Goal: Task Accomplishment & Management: Manage account settings

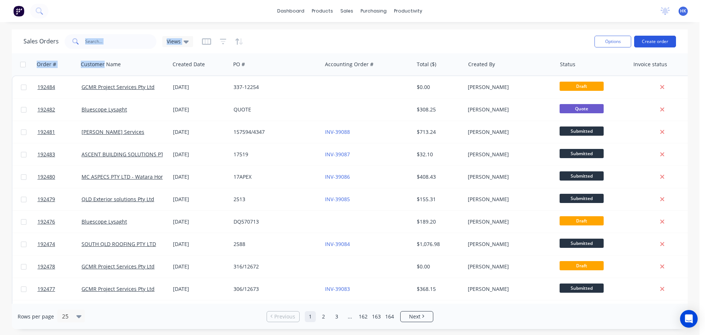
click at [651, 42] on button "Create order" at bounding box center [655, 42] width 42 height 12
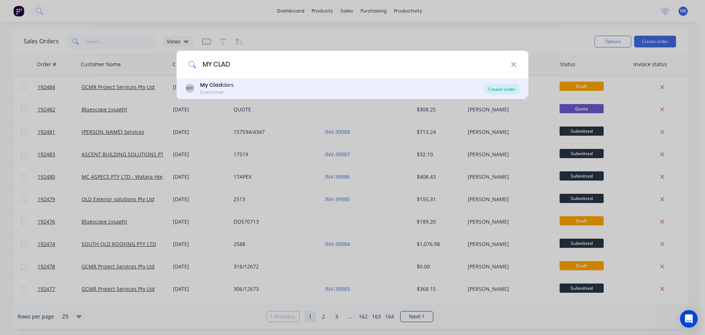
type input "MY CLAD"
click at [512, 90] on div "Create order" at bounding box center [502, 89] width 36 height 10
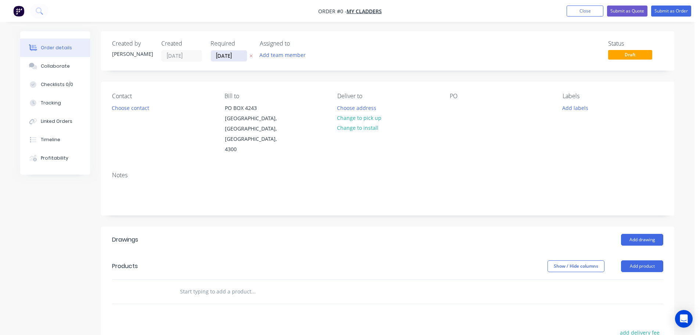
click at [216, 58] on input "[DATE]" at bounding box center [229, 55] width 36 height 11
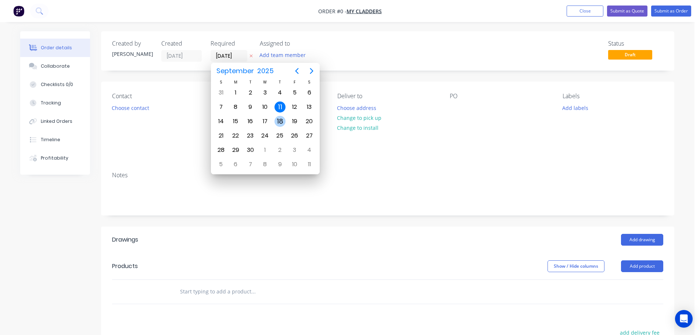
click at [290, 111] on div "12" at bounding box center [294, 107] width 15 height 14
type input "12/09/25"
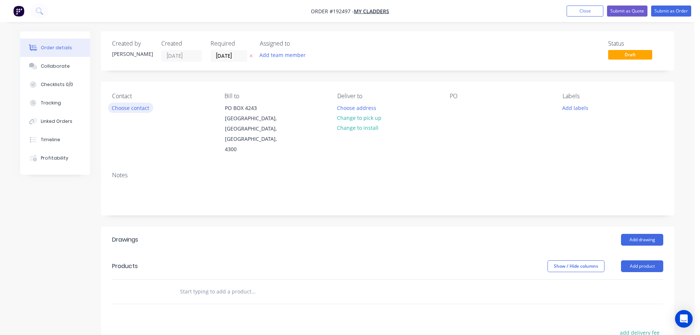
click at [145, 110] on button "Choose contact" at bounding box center [130, 107] width 45 height 10
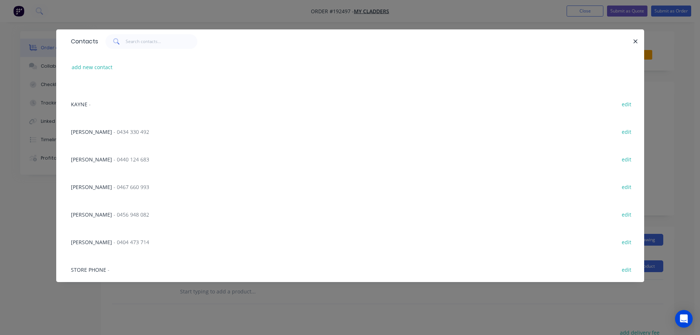
scroll to position [102, 0]
click at [125, 269] on span "- 0419 728 997" at bounding box center [132, 268] width 36 height 7
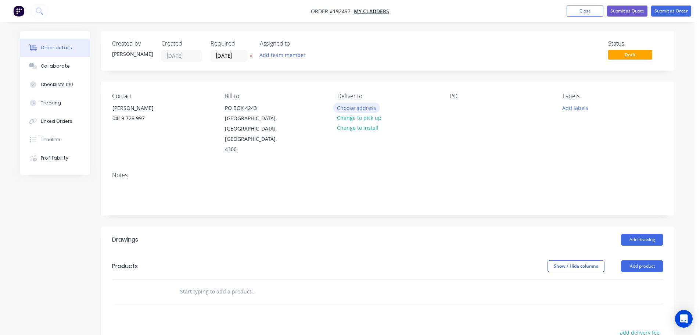
click at [351, 110] on button "Choose address" at bounding box center [356, 107] width 47 height 10
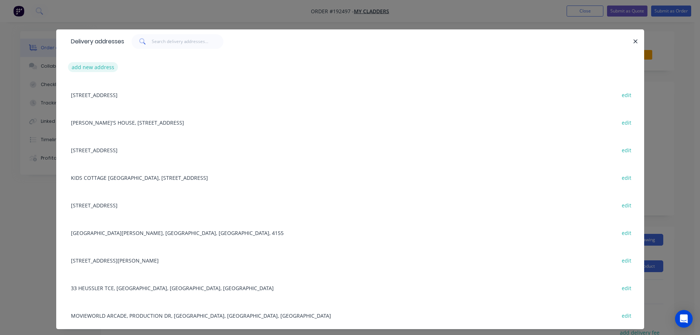
click at [105, 65] on button "add new address" at bounding box center [93, 67] width 50 height 10
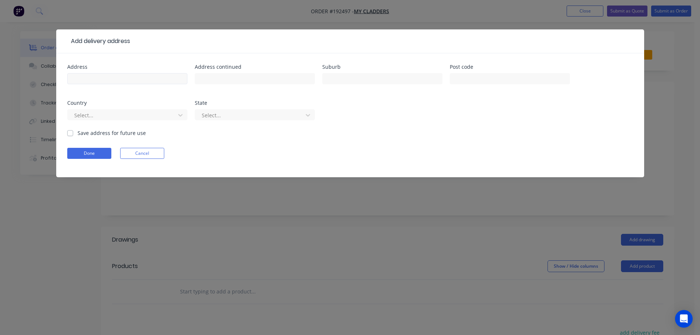
click at [109, 73] on div at bounding box center [127, 82] width 120 height 22
click at [109, 77] on input "text" at bounding box center [127, 78] width 120 height 11
type input "349 BOSTON ROAD"
click at [341, 81] on input "text" at bounding box center [382, 78] width 120 height 11
type input "b"
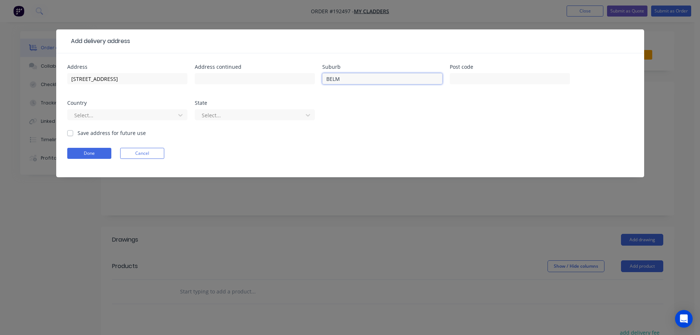
type input "BELMONT"
click at [477, 80] on input "text" at bounding box center [510, 78] width 120 height 11
type input "4153"
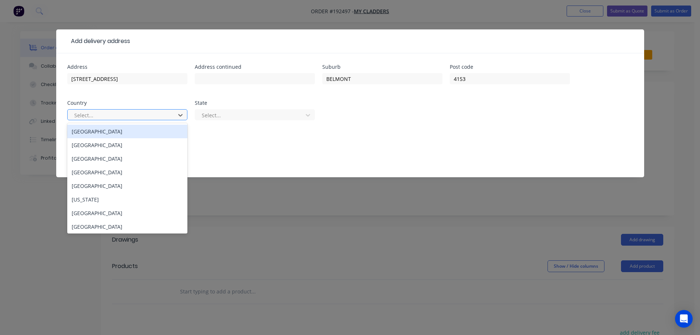
click at [169, 132] on div "Australia" at bounding box center [127, 132] width 120 height 14
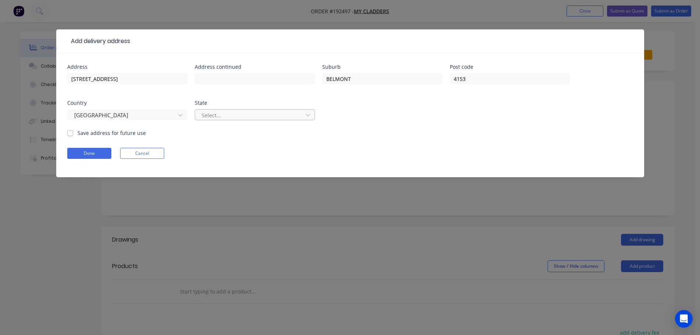
click at [233, 109] on div "Select..." at bounding box center [255, 114] width 120 height 11
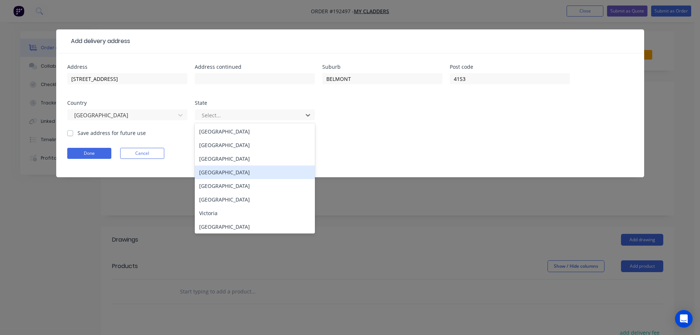
click at [233, 172] on div "Queensland" at bounding box center [255, 172] width 120 height 14
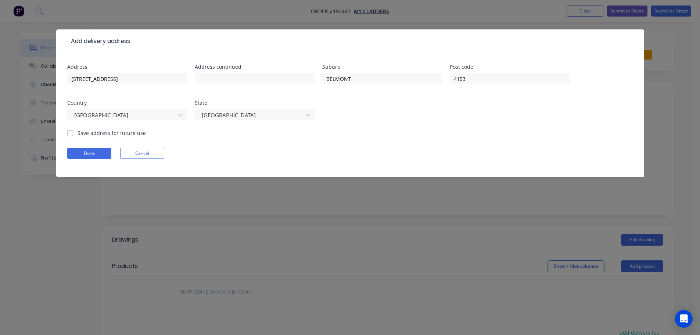
click at [94, 160] on form "Address 349 BOSTON ROAD Address continued Suburb BELMONT Post code 4153 Country…" at bounding box center [350, 120] width 566 height 113
click at [105, 151] on button "Done" at bounding box center [89, 153] width 44 height 11
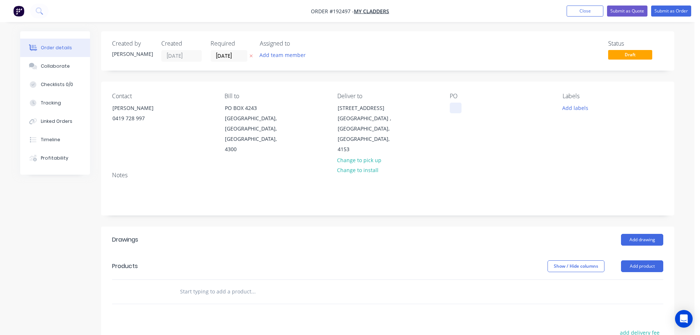
click at [454, 107] on div at bounding box center [456, 107] width 12 height 11
click at [576, 107] on button "Add labels" at bounding box center [575, 107] width 34 height 10
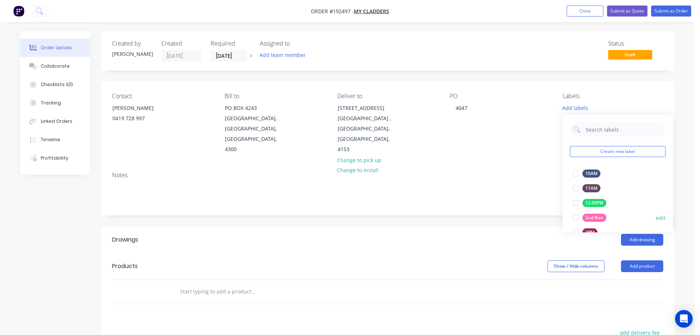
click at [574, 217] on div at bounding box center [575, 217] width 15 height 15
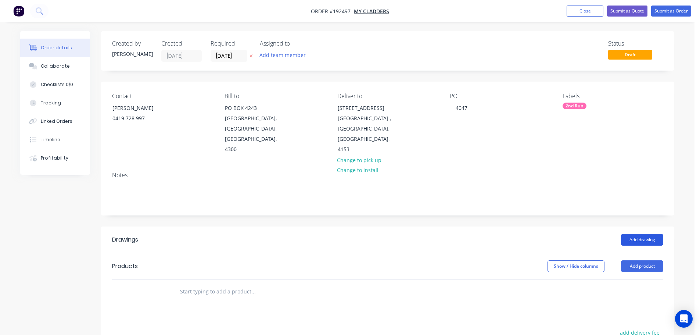
click at [635, 234] on button "Add drawing" at bounding box center [642, 240] width 42 height 12
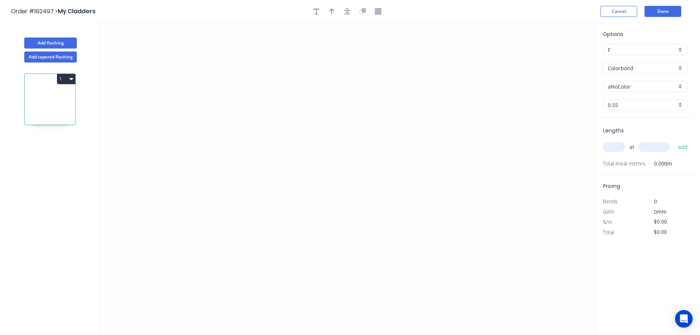
click at [42, 48] on div "Add tapered flashing" at bounding box center [50, 55] width 97 height 14
click at [57, 46] on button "Add flashing" at bounding box center [50, 42] width 53 height 11
click at [63, 146] on icon at bounding box center [50, 161] width 51 height 47
click at [65, 139] on button "2" at bounding box center [66, 139] width 18 height 10
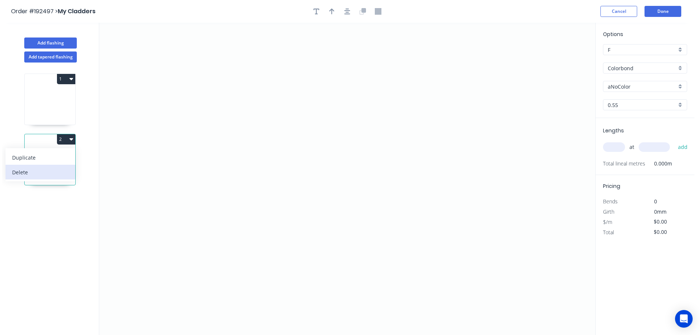
click at [36, 172] on div "Delete" at bounding box center [40, 172] width 57 height 11
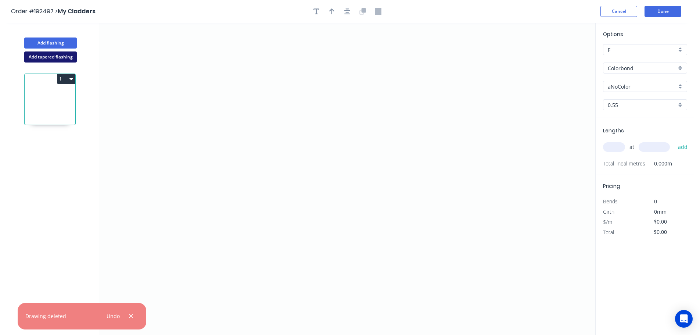
click at [57, 55] on button "Add tapered flashing" at bounding box center [50, 56] width 53 height 11
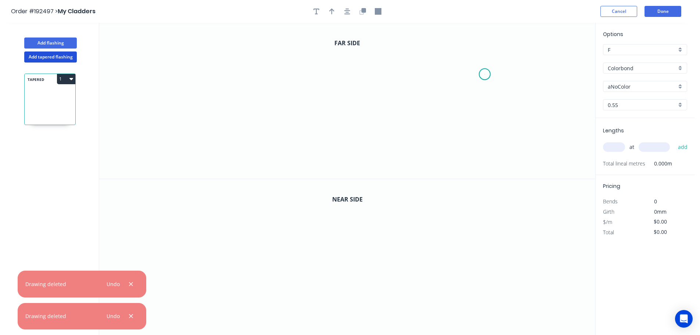
click at [485, 74] on icon "0" at bounding box center [347, 101] width 496 height 156
click at [484, 29] on icon "0" at bounding box center [347, 101] width 496 height 156
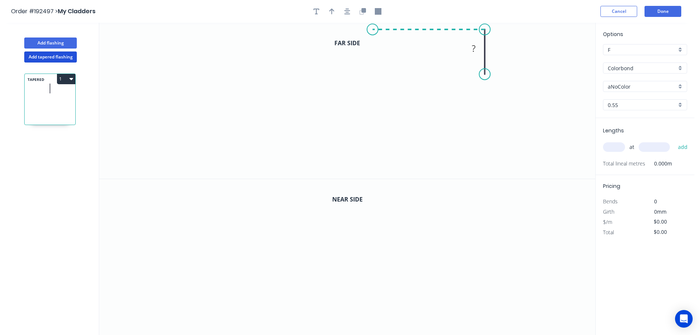
click at [373, 31] on icon "0 ?" at bounding box center [347, 101] width 496 height 156
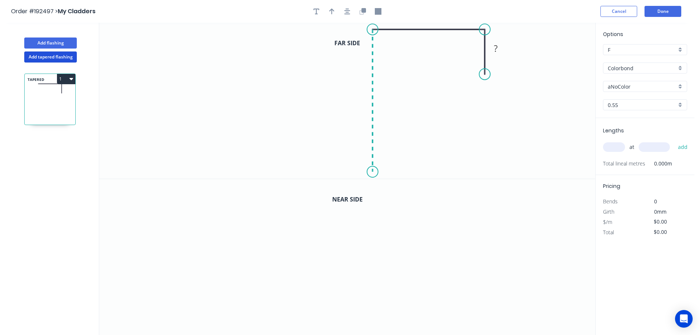
click at [374, 172] on icon "0 ? ?" at bounding box center [347, 101] width 496 height 156
click at [428, 172] on icon "0 ? ? ?" at bounding box center [347, 101] width 496 height 156
click at [425, 130] on icon "0 ? ? ? ?" at bounding box center [347, 101] width 496 height 156
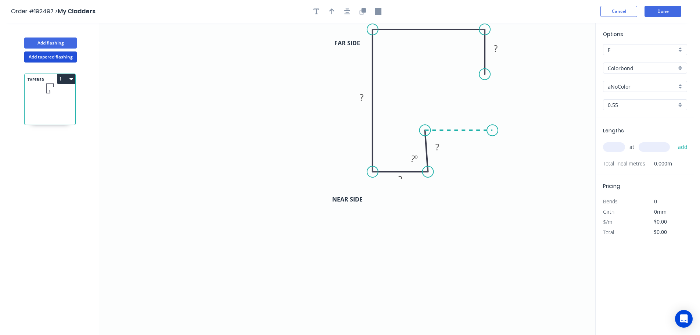
click at [497, 133] on icon "0 ? ? ? ? ? ? º" at bounding box center [347, 101] width 496 height 156
drag, startPoint x: 426, startPoint y: 130, endPoint x: 432, endPoint y: 131, distance: 5.5
click at [432, 131] on circle at bounding box center [427, 130] width 11 height 11
drag, startPoint x: 431, startPoint y: 129, endPoint x: 426, endPoint y: 129, distance: 4.8
click at [426, 129] on circle at bounding box center [427, 130] width 11 height 11
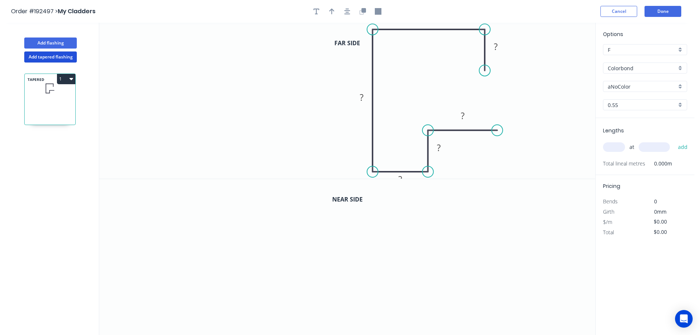
drag, startPoint x: 483, startPoint y: 75, endPoint x: 482, endPoint y: 71, distance: 4.4
click at [482, 71] on circle at bounding box center [484, 70] width 11 height 11
click at [520, 97] on div "Crush & Fold" at bounding box center [519, 94] width 74 height 15
click at [502, 93] on div "Flip bend" at bounding box center [520, 95] width 74 height 15
drag, startPoint x: 482, startPoint y: 82, endPoint x: 539, endPoint y: 86, distance: 56.4
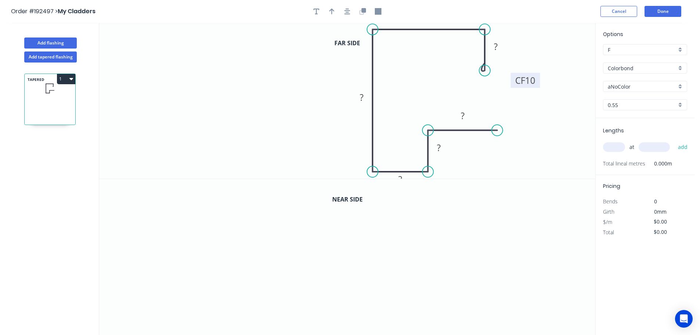
click at [539, 86] on rect at bounding box center [525, 80] width 29 height 15
click at [344, 13] on button "button" at bounding box center [347, 11] width 11 height 11
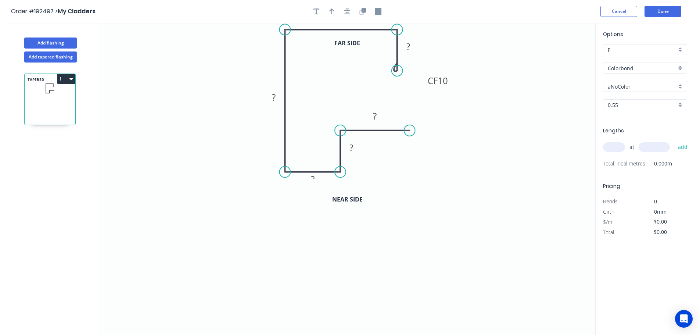
drag, startPoint x: 360, startPoint y: 13, endPoint x: 381, endPoint y: 27, distance: 25.5
click at [360, 13] on icon "button" at bounding box center [362, 11] width 7 height 7
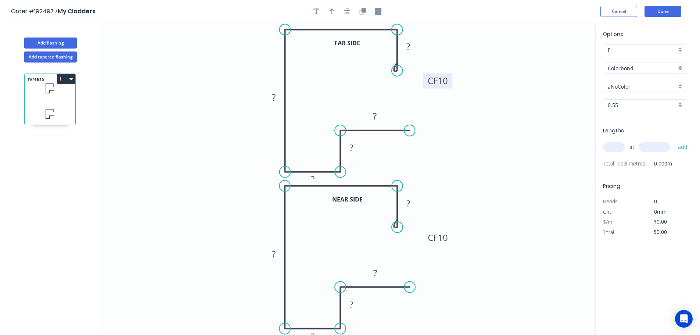
click at [443, 83] on tspan "10" at bounding box center [443, 81] width 10 height 12
click at [440, 237] on tspan "10" at bounding box center [443, 237] width 10 height 12
type input "$26.59"
click at [346, 13] on icon "button" at bounding box center [347, 11] width 6 height 7
click at [332, 11] on icon "button" at bounding box center [331, 11] width 5 height 7
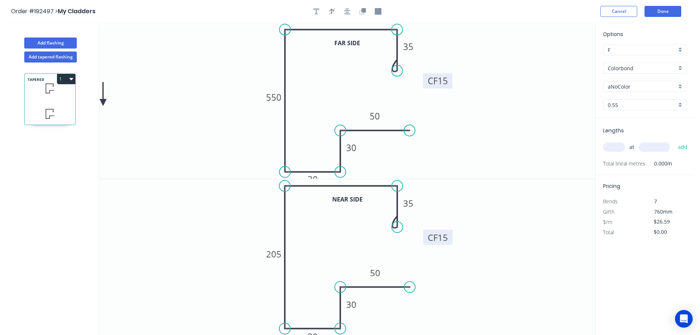
drag, startPoint x: 559, startPoint y: 59, endPoint x: 66, endPoint y: 104, distance: 495.1
click at [66, 104] on div "Add flashing Add tapered flashing TAPERED 1 Far side 0 CF 15 35 50 550 30 30 50…" at bounding box center [347, 186] width 694 height 326
click at [138, 95] on icon "0 CF 15 35 50 550 30 30 50" at bounding box center [347, 101] width 496 height 156
click at [329, 9] on button "button" at bounding box center [331, 11] width 11 height 11
click at [333, 10] on icon "button" at bounding box center [331, 11] width 5 height 6
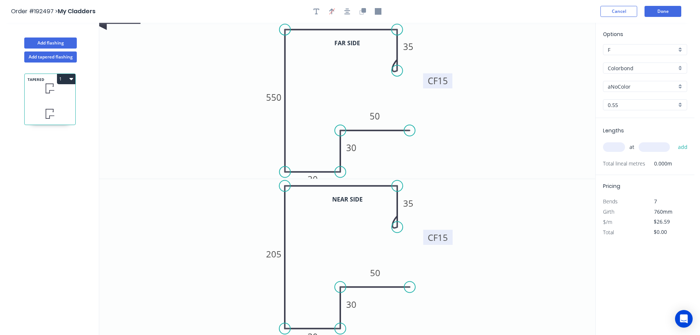
drag, startPoint x: 104, startPoint y: 26, endPoint x: 151, endPoint y: 62, distance: 59.6
click at [151, 62] on icon "0 CF 15 35 50 550 30 30 50" at bounding box center [347, 101] width 496 height 156
drag, startPoint x: 102, startPoint y: 25, endPoint x: 137, endPoint y: 55, distance: 46.1
click at [137, 55] on icon "0 CF 15 35 50 550 30 30 50" at bounding box center [347, 101] width 496 height 156
click at [105, 26] on icon at bounding box center [116, 22] width 47 height 13
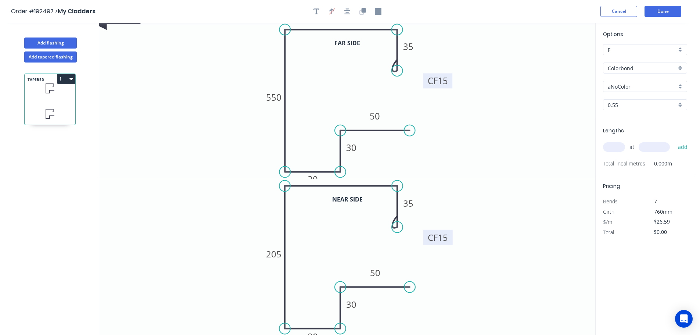
drag, startPoint x: 105, startPoint y: 26, endPoint x: 122, endPoint y: 51, distance: 29.6
click at [122, 51] on icon "0 CF 15 35 50 550 30 30 50" at bounding box center [347, 101] width 496 height 156
click at [334, 8] on button "button" at bounding box center [331, 11] width 11 height 11
click at [333, 8] on icon "button" at bounding box center [331, 11] width 5 height 7
drag, startPoint x: 558, startPoint y: 59, endPoint x: 164, endPoint y: 93, distance: 395.6
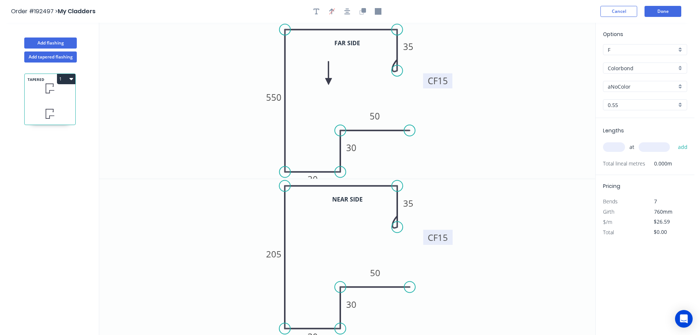
click at [325, 85] on icon at bounding box center [328, 73] width 7 height 24
drag, startPoint x: 164, startPoint y: 92, endPoint x: 148, endPoint y: 83, distance: 18.0
click at [148, 83] on icon at bounding box center [142, 83] width 24 height 7
click at [635, 90] on input "aNoColor" at bounding box center [642, 87] width 69 height 8
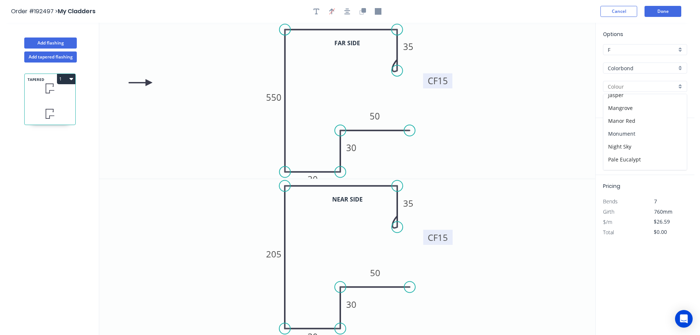
click at [641, 134] on div "Monument" at bounding box center [644, 133] width 83 height 13
type input "Monument"
click at [627, 72] on div "Colorbond" at bounding box center [645, 67] width 84 height 11
click at [658, 124] on div "Colorbond Matt" at bounding box center [644, 120] width 83 height 13
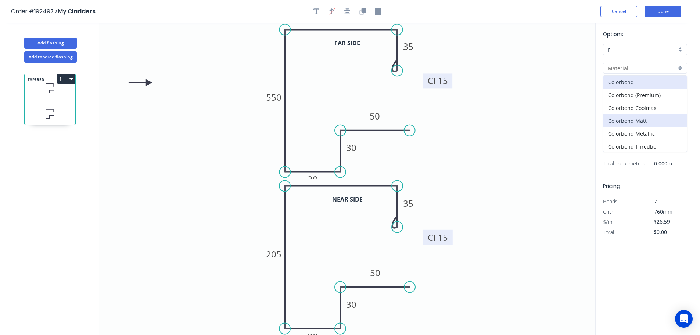
type input "Colorbond Matt"
type input "$32.85"
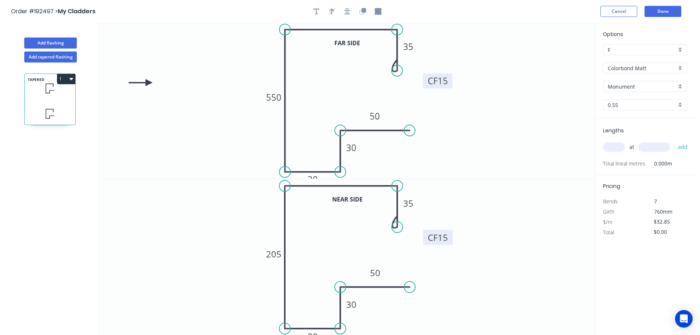
click at [638, 106] on input "0.55" at bounding box center [642, 105] width 69 height 8
click at [613, 118] on div "0.55" at bounding box center [644, 118] width 83 height 13
type input "0.55"
click at [611, 147] on input "text" at bounding box center [614, 147] width 22 height 10
type input "1"
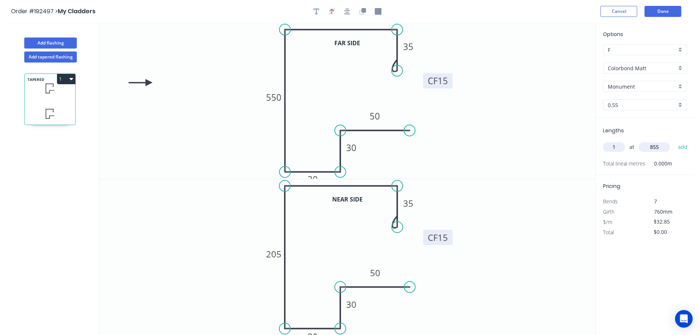
type input "855"
click at [674, 141] on button "add" at bounding box center [682, 147] width 17 height 12
type input "$32.85"
click at [67, 54] on button "Add tapered flashing" at bounding box center [50, 56] width 53 height 11
type input "$0.00"
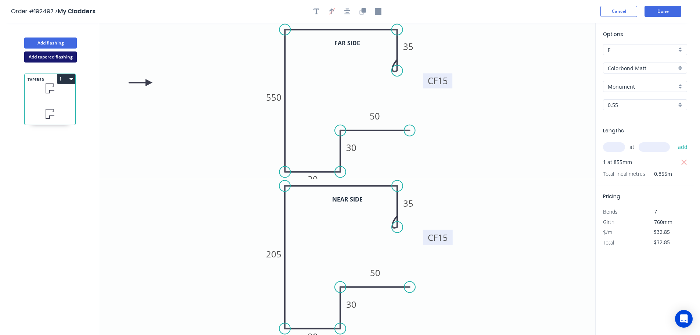
type input "$0.00"
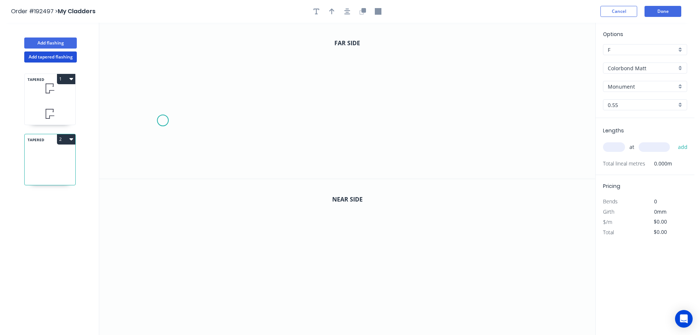
click at [163, 121] on icon "0" at bounding box center [347, 101] width 496 height 156
click at [211, 122] on icon "0" at bounding box center [347, 101] width 496 height 156
drag, startPoint x: 210, startPoint y: 118, endPoint x: 223, endPoint y: 120, distance: 12.8
click at [223, 120] on circle at bounding box center [221, 120] width 11 height 11
click at [223, 120] on circle at bounding box center [222, 120] width 11 height 11
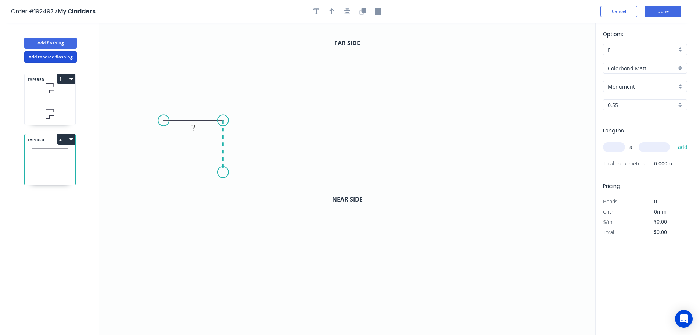
click at [218, 172] on icon "0 ?" at bounding box center [347, 101] width 496 height 156
click at [296, 171] on icon "0 ? ?" at bounding box center [347, 101] width 496 height 156
click at [302, 29] on icon "0 ? ? ?" at bounding box center [347, 101] width 496 height 156
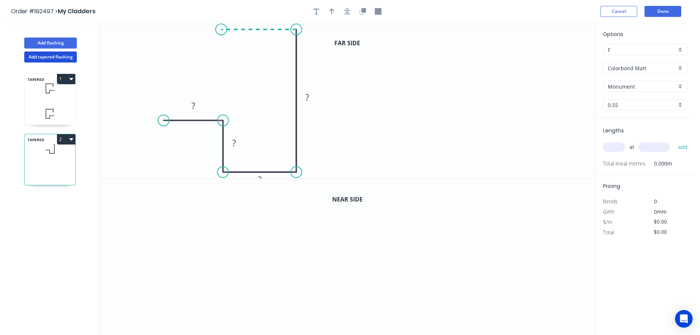
click at [221, 28] on icon "0 ? ? ? ?" at bounding box center [347, 101] width 496 height 156
click at [221, 55] on icon "0 ? ? ? ? ?" at bounding box center [347, 101] width 496 height 156
drag, startPoint x: 219, startPoint y: 57, endPoint x: 220, endPoint y: 64, distance: 7.1
click at [220, 64] on circle at bounding box center [221, 63] width 11 height 11
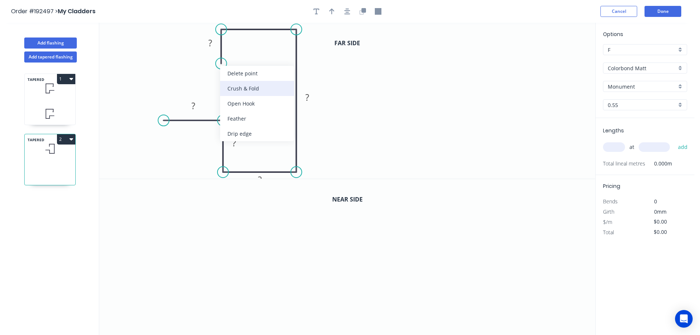
click at [247, 89] on div "Crush & Fold" at bounding box center [257, 88] width 74 height 15
drag, startPoint x: 250, startPoint y: 76, endPoint x: 201, endPoint y: 78, distance: 49.3
click at [201, 78] on rect at bounding box center [187, 71] width 29 height 15
drag, startPoint x: 224, startPoint y: 125, endPoint x: 205, endPoint y: 130, distance: 20.2
click at [224, 131] on circle at bounding box center [222, 130] width 11 height 11
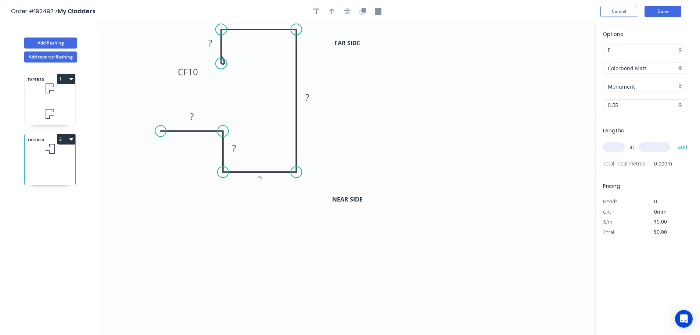
drag, startPoint x: 163, startPoint y: 126, endPoint x: 160, endPoint y: 131, distance: 5.4
click at [160, 131] on circle at bounding box center [160, 130] width 11 height 11
click at [348, 16] on button "button" at bounding box center [347, 11] width 11 height 11
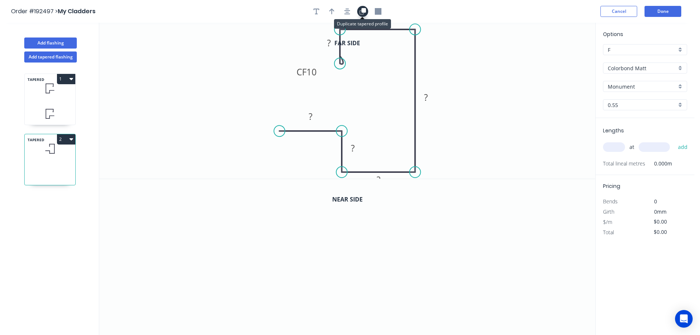
click at [367, 13] on button "button" at bounding box center [362, 11] width 11 height 11
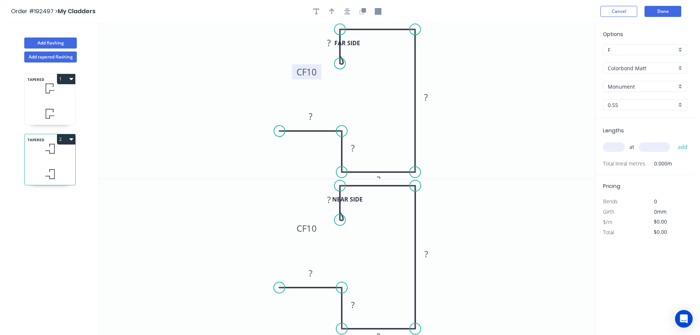
click at [315, 71] on tspan "10" at bounding box center [311, 72] width 10 height 12
type input "$32.85"
click at [312, 229] on tspan "10" at bounding box center [311, 228] width 10 height 12
click at [331, 12] on icon "button" at bounding box center [331, 11] width 5 height 7
click at [557, 57] on icon at bounding box center [558, 51] width 7 height 24
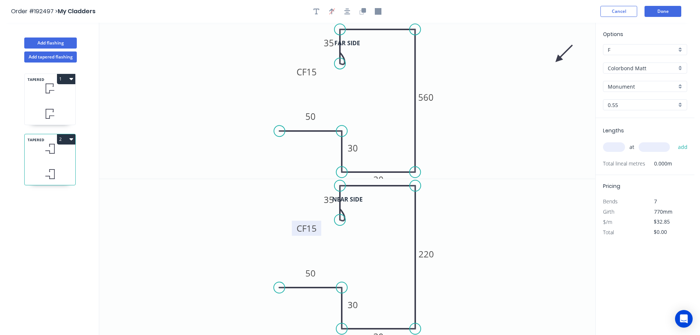
click at [557, 57] on icon at bounding box center [563, 53] width 21 height 21
click at [613, 143] on input "text" at bounding box center [614, 147] width 22 height 10
type input "1"
type input "835"
click at [674, 141] on button "add" at bounding box center [682, 147] width 17 height 12
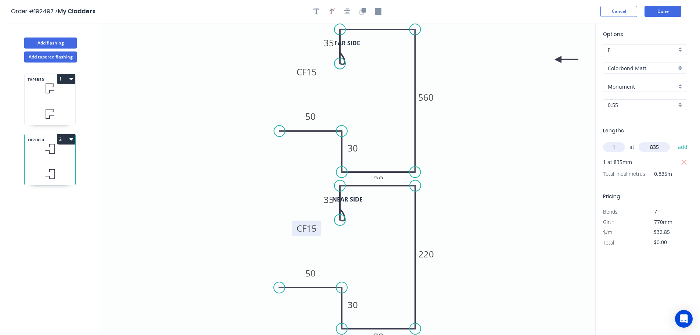
type input "$32.85"
click at [61, 46] on button "Add flashing" at bounding box center [50, 42] width 53 height 11
type input "$0.00"
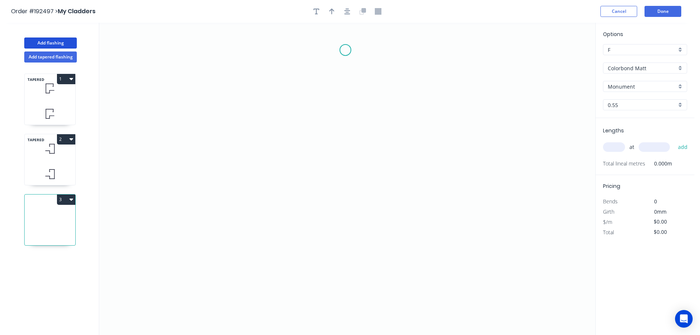
click at [345, 50] on icon "0" at bounding box center [347, 179] width 496 height 312
click at [346, 276] on icon "0" at bounding box center [347, 179] width 496 height 312
click at [267, 277] on icon "0 ?" at bounding box center [347, 179] width 496 height 312
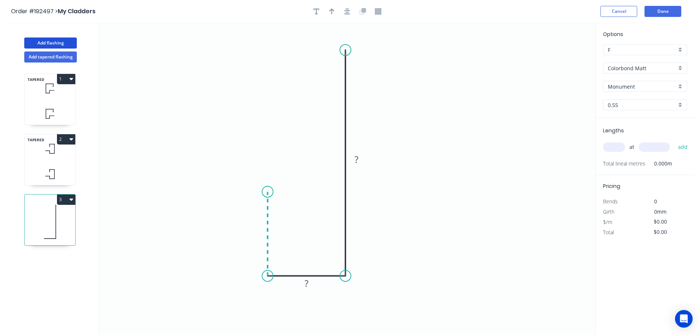
click at [270, 192] on icon "0 ? ?" at bounding box center [347, 179] width 496 height 312
click at [199, 193] on icon "0 ? ? ?" at bounding box center [347, 179] width 496 height 312
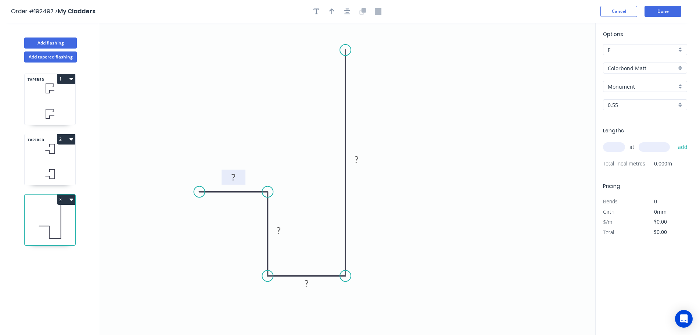
click at [233, 177] on tspan "?" at bounding box center [233, 177] width 4 height 12
click at [361, 69] on div "Crush & Fold" at bounding box center [379, 73] width 74 height 15
drag, startPoint x: 344, startPoint y: 50, endPoint x: 344, endPoint y: 44, distance: 5.5
drag, startPoint x: 344, startPoint y: 42, endPoint x: 336, endPoint y: 32, distance: 12.8
click at [336, 32] on rect at bounding box center [321, 26] width 29 height 15
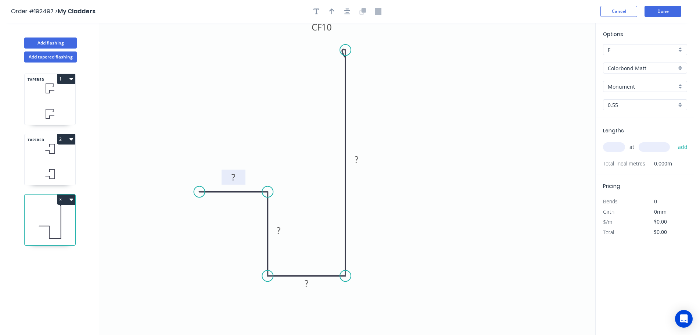
click at [234, 177] on tspan "?" at bounding box center [233, 177] width 4 height 12
type input "$12.66"
click at [350, 10] on icon "button" at bounding box center [347, 11] width 6 height 7
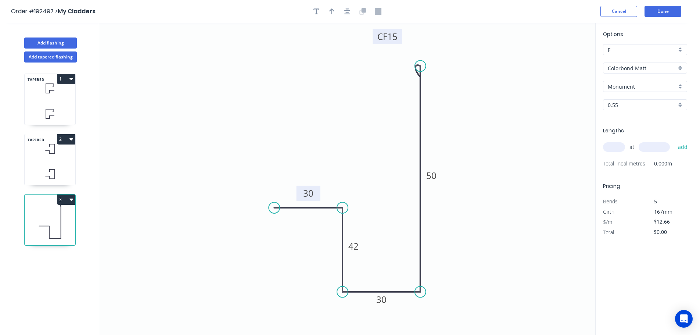
drag, startPoint x: 385, startPoint y: 38, endPoint x: 374, endPoint y: 29, distance: 14.7
click at [374, 31] on rect at bounding box center [387, 36] width 29 height 15
click at [327, 14] on button "button" at bounding box center [331, 11] width 11 height 11
click at [560, 57] on icon at bounding box center [558, 51] width 7 height 24
click at [560, 57] on icon at bounding box center [564, 53] width 21 height 21
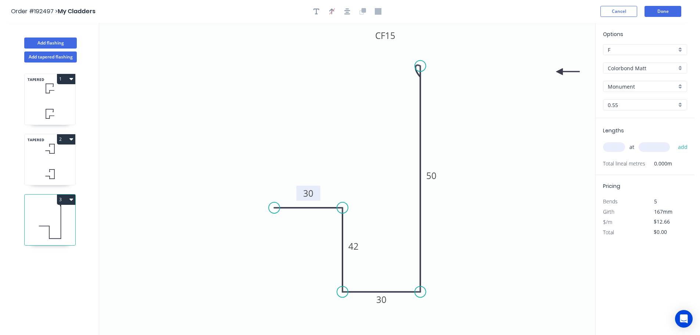
drag, startPoint x: 560, startPoint y: 58, endPoint x: 560, endPoint y: 72, distance: 14.0
click at [560, 72] on icon at bounding box center [568, 71] width 24 height 7
click at [618, 147] on input "text" at bounding box center [614, 147] width 22 height 10
type input "1"
type input "1000"
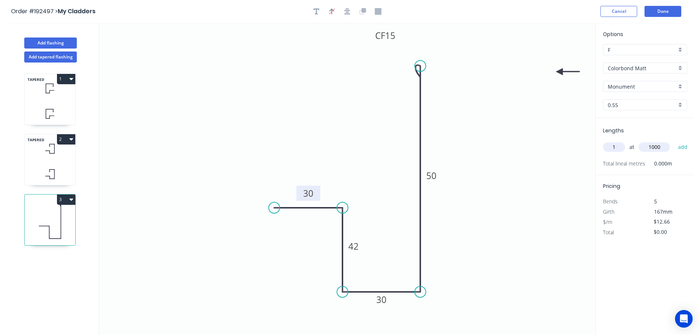
click at [674, 141] on button "add" at bounding box center [682, 147] width 17 height 12
type input "$12.66"
click at [63, 40] on button "Add flashing" at bounding box center [50, 42] width 53 height 11
type input "$0.00"
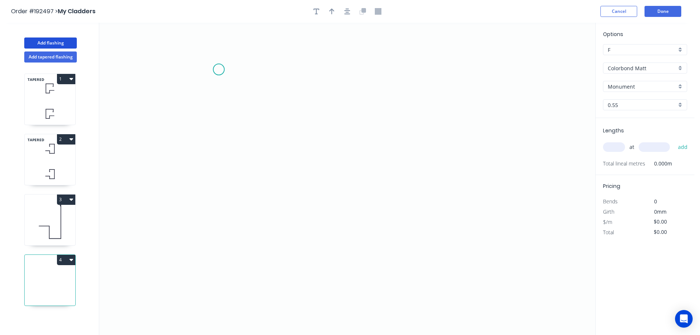
click at [219, 69] on icon "0" at bounding box center [347, 179] width 496 height 312
click at [214, 262] on icon "0" at bounding box center [347, 179] width 496 height 312
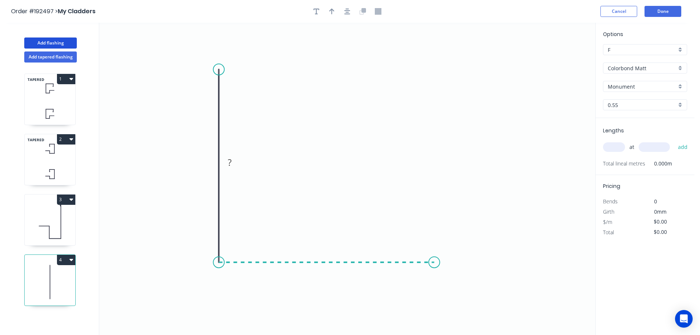
drag, startPoint x: 434, startPoint y: 256, endPoint x: 428, endPoint y: 252, distance: 8.2
click at [433, 256] on icon "0 ?" at bounding box center [347, 179] width 496 height 312
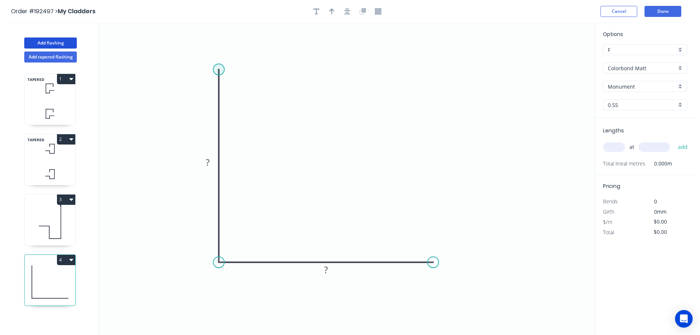
click at [216, 65] on circle at bounding box center [218, 69] width 11 height 11
click at [209, 160] on tspan "?" at bounding box center [208, 160] width 4 height 12
click at [334, 9] on button "button" at bounding box center [331, 11] width 11 height 11
type input "$9.28"
drag, startPoint x: 556, startPoint y: 58, endPoint x: 454, endPoint y: 65, distance: 101.6
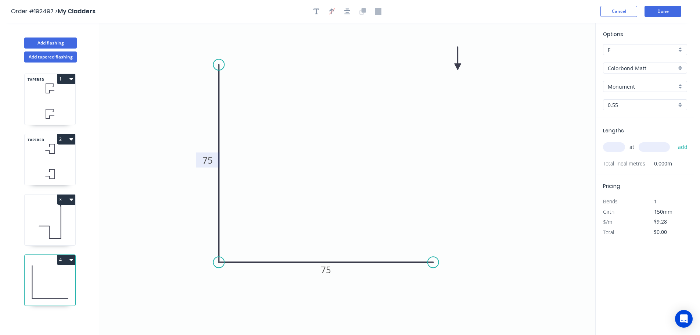
click at [456, 66] on icon at bounding box center [457, 59] width 7 height 24
click at [454, 65] on icon at bounding box center [457, 59] width 7 height 24
drag, startPoint x: 454, startPoint y: 65, endPoint x: 447, endPoint y: 64, distance: 7.5
click at [447, 64] on icon "0 75 75" at bounding box center [347, 179] width 496 height 312
click at [621, 151] on input "text" at bounding box center [614, 147] width 22 height 10
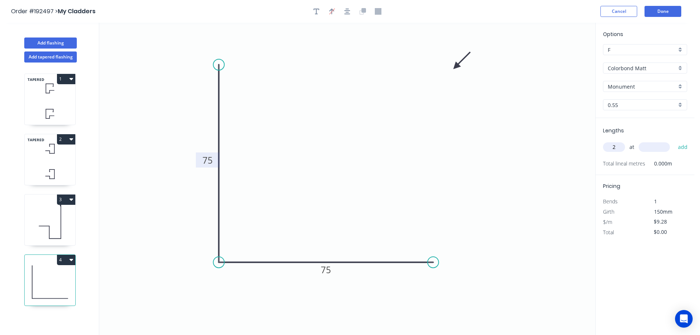
type input "2"
type input "1000"
click at [674, 141] on button "add" at bounding box center [682, 147] width 17 height 12
type input "$18.56"
click at [50, 39] on button "Add flashing" at bounding box center [50, 42] width 53 height 11
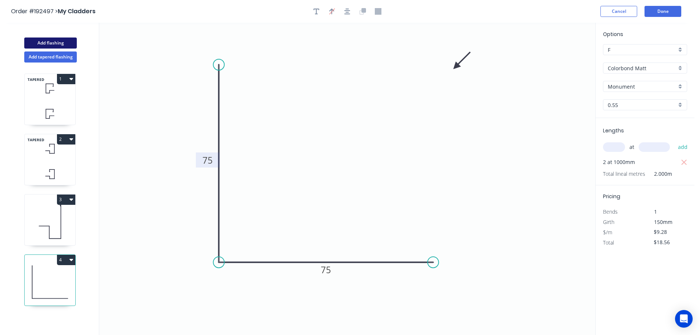
type input "$0.00"
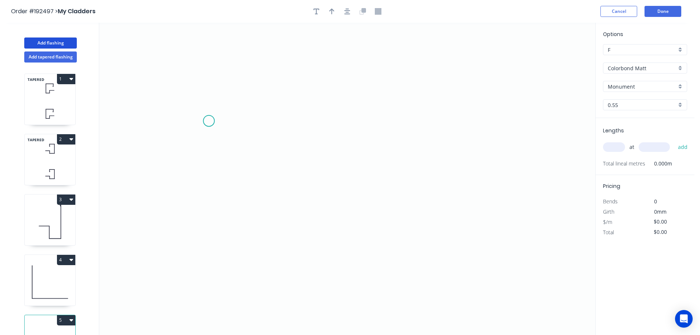
click at [207, 113] on icon "0" at bounding box center [347, 179] width 496 height 312
click at [209, 249] on icon "0" at bounding box center [347, 179] width 496 height 312
click at [355, 246] on icon "0 ?" at bounding box center [347, 179] width 496 height 312
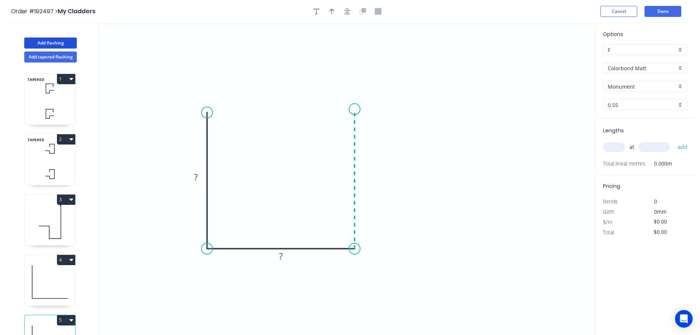
click at [351, 107] on icon "0 ? ?" at bounding box center [347, 179] width 496 height 312
click at [199, 177] on rect at bounding box center [196, 177] width 15 height 10
click at [209, 107] on circle at bounding box center [206, 107] width 11 height 11
type input "$10.13"
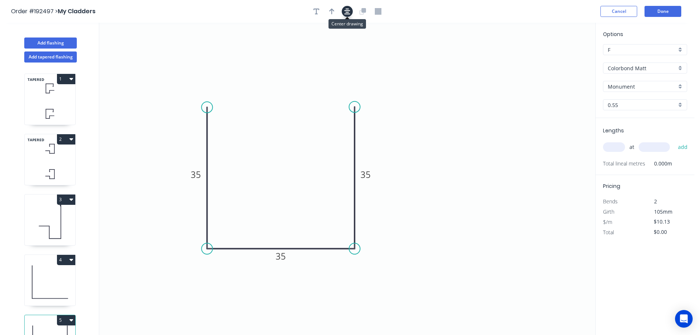
click at [349, 11] on icon "button" at bounding box center [347, 11] width 6 height 7
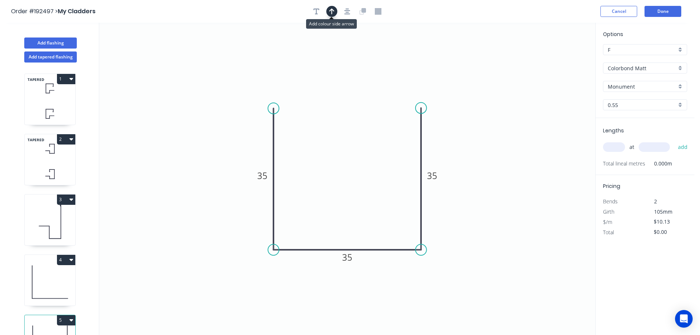
click at [332, 10] on icon "button" at bounding box center [331, 11] width 5 height 6
drag, startPoint x: 562, startPoint y: 57, endPoint x: 557, endPoint y: 118, distance: 61.2
click at [557, 122] on icon "0 35 35 35" at bounding box center [347, 179] width 496 height 312
drag, startPoint x: 556, startPoint y: 60, endPoint x: 551, endPoint y: 105, distance: 46.1
click at [551, 108] on icon "0 35 35 35" at bounding box center [347, 179] width 496 height 312
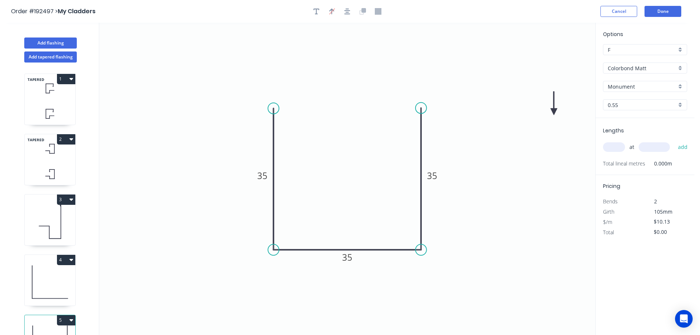
drag, startPoint x: 556, startPoint y: 91, endPoint x: 554, endPoint y: 112, distance: 21.1
click at [554, 112] on icon at bounding box center [553, 103] width 7 height 24
click at [554, 112] on icon at bounding box center [559, 105] width 21 height 21
drag, startPoint x: 554, startPoint y: 112, endPoint x: 553, endPoint y: 135, distance: 23.2
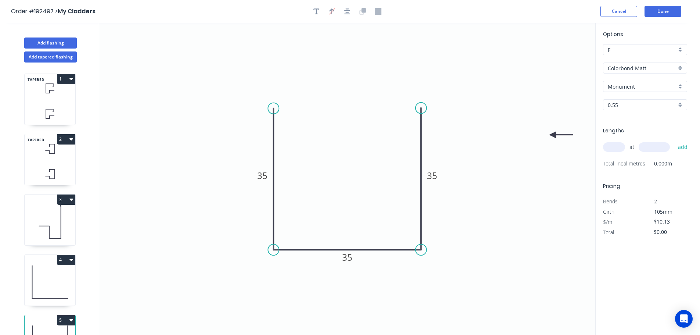
click at [553, 135] on icon at bounding box center [561, 135] width 24 height 7
click at [615, 148] on input "text" at bounding box center [614, 147] width 22 height 10
type input "2"
type input "1000"
click at [674, 141] on button "add" at bounding box center [682, 147] width 17 height 12
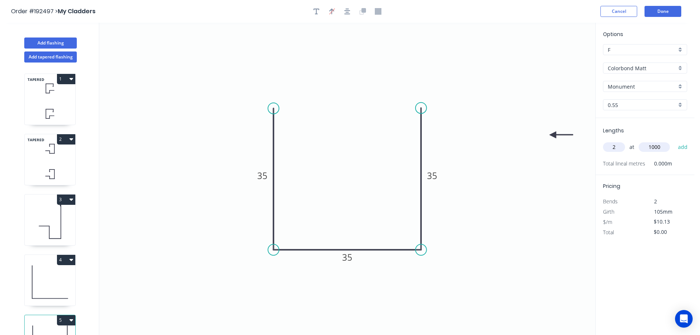
type input "$20.26"
click at [60, 43] on button "Add flashing" at bounding box center [50, 42] width 53 height 11
type input "$0.00"
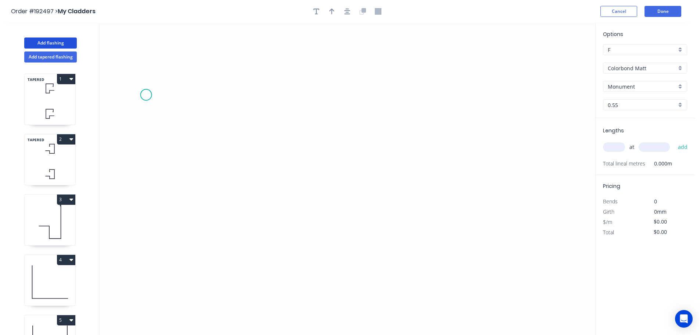
click at [145, 95] on icon "0" at bounding box center [347, 179] width 496 height 312
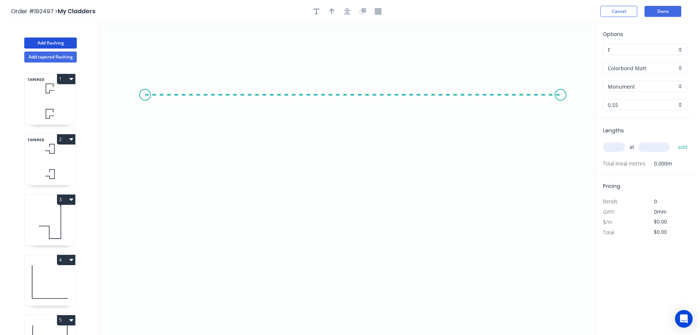
click at [561, 125] on icon "0" at bounding box center [347, 179] width 496 height 312
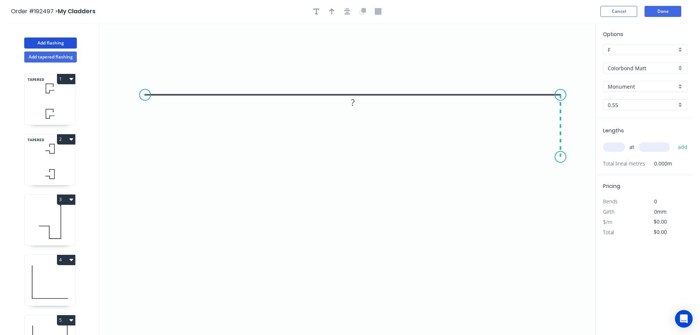
click at [560, 157] on icon "0 ?" at bounding box center [347, 179] width 496 height 312
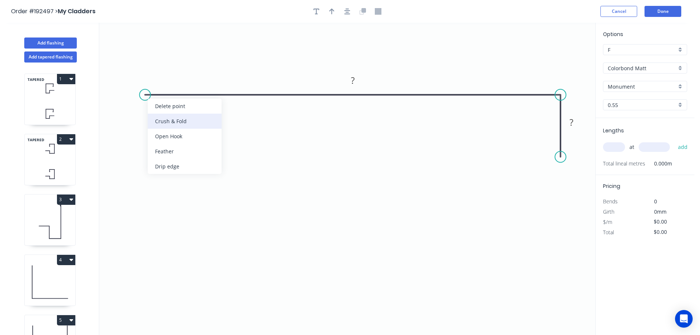
click at [165, 122] on div "Crush & Fold" at bounding box center [185, 121] width 74 height 15
drag, startPoint x: 166, startPoint y: 79, endPoint x: 201, endPoint y: 149, distance: 78.0
click at [125, 128] on rect at bounding box center [114, 123] width 29 height 15
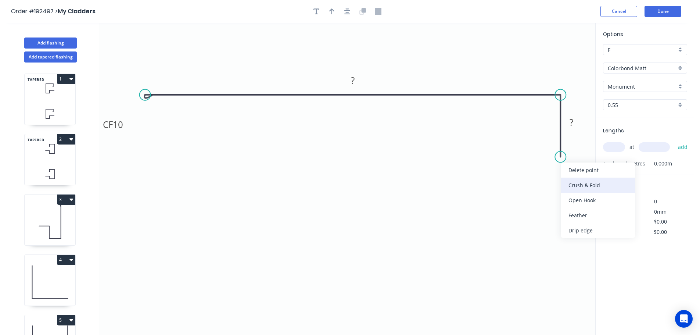
click at [570, 182] on div "Crush & Fold" at bounding box center [598, 184] width 74 height 15
click at [569, 177] on div "Flip bend" at bounding box center [595, 180] width 74 height 15
drag, startPoint x: 553, startPoint y: 169, endPoint x: 564, endPoint y: 199, distance: 32.6
click at [564, 199] on rect at bounding box center [556, 193] width 29 height 15
click at [123, 126] on rect at bounding box center [112, 124] width 29 height 15
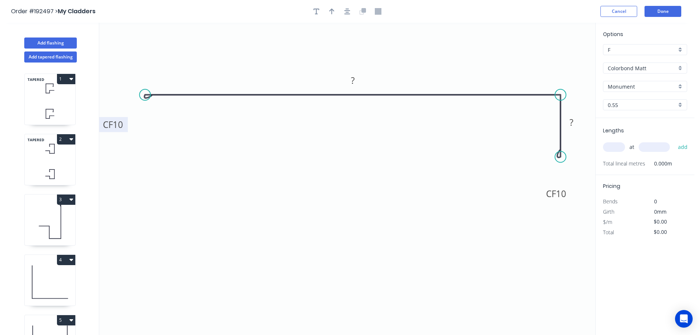
click at [122, 127] on tspan "10" at bounding box center [118, 124] width 10 height 12
type input "$15.46"
click at [612, 147] on input "text" at bounding box center [614, 147] width 22 height 10
type input "2"
type input "2400"
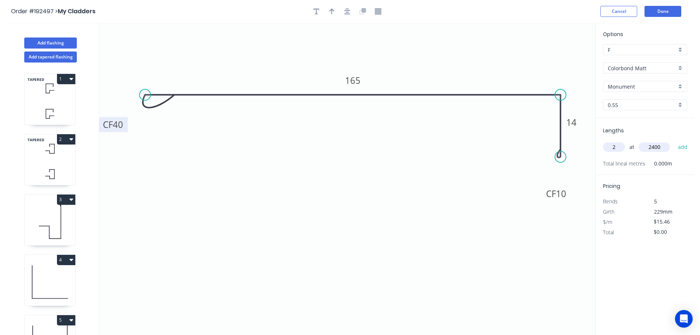
click at [674, 141] on button "add" at bounding box center [682, 147] width 17 height 12
type input "$74.21"
drag, startPoint x: 349, startPoint y: 11, endPoint x: 345, endPoint y: 12, distance: 3.8
click at [345, 12] on icon "button" at bounding box center [347, 11] width 6 height 7
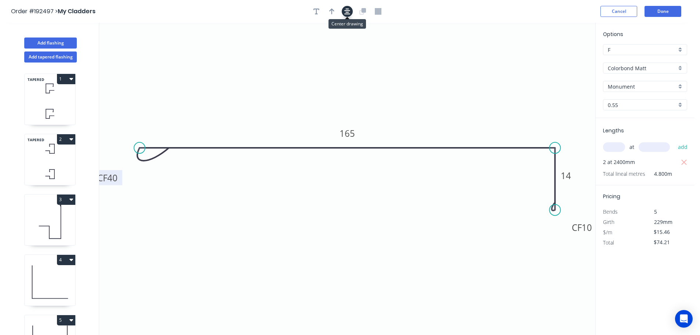
click at [345, 11] on icon "button" at bounding box center [347, 11] width 6 height 7
click at [332, 11] on icon "button" at bounding box center [331, 11] width 5 height 6
drag, startPoint x: 558, startPoint y: 58, endPoint x: 348, endPoint y: 51, distance: 210.6
click at [348, 51] on icon at bounding box center [345, 44] width 7 height 24
click at [51, 42] on button "Add flashing" at bounding box center [50, 42] width 53 height 11
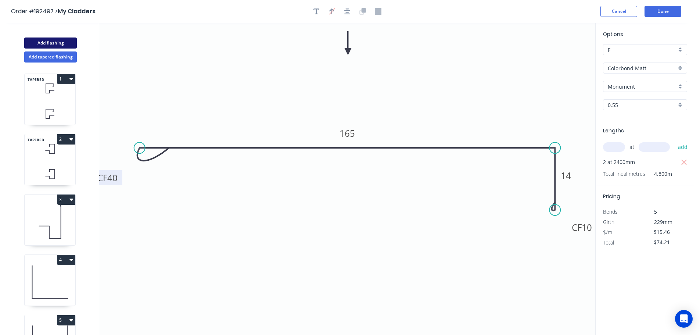
type input "$0.00"
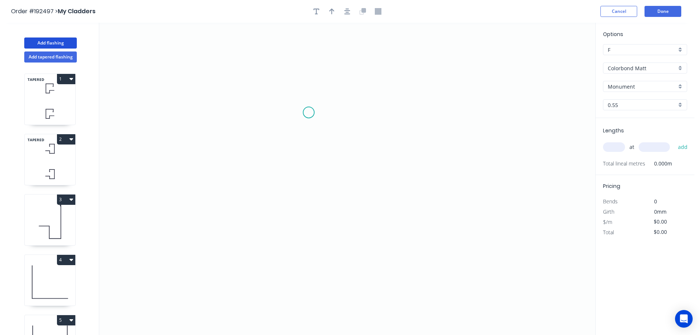
click at [308, 112] on icon "0" at bounding box center [347, 179] width 496 height 312
click at [190, 107] on icon "0" at bounding box center [347, 179] width 496 height 312
click at [191, 173] on icon "0 ?" at bounding box center [347, 179] width 496 height 312
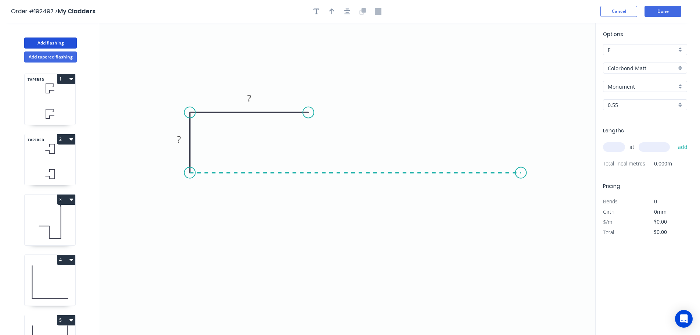
click at [521, 178] on icon "0 ? ?" at bounding box center [347, 179] width 496 height 312
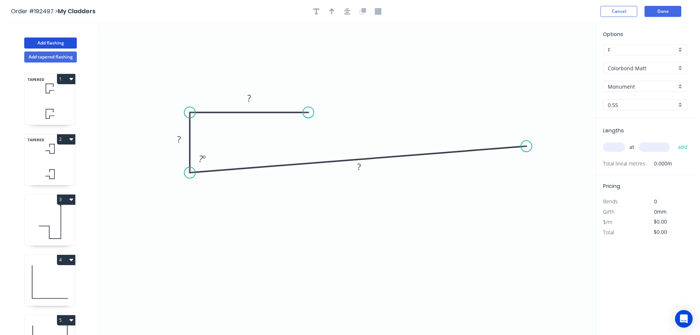
drag, startPoint x: 521, startPoint y: 174, endPoint x: 526, endPoint y: 146, distance: 28.2
click at [526, 146] on circle at bounding box center [526, 146] width 11 height 11
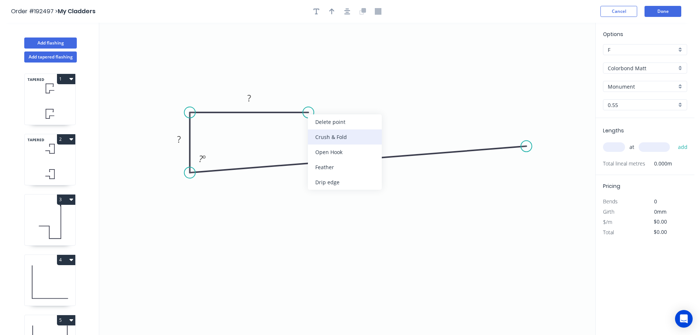
click at [335, 140] on div "Crush & Fold" at bounding box center [345, 136] width 74 height 15
click at [326, 136] on div "Flip bend" at bounding box center [350, 138] width 74 height 15
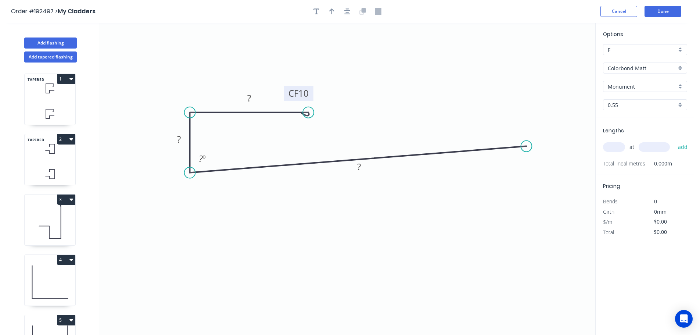
click at [309, 94] on g "CF 10" at bounding box center [298, 93] width 29 height 15
drag, startPoint x: 312, startPoint y: 95, endPoint x: 368, endPoint y: 95, distance: 55.8
click at [368, 95] on rect at bounding box center [354, 92] width 29 height 15
click at [362, 93] on tspan "10" at bounding box center [359, 93] width 10 height 12
drag, startPoint x: 531, startPoint y: 142, endPoint x: 510, endPoint y: 148, distance: 22.4
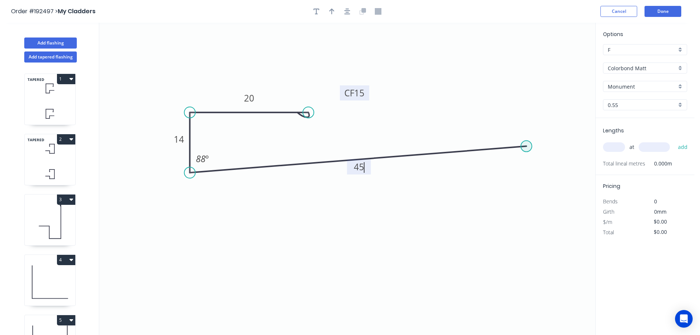
click at [510, 148] on icon "0 CF 15 20 14 45 88 º" at bounding box center [347, 179] width 496 height 312
type input "$9.04"
drag, startPoint x: 526, startPoint y: 145, endPoint x: 499, endPoint y: 151, distance: 28.2
click at [486, 148] on circle at bounding box center [485, 149] width 11 height 11
click at [607, 144] on input "text" at bounding box center [614, 147] width 22 height 10
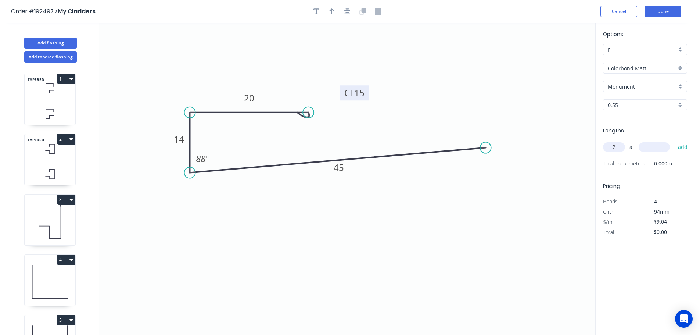
type input "2"
type input "2200"
click at [674, 141] on button "add" at bounding box center [682, 147] width 17 height 12
type input "$39.78"
click at [660, 11] on button "Done" at bounding box center [662, 11] width 37 height 11
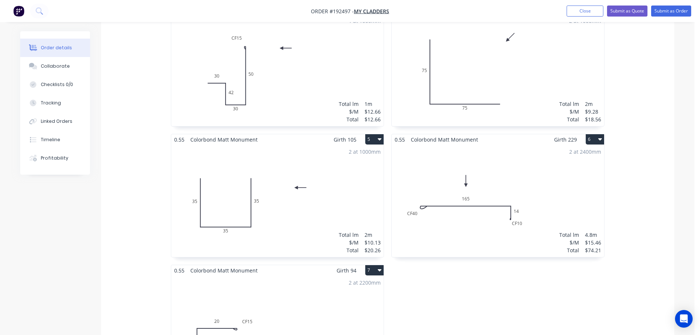
scroll to position [551, 0]
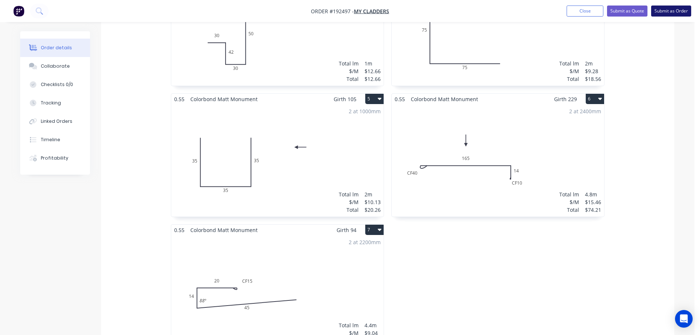
click at [674, 14] on button "Submit as Order" at bounding box center [671, 11] width 40 height 11
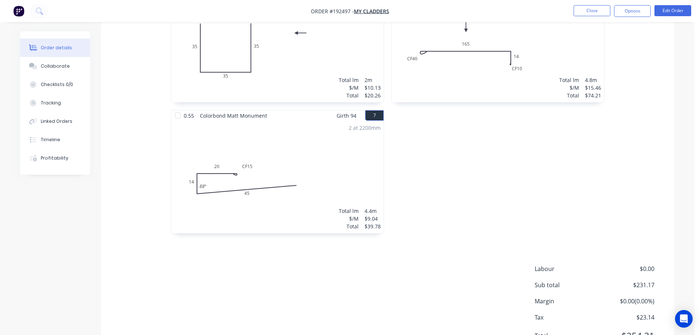
scroll to position [677, 0]
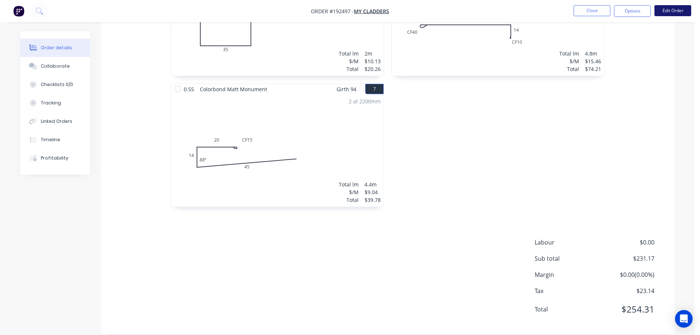
click at [671, 12] on button "Edit Order" at bounding box center [672, 10] width 37 height 11
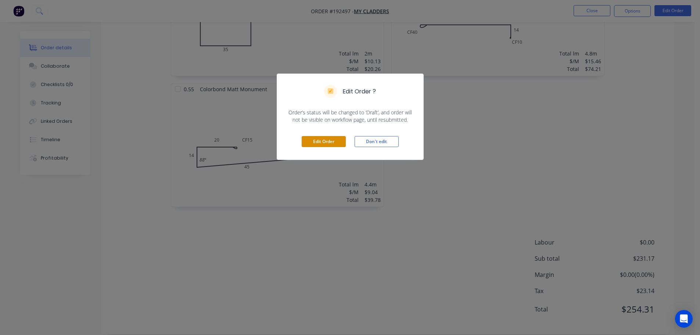
click at [335, 144] on button "Edit Order" at bounding box center [324, 141] width 44 height 11
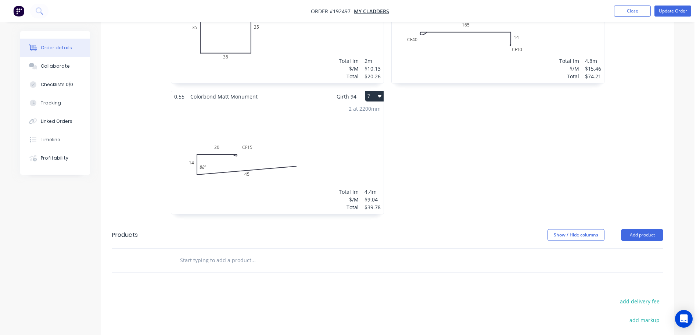
scroll to position [772, 0]
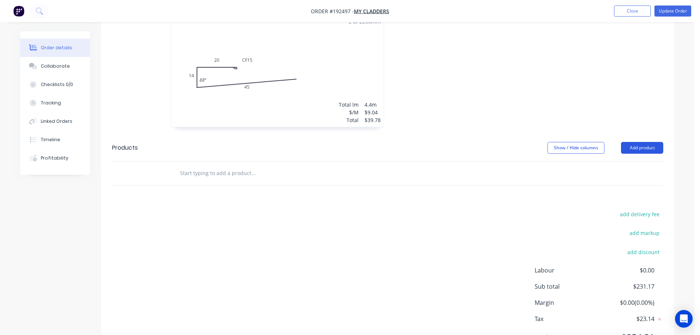
click at [648, 142] on button "Add product" at bounding box center [642, 148] width 42 height 12
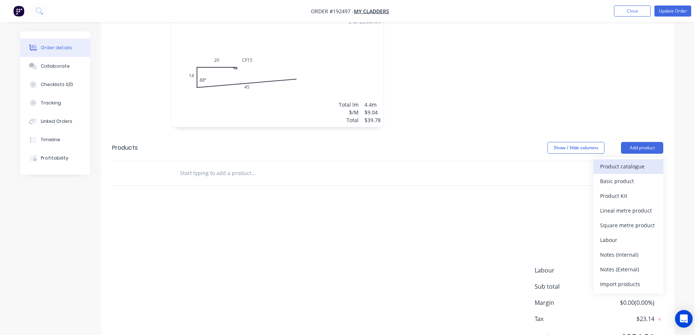
click at [644, 161] on div "Product catalogue" at bounding box center [628, 166] width 57 height 11
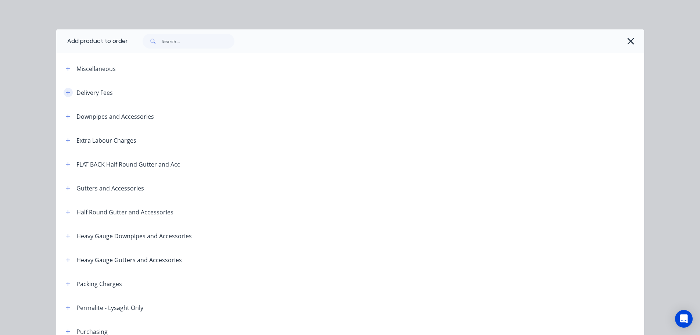
click at [66, 93] on icon "button" at bounding box center [68, 92] width 4 height 4
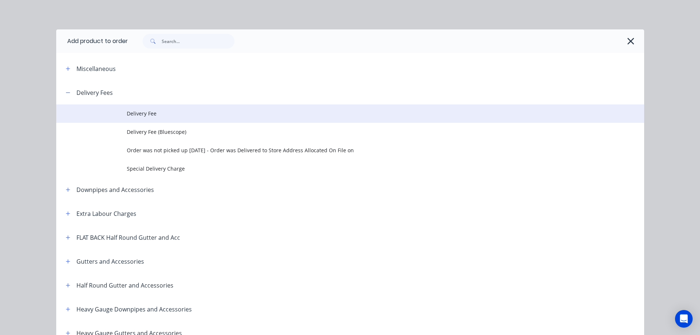
click at [137, 114] on span "Delivery Fee" at bounding box center [334, 113] width 414 height 8
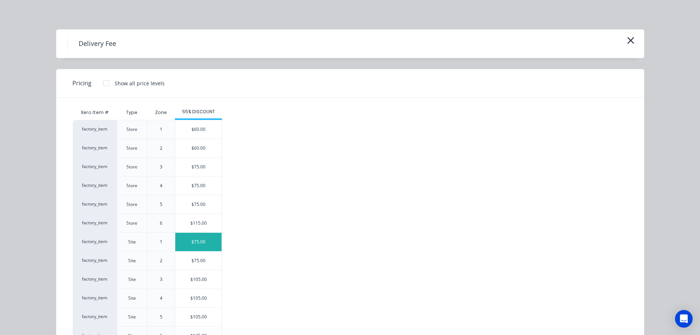
click at [206, 242] on div "$75.00" at bounding box center [198, 242] width 46 height 18
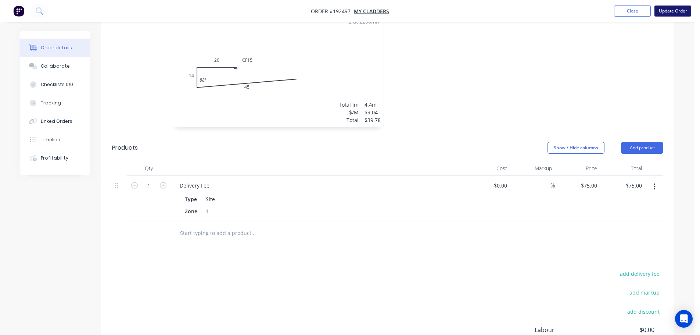
click at [673, 11] on button "Update Order" at bounding box center [672, 11] width 37 height 11
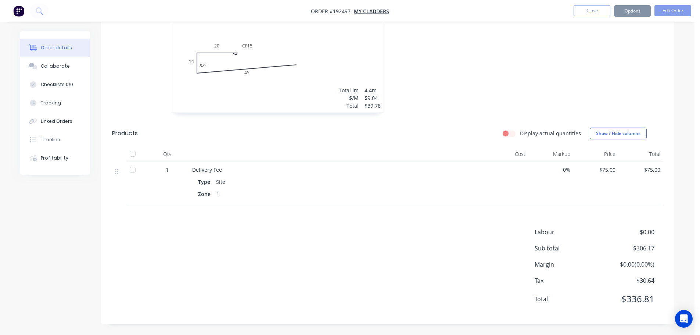
scroll to position [0, 0]
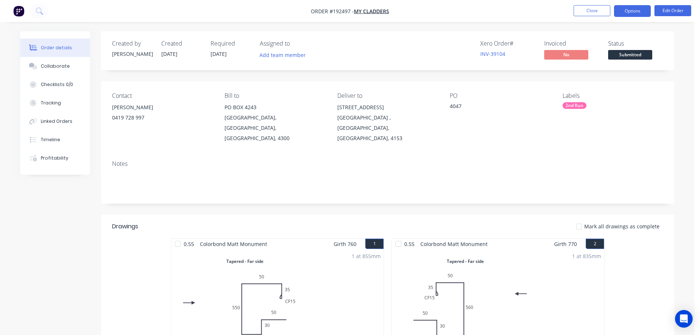
click at [636, 15] on button "Options" at bounding box center [632, 11] width 37 height 12
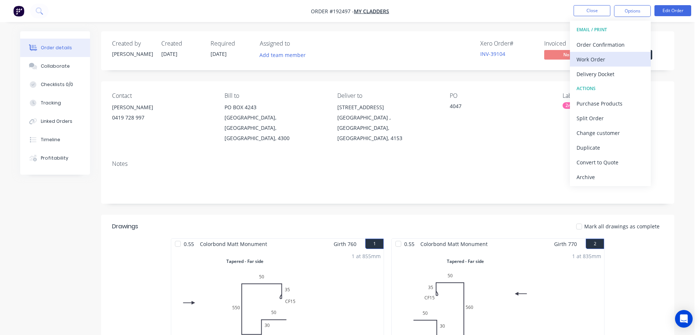
click at [622, 61] on div "Work Order" at bounding box center [610, 59] width 68 height 11
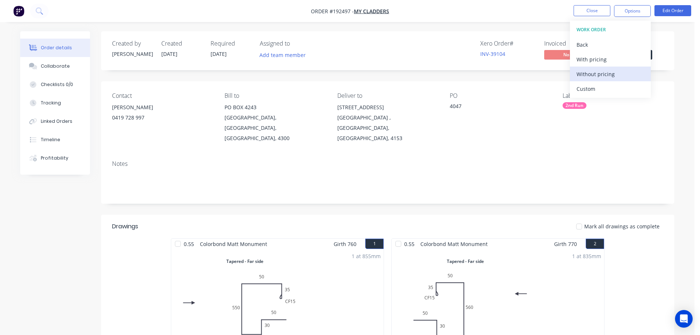
click at [618, 72] on div "Without pricing" at bounding box center [610, 74] width 68 height 11
drag, startPoint x: 417, startPoint y: 91, endPoint x: 432, endPoint y: 91, distance: 15.4
click at [417, 91] on div "Contact MATTHEW 0419 728 997 Bill to PO BOX 4243 SPRINGFIELD, Queensland, Austr…" at bounding box center [387, 117] width 573 height 73
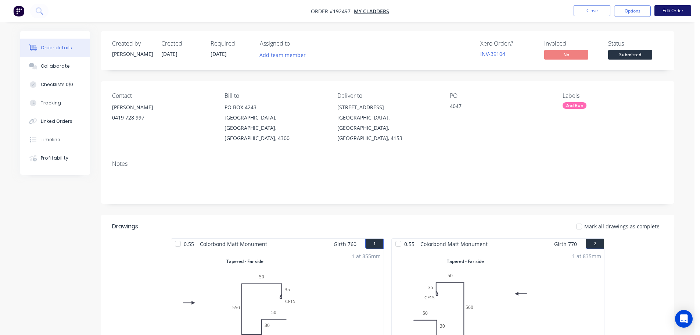
click at [678, 15] on button "Edit Order" at bounding box center [672, 10] width 37 height 11
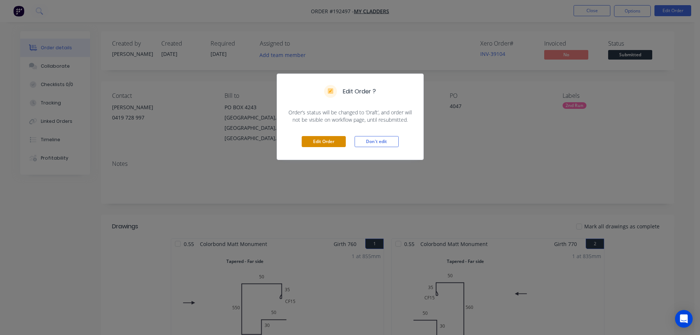
click at [324, 144] on button "Edit Order" at bounding box center [324, 141] width 44 height 11
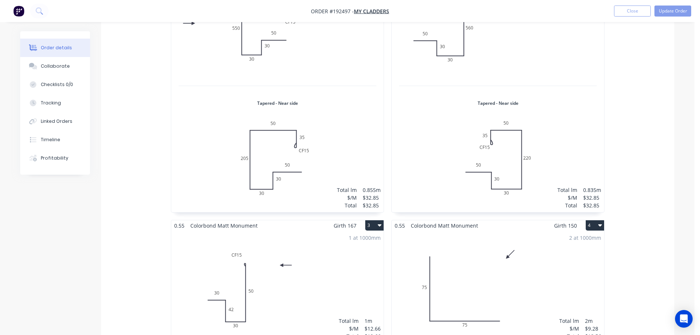
click at [356, 267] on div "1 at 1000mm Total lm $/M Total 1m $12.66 $12.66" at bounding box center [277, 287] width 212 height 112
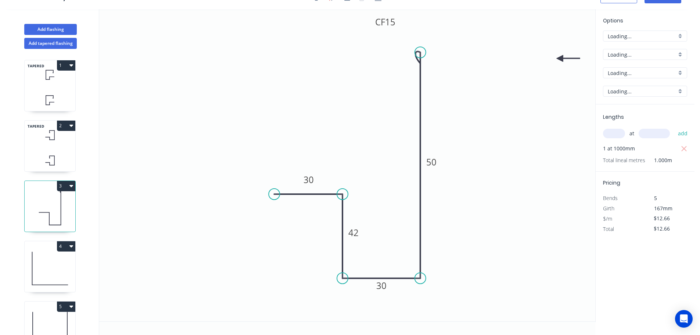
scroll to position [14, 0]
click at [430, 162] on tspan "50" at bounding box center [431, 162] width 10 height 12
click at [37, 86] on div "TAPERED 1" at bounding box center [49, 85] width 51 height 51
type input "$32.85"
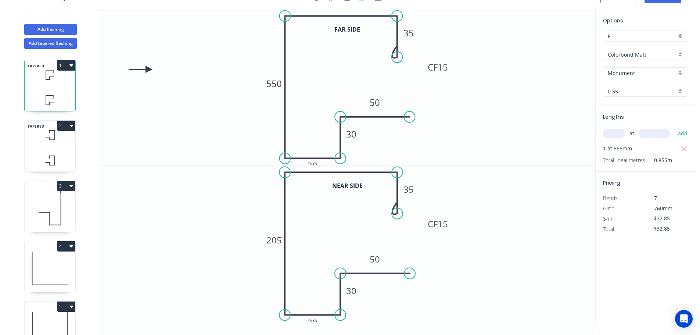
click at [56, 152] on icon at bounding box center [50, 161] width 51 height 22
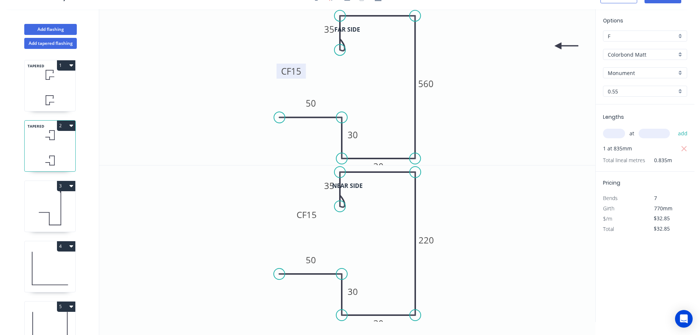
drag, startPoint x: 320, startPoint y: 60, endPoint x: 303, endPoint y: 73, distance: 22.0
click at [303, 73] on rect at bounding box center [291, 71] width 29 height 15
drag, startPoint x: 320, startPoint y: 218, endPoint x: 293, endPoint y: 235, distance: 32.5
click at [294, 236] on rect at bounding box center [281, 231] width 29 height 15
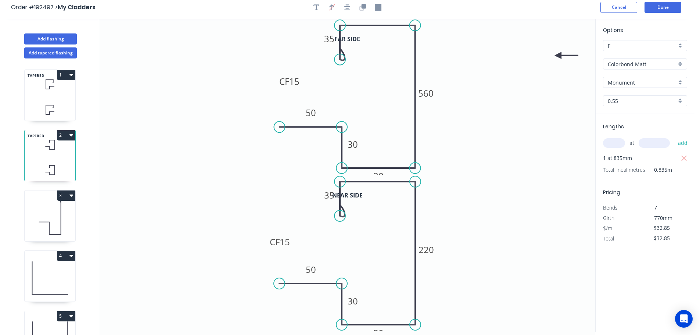
scroll to position [0, 0]
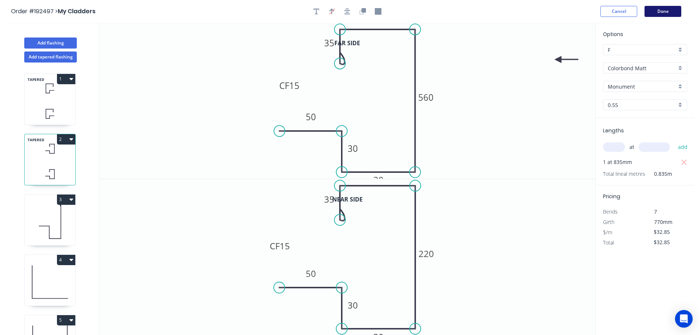
click at [673, 14] on button "Done" at bounding box center [662, 11] width 37 height 11
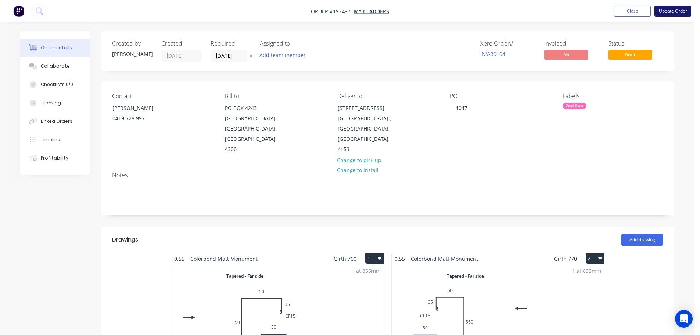
click at [673, 14] on button "Update Order" at bounding box center [672, 11] width 37 height 11
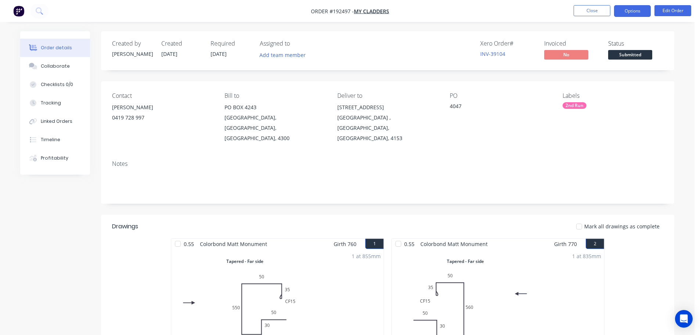
click at [639, 14] on button "Options" at bounding box center [632, 11] width 37 height 12
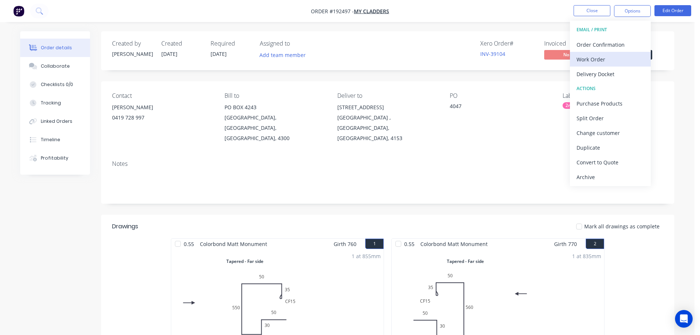
click at [622, 59] on div "Work Order" at bounding box center [610, 59] width 68 height 11
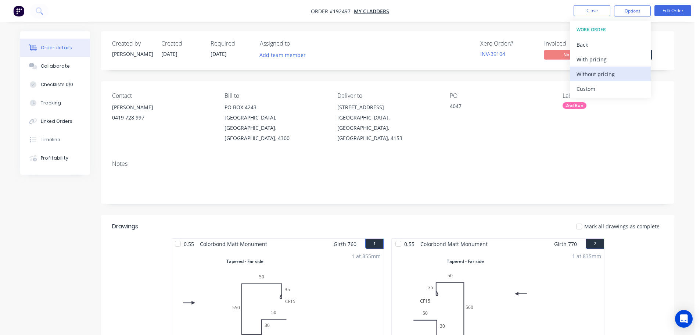
click at [620, 79] on div "Without pricing" at bounding box center [610, 74] width 68 height 11
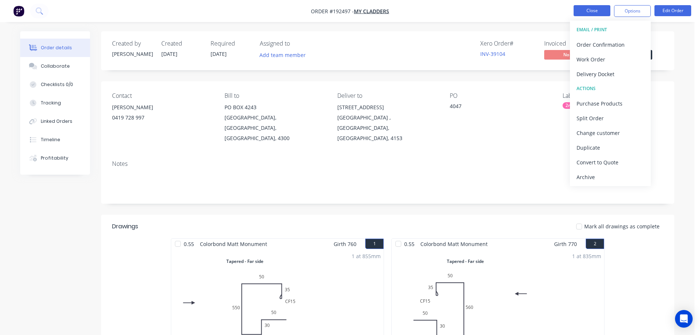
click at [594, 11] on button "Close" at bounding box center [591, 10] width 37 height 11
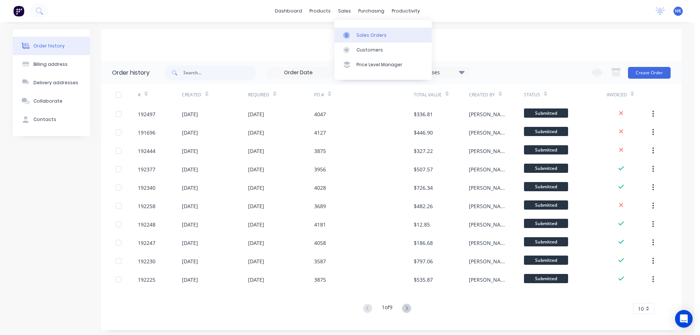
click at [355, 33] on link "Sales Orders" at bounding box center [382, 35] width 97 height 15
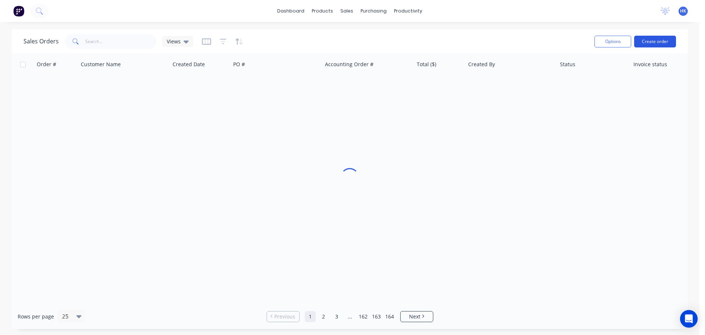
click at [651, 43] on button "Create order" at bounding box center [655, 42] width 42 height 12
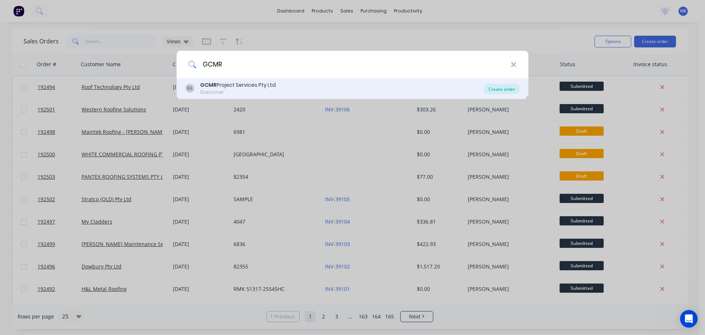
type input "GCMR"
click at [510, 86] on div "Create order" at bounding box center [502, 89] width 36 height 10
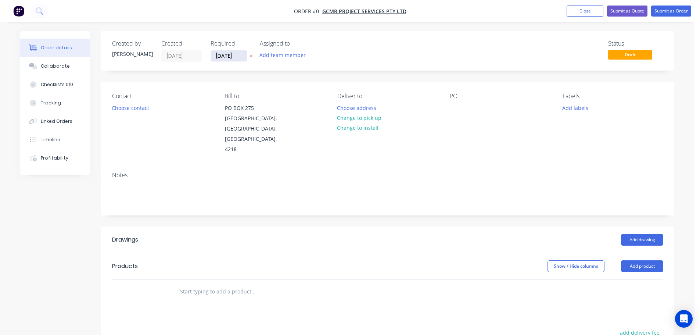
click at [214, 58] on input "[DATE]" at bounding box center [229, 55] width 36 height 11
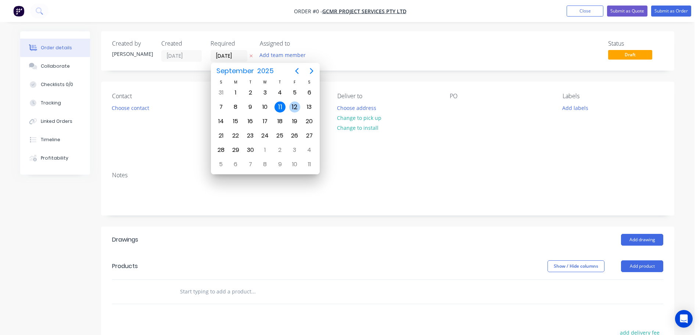
drag, startPoint x: 292, startPoint y: 106, endPoint x: 269, endPoint y: 110, distance: 23.2
click at [292, 106] on div "12" at bounding box center [294, 106] width 11 height 11
type input "12/09/25"
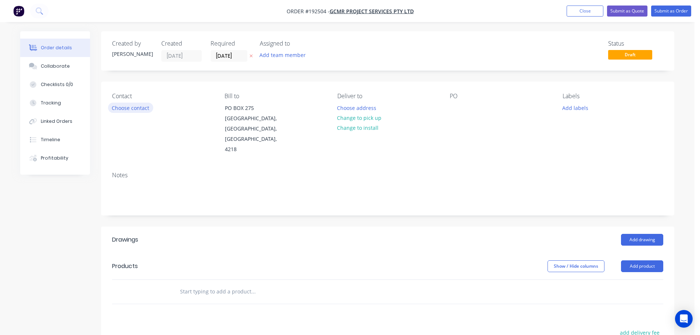
click at [126, 110] on button "Choose contact" at bounding box center [130, 107] width 45 height 10
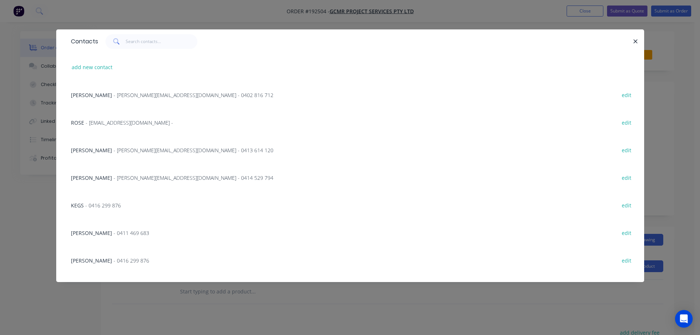
click at [117, 150] on span "- luke@gcmr.com.au - 0413 614 120" at bounding box center [194, 150] width 160 height 7
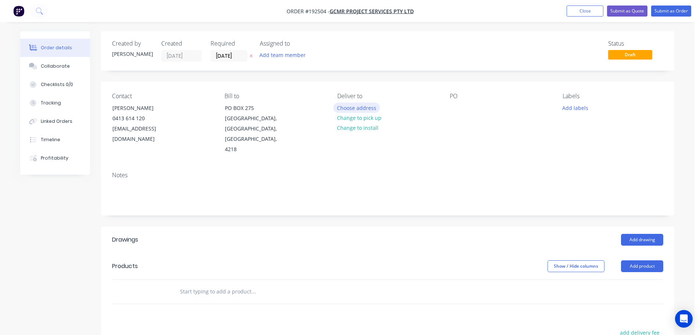
click at [346, 108] on button "Choose address" at bounding box center [356, 107] width 47 height 10
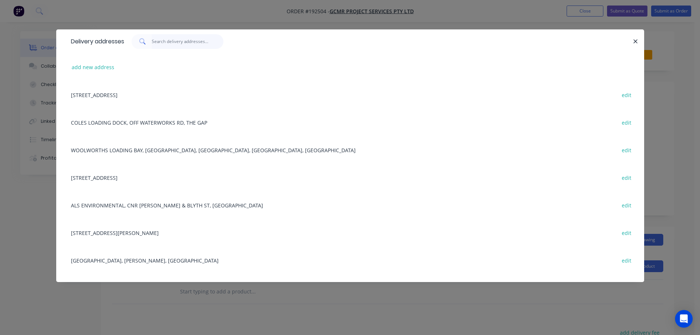
click at [175, 44] on input "text" at bounding box center [188, 41] width 72 height 15
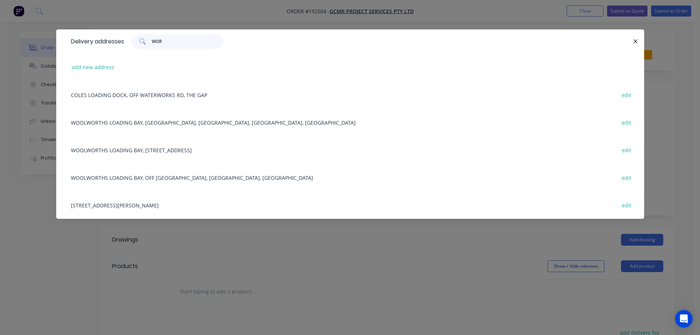
type input "WOR"
click at [106, 62] on div "add new address" at bounding box center [350, 67] width 566 height 28
click at [103, 66] on button "add new address" at bounding box center [93, 67] width 50 height 10
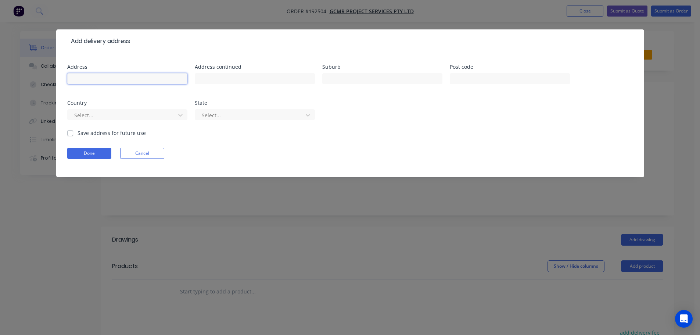
click at [101, 79] on input "text" at bounding box center [127, 78] width 120 height 11
type input "43 OSPREY RISE"
type input "WORONGARY"
click at [139, 114] on div at bounding box center [122, 115] width 98 height 9
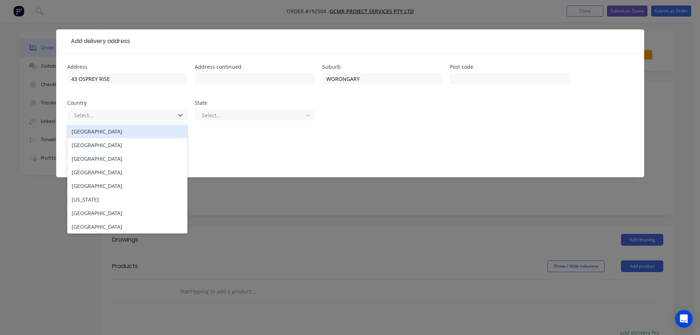
click at [131, 130] on div "Australia" at bounding box center [127, 132] width 120 height 14
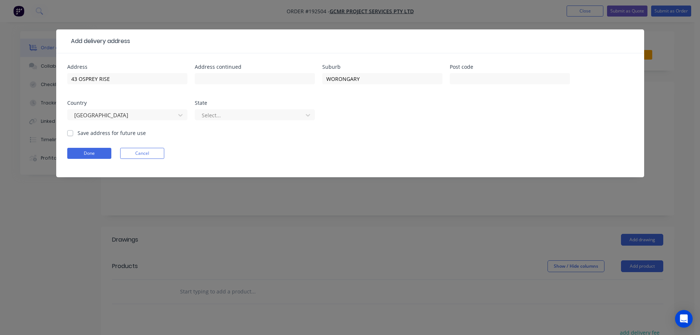
click at [220, 124] on div "Select..." at bounding box center [255, 118] width 120 height 22
drag, startPoint x: 223, startPoint y: 121, endPoint x: 229, endPoint y: 116, distance: 7.6
click at [224, 120] on div "Select..." at bounding box center [255, 118] width 120 height 22
click at [229, 116] on div at bounding box center [250, 115] width 98 height 9
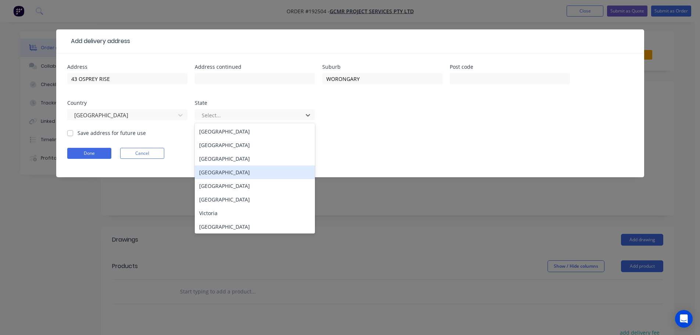
drag, startPoint x: 226, startPoint y: 168, endPoint x: 157, endPoint y: 163, distance: 69.6
click at [225, 168] on div "Queensland" at bounding box center [255, 172] width 120 height 14
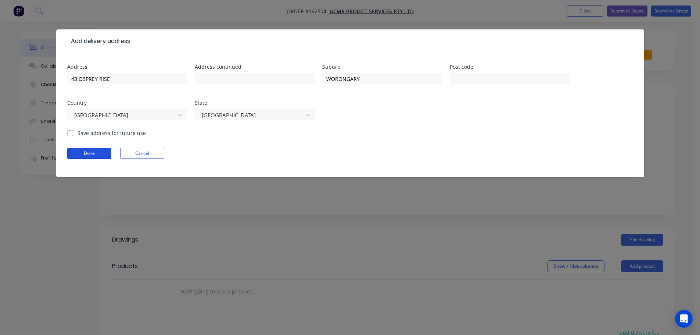
click at [99, 152] on button "Done" at bounding box center [89, 153] width 44 height 11
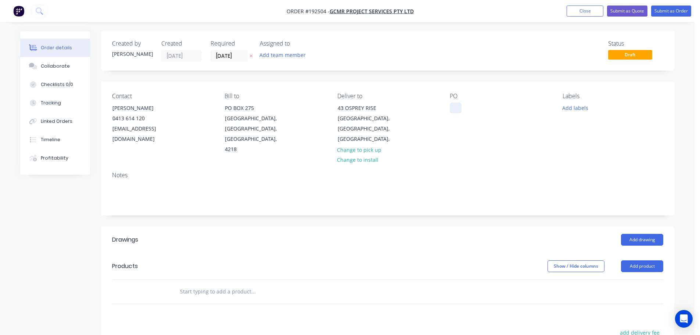
click at [453, 107] on div at bounding box center [456, 107] width 12 height 11
click at [566, 107] on button "Add labels" at bounding box center [575, 107] width 34 height 10
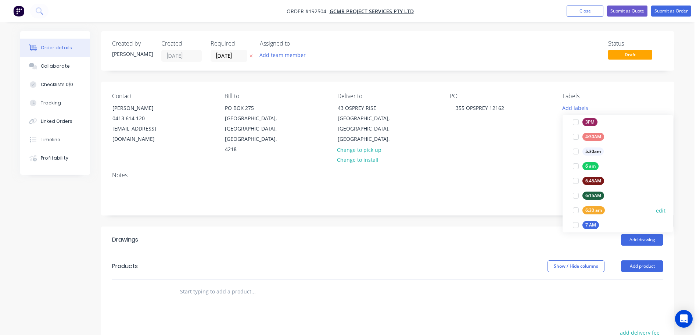
click at [573, 208] on div at bounding box center [575, 210] width 15 height 15
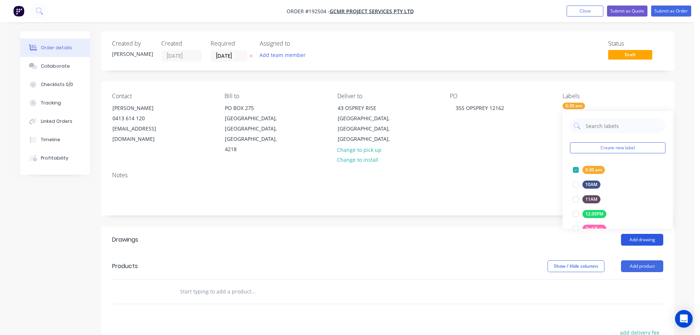
click at [646, 234] on button "Add drawing" at bounding box center [642, 240] width 42 height 12
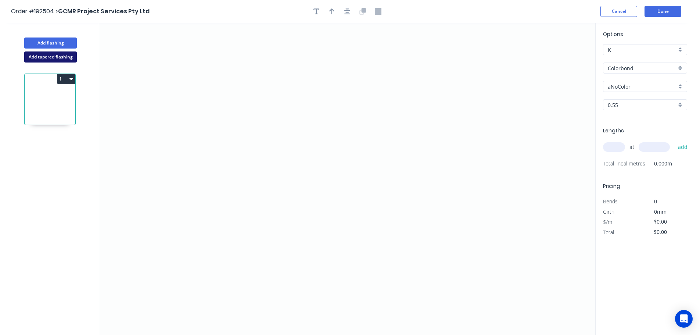
click at [61, 60] on button "Add tapered flashing" at bounding box center [50, 56] width 53 height 11
click at [226, 43] on icon "0" at bounding box center [347, 101] width 496 height 156
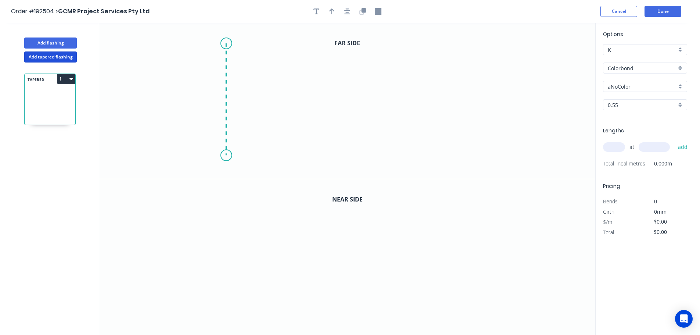
click at [225, 155] on icon "0" at bounding box center [347, 101] width 496 height 156
click at [449, 151] on icon "0 ?" at bounding box center [347, 101] width 496 height 156
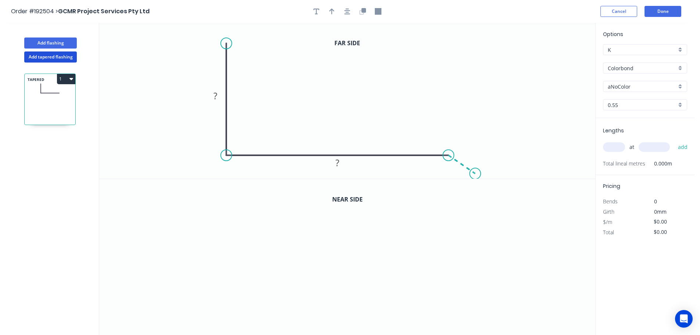
click at [475, 174] on icon "0 ? ?" at bounding box center [347, 101] width 496 height 156
click at [348, 11] on icon "button" at bounding box center [347, 11] width 6 height 6
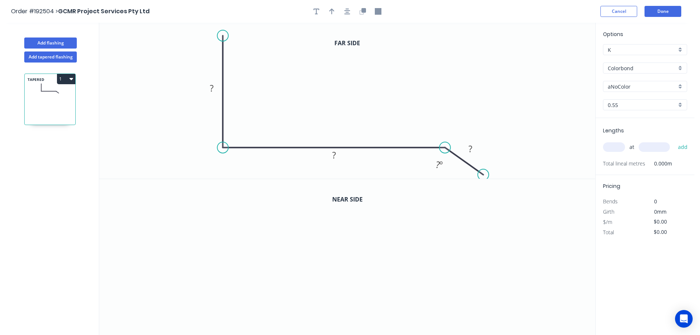
drag, startPoint x: 475, startPoint y: 165, endPoint x: 483, endPoint y: 175, distance: 13.3
click at [483, 175] on circle at bounding box center [483, 174] width 11 height 11
click at [216, 90] on rect at bounding box center [211, 88] width 15 height 10
click at [351, 10] on button "button" at bounding box center [347, 11] width 11 height 11
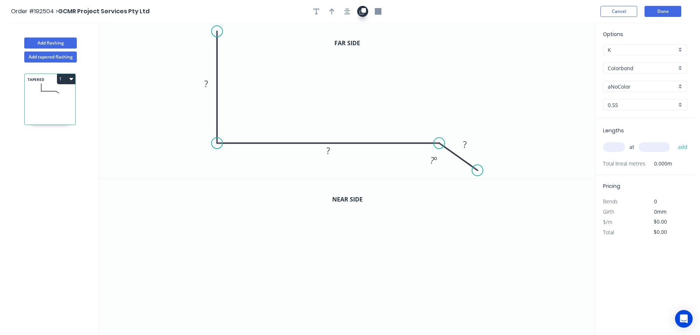
click at [360, 10] on icon "button" at bounding box center [362, 11] width 7 height 7
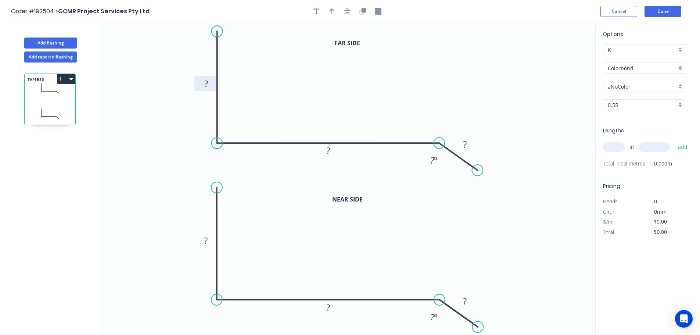
click at [209, 81] on rect at bounding box center [206, 84] width 15 height 10
click at [206, 238] on tspan "?" at bounding box center [206, 240] width 4 height 12
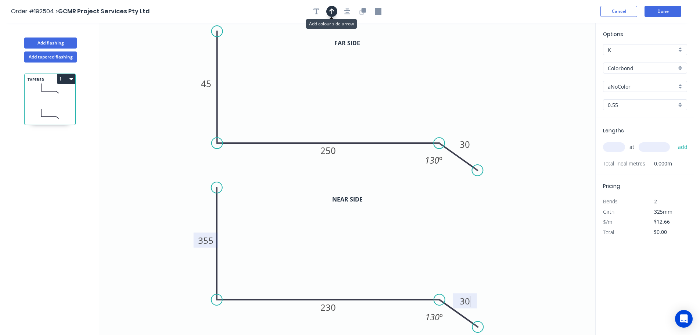
click at [334, 10] on button "button" at bounding box center [331, 11] width 11 height 11
type input "$20.03"
drag, startPoint x: 492, startPoint y: 58, endPoint x: 298, endPoint y: 56, distance: 194.4
click at [298, 56] on icon at bounding box center [297, 48] width 7 height 24
click at [629, 86] on input "aNoColor" at bounding box center [642, 87] width 69 height 8
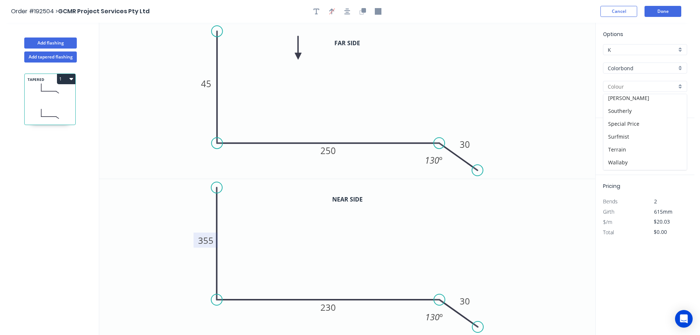
scroll to position [257, 0]
click at [636, 132] on div "Surfmist" at bounding box center [644, 126] width 83 height 13
type input "Surfmist"
click at [619, 147] on input "text" at bounding box center [614, 147] width 22 height 10
type input "1"
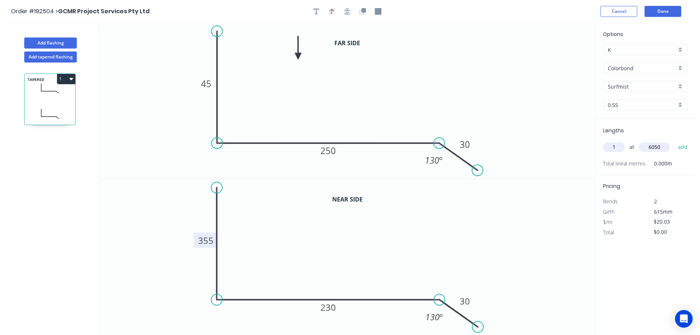
type input "6050"
click at [674, 141] on button "add" at bounding box center [682, 147] width 17 height 12
click at [72, 78] on icon "button" at bounding box center [71, 79] width 4 height 6
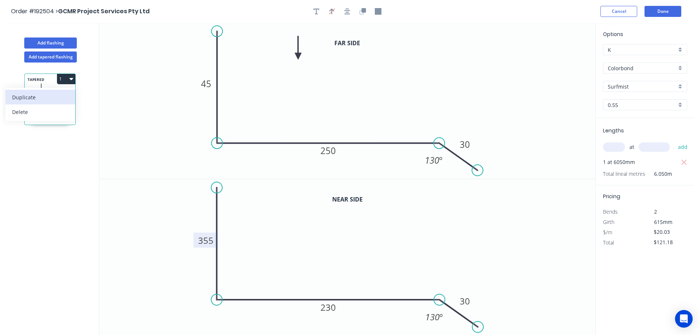
click at [48, 97] on div "Duplicate" at bounding box center [40, 97] width 57 height 11
type input "$0.00"
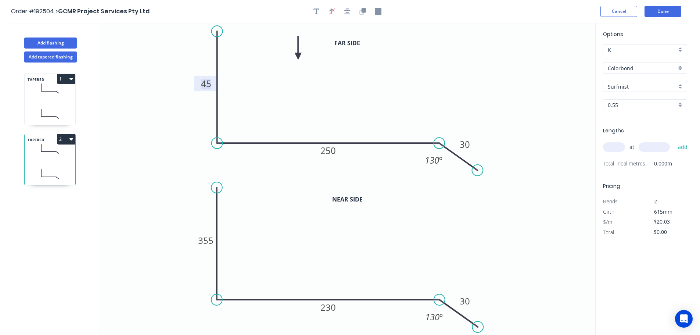
click at [204, 83] on tspan "45" at bounding box center [206, 84] width 10 height 12
click at [210, 239] on tspan "355" at bounding box center [205, 240] width 15 height 12
type input "$14.50"
click at [614, 145] on input "text" at bounding box center [614, 147] width 22 height 10
type input "1"
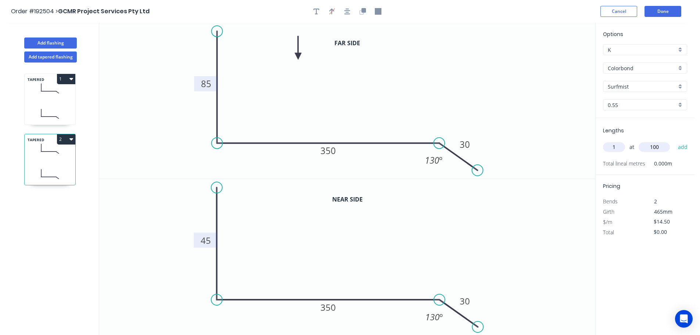
type input "100"
click at [674, 141] on button "add" at bounding box center [682, 147] width 17 height 12
click at [684, 161] on icon "button" at bounding box center [684, 162] width 6 height 6
type input "$0.00"
click at [612, 150] on input "text" at bounding box center [614, 147] width 22 height 10
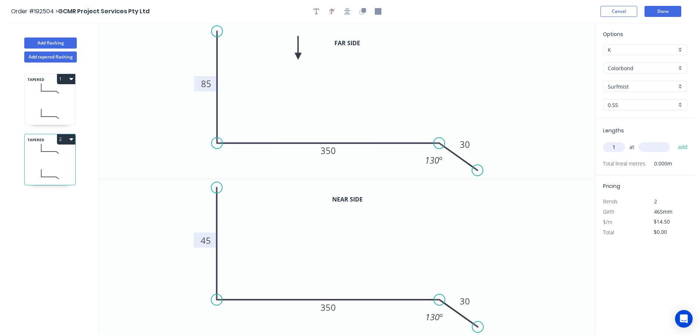
type input "1"
type input "1100"
click at [674, 141] on button "add" at bounding box center [682, 147] width 17 height 12
click at [62, 141] on button "2" at bounding box center [66, 139] width 18 height 10
click at [61, 157] on div "Duplicate" at bounding box center [40, 157] width 57 height 11
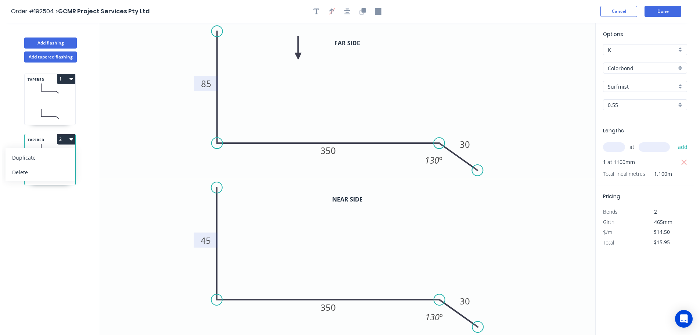
type input "$0.00"
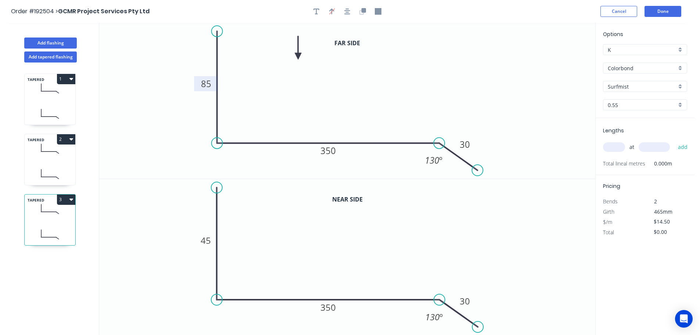
click at [202, 82] on tspan "85" at bounding box center [206, 84] width 10 height 12
type input "$20.03"
click at [203, 243] on tspan "45" at bounding box center [206, 240] width 10 height 12
click at [616, 149] on input "text" at bounding box center [614, 147] width 22 height 10
type input "1"
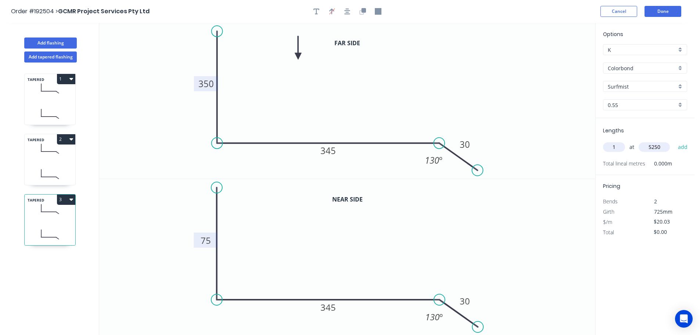
type input "5250"
click at [674, 141] on button "add" at bounding box center [682, 147] width 17 height 12
type input "$105.16"
click at [65, 43] on button "Add flashing" at bounding box center [50, 42] width 53 height 11
type input "$0.00"
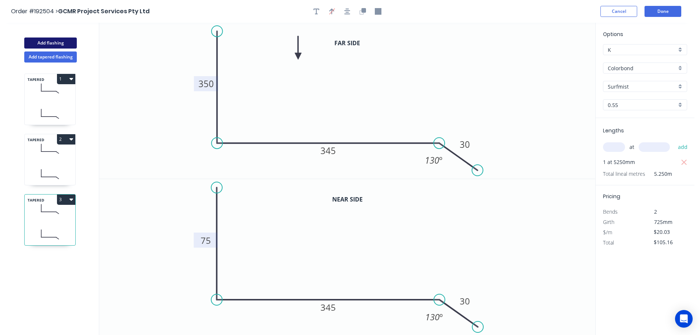
type input "$0.00"
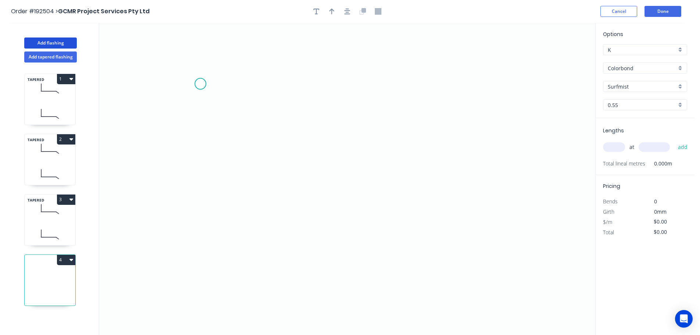
click at [198, 83] on icon "0" at bounding box center [347, 179] width 496 height 312
click at [189, 244] on icon "0" at bounding box center [347, 179] width 496 height 312
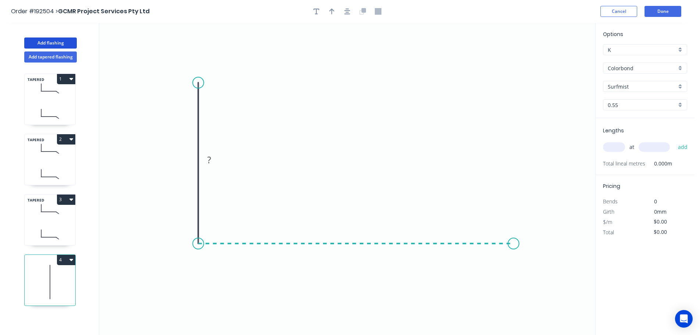
click at [514, 252] on icon "0 ?" at bounding box center [347, 179] width 496 height 312
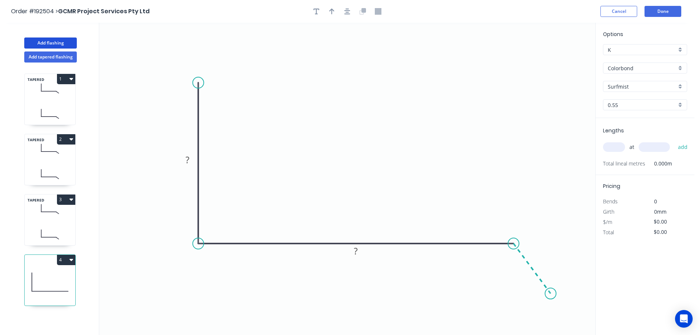
click at [551, 294] on icon "0 ? ?" at bounding box center [347, 179] width 496 height 312
drag, startPoint x: 190, startPoint y: 78, endPoint x: 183, endPoint y: 76, distance: 7.3
click at [183, 76] on circle at bounding box center [184, 76] width 11 height 11
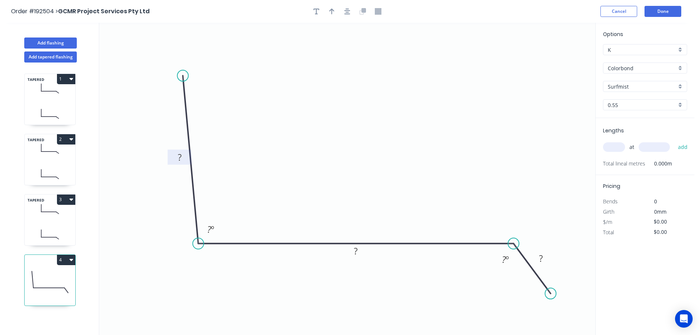
click at [181, 155] on rect at bounding box center [179, 157] width 15 height 10
drag, startPoint x: 173, startPoint y: 163, endPoint x: 159, endPoint y: 166, distance: 13.6
click at [159, 166] on rect at bounding box center [167, 159] width 24 height 15
type input "$11.22"
drag, startPoint x: 339, startPoint y: 12, endPoint x: 351, endPoint y: 12, distance: 11.8
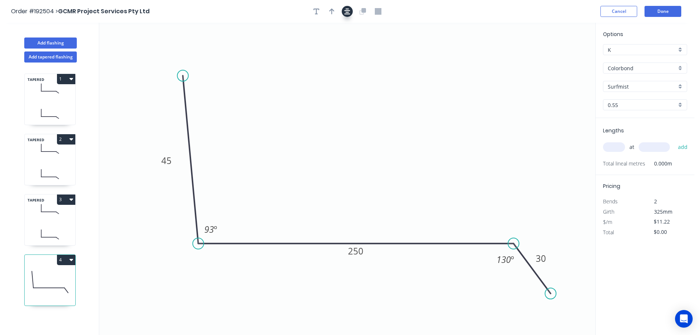
click at [339, 12] on div at bounding box center [347, 11] width 77 height 11
click at [351, 12] on button "button" at bounding box center [347, 11] width 11 height 11
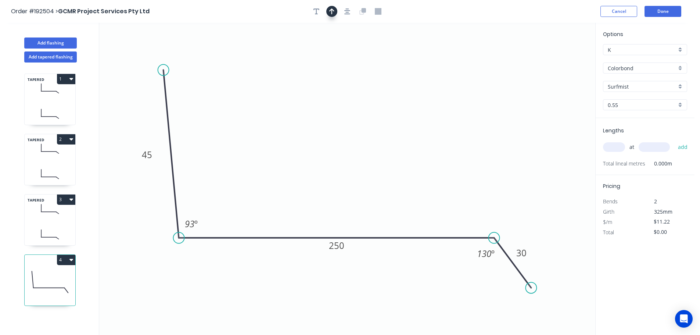
click at [335, 12] on button "button" at bounding box center [331, 11] width 11 height 11
drag, startPoint x: 450, startPoint y: 70, endPoint x: 416, endPoint y: 101, distance: 46.3
click at [307, 58] on icon at bounding box center [307, 50] width 7 height 24
click at [615, 149] on input "text" at bounding box center [614, 147] width 22 height 10
type input "1"
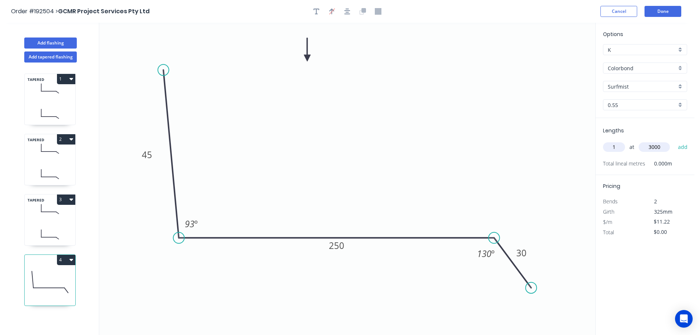
type input "3000"
click at [674, 141] on button "add" at bounding box center [682, 147] width 17 height 12
click at [68, 257] on button "4" at bounding box center [66, 260] width 18 height 10
click at [58, 278] on div "Duplicate" at bounding box center [40, 278] width 57 height 11
type input "$0.00"
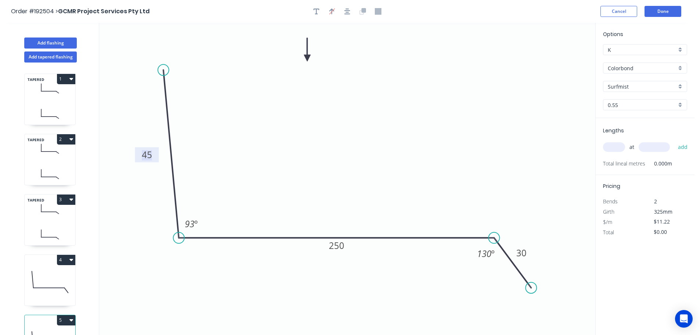
click at [145, 158] on tspan "45" at bounding box center [147, 154] width 10 height 12
click at [607, 142] on input "text" at bounding box center [614, 147] width 22 height 10
type input "1"
type input "600"
click at [674, 141] on button "add" at bounding box center [682, 147] width 17 height 12
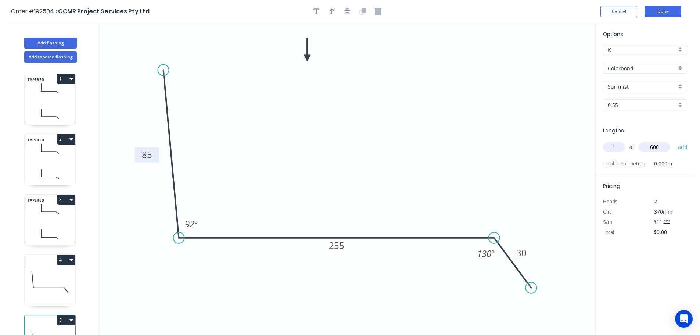
type input "$11.22"
click at [65, 40] on button "Add flashing" at bounding box center [50, 42] width 53 height 11
type input "$0.00"
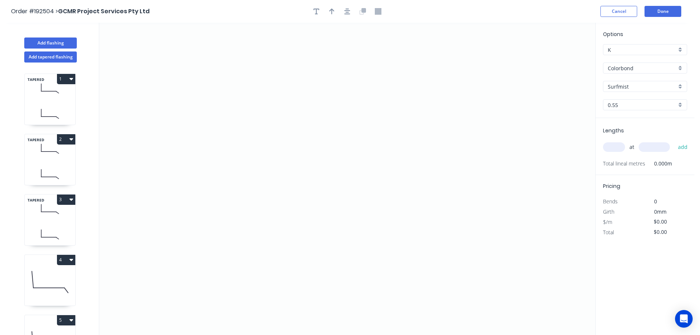
click at [652, 71] on input "Colorbond" at bounding box center [642, 68] width 69 height 8
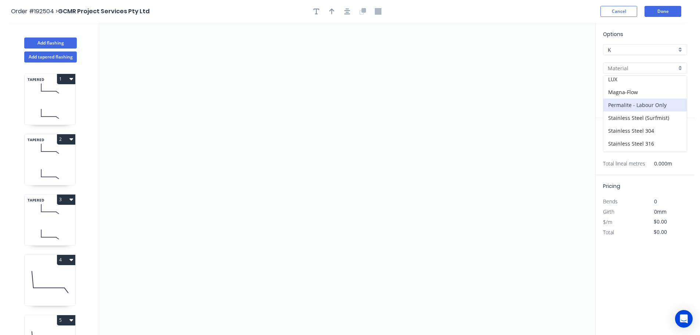
scroll to position [169, 0]
click at [650, 130] on div "Zincalume" at bounding box center [644, 132] width 83 height 13
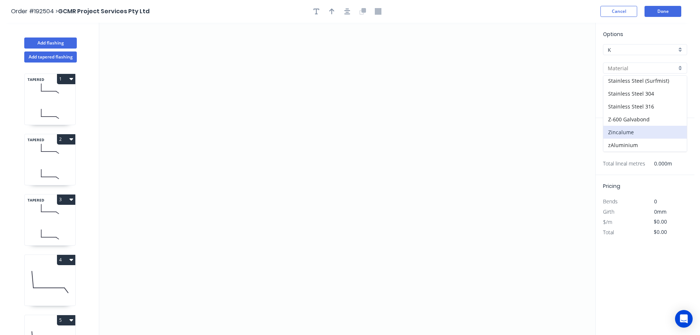
type input "Zincalume"
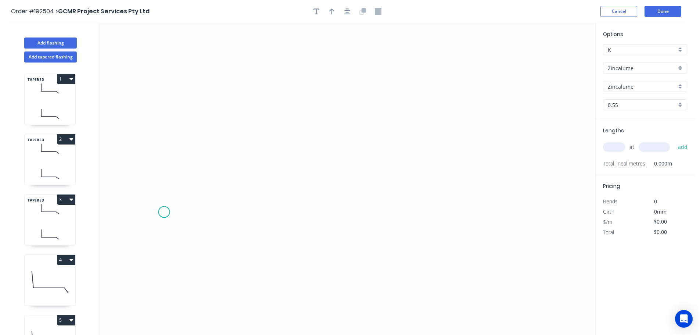
click at [164, 212] on icon "0" at bounding box center [347, 179] width 496 height 312
click at [163, 97] on icon "0" at bounding box center [347, 179] width 496 height 312
click at [391, 107] on icon "0 ?" at bounding box center [347, 179] width 496 height 312
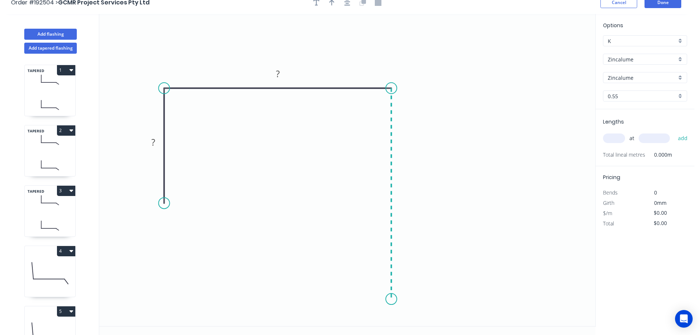
scroll to position [14, 0]
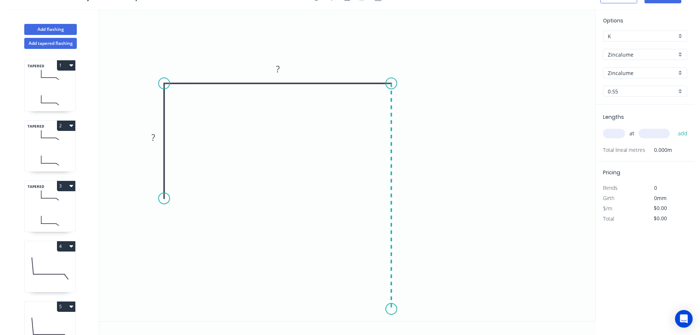
click at [384, 309] on icon "0 ? ?" at bounding box center [347, 165] width 496 height 312
drag, startPoint x: 163, startPoint y: 195, endPoint x: 161, endPoint y: 178, distance: 17.0
click at [161, 178] on circle at bounding box center [164, 177] width 11 height 11
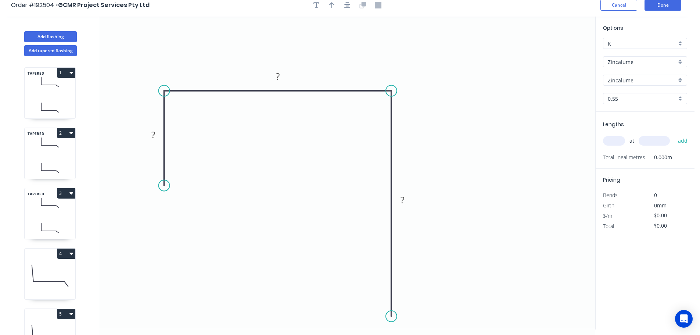
scroll to position [0, 0]
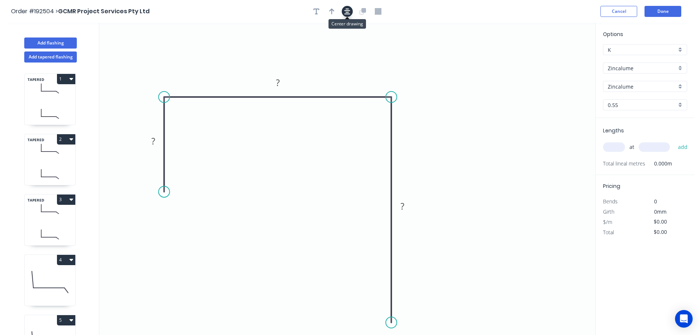
click at [348, 12] on icon "button" at bounding box center [347, 11] width 6 height 6
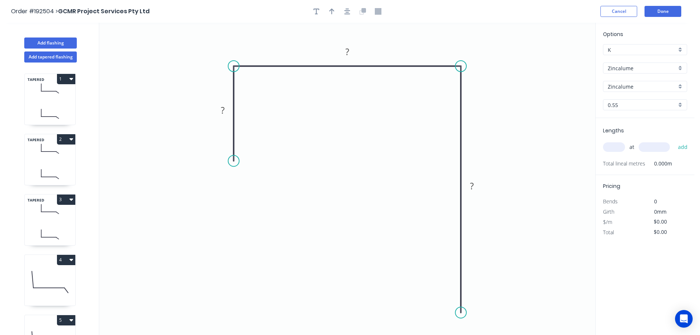
drag, startPoint x: 461, startPoint y: 293, endPoint x: 461, endPoint y: 313, distance: 19.5
click at [461, 313] on circle at bounding box center [460, 312] width 11 height 11
click at [498, 287] on div "Crush & Fold" at bounding box center [498, 284] width 74 height 15
click at [474, 324] on div "Delete bend" at bounding box center [500, 329] width 74 height 15
click at [484, 289] on div "Crush & Fold" at bounding box center [498, 284] width 74 height 15
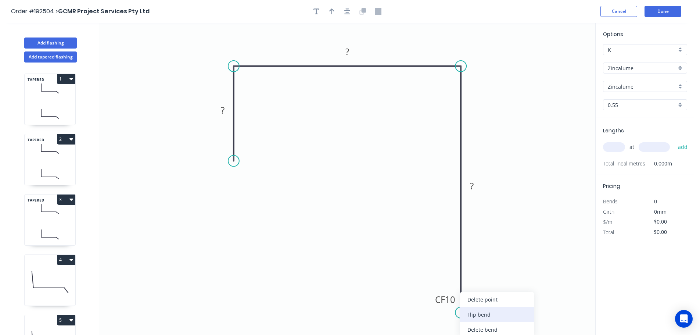
click at [485, 318] on div "Flip bend" at bounding box center [497, 314] width 74 height 15
drag, startPoint x: 490, startPoint y: 302, endPoint x: 432, endPoint y: 306, distance: 57.8
click at [433, 306] on rect at bounding box center [420, 302] width 29 height 15
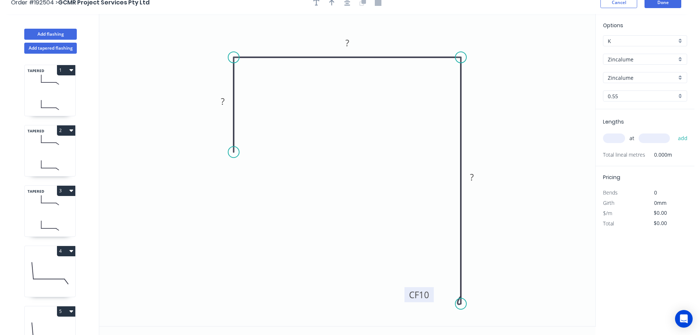
scroll to position [14, 0]
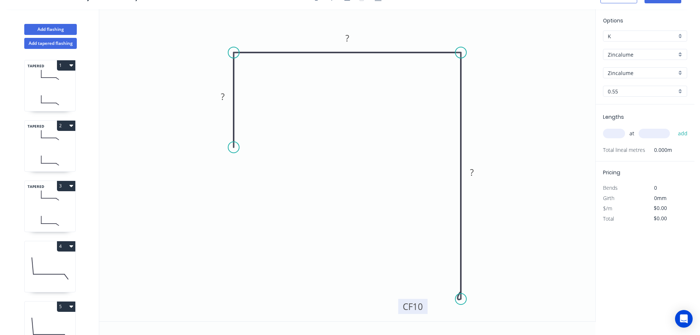
drag, startPoint x: 432, startPoint y: 295, endPoint x: 426, endPoint y: 311, distance: 17.7
click at [426, 311] on rect at bounding box center [412, 306] width 29 height 15
click at [225, 98] on rect at bounding box center [222, 97] width 15 height 10
type input "$8.53"
click at [615, 136] on input "text" at bounding box center [614, 134] width 22 height 10
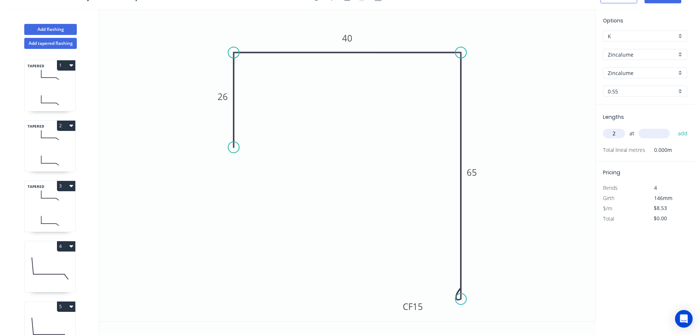
type input "2"
type input "1100"
click at [674, 127] on button "add" at bounding box center [682, 133] width 17 height 12
type input "$18.77"
click at [74, 27] on button "Add flashing" at bounding box center [50, 29] width 53 height 11
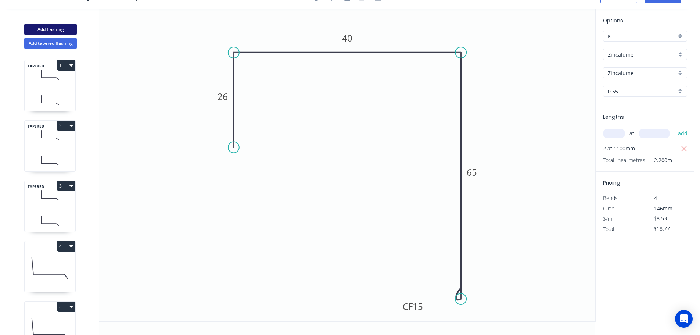
type input "$0.00"
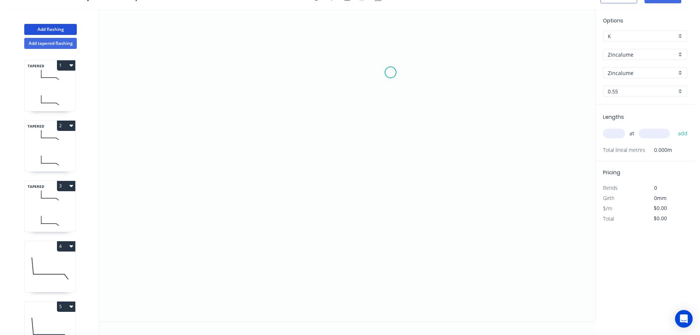
click at [388, 72] on icon "0" at bounding box center [347, 165] width 496 height 312
click at [240, 70] on icon "0" at bounding box center [347, 165] width 496 height 312
drag, startPoint x: 209, startPoint y: 70, endPoint x: 173, endPoint y: 70, distance: 36.4
click at [173, 70] on circle at bounding box center [174, 72] width 11 height 11
click at [173, 70] on circle at bounding box center [173, 72] width 11 height 11
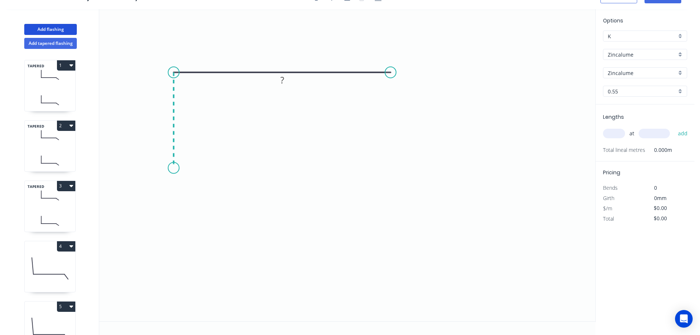
click at [177, 168] on icon "0 ?" at bounding box center [347, 165] width 496 height 312
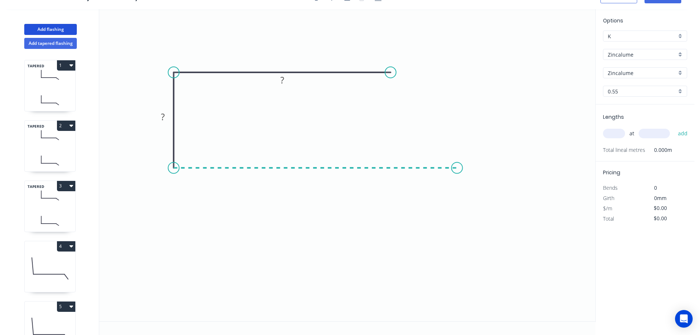
click at [457, 158] on icon "0 ? ?" at bounding box center [347, 165] width 496 height 312
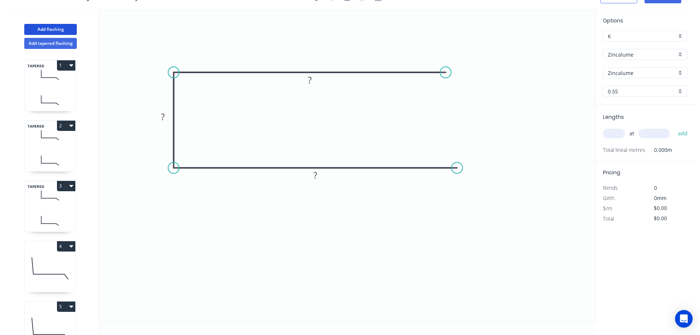
drag, startPoint x: 385, startPoint y: 72, endPoint x: 446, endPoint y: 72, distance: 60.3
click at [446, 72] on circle at bounding box center [445, 72] width 11 height 11
click at [466, 96] on div "Crush & Fold" at bounding box center [483, 97] width 74 height 15
click at [461, 99] on div "Flip bend" at bounding box center [483, 97] width 74 height 15
drag, startPoint x: 469, startPoint y: 88, endPoint x: 518, endPoint y: 71, distance: 52.5
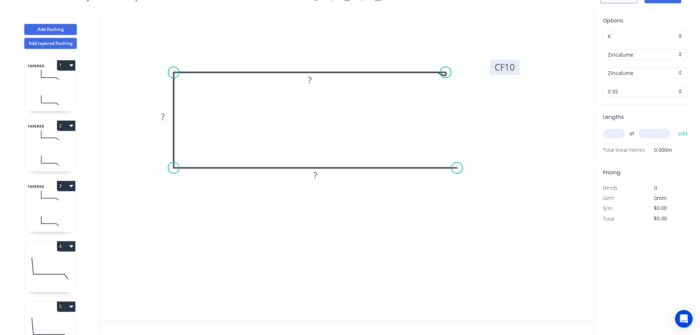
click at [518, 71] on rect at bounding box center [504, 67] width 29 height 15
click at [479, 190] on div "Crush & Fold" at bounding box center [498, 189] width 74 height 15
drag, startPoint x: 461, startPoint y: 186, endPoint x: 521, endPoint y: 174, distance: 61.1
click at [521, 174] on rect at bounding box center [507, 167] width 29 height 15
click at [511, 170] on tspan "10" at bounding box center [512, 168] width 10 height 12
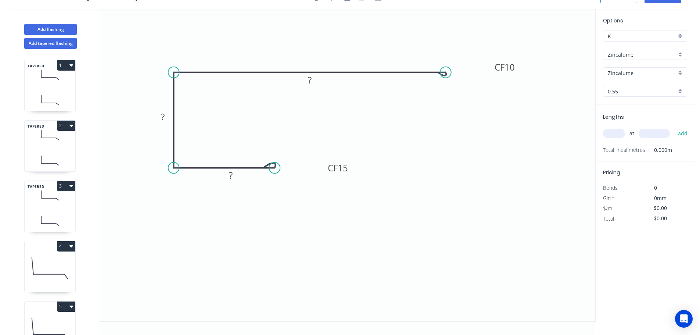
drag, startPoint x: 458, startPoint y: 170, endPoint x: 272, endPoint y: 171, distance: 185.9
click at [272, 171] on circle at bounding box center [274, 167] width 11 height 11
click at [233, 176] on rect at bounding box center [229, 175] width 15 height 10
type input "$9.97"
click at [618, 133] on input "text" at bounding box center [614, 134] width 22 height 10
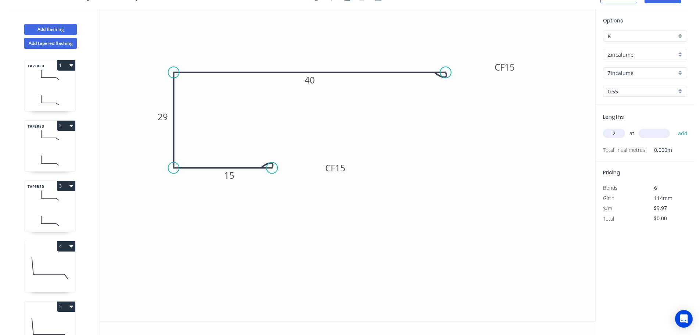
type input "2"
type input "2350"
click at [674, 127] on button "add" at bounding box center [682, 133] width 17 height 12
type input "$46.86"
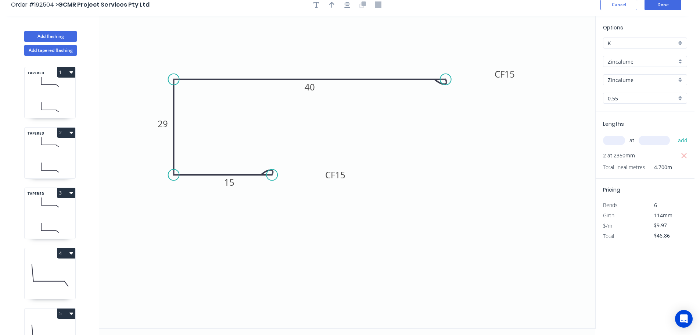
scroll to position [0, 0]
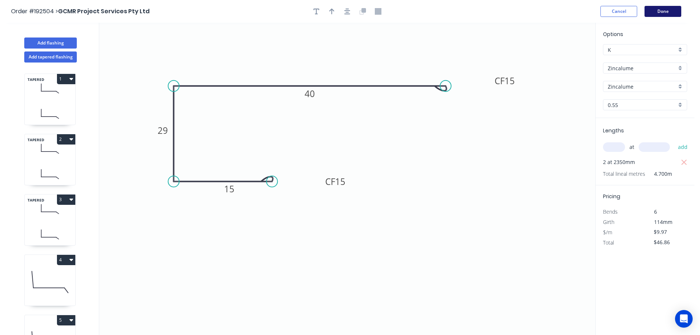
click at [671, 9] on button "Done" at bounding box center [662, 11] width 37 height 11
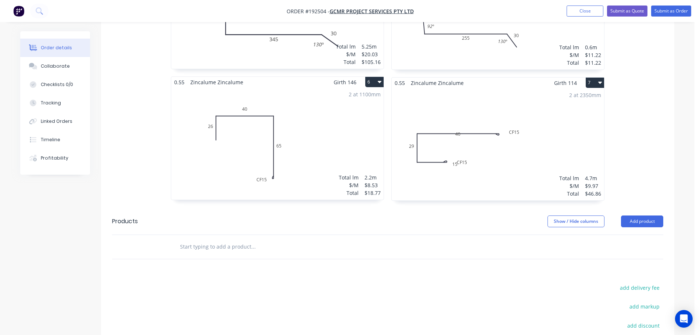
click at [507, 154] on div "2 at 2350mm Total lm $/M Total 4.7m $9.97 $46.86" at bounding box center [498, 144] width 212 height 112
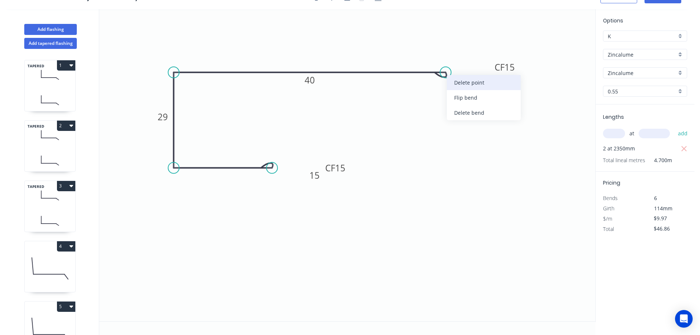
click at [464, 80] on div "Delete point" at bounding box center [484, 82] width 74 height 15
type input "$0.00"
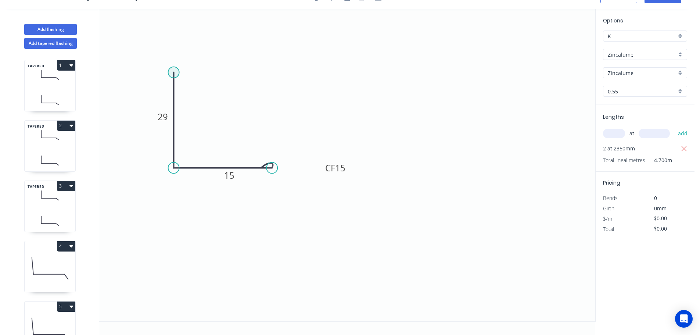
click at [174, 71] on circle at bounding box center [173, 72] width 11 height 11
click at [446, 79] on icon "0 29 CF 15 15" at bounding box center [347, 165] width 496 height 312
type input "$6.90"
type input "$32.43"
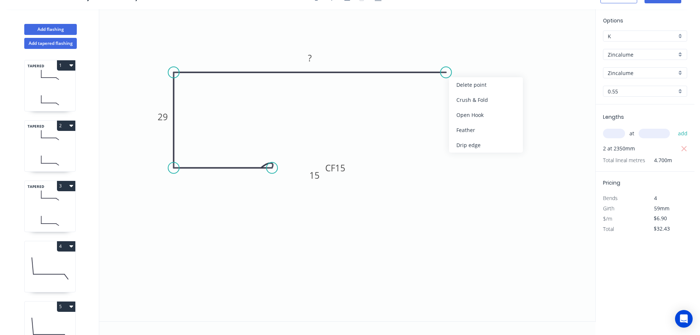
click at [465, 101] on div "Crush & Fold" at bounding box center [486, 99] width 74 height 15
type input "$0.00"
click at [460, 98] on div "Flip bend" at bounding box center [486, 97] width 74 height 15
drag, startPoint x: 467, startPoint y: 87, endPoint x: 518, endPoint y: 79, distance: 51.1
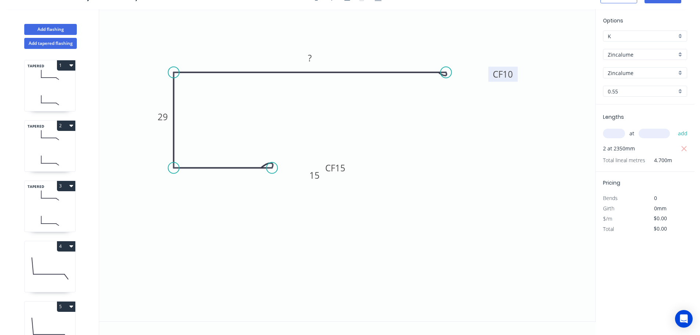
click at [518, 79] on rect at bounding box center [502, 73] width 29 height 15
click at [521, 78] on icon "0 CF 15 15 29 CF 10 ?" at bounding box center [347, 165] width 496 height 312
drag, startPoint x: 520, startPoint y: 76, endPoint x: 508, endPoint y: 72, distance: 12.1
click at [508, 72] on rect at bounding box center [496, 71] width 29 height 15
click at [502, 72] on tspan "10" at bounding box center [499, 71] width 10 height 12
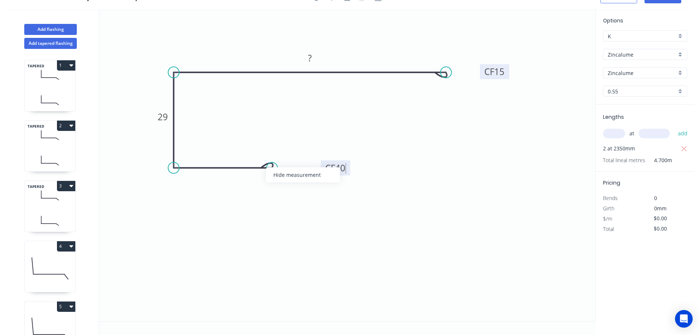
drag, startPoint x: 286, startPoint y: 199, endPoint x: 279, endPoint y: 183, distance: 17.6
click at [286, 199] on icon "0 CF 40 15 29 CF 15 ?" at bounding box center [347, 165] width 496 height 312
click at [293, 205] on div "Delete bend" at bounding box center [311, 205] width 74 height 15
click at [304, 177] on div "Delete point" at bounding box center [311, 174] width 74 height 15
click at [173, 169] on circle at bounding box center [173, 167] width 11 height 11
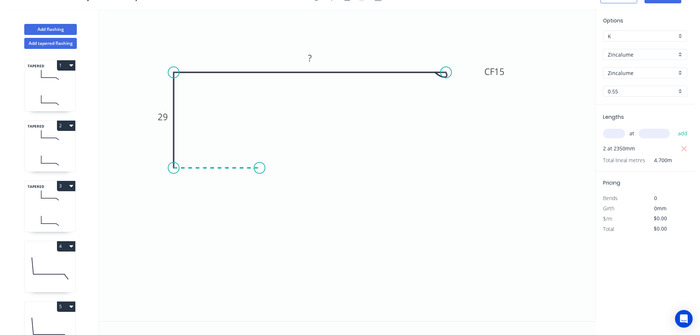
click at [259, 172] on icon "0 29 CF 15 ?" at bounding box center [347, 165] width 496 height 312
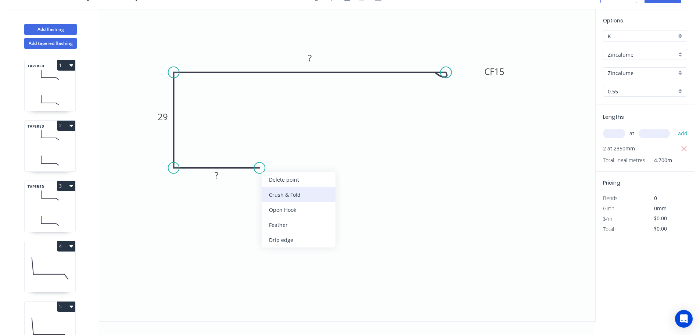
click at [286, 197] on div "Crush & Fold" at bounding box center [299, 194] width 74 height 15
drag, startPoint x: 265, startPoint y: 187, endPoint x: 282, endPoint y: 181, distance: 18.8
click at [282, 181] on icon "0 CF 10 ? 29 CF 15 ?" at bounding box center [347, 165] width 496 height 312
drag, startPoint x: 263, startPoint y: 181, endPoint x: 316, endPoint y: 172, distance: 53.8
click at [316, 172] on rect at bounding box center [302, 170] width 29 height 15
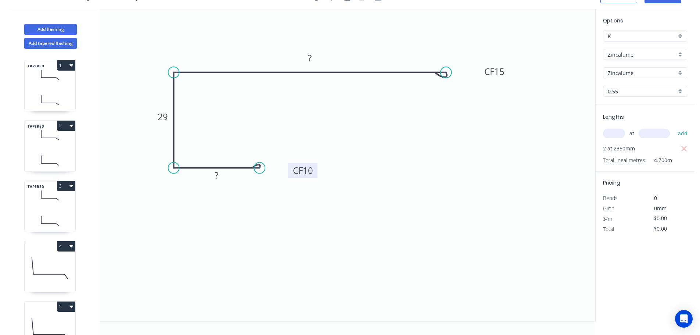
click at [310, 171] on tspan "10" at bounding box center [308, 170] width 10 height 12
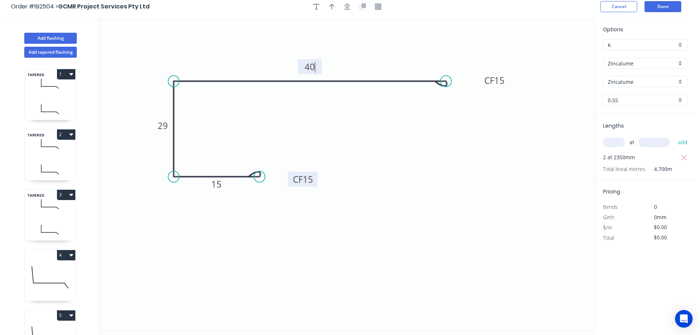
scroll to position [0, 0]
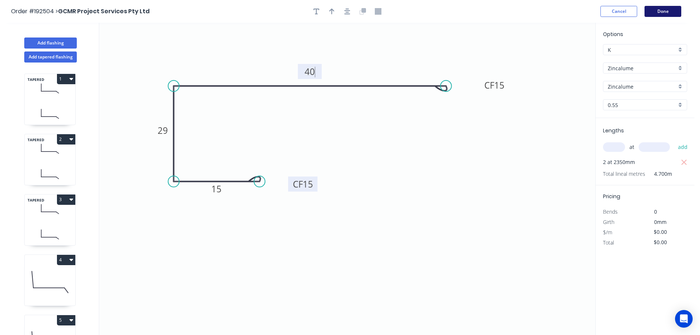
click at [663, 6] on button "Done" at bounding box center [662, 11] width 37 height 11
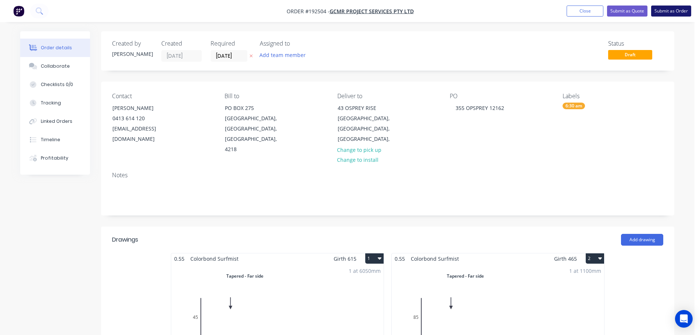
click at [673, 12] on button "Submit as Order" at bounding box center [671, 11] width 40 height 11
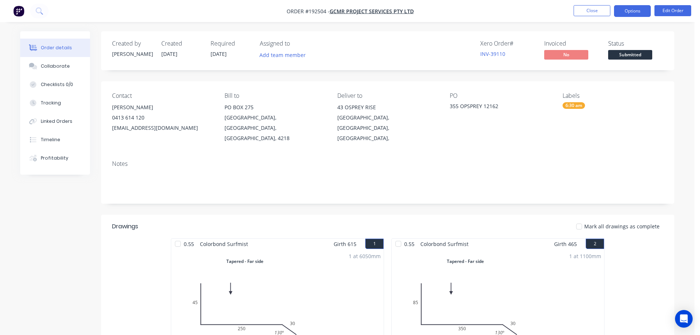
click at [632, 15] on button "Options" at bounding box center [632, 11] width 37 height 12
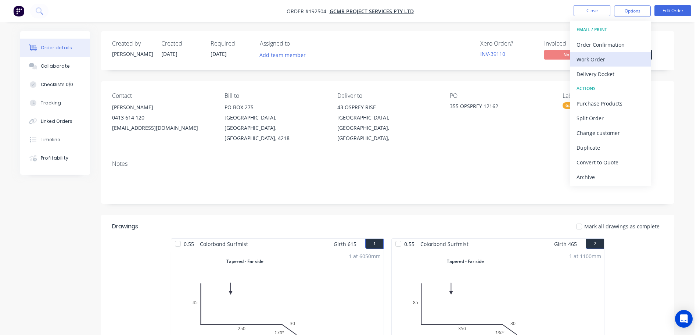
click at [618, 58] on div "Work Order" at bounding box center [610, 59] width 68 height 11
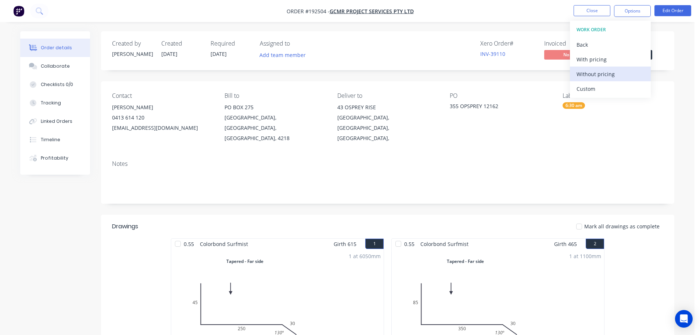
click at [637, 75] on div "Without pricing" at bounding box center [610, 74] width 68 height 11
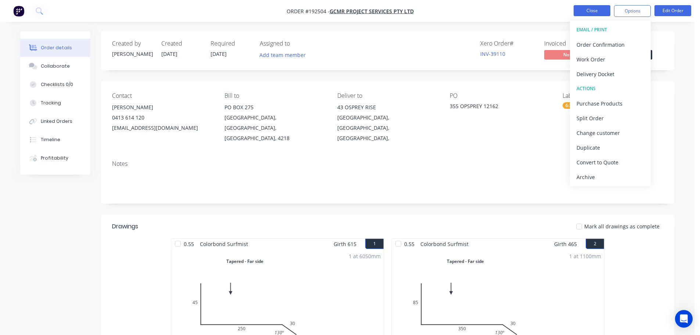
click at [598, 9] on button "Close" at bounding box center [591, 10] width 37 height 11
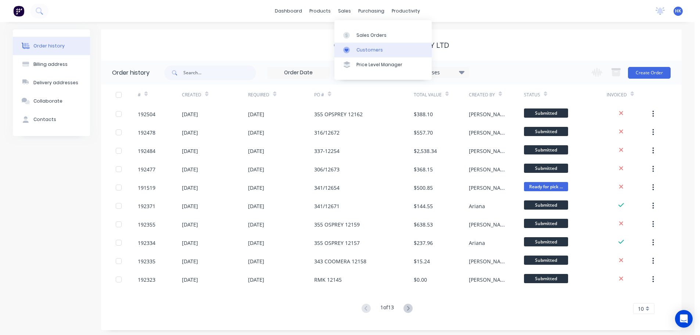
click at [365, 47] on div "Customers" at bounding box center [369, 50] width 26 height 7
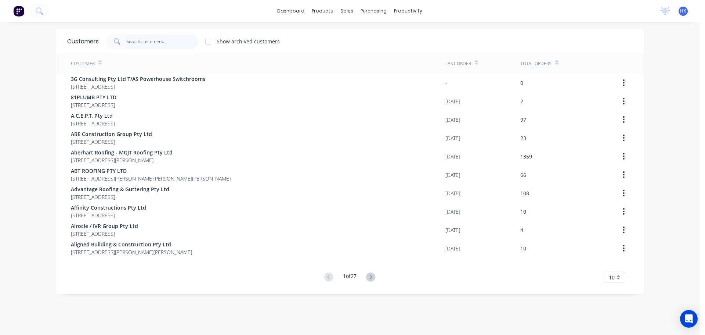
click at [175, 36] on input "text" at bounding box center [162, 41] width 72 height 15
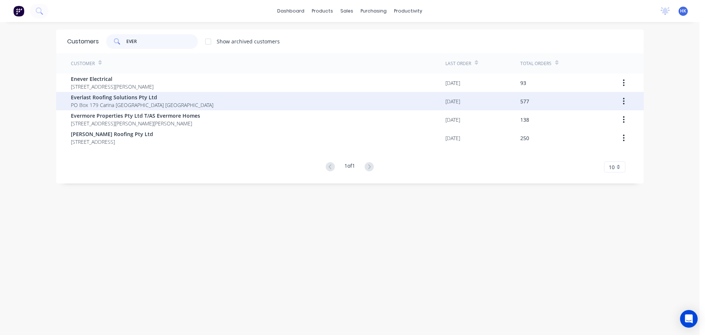
type input "EVER"
click at [186, 101] on div "Everlast Roofing Solutions Pty Ltd PO Box 179 Carina Queensland Australia" at bounding box center [258, 101] width 375 height 18
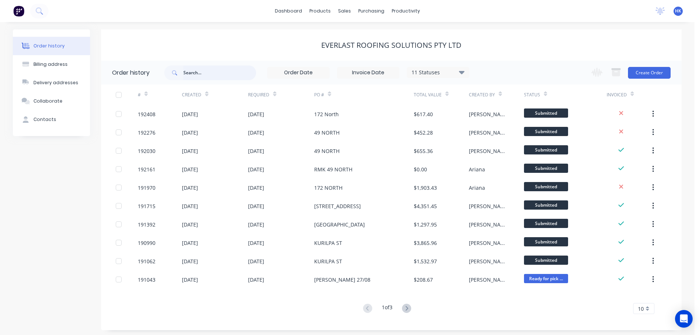
click at [211, 75] on input "text" at bounding box center [219, 72] width 73 height 15
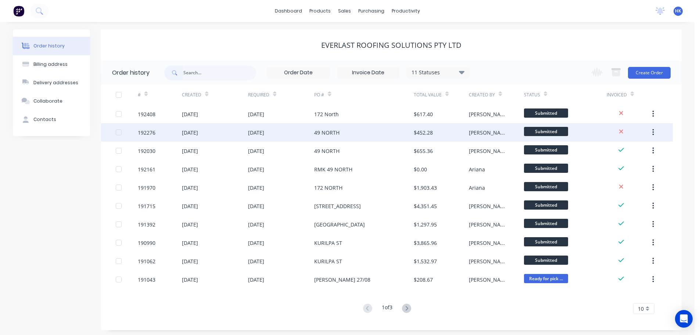
click at [382, 137] on div "49 NORTH" at bounding box center [363, 132] width 99 height 18
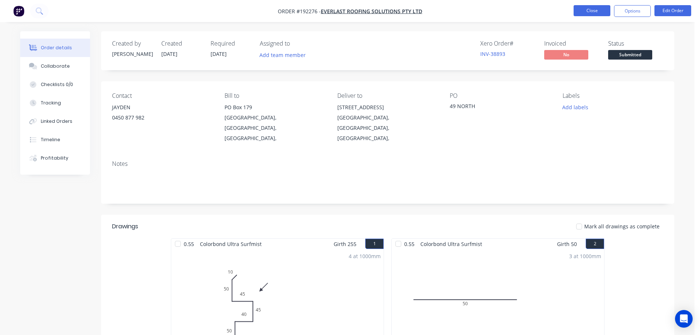
click at [599, 13] on button "Close" at bounding box center [591, 10] width 37 height 11
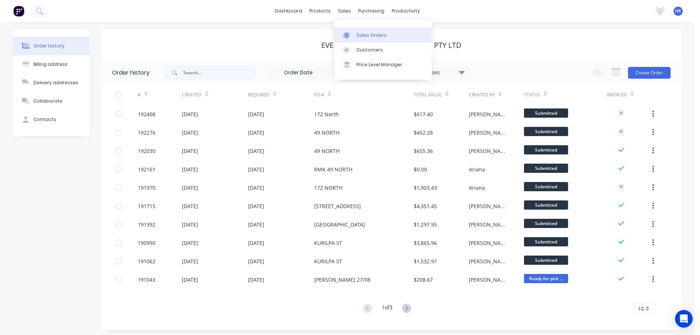
click at [375, 36] on div "Sales Orders" at bounding box center [371, 35] width 30 height 7
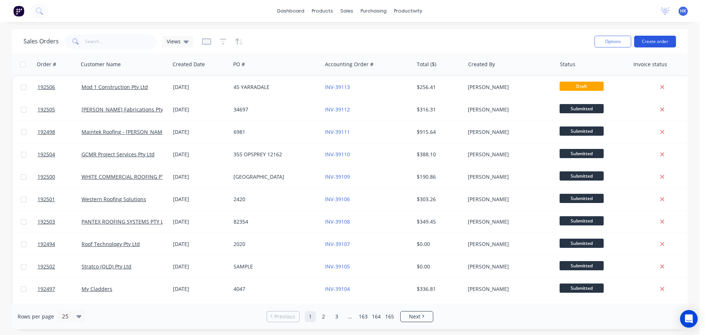
click at [660, 41] on button "Create order" at bounding box center [655, 42] width 42 height 12
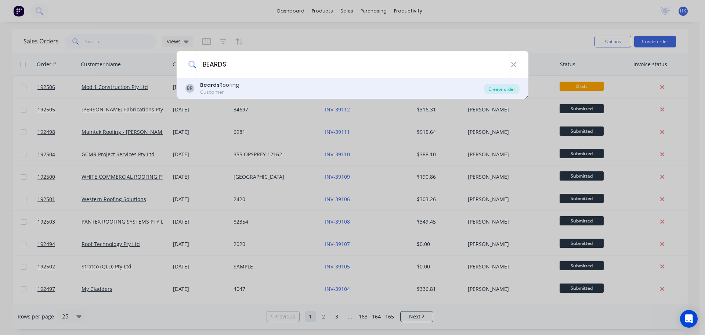
type input "BEARDS"
click at [491, 90] on div "Create order" at bounding box center [502, 89] width 36 height 10
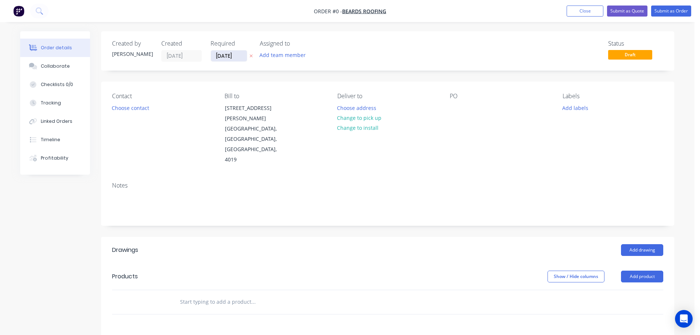
click at [230, 58] on input "[DATE]" at bounding box center [229, 55] width 36 height 11
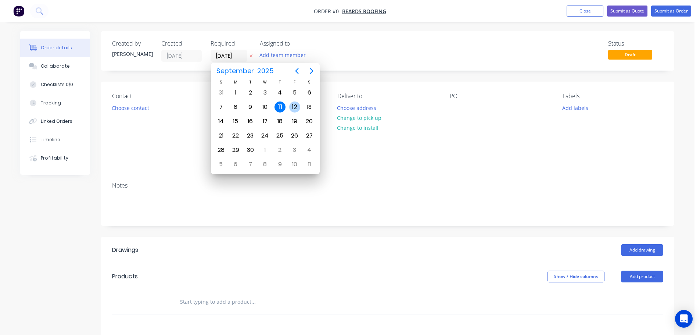
click at [296, 106] on div "12" at bounding box center [294, 106] width 11 height 11
type input "12/09/25"
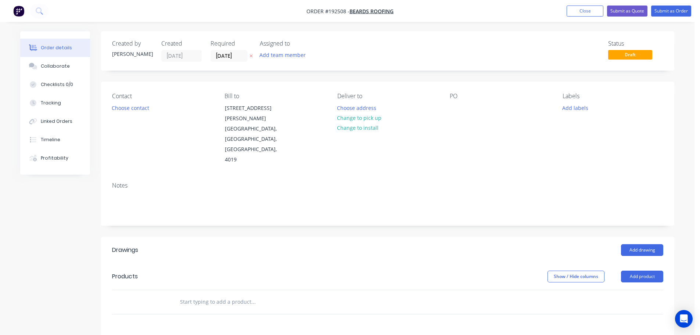
click at [134, 109] on button "Choose contact" at bounding box center [130, 107] width 45 height 10
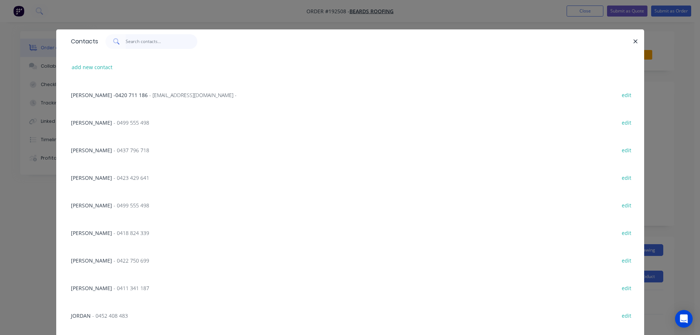
click at [126, 44] on input "text" at bounding box center [162, 41] width 72 height 15
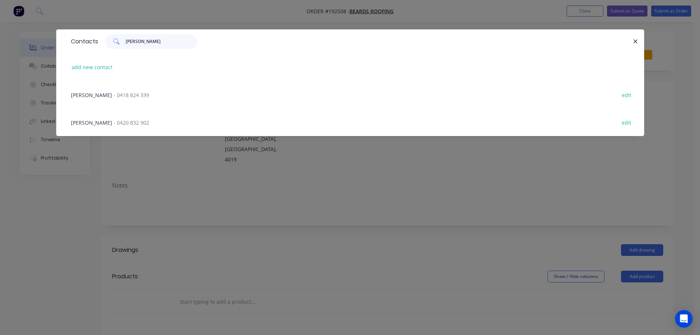
type input "IAN"
click at [114, 123] on span "- 0420 832 902" at bounding box center [132, 122] width 36 height 7
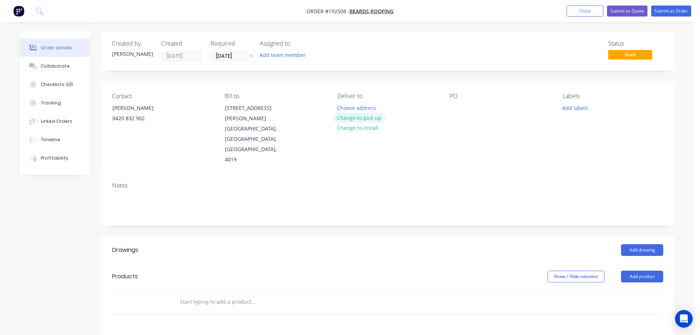
click at [355, 119] on button "Change to pick up" at bounding box center [359, 118] width 52 height 10
click at [339, 110] on div at bounding box center [343, 107] width 12 height 11
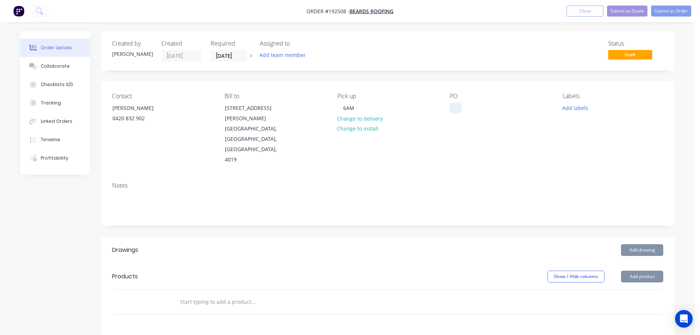
click at [456, 109] on div at bounding box center [456, 107] width 12 height 11
click at [634, 237] on header "Drawings Add drawing" at bounding box center [387, 250] width 573 height 26
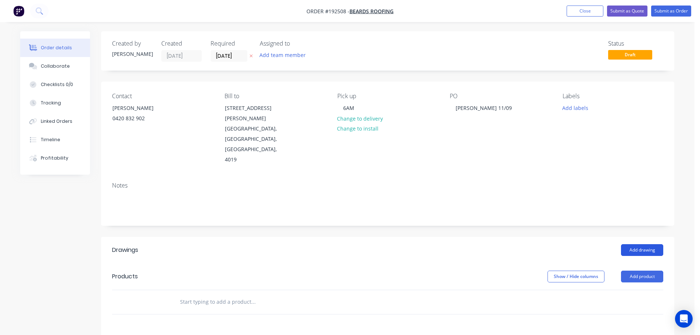
click at [634, 244] on button "Add drawing" at bounding box center [642, 250] width 42 height 12
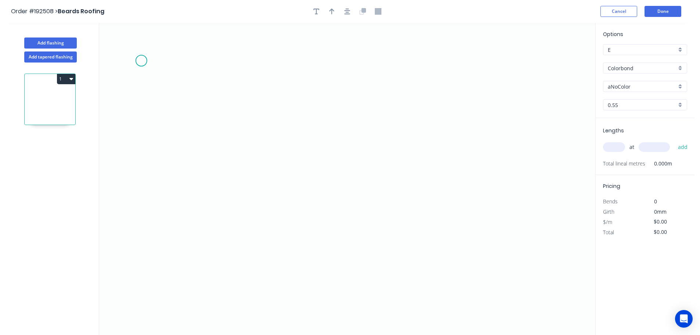
click at [141, 57] on icon "0" at bounding box center [347, 179] width 496 height 312
click at [144, 247] on icon "0" at bounding box center [347, 179] width 496 height 312
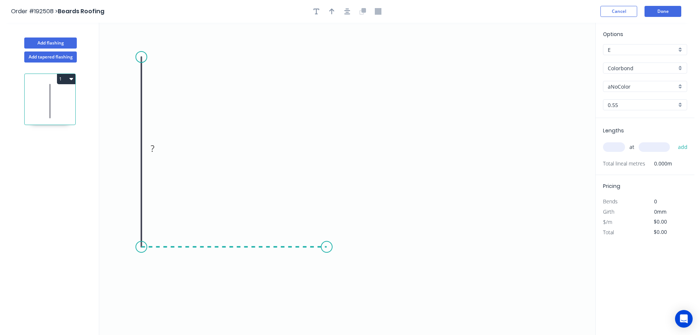
click at [333, 240] on icon "0 ?" at bounding box center [347, 179] width 496 height 312
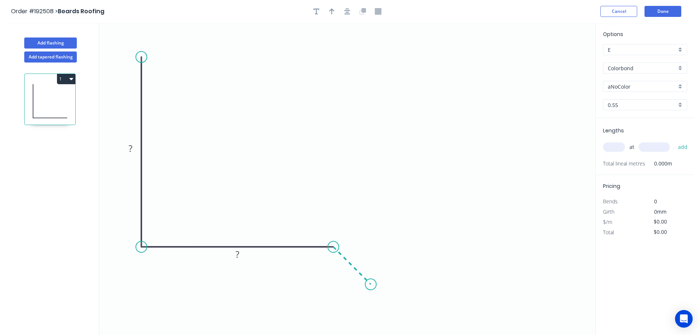
click at [372, 290] on icon "0 ? ?" at bounding box center [347, 179] width 496 height 312
click at [347, 14] on icon "button" at bounding box center [347, 11] width 6 height 7
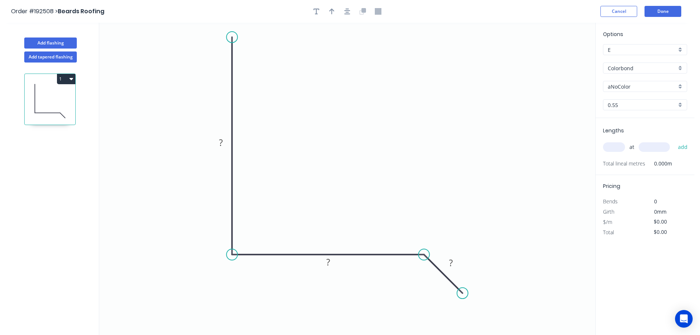
drag, startPoint x: 234, startPoint y: 41, endPoint x: 234, endPoint y: 36, distance: 5.1
click at [234, 36] on circle at bounding box center [231, 37] width 11 height 11
click at [220, 143] on tspan "?" at bounding box center [221, 142] width 4 height 12
click at [345, 10] on icon "button" at bounding box center [347, 11] width 6 height 7
type input "$21.85"
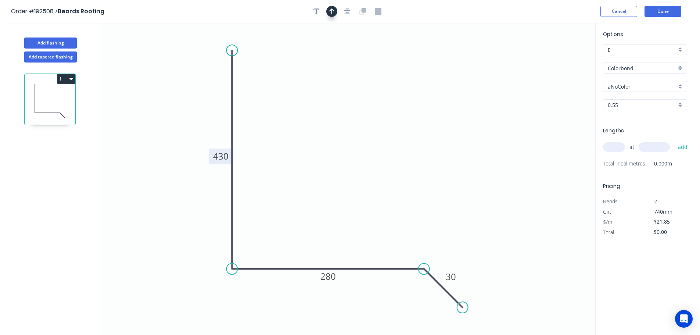
click at [334, 9] on button "button" at bounding box center [331, 11] width 11 height 11
drag, startPoint x: 560, startPoint y: 57, endPoint x: 526, endPoint y: 55, distance: 33.5
click at [555, 55] on icon at bounding box center [558, 51] width 7 height 24
click at [528, 55] on icon at bounding box center [526, 47] width 7 height 24
click at [526, 55] on icon at bounding box center [526, 47] width 7 height 24
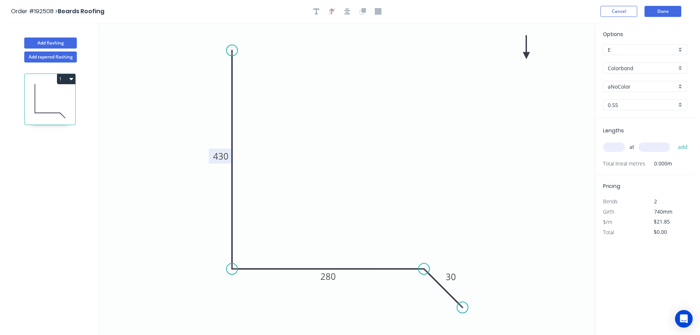
click at [526, 55] on icon at bounding box center [526, 47] width 7 height 24
drag, startPoint x: 525, startPoint y: 54, endPoint x: 494, endPoint y: 49, distance: 31.6
click at [494, 49] on icon at bounding box center [499, 43] width 21 height 21
click at [630, 83] on input "aNoColor" at bounding box center [642, 87] width 69 height 8
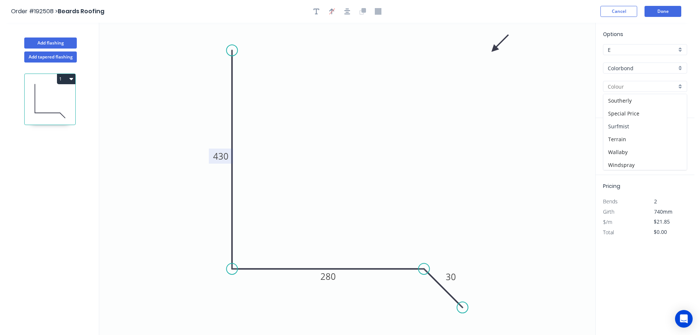
click at [629, 124] on div "Surfmist" at bounding box center [644, 126] width 83 height 13
type input "Surfmist"
click at [616, 146] on input "text" at bounding box center [614, 147] width 22 height 10
type input "1"
type input "5200"
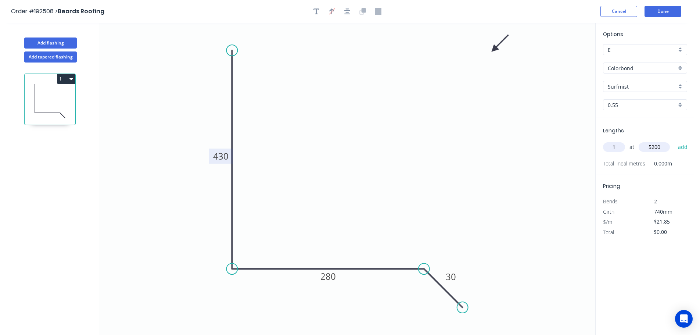
click at [674, 141] on button "add" at bounding box center [682, 147] width 17 height 12
type input "$113.62"
click at [61, 43] on button "Add flashing" at bounding box center [50, 42] width 53 height 11
type input "$0.00"
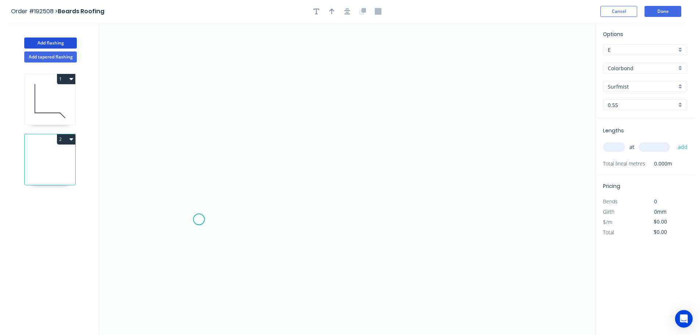
click at [199, 219] on icon "0" at bounding box center [347, 179] width 496 height 312
click at [206, 44] on icon "0" at bounding box center [347, 179] width 496 height 312
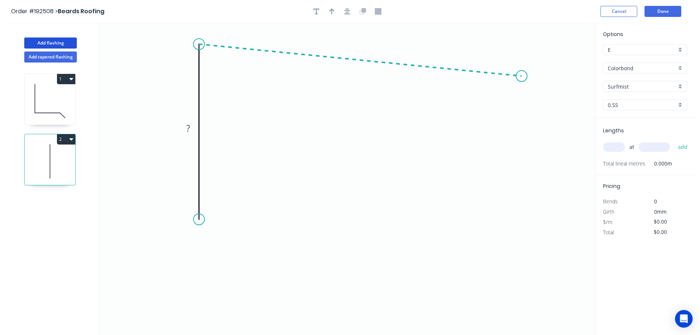
click at [522, 76] on icon "0 ?" at bounding box center [347, 179] width 496 height 312
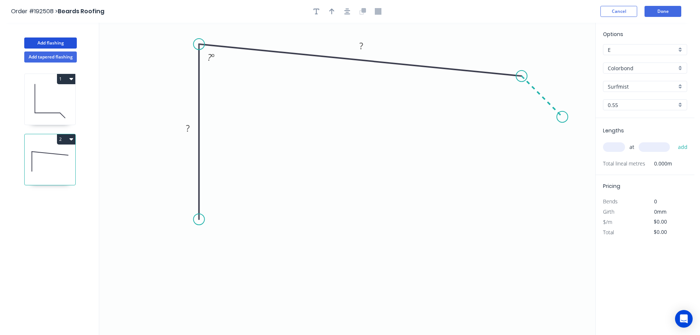
click at [562, 120] on icon "0 ? ? ? º" at bounding box center [347, 179] width 496 height 312
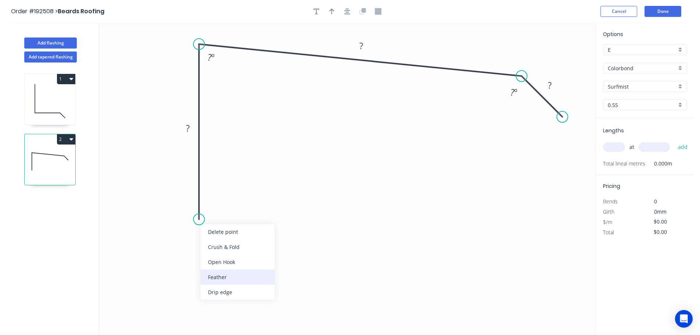
click at [224, 275] on div "Feather" at bounding box center [238, 276] width 74 height 15
click at [212, 248] on div "Flip bend" at bounding box center [235, 245] width 74 height 15
drag, startPoint x: 227, startPoint y: 210, endPoint x: 251, endPoint y: 246, distance: 43.4
click at [251, 246] on rect at bounding box center [238, 241] width 29 height 15
click at [246, 244] on tspan "15" at bounding box center [243, 242] width 10 height 12
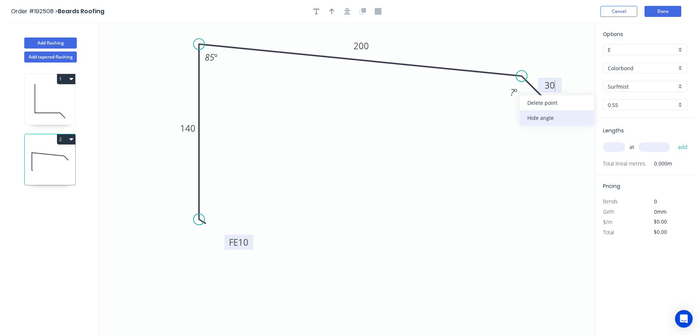
click at [532, 113] on div "Hide angle" at bounding box center [557, 117] width 74 height 15
type input "$14.03"
click at [346, 14] on icon "button" at bounding box center [347, 11] width 6 height 6
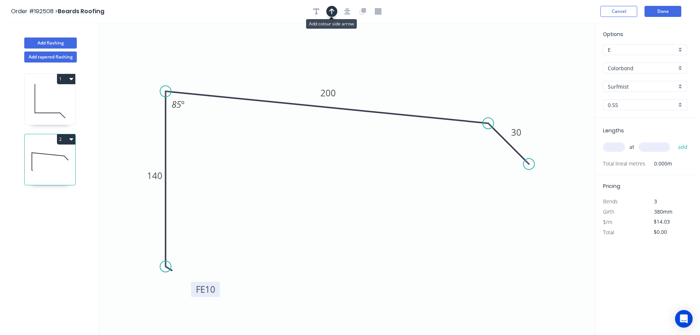
click at [333, 11] on icon "button" at bounding box center [331, 11] width 5 height 7
click at [559, 56] on icon at bounding box center [558, 51] width 7 height 24
click at [557, 59] on icon at bounding box center [558, 51] width 7 height 24
drag, startPoint x: 558, startPoint y: 59, endPoint x: 566, endPoint y: 57, distance: 8.1
click at [566, 57] on icon at bounding box center [571, 50] width 21 height 21
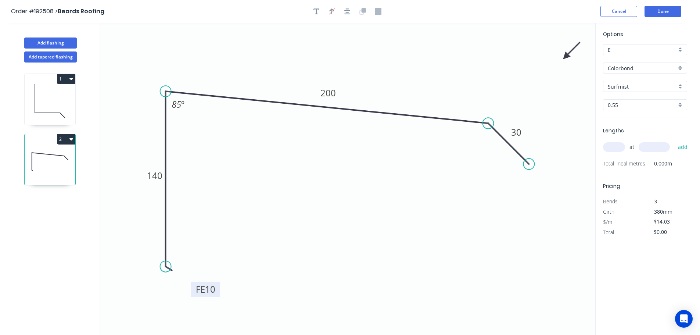
click at [616, 148] on input "text" at bounding box center [614, 147] width 22 height 10
type input "1"
type input "3700"
click at [674, 141] on button "add" at bounding box center [682, 147] width 17 height 12
type input "$51.91"
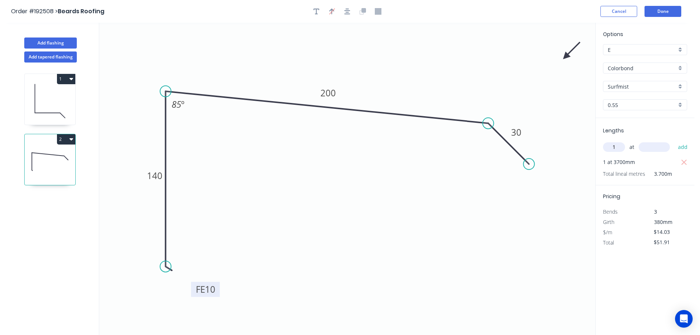
type input "1"
type input "1200"
click at [674, 141] on button "add" at bounding box center [682, 147] width 17 height 12
type input "$68.75"
click at [45, 44] on button "Add flashing" at bounding box center [50, 42] width 53 height 11
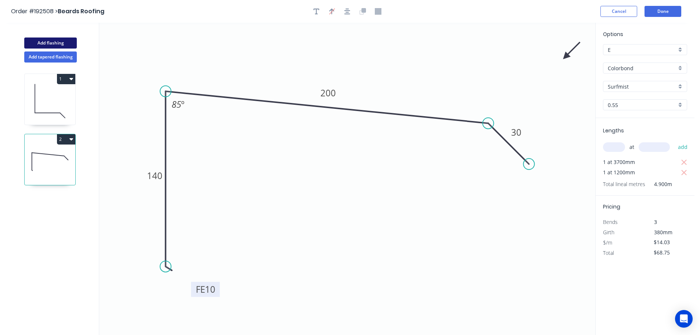
type input "$0.00"
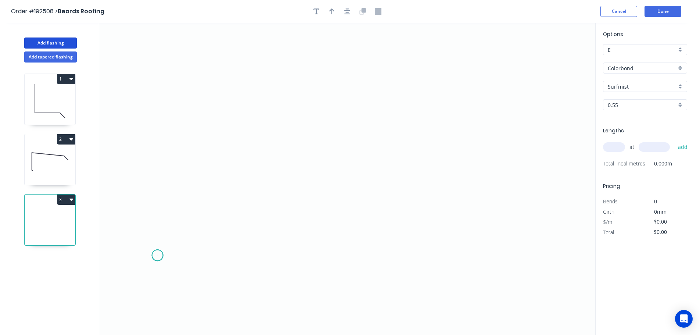
click at [157, 255] on icon "0" at bounding box center [347, 179] width 496 height 312
click at [158, 89] on icon "0" at bounding box center [347, 179] width 496 height 312
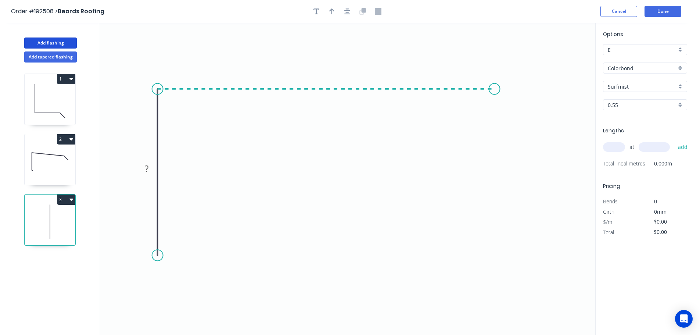
click at [494, 96] on icon "0 ?" at bounding box center [347, 179] width 496 height 312
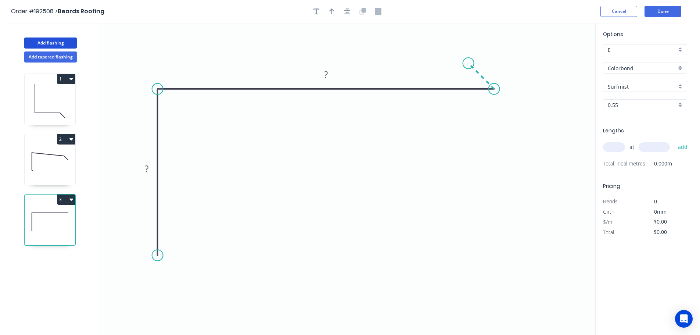
click at [468, 63] on icon "0 ? ?" at bounding box center [347, 179] width 496 height 312
drag, startPoint x: 188, startPoint y: 311, endPoint x: 171, endPoint y: 281, distance: 34.5
click at [188, 311] on div "Feather" at bounding box center [197, 313] width 74 height 15
click at [170, 280] on div "Flip bend" at bounding box center [193, 284] width 74 height 15
drag, startPoint x: 186, startPoint y: 247, endPoint x: 212, endPoint y: 281, distance: 43.5
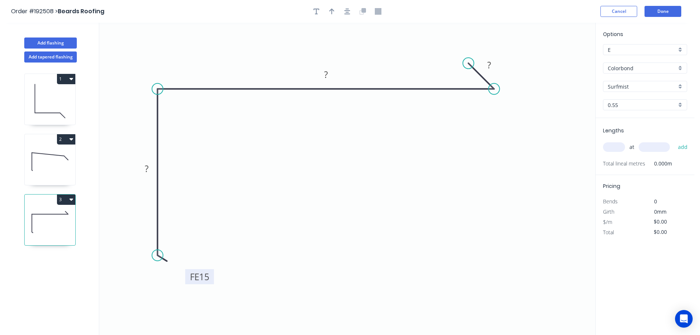
click at [212, 281] on rect at bounding box center [199, 276] width 29 height 15
click at [205, 276] on tspan "15" at bounding box center [204, 276] width 10 height 12
click at [346, 12] on icon "button" at bounding box center [347, 11] width 6 height 6
type input "$9.70"
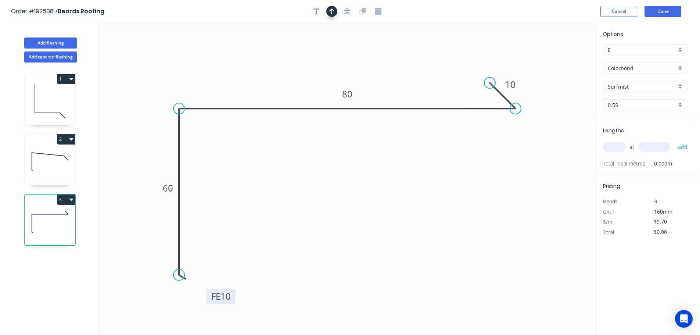
click at [335, 12] on button "button" at bounding box center [331, 11] width 11 height 11
drag, startPoint x: 559, startPoint y: 60, endPoint x: 152, endPoint y: 75, distance: 407.0
click at [175, 75] on icon at bounding box center [178, 84] width 7 height 24
drag, startPoint x: 152, startPoint y: 75, endPoint x: 134, endPoint y: 46, distance: 33.8
click at [130, 46] on icon at bounding box center [128, 45] width 21 height 21
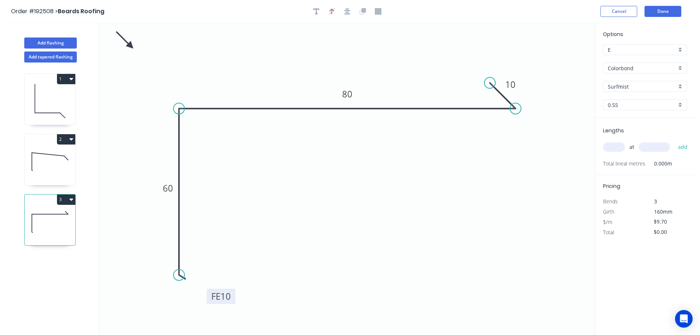
click at [609, 149] on input "text" at bounding box center [614, 147] width 22 height 10
type input "1"
type input "3500"
click at [674, 141] on button "add" at bounding box center [682, 147] width 17 height 12
type input "$33.95"
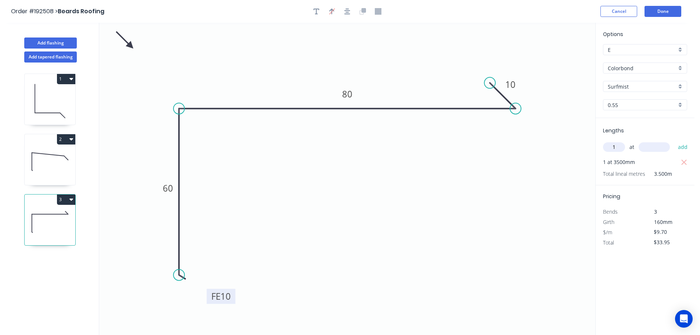
type input "1"
type input "1400"
click at [674, 141] on button "add" at bounding box center [682, 147] width 17 height 12
type input "$47.53"
type input "1"
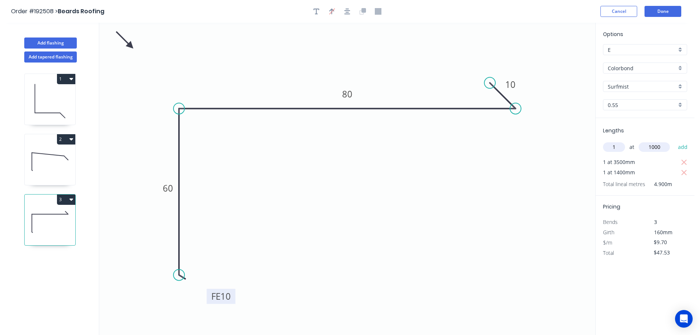
type input "1000"
click at [674, 141] on button "add" at bounding box center [682, 147] width 17 height 12
type input "$57.23"
click at [58, 43] on button "Add flashing" at bounding box center [50, 42] width 53 height 11
type input "$0.00"
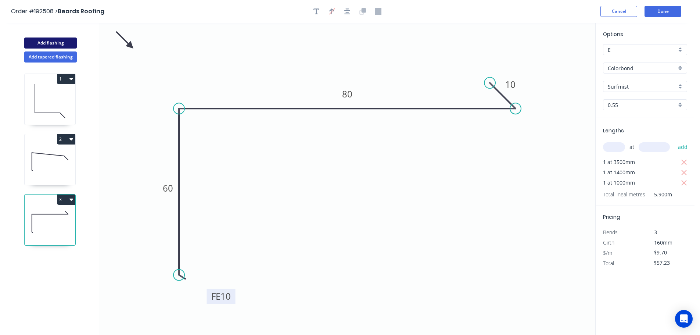
type input "$0.00"
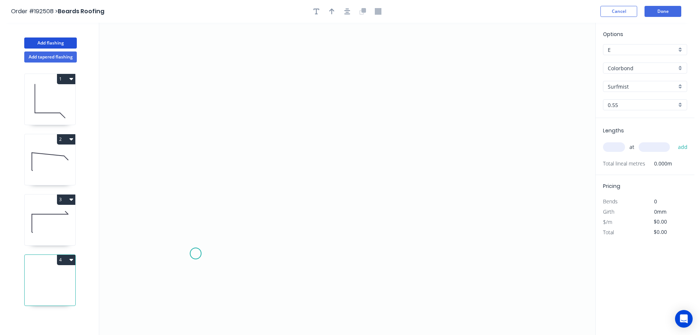
click at [195, 256] on icon "0" at bounding box center [347, 179] width 496 height 312
click at [195, 105] on icon "0" at bounding box center [347, 179] width 496 height 312
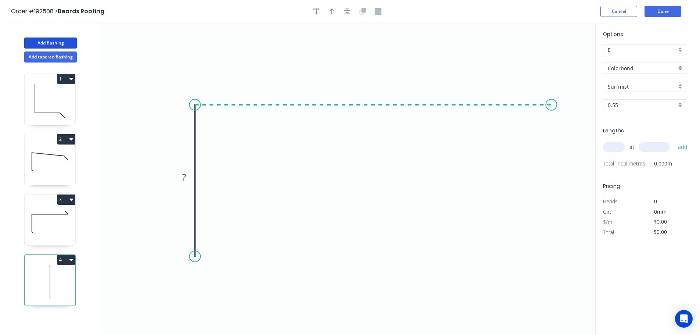
click at [551, 128] on icon "0 ?" at bounding box center [347, 179] width 496 height 312
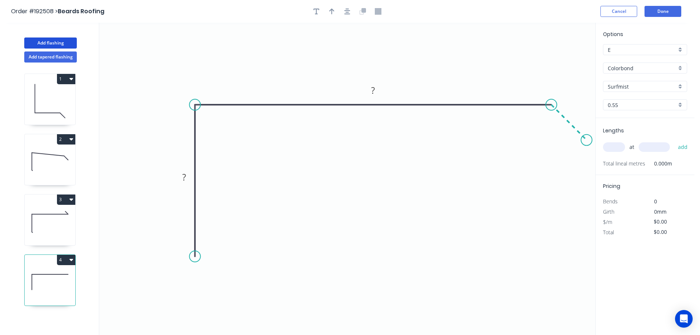
click at [587, 141] on icon "0 ? ?" at bounding box center [347, 179] width 496 height 312
click at [194, 260] on circle at bounding box center [195, 256] width 11 height 11
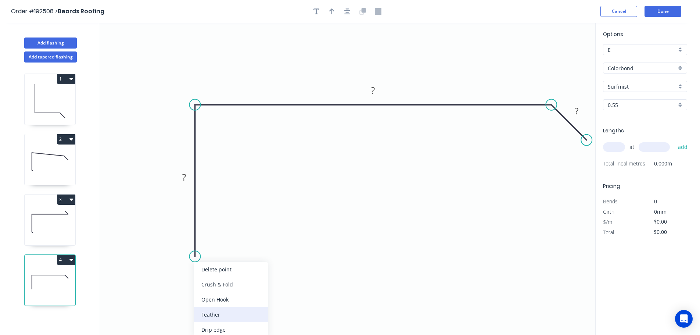
click at [223, 310] on div "Feather" at bounding box center [231, 314] width 74 height 15
click at [221, 282] on div "Flip bend" at bounding box center [233, 278] width 74 height 15
drag, startPoint x: 229, startPoint y: 253, endPoint x: 248, endPoint y: 278, distance: 31.7
click at [248, 278] on rect at bounding box center [234, 273] width 29 height 15
click at [243, 278] on tspan "15" at bounding box center [239, 273] width 10 height 12
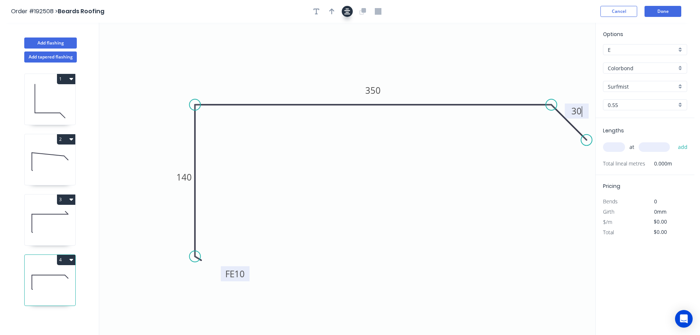
click at [350, 14] on button "button" at bounding box center [347, 11] width 11 height 11
type input "$18.36"
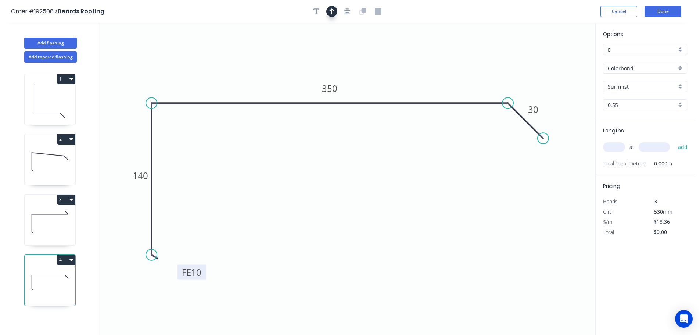
click at [335, 14] on button "button" at bounding box center [331, 11] width 11 height 11
drag, startPoint x: 555, startPoint y: 58, endPoint x: 403, endPoint y: 53, distance: 152.9
click at [262, 46] on icon "0 FE 10 140 350 30" at bounding box center [347, 179] width 496 height 312
drag, startPoint x: 560, startPoint y: 57, endPoint x: 270, endPoint y: 57, distance: 289.1
click at [289, 57] on icon at bounding box center [292, 48] width 7 height 24
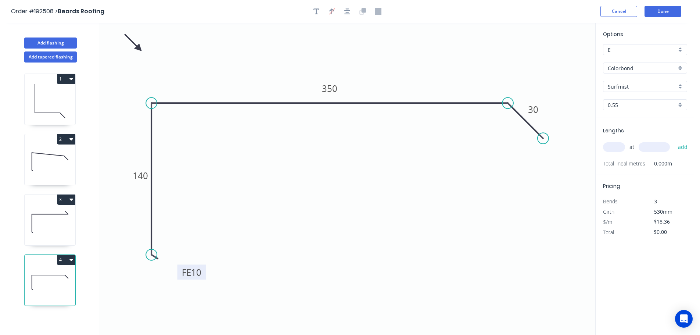
drag, startPoint x: 270, startPoint y: 57, endPoint x: 131, endPoint y: 46, distance: 139.6
click at [131, 47] on icon at bounding box center [132, 42] width 21 height 21
click at [613, 145] on input "text" at bounding box center [614, 147] width 22 height 10
type input "1"
type input "1000"
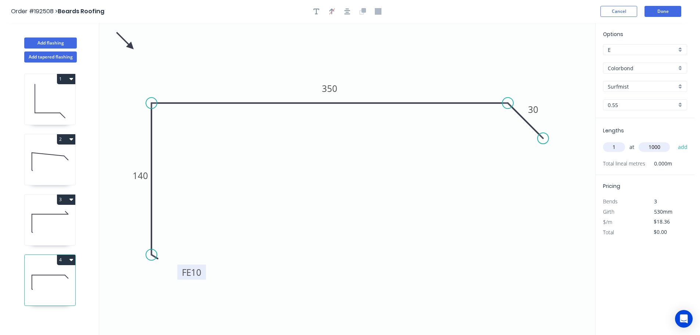
click at [674, 141] on button "add" at bounding box center [682, 147] width 17 height 12
type input "$18.36"
click at [654, 14] on button "Done" at bounding box center [662, 11] width 37 height 11
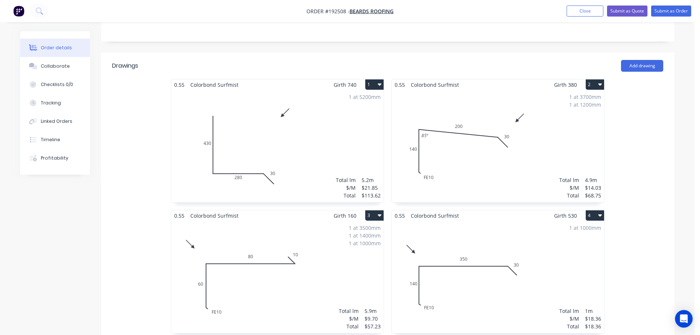
scroll to position [294, 0]
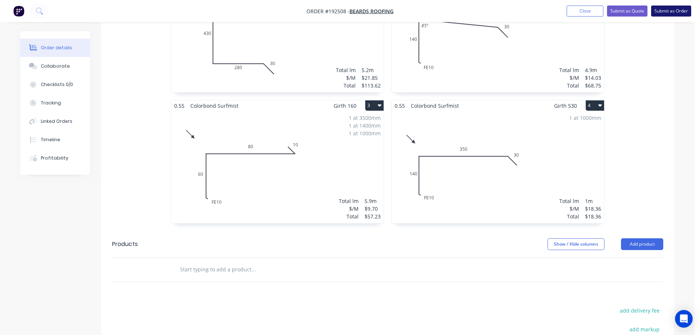
click at [673, 8] on button "Submit as Order" at bounding box center [671, 11] width 40 height 11
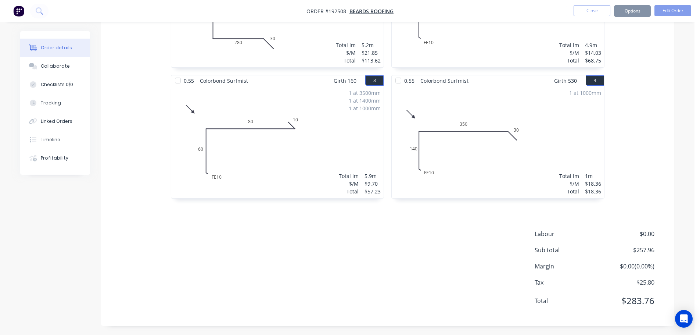
scroll to position [0, 0]
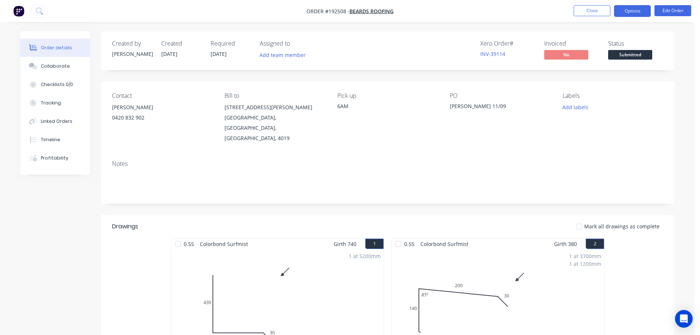
click at [623, 14] on button "Options" at bounding box center [632, 11] width 37 height 12
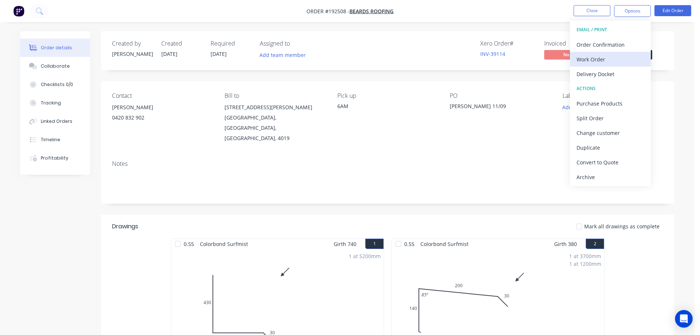
click at [619, 60] on div "Work Order" at bounding box center [610, 59] width 68 height 11
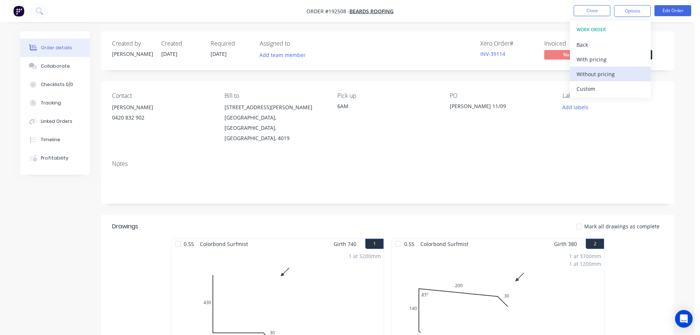
click at [618, 71] on div "Without pricing" at bounding box center [610, 74] width 68 height 11
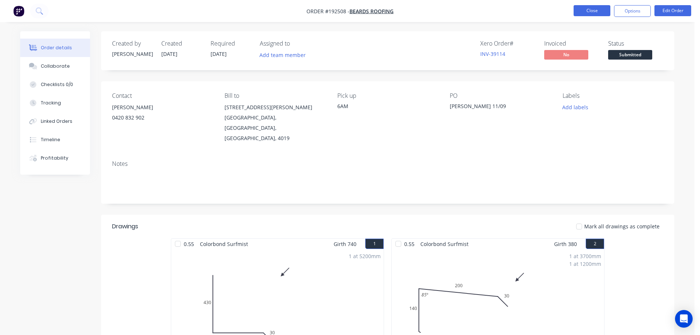
click at [584, 14] on button "Close" at bounding box center [591, 10] width 37 height 11
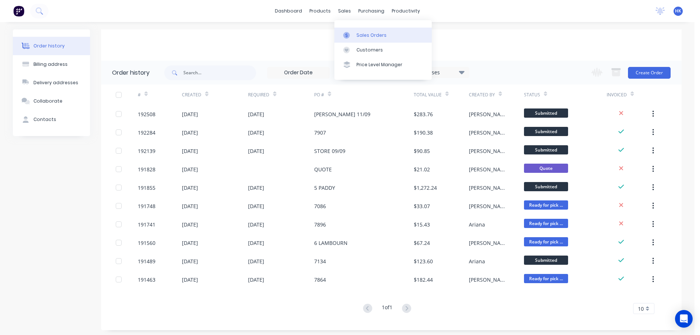
click at [370, 36] on div "Sales Orders" at bounding box center [371, 35] width 30 height 7
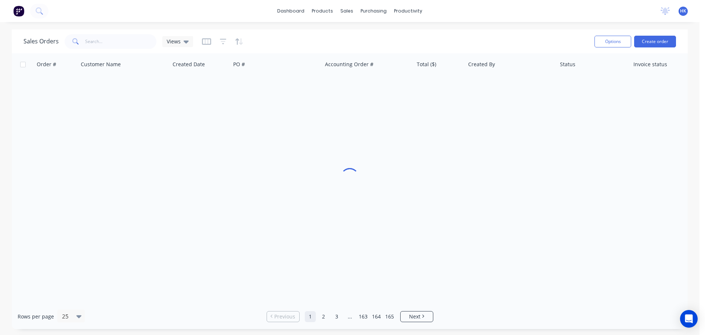
drag, startPoint x: 652, startPoint y: 47, endPoint x: 442, endPoint y: 102, distance: 217.1
click at [652, 48] on div "Options Create order" at bounding box center [634, 41] width 84 height 18
click at [665, 43] on button "Create order" at bounding box center [655, 42] width 42 height 12
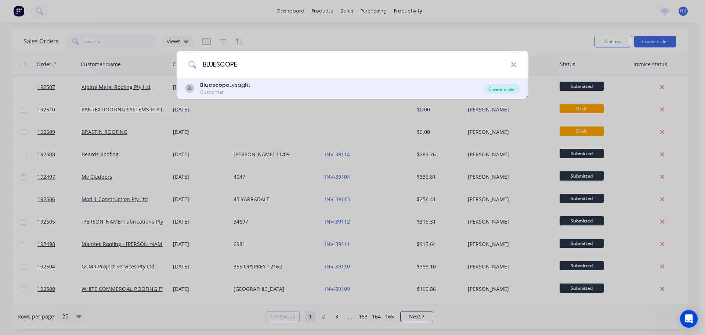
type input "BLUESCOPE"
click at [499, 87] on div "Create order" at bounding box center [502, 89] width 36 height 10
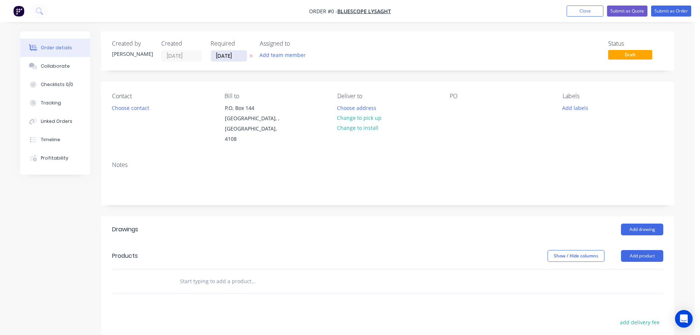
click at [212, 58] on input "[DATE]" at bounding box center [229, 55] width 36 height 11
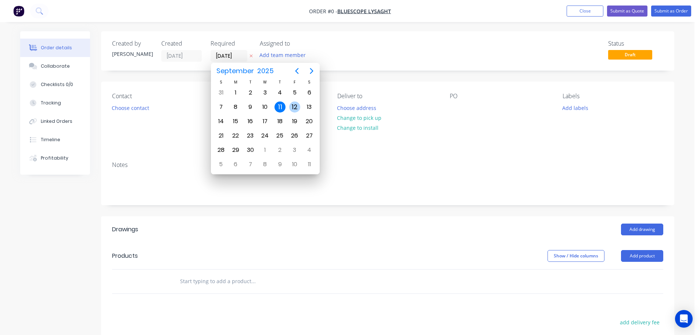
click at [299, 106] on div "12" at bounding box center [294, 106] width 11 height 11
type input "12/09/25"
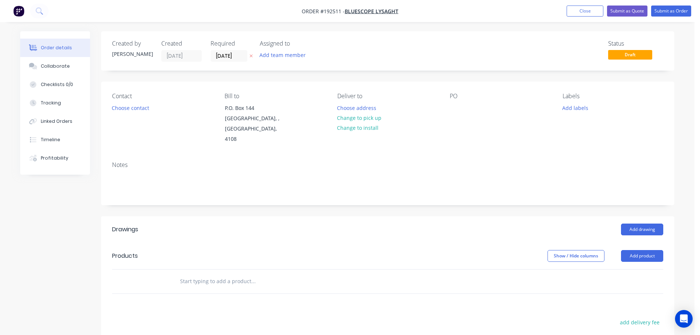
click at [130, 110] on button "Choose contact" at bounding box center [130, 107] width 45 height 10
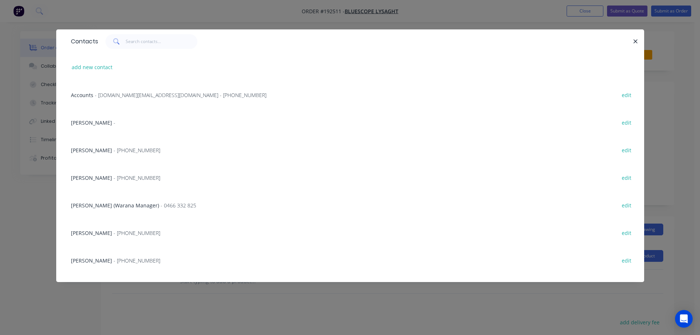
click at [121, 173] on div "JEMIMA BOURKE - (07) 3365 7777 edit" at bounding box center [350, 177] width 566 height 28
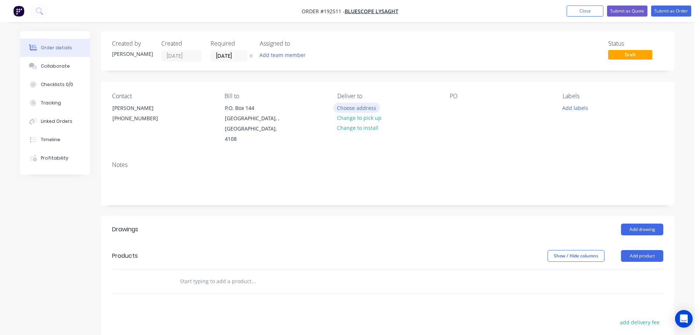
click at [344, 110] on button "Choose address" at bounding box center [356, 107] width 47 height 10
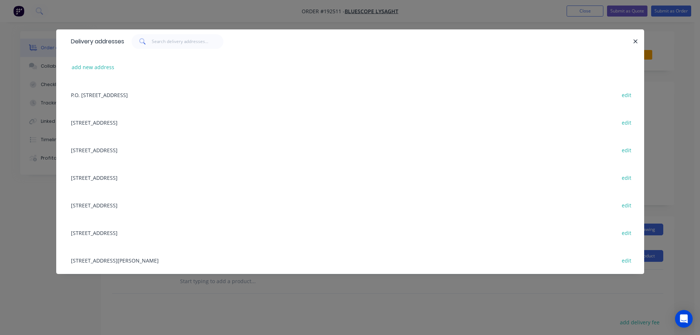
click at [193, 149] on div "10 GREENWAY DR, (STORE), TWEED HEADS, New South Wales, Australia, 2485 edit" at bounding box center [350, 150] width 566 height 28
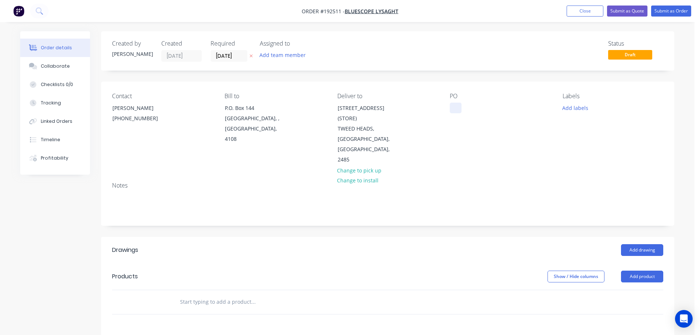
click at [453, 107] on div at bounding box center [456, 107] width 12 height 11
click at [635, 244] on button "Add drawing" at bounding box center [642, 250] width 42 height 12
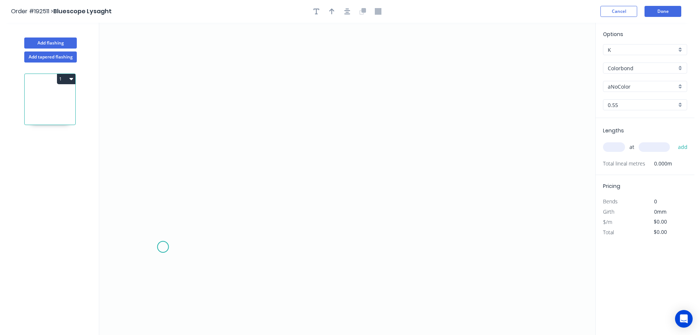
click at [163, 247] on icon "0" at bounding box center [347, 179] width 496 height 312
click at [162, 162] on icon "0" at bounding box center [347, 179] width 496 height 312
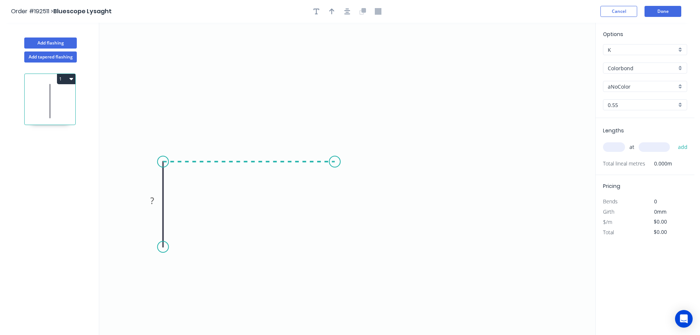
click at [335, 165] on icon "0 ?" at bounding box center [347, 179] width 496 height 312
click at [165, 248] on circle at bounding box center [163, 246] width 11 height 11
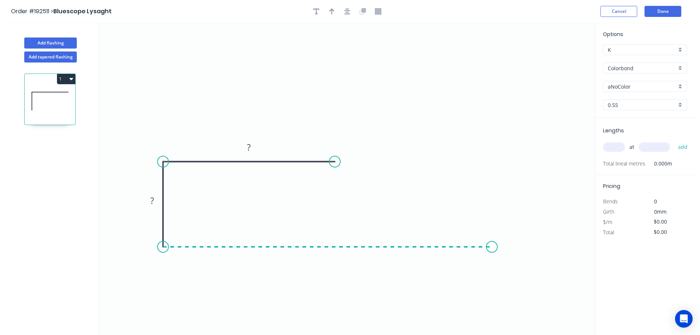
click at [492, 247] on icon "0 ? ?" at bounding box center [347, 179] width 496 height 312
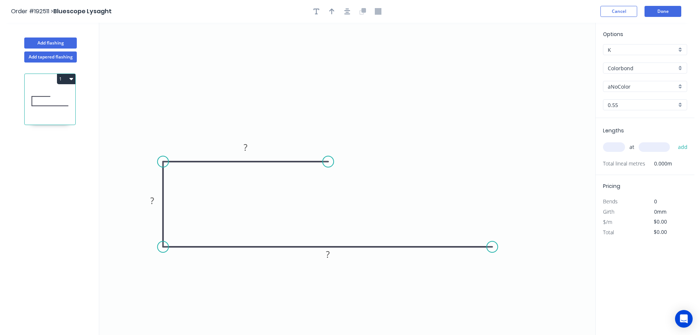
drag, startPoint x: 336, startPoint y: 163, endPoint x: 328, endPoint y: 163, distance: 8.1
click at [328, 163] on circle at bounding box center [328, 161] width 11 height 11
click at [362, 215] on div "Feather" at bounding box center [365, 218] width 74 height 15
drag, startPoint x: 332, startPoint y: 178, endPoint x: 380, endPoint y: 188, distance: 48.0
click at [380, 188] on icon "0 FE 15 ? ? ?" at bounding box center [347, 179] width 496 height 312
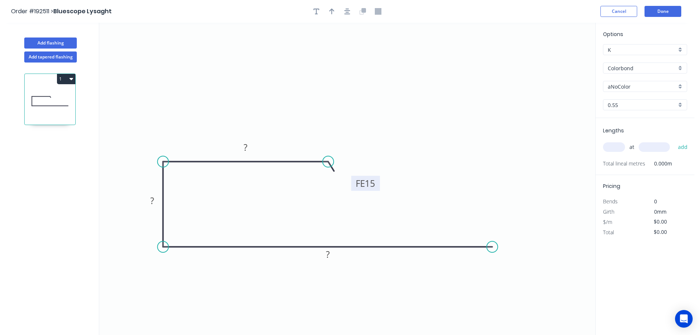
click at [373, 186] on tspan "15" at bounding box center [370, 183] width 10 height 12
click at [357, 8] on div at bounding box center [347, 11] width 77 height 11
type input "$8.25"
click at [349, 12] on icon "button" at bounding box center [347, 11] width 6 height 7
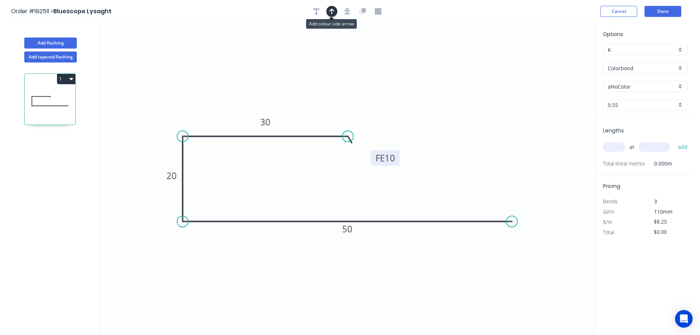
click at [330, 13] on icon "button" at bounding box center [331, 11] width 5 height 7
drag, startPoint x: 556, startPoint y: 60, endPoint x: 519, endPoint y: 54, distance: 37.5
click at [367, 62] on icon "0 FE 10 30 20 50" at bounding box center [347, 179] width 496 height 312
drag, startPoint x: 557, startPoint y: 58, endPoint x: 321, endPoint y: 56, distance: 236.2
click at [319, 56] on icon at bounding box center [321, 48] width 7 height 24
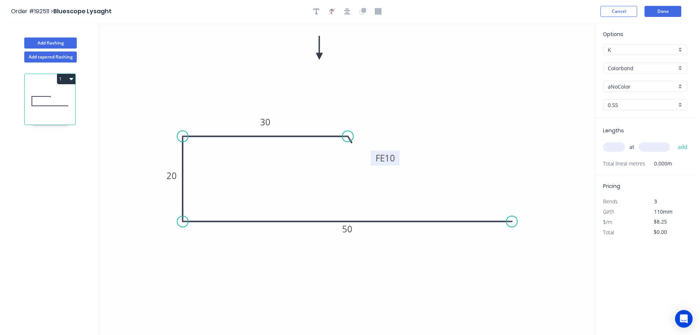
click at [634, 89] on input "aNoColor" at bounding box center [642, 87] width 69 height 8
click at [643, 129] on div "Classic Cream" at bounding box center [644, 126] width 83 height 13
type input "Classic Cream"
click at [612, 145] on input "text" at bounding box center [614, 147] width 22 height 10
type input "3"
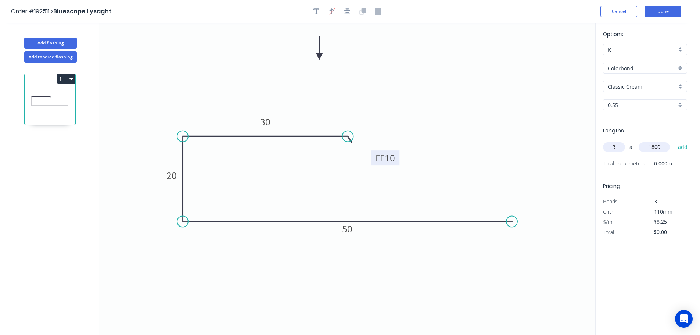
type input "1800"
click at [674, 141] on button "add" at bounding box center [682, 147] width 17 height 12
type input "$44.55"
type input "6"
type input "1000"
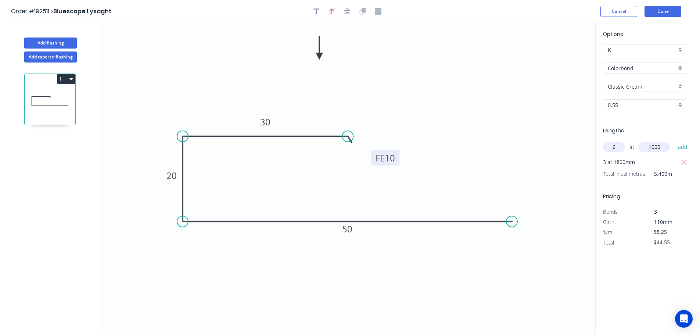
click at [674, 141] on button "add" at bounding box center [682, 147] width 17 height 12
click at [667, 11] on button "Done" at bounding box center [662, 11] width 37 height 11
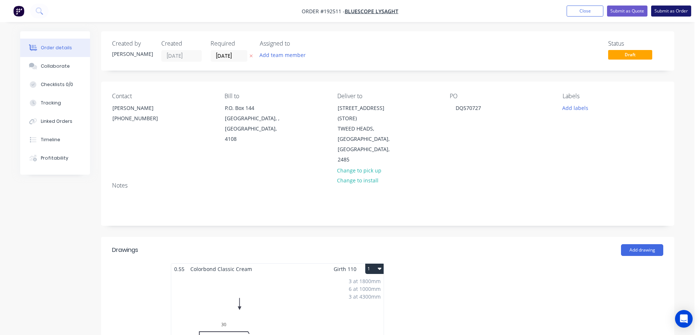
click at [661, 6] on button "Submit as Order" at bounding box center [671, 11] width 40 height 11
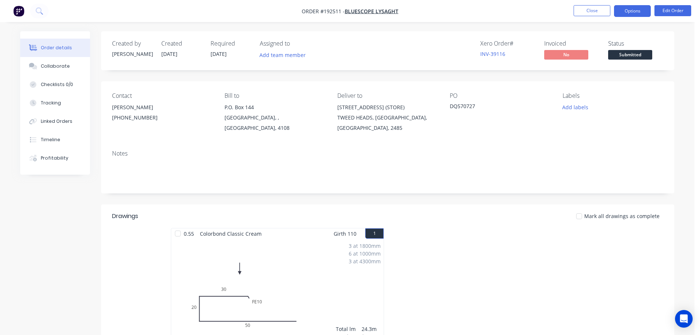
click at [635, 9] on button "Options" at bounding box center [632, 11] width 37 height 12
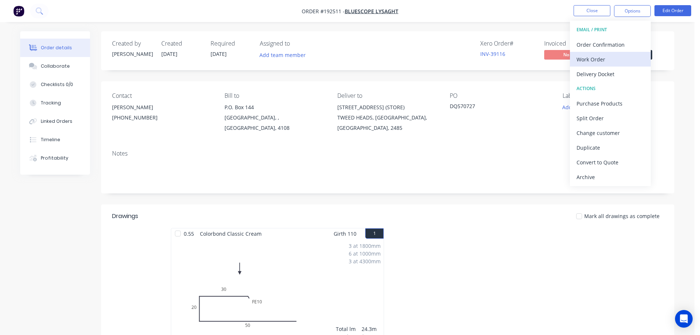
click at [614, 56] on div "Work Order" at bounding box center [610, 59] width 68 height 11
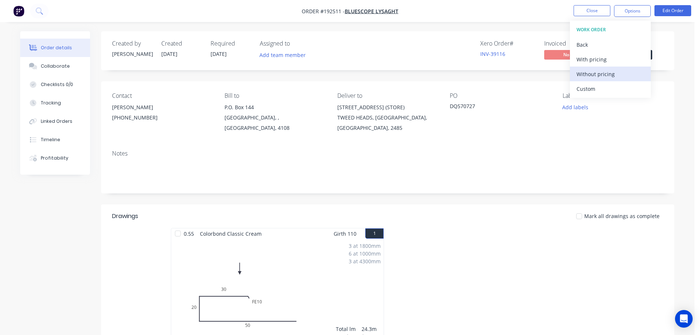
click at [616, 80] on button "Without pricing" at bounding box center [610, 73] width 81 height 15
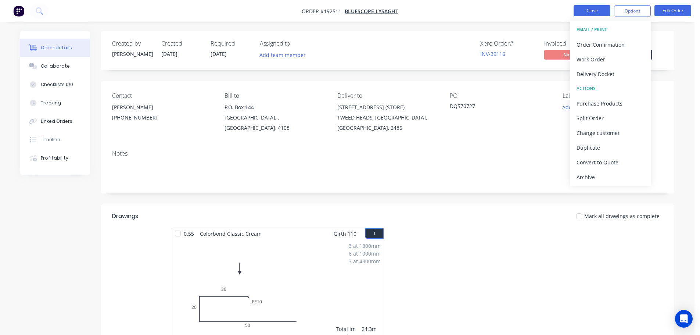
click at [596, 9] on button "Close" at bounding box center [591, 10] width 37 height 11
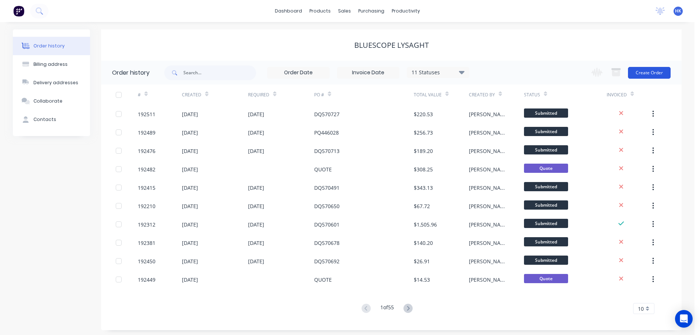
click at [636, 72] on button "Create Order" at bounding box center [649, 73] width 43 height 12
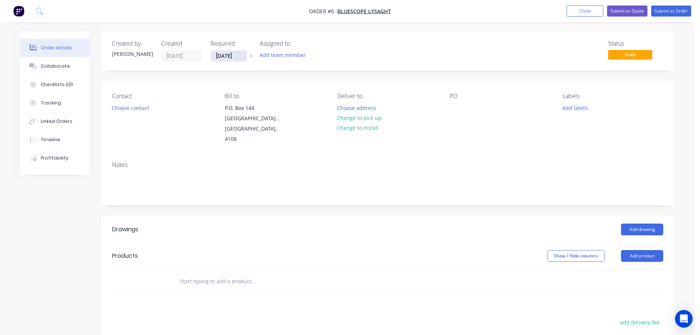
click at [228, 60] on input "[DATE]" at bounding box center [229, 55] width 36 height 11
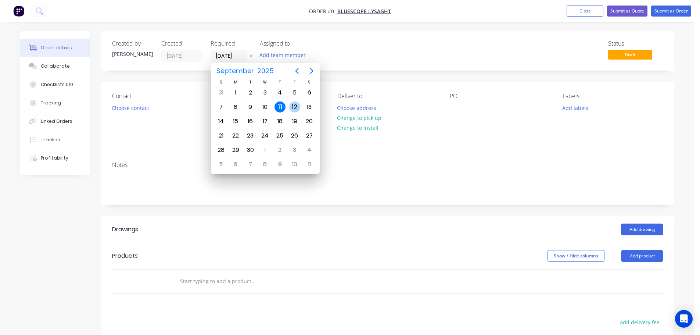
click at [294, 107] on div "12" at bounding box center [294, 106] width 11 height 11
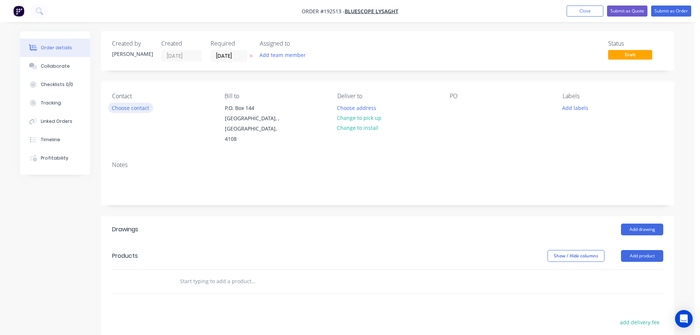
click at [141, 112] on button "Choose contact" at bounding box center [130, 107] width 45 height 10
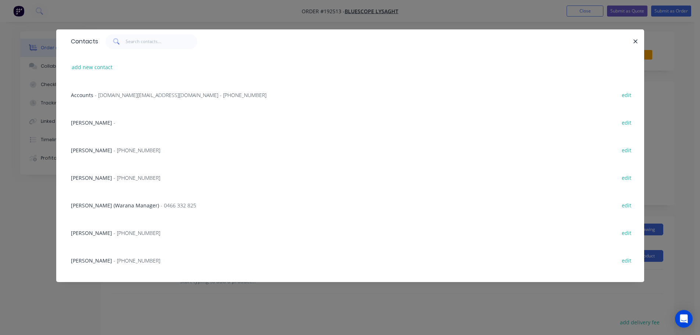
click at [126, 177] on span "- (07) 3365 7777" at bounding box center [137, 177] width 47 height 7
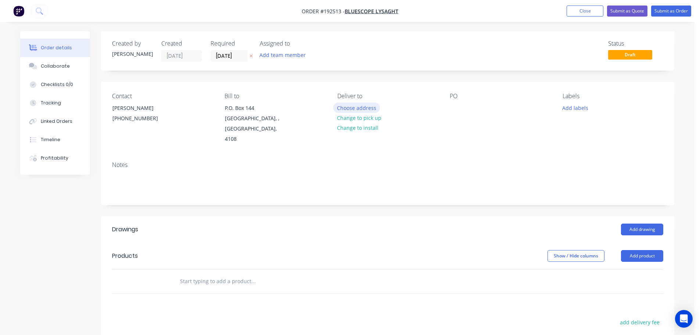
click at [374, 109] on button "Choose address" at bounding box center [356, 107] width 47 height 10
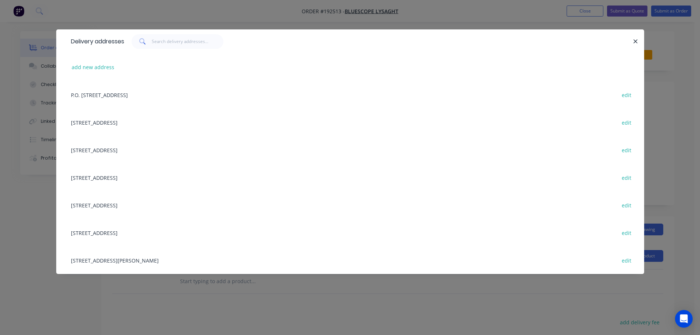
click at [164, 257] on div "UNIT 4, 125 KERRY RD, (STORE), ARCHERFIELD, Queensland, Australia, 4108 edit" at bounding box center [350, 260] width 566 height 28
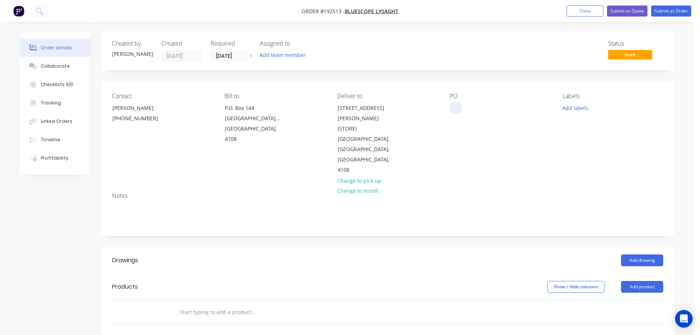
click at [452, 111] on div at bounding box center [456, 107] width 12 height 11
click at [574, 105] on button "Add labels" at bounding box center [575, 107] width 34 height 10
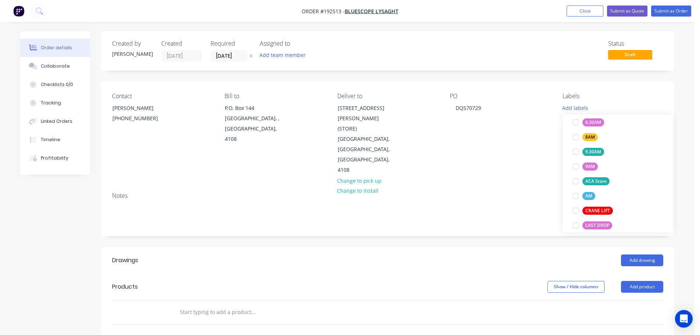
scroll to position [257, 0]
click at [578, 179] on div at bounding box center [575, 180] width 15 height 15
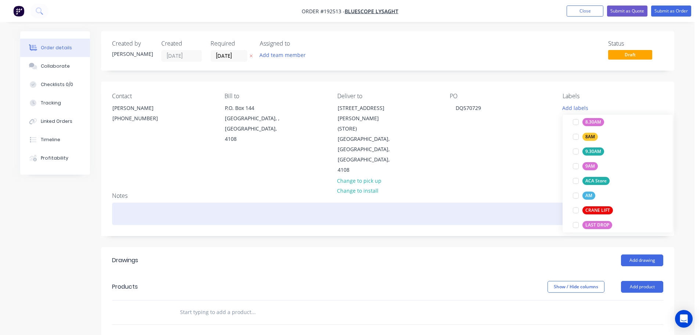
scroll to position [0, 0]
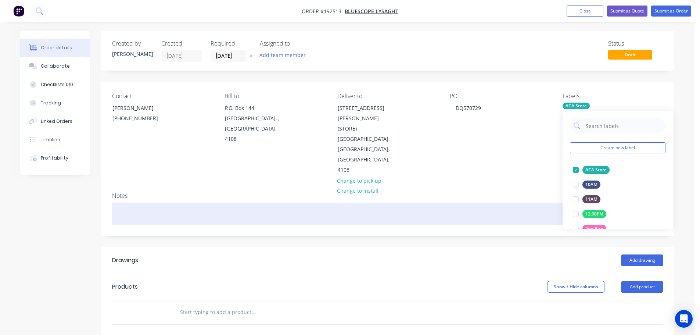
click at [518, 202] on div at bounding box center [387, 213] width 551 height 22
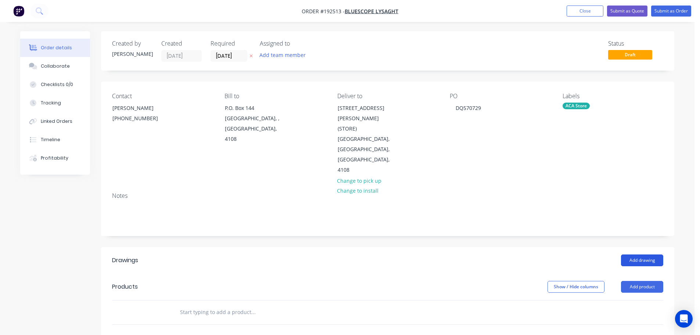
click at [647, 254] on button "Add drawing" at bounding box center [642, 260] width 42 height 12
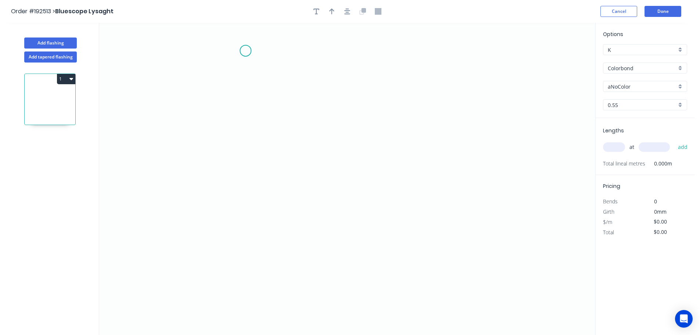
click at [245, 51] on icon "0" at bounding box center [347, 179] width 496 height 312
click at [301, 54] on icon "0" at bounding box center [347, 179] width 496 height 312
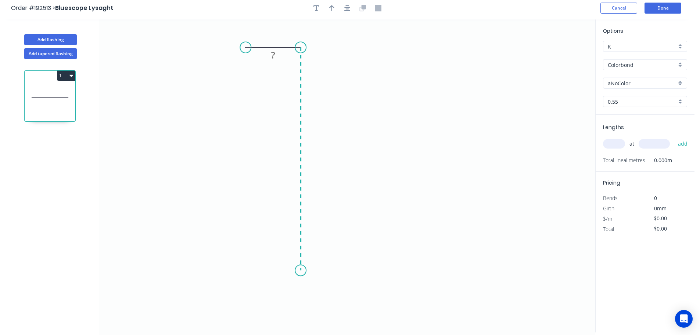
scroll to position [14, 0]
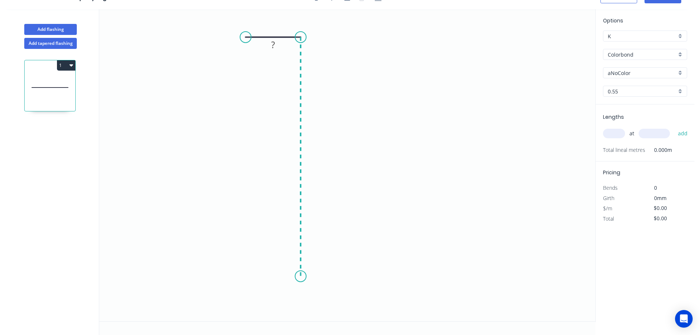
click at [305, 276] on icon "0 ?" at bounding box center [347, 165] width 496 height 312
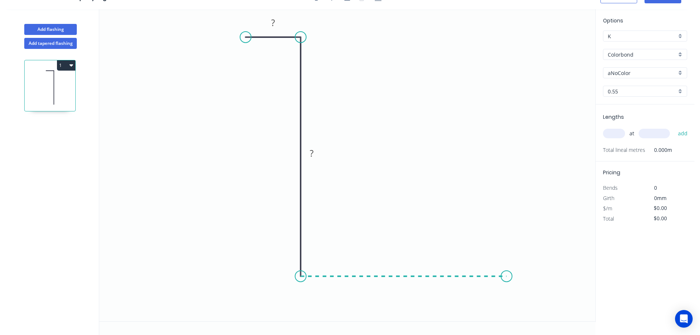
drag, startPoint x: 507, startPoint y: 280, endPoint x: 587, endPoint y: 271, distance: 81.0
click at [507, 280] on icon "0 ? ?" at bounding box center [347, 165] width 496 height 312
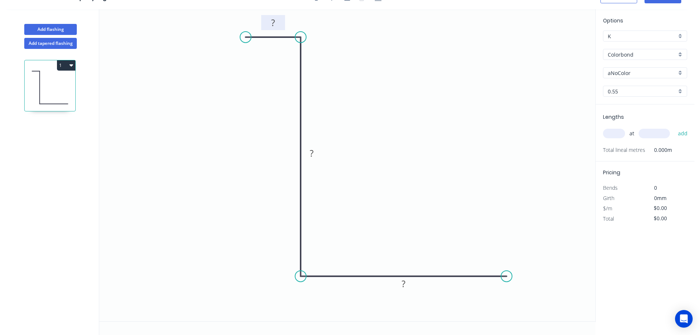
click at [279, 23] on rect at bounding box center [273, 23] width 15 height 10
click at [398, 70] on icon "0 8 20 20" at bounding box center [347, 165] width 496 height 312
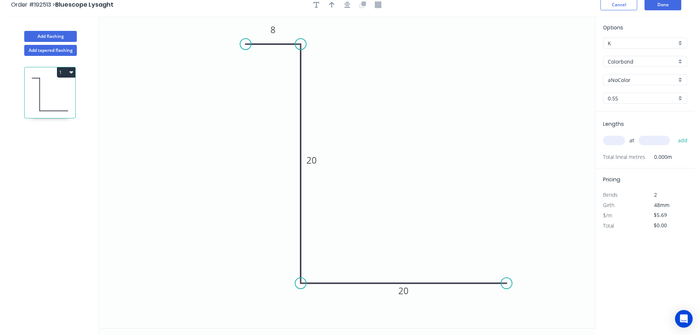
scroll to position [0, 0]
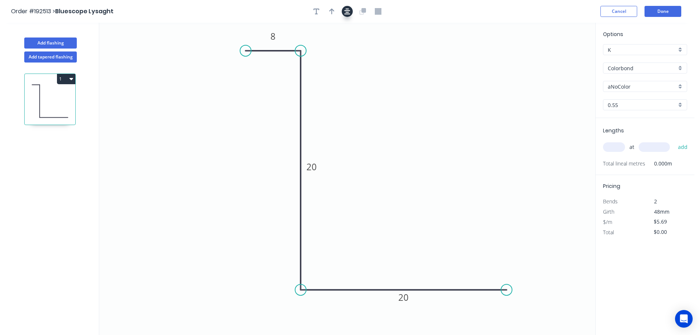
click at [348, 9] on icon "button" at bounding box center [347, 11] width 6 height 6
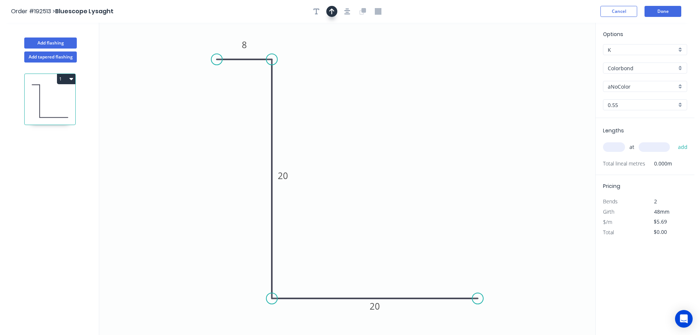
click at [334, 10] on button "button" at bounding box center [331, 11] width 11 height 11
drag, startPoint x: 560, startPoint y: 58, endPoint x: 490, endPoint y: 84, distance: 74.5
click at [490, 85] on icon at bounding box center [491, 78] width 7 height 24
click at [490, 84] on icon at bounding box center [490, 77] width 7 height 24
drag, startPoint x: 490, startPoint y: 84, endPoint x: 466, endPoint y: 100, distance: 29.1
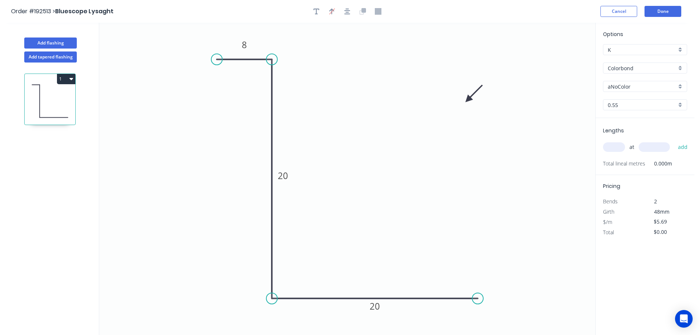
click at [466, 100] on icon at bounding box center [473, 93] width 21 height 21
click at [640, 70] on input "Colorbond" at bounding box center [642, 68] width 69 height 8
click at [658, 125] on div "Stainless Steel 316" at bounding box center [644, 128] width 83 height 13
click at [621, 147] on input "text" at bounding box center [614, 147] width 22 height 10
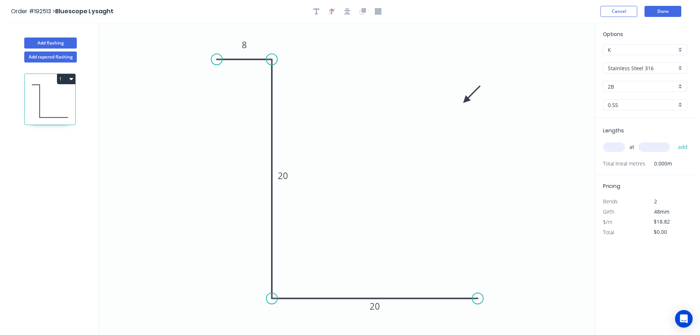
click at [637, 102] on input "0.55" at bounding box center [642, 105] width 69 height 8
click at [637, 116] on div "0.55" at bounding box center [644, 118] width 83 height 13
click at [611, 148] on input "text" at bounding box center [614, 147] width 22 height 10
click at [674, 141] on button "add" at bounding box center [682, 147] width 17 height 12
click at [316, 8] on icon "button" at bounding box center [316, 11] width 6 height 6
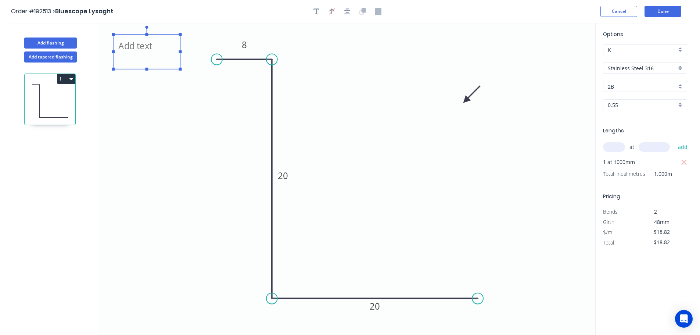
click at [131, 49] on textarea at bounding box center [147, 51] width 60 height 27
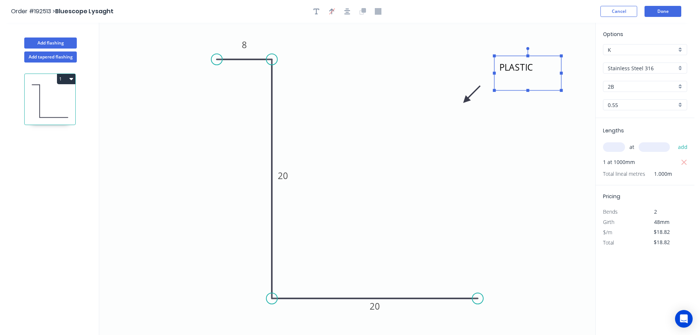
drag, startPoint x: 161, startPoint y: 35, endPoint x: 542, endPoint y: 56, distance: 381.6
click at [542, 56] on rect at bounding box center [527, 73] width 67 height 35
click at [653, 14] on button "Done" at bounding box center [662, 11] width 37 height 11
click at [659, 14] on button "Done" at bounding box center [662, 11] width 37 height 11
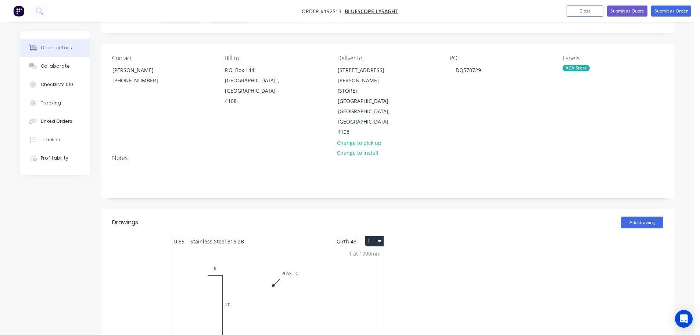
scroll to position [73, 0]
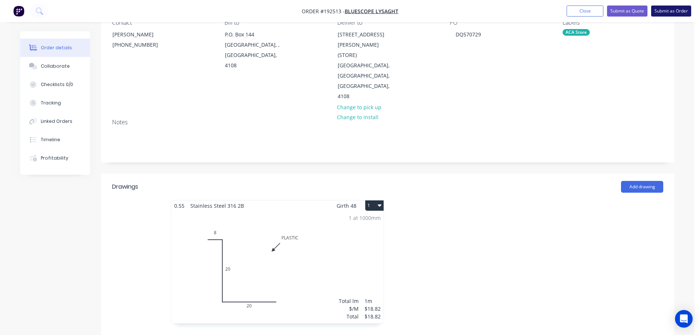
click at [674, 12] on button "Submit as Order" at bounding box center [671, 11] width 40 height 11
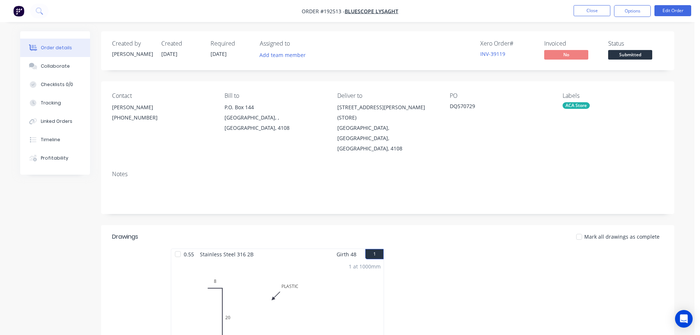
click at [285, 273] on div "1 at 1000mm Total lm $/M Total 1m $18.82 $18.82" at bounding box center [277, 315] width 212 height 112
click at [675, 8] on button "Edit Order" at bounding box center [672, 10] width 37 height 11
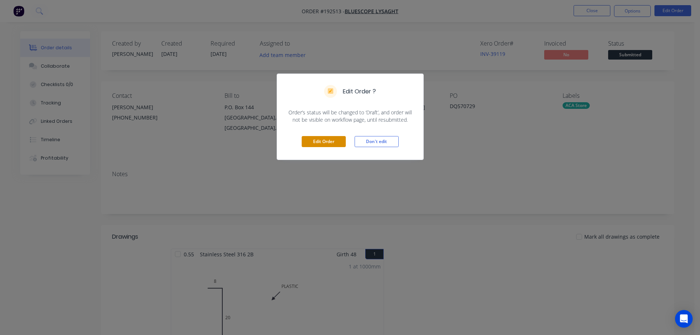
click at [331, 137] on button "Edit Order" at bounding box center [324, 141] width 44 height 11
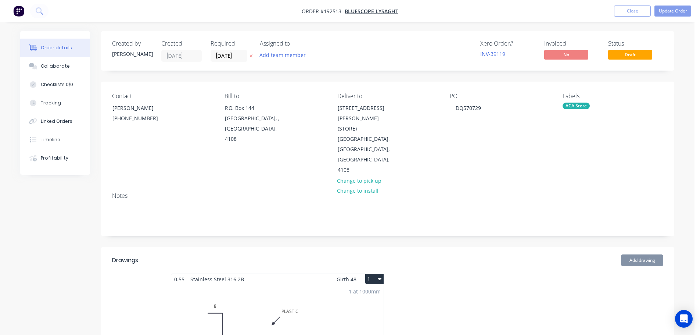
click at [354, 284] on div "1 at 1000mm Total lm $/M Total 1m $18.82 $18.82" at bounding box center [277, 340] width 212 height 112
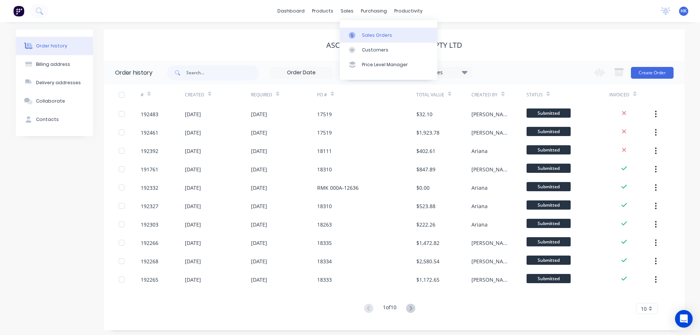
click at [362, 29] on link "Sales Orders" at bounding box center [388, 35] width 97 height 15
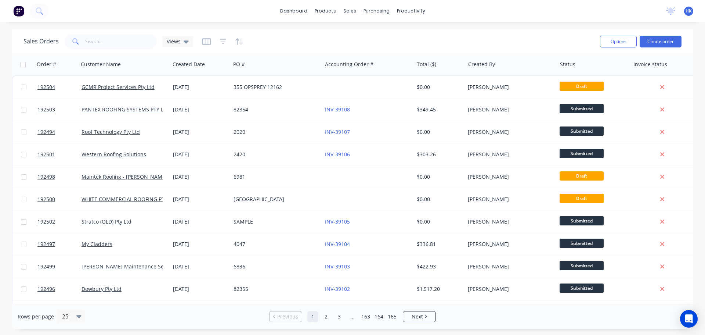
click at [123, 40] on input "text" at bounding box center [121, 41] width 72 height 15
click at [123, 41] on input "text" at bounding box center [121, 41] width 72 height 15
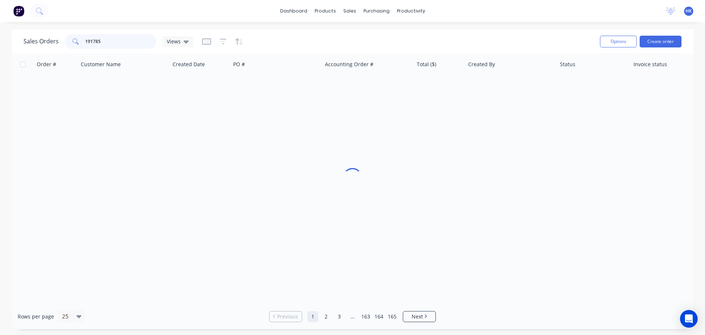
type input "191785"
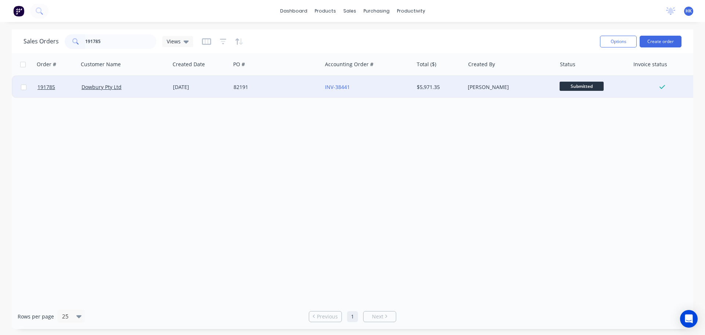
click at [286, 84] on div "82191" at bounding box center [275, 86] width 82 height 7
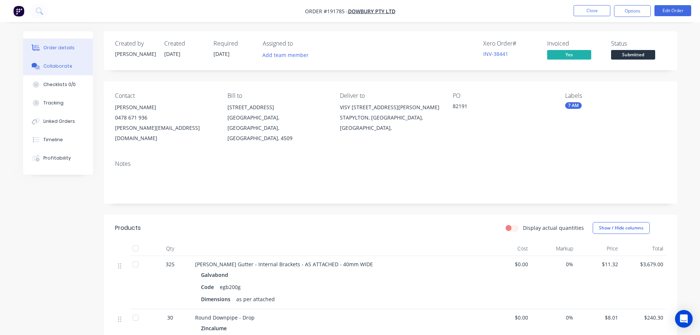
click at [78, 68] on button "Collaborate" at bounding box center [58, 66] width 70 height 18
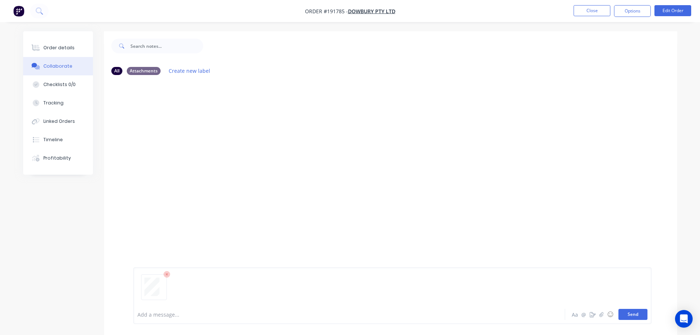
click at [629, 312] on button "Send" at bounding box center [632, 314] width 29 height 11
click at [596, 12] on button "Close" at bounding box center [591, 10] width 37 height 11
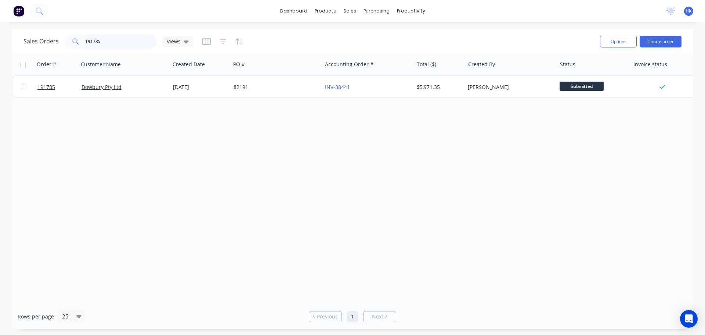
click at [111, 43] on input "191785" at bounding box center [121, 41] width 72 height 15
type input "191901"
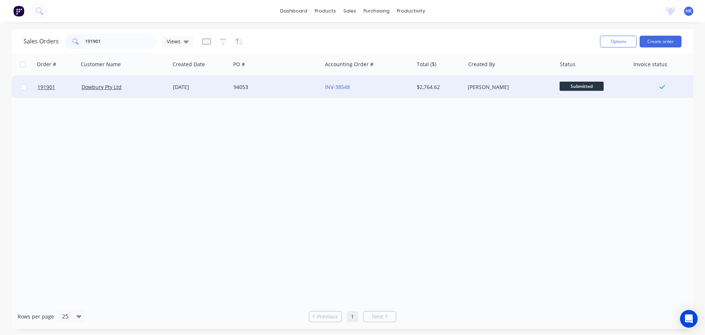
click at [280, 93] on div "94053" at bounding box center [276, 87] width 91 height 22
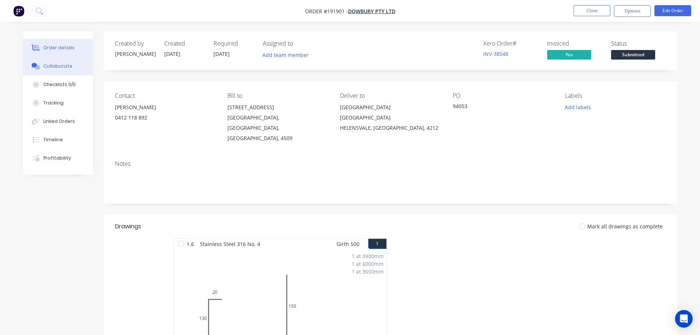
click at [62, 71] on button "Collaborate" at bounding box center [58, 66] width 70 height 18
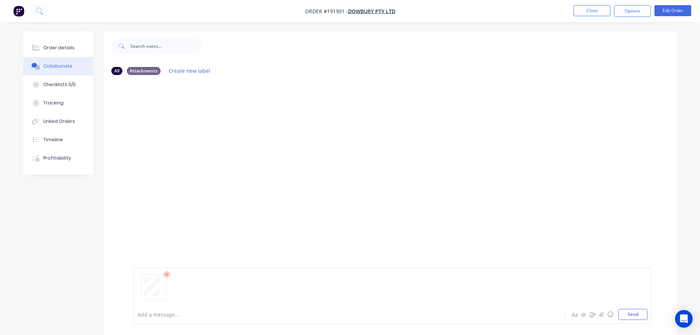
drag, startPoint x: 632, startPoint y: 316, endPoint x: 625, endPoint y: 268, distance: 48.3
click at [632, 316] on button "Send" at bounding box center [632, 314] width 29 height 11
click at [588, 11] on button "Close" at bounding box center [591, 10] width 37 height 11
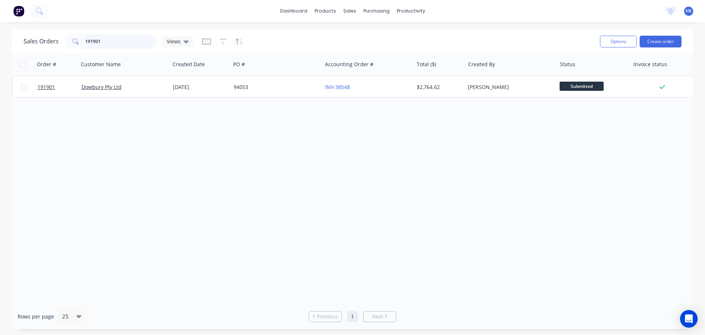
click at [98, 39] on input "191901" at bounding box center [121, 41] width 72 height 15
click at [77, 41] on div "191901" at bounding box center [111, 41] width 92 height 15
drag, startPoint x: 127, startPoint y: 41, endPoint x: 73, endPoint y: 47, distance: 54.7
click at [73, 47] on div "191901" at bounding box center [111, 41] width 92 height 15
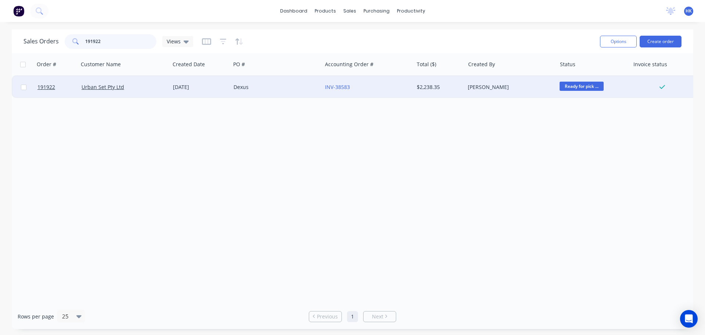
type input "191922"
click at [231, 91] on div "Dexus" at bounding box center [276, 87] width 91 height 22
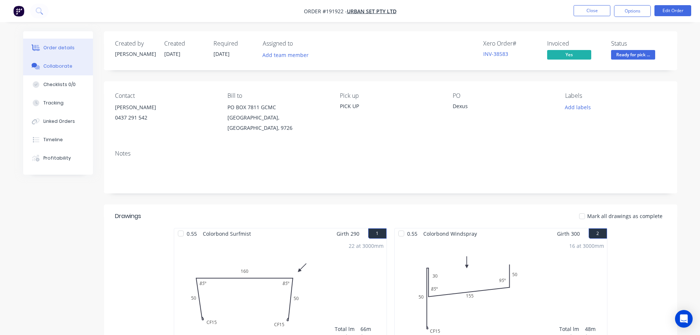
click at [57, 61] on button "Collaborate" at bounding box center [58, 66] width 70 height 18
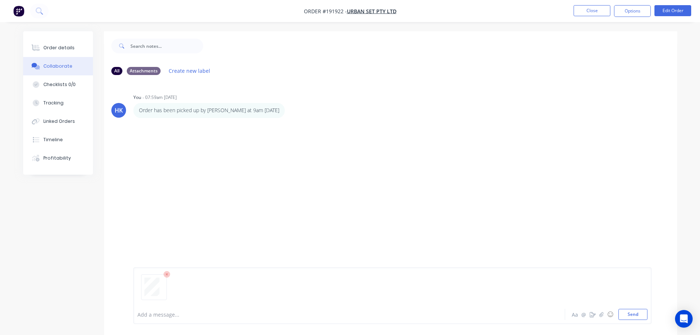
click at [632, 312] on button "Send" at bounding box center [632, 314] width 29 height 11
click at [595, 14] on button "Close" at bounding box center [591, 10] width 37 height 11
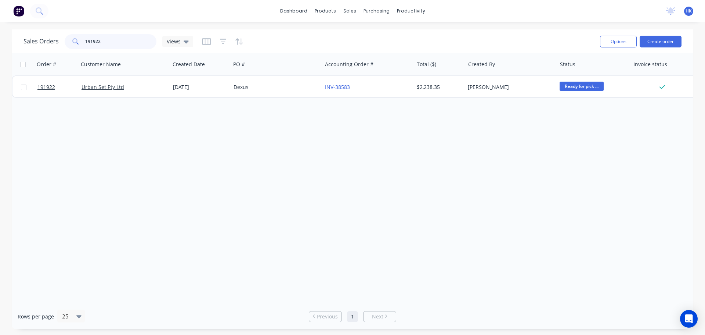
click at [135, 46] on input "191922" at bounding box center [121, 41] width 72 height 15
type input "191722"
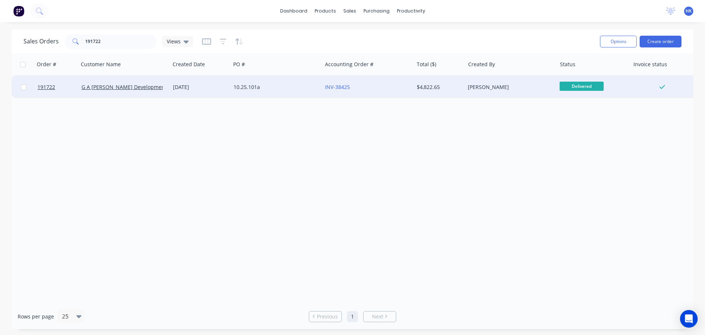
click at [282, 91] on div "10.25.101a" at bounding box center [276, 87] width 91 height 22
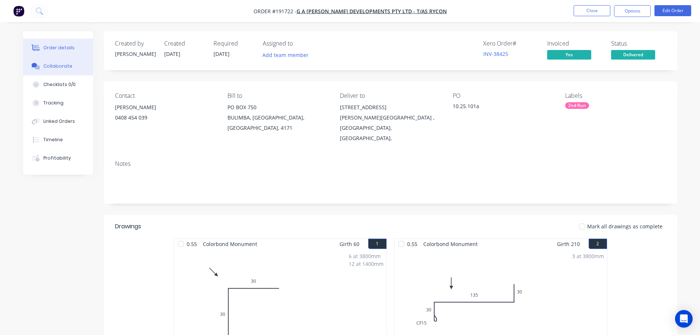
click at [43, 68] on button "Collaborate" at bounding box center [58, 66] width 70 height 18
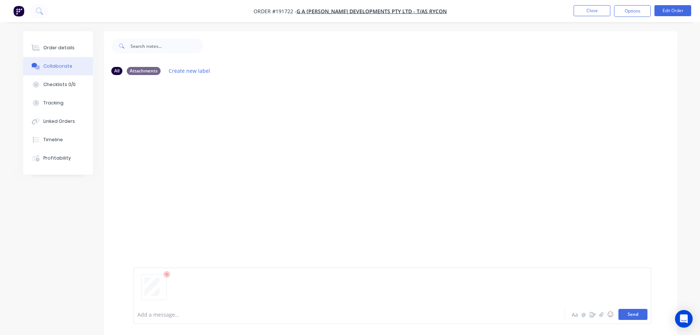
click at [628, 317] on button "Send" at bounding box center [632, 314] width 29 height 11
click at [594, 8] on button "Close" at bounding box center [591, 10] width 37 height 11
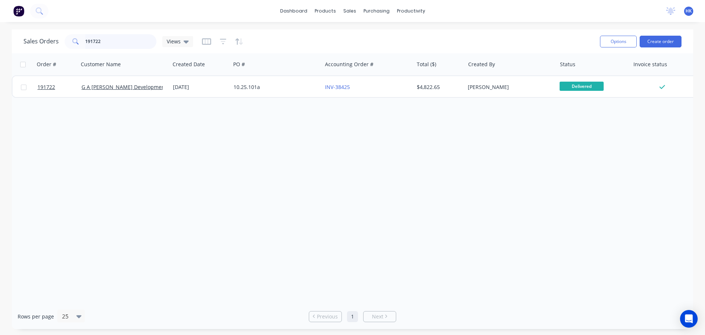
click at [127, 36] on input "191722" at bounding box center [121, 41] width 72 height 15
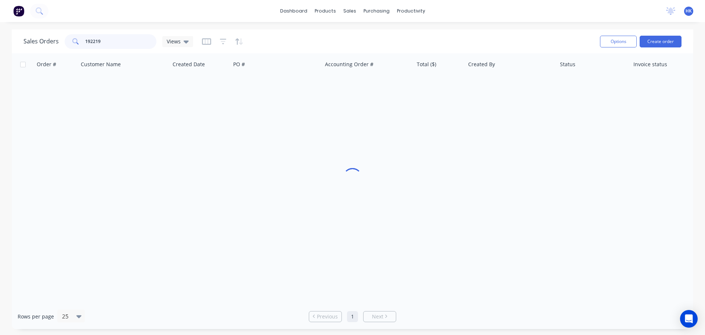
type input "192219"
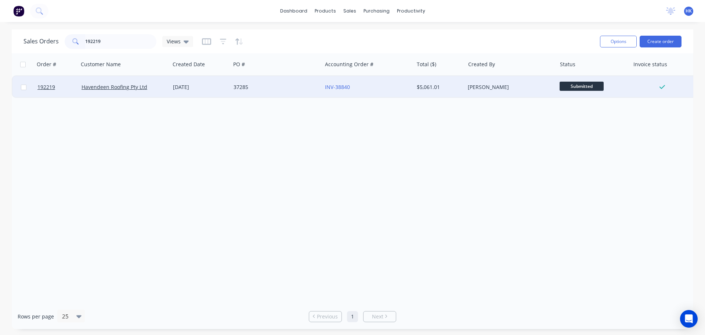
click at [307, 96] on div "37285" at bounding box center [276, 87] width 91 height 22
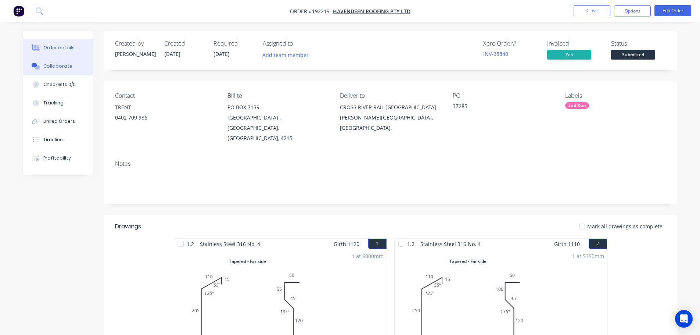
click at [56, 71] on button "Collaborate" at bounding box center [58, 66] width 70 height 18
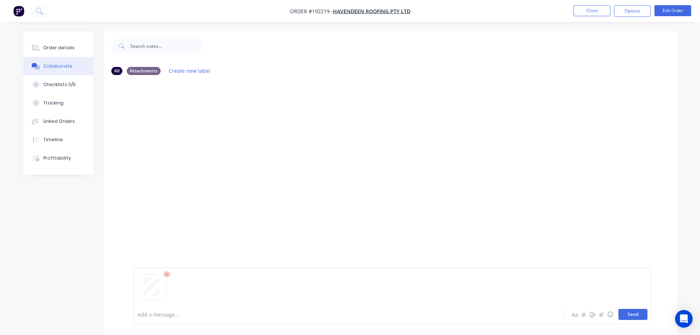
click at [626, 315] on button "Send" at bounding box center [632, 314] width 29 height 11
click at [587, 10] on button "Close" at bounding box center [591, 10] width 37 height 11
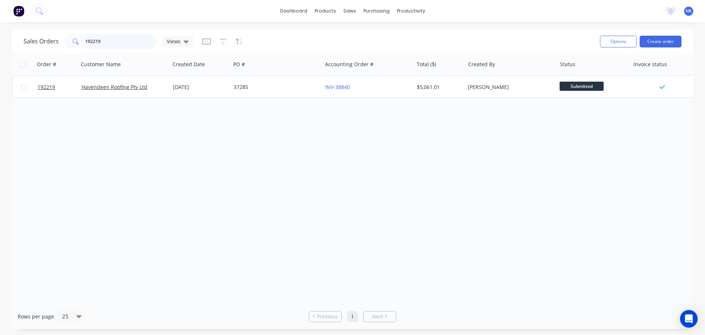
click at [120, 36] on input "192219" at bounding box center [121, 41] width 72 height 15
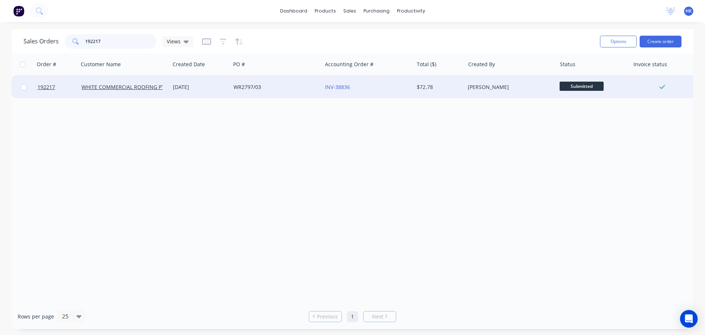
type input "192217"
click at [273, 82] on div "WR2797/03" at bounding box center [276, 87] width 91 height 22
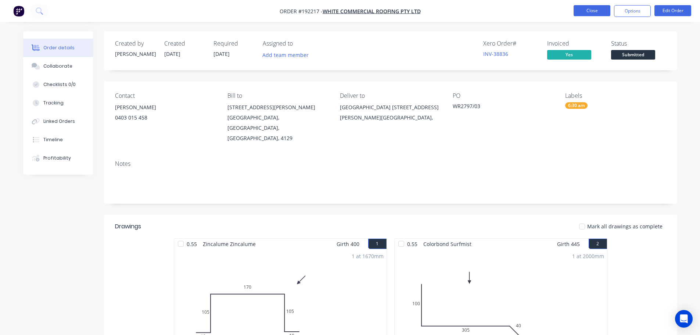
click at [597, 11] on button "Close" at bounding box center [591, 10] width 37 height 11
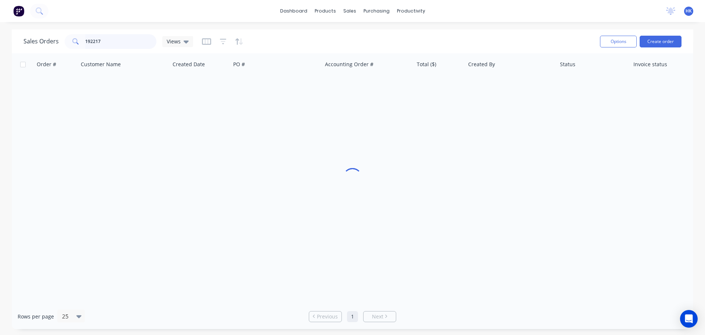
click at [123, 44] on input "192217" at bounding box center [121, 41] width 72 height 15
type input "192271"
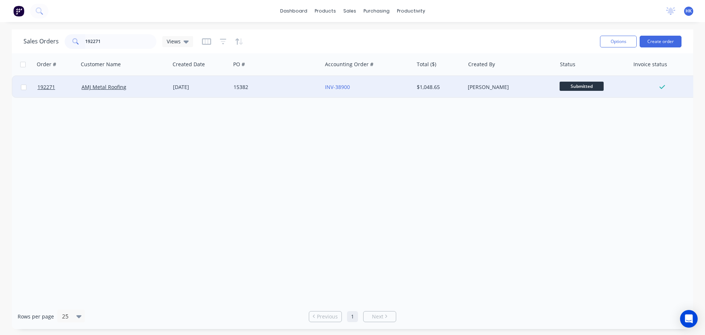
click at [252, 92] on div "15382" at bounding box center [276, 87] width 91 height 22
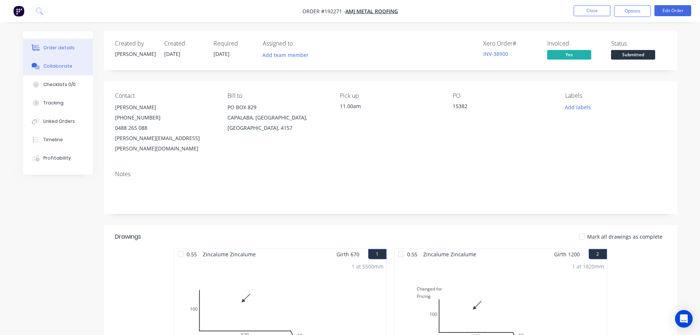
click at [73, 67] on button "Collaborate" at bounding box center [58, 66] width 70 height 18
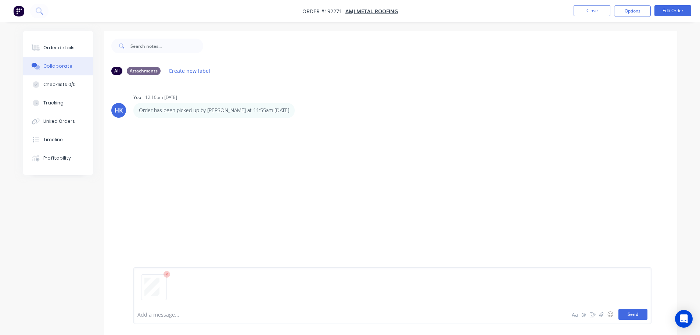
click at [630, 314] on button "Send" at bounding box center [632, 314] width 29 height 11
click at [604, 10] on button "Close" at bounding box center [591, 10] width 37 height 11
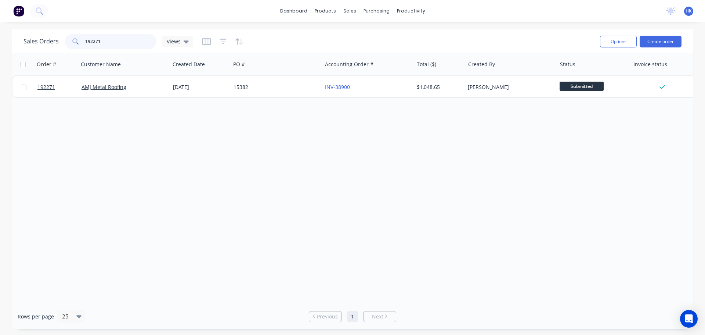
drag, startPoint x: 129, startPoint y: 43, endPoint x: 80, endPoint y: 46, distance: 48.2
click at [80, 46] on div "192271" at bounding box center [111, 41] width 92 height 15
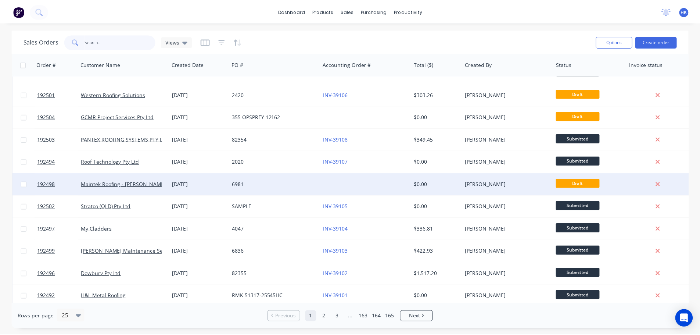
scroll to position [37, 0]
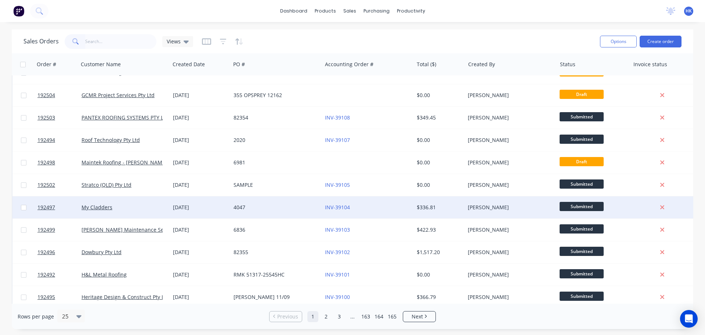
click at [228, 208] on div "[DATE]" at bounding box center [200, 207] width 61 height 22
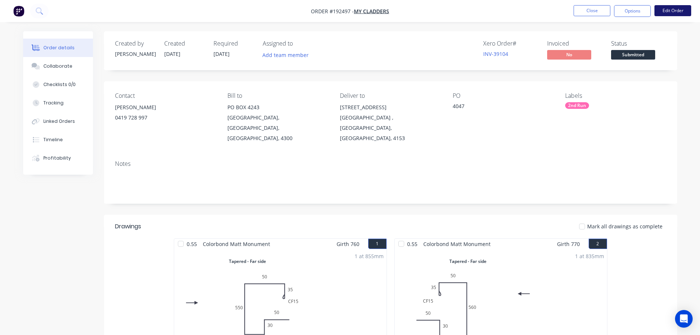
click at [676, 13] on button "Edit Order" at bounding box center [672, 10] width 37 height 11
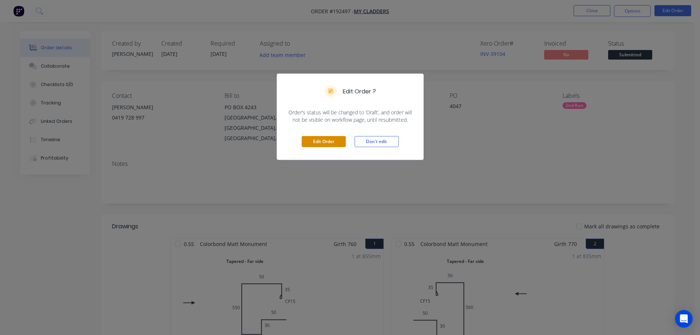
click at [338, 141] on button "Edit Order" at bounding box center [324, 141] width 44 height 11
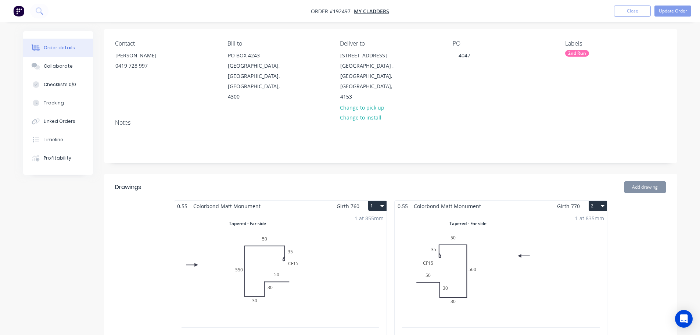
scroll to position [110, 0]
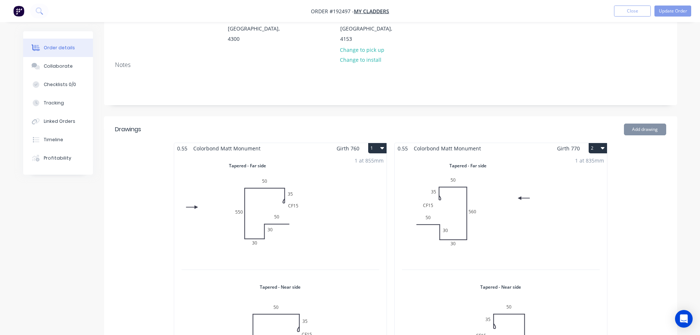
click at [349, 203] on div "1 at 855mm Total lm $/M Total 0.855m $32.85 $32.85" at bounding box center [280, 275] width 212 height 242
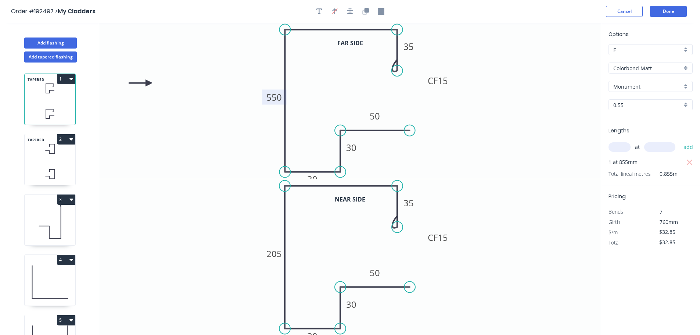
click at [273, 92] on tspan "550" at bounding box center [273, 97] width 15 height 12
click at [53, 155] on icon at bounding box center [50, 149] width 51 height 22
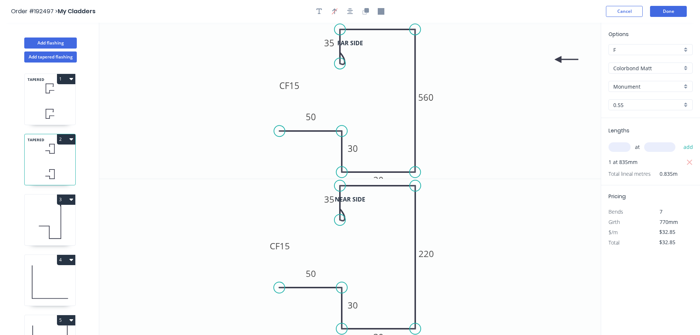
drag, startPoint x: 71, startPoint y: 106, endPoint x: 84, endPoint y: 108, distance: 14.0
click at [70, 106] on icon at bounding box center [50, 114] width 51 height 22
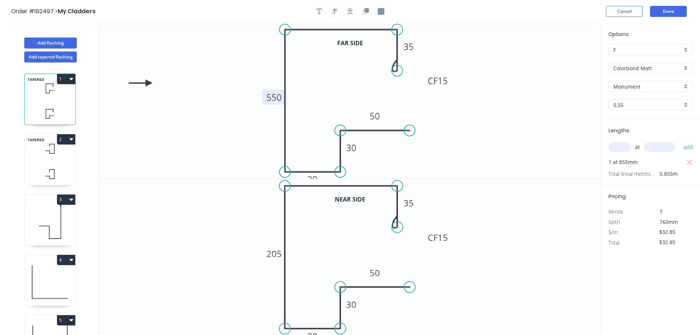
click at [278, 101] on tspan "550" at bounding box center [273, 97] width 15 height 12
click at [670, 14] on button "Done" at bounding box center [668, 11] width 37 height 11
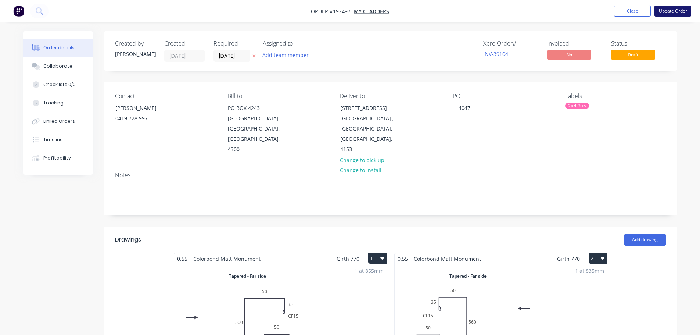
click at [678, 12] on button "Update Order" at bounding box center [672, 11] width 37 height 11
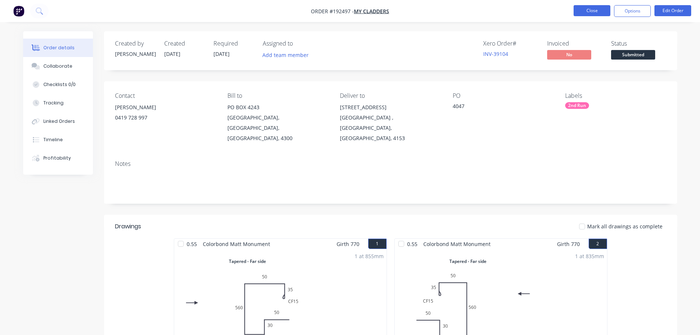
click at [585, 13] on button "Close" at bounding box center [591, 10] width 37 height 11
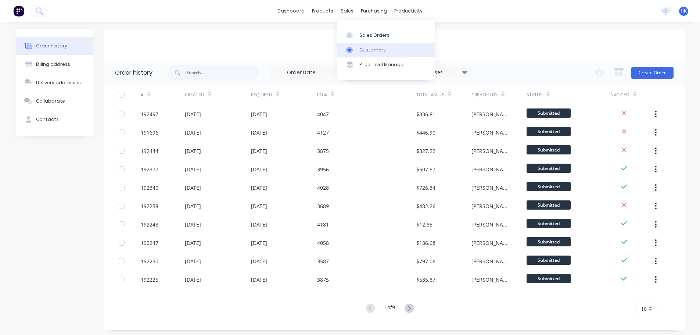
click at [381, 49] on div "Customers" at bounding box center [372, 50] width 26 height 7
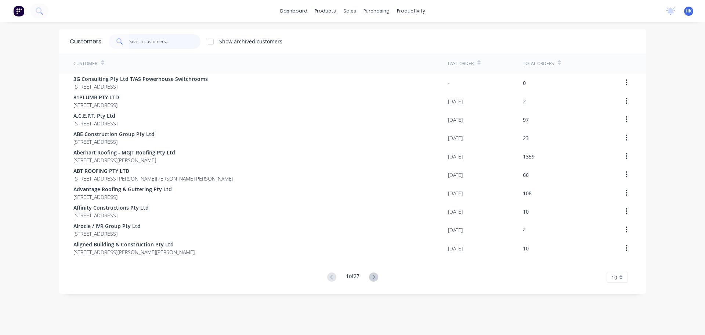
click at [188, 44] on input "text" at bounding box center [165, 41] width 72 height 15
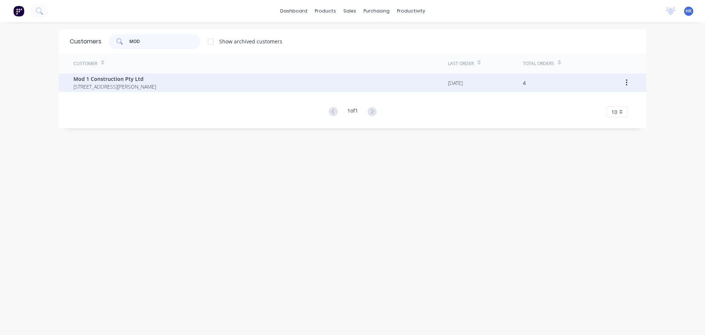
type input "MOD"
click at [156, 86] on span "186 Douglas Street Unit 21 Oxley Queensland Australia 4075" at bounding box center [114, 87] width 83 height 8
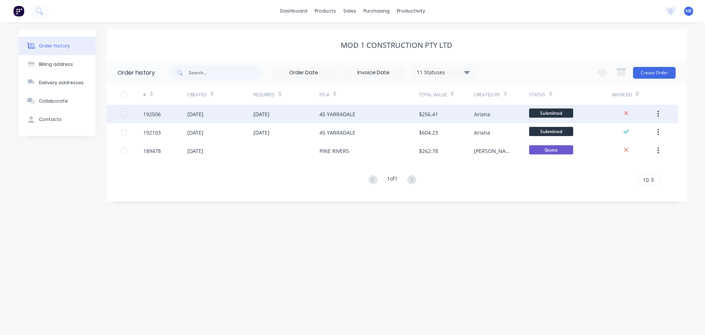
click at [352, 118] on div "45 YARRADALE" at bounding box center [369, 114] width 99 height 18
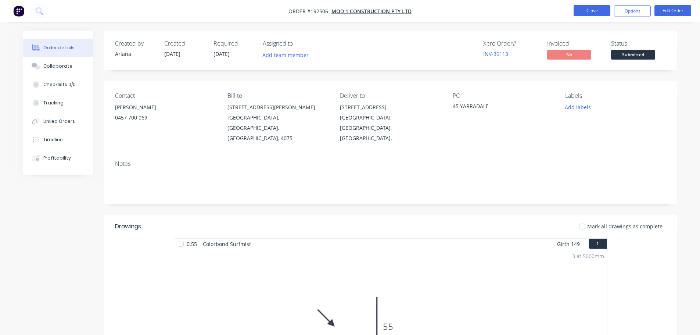
click at [593, 12] on button "Close" at bounding box center [591, 10] width 37 height 11
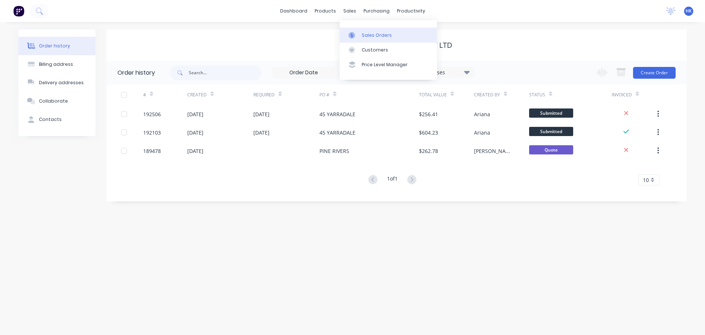
click at [358, 35] on div at bounding box center [354, 35] width 11 height 7
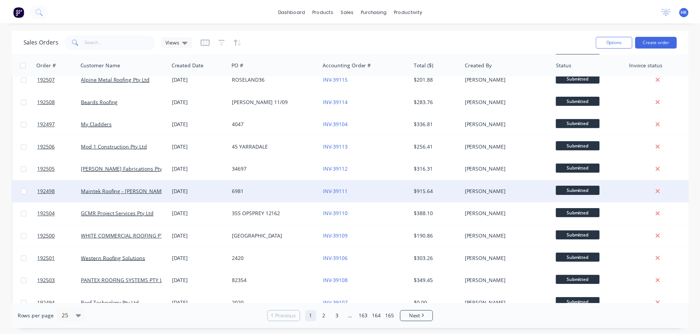
scroll to position [110, 0]
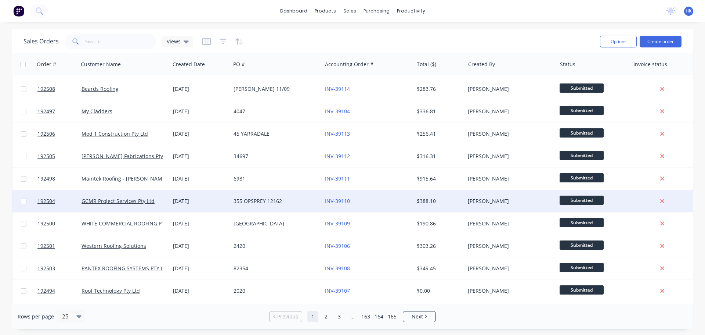
click at [276, 203] on div "355 OPSPREY 12162" at bounding box center [275, 200] width 82 height 7
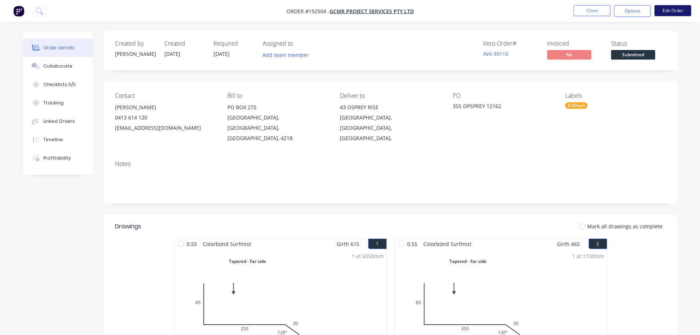
click at [670, 7] on button "Edit Order" at bounding box center [672, 10] width 37 height 11
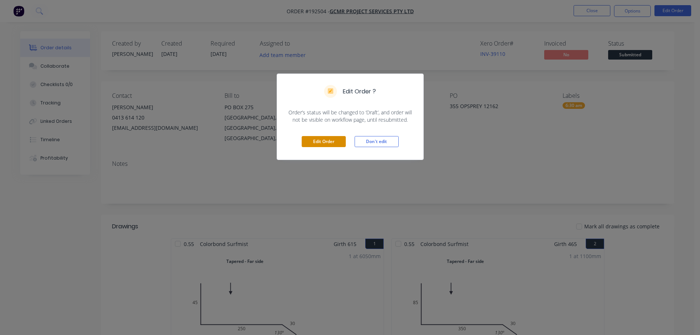
click at [334, 141] on button "Edit Order" at bounding box center [324, 141] width 44 height 11
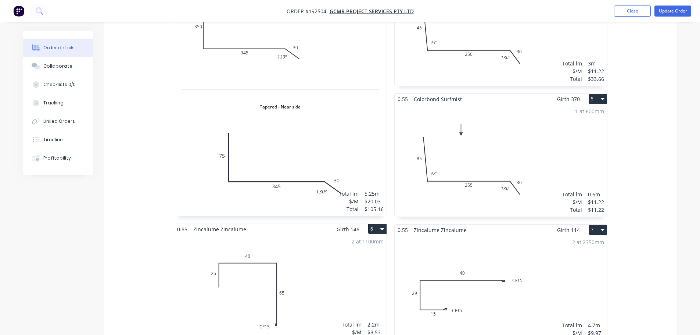
click at [531, 141] on div "1 at 600mm Total lm $/M Total 0.6m $11.22 $11.22" at bounding box center [501, 160] width 212 height 112
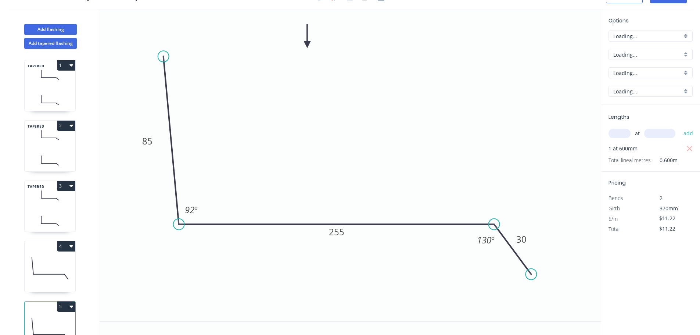
scroll to position [14, 0]
click at [189, 213] on tspan "92" at bounding box center [190, 210] width 10 height 12
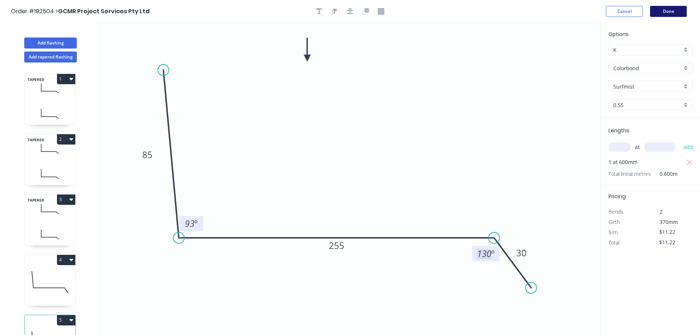
click at [665, 7] on button "Done" at bounding box center [668, 11] width 37 height 11
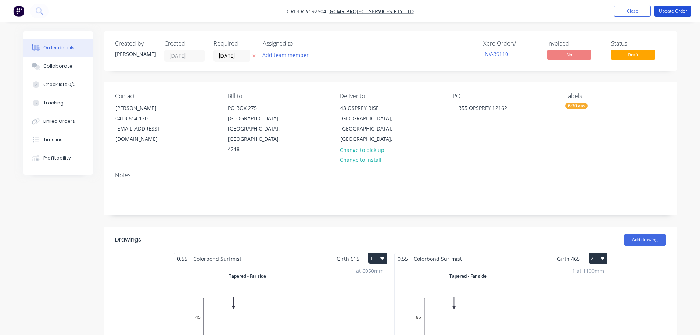
click at [679, 9] on button "Update Order" at bounding box center [672, 11] width 37 height 11
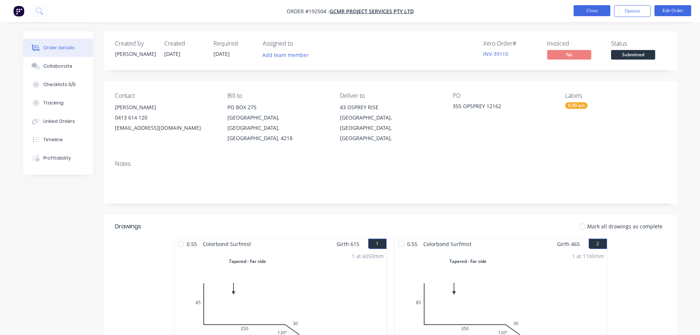
click at [589, 15] on button "Close" at bounding box center [591, 10] width 37 height 11
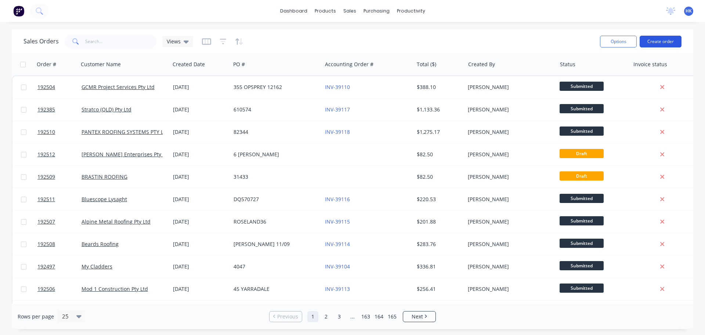
click at [663, 37] on button "Create order" at bounding box center [661, 42] width 42 height 12
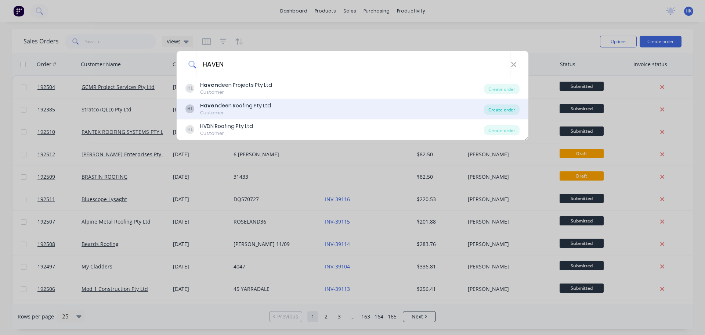
type input "HAVEN"
click at [502, 107] on div "Create order" at bounding box center [502, 109] width 36 height 10
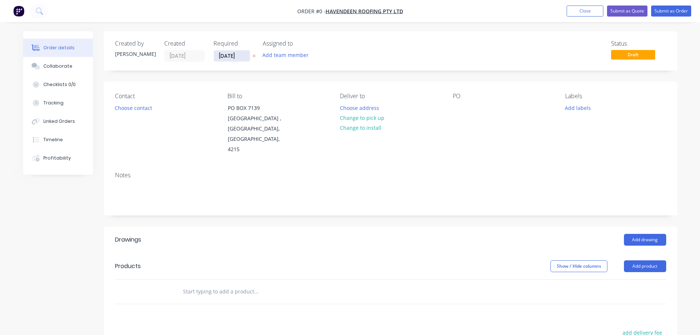
click at [237, 57] on input "[DATE]" at bounding box center [232, 55] width 36 height 11
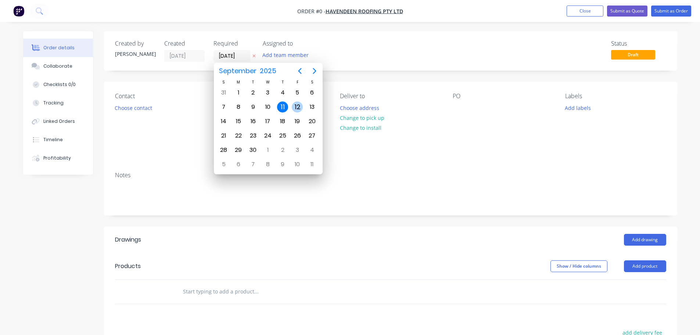
click at [291, 105] on div "12" at bounding box center [297, 107] width 15 height 14
type input "12/09/25"
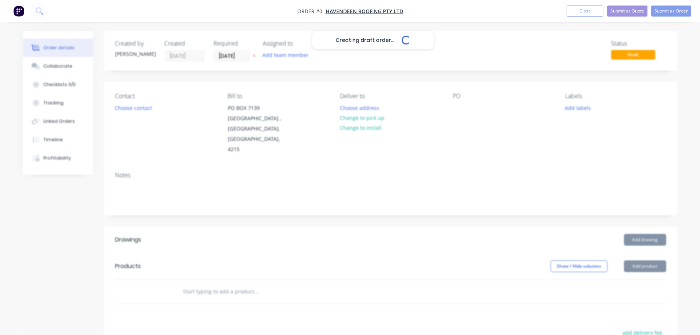
click at [144, 109] on button "Choose contact" at bounding box center [133, 107] width 45 height 10
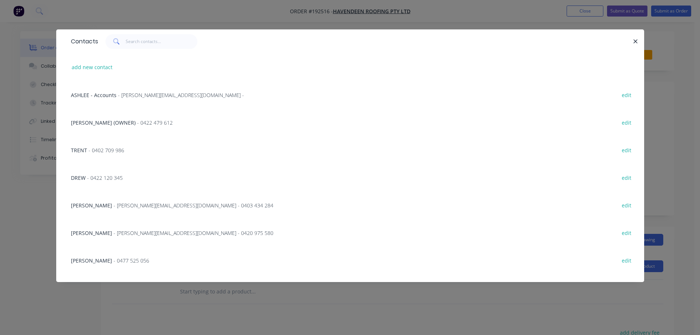
click at [118, 172] on div "DREW - 0422 120 345 edit" at bounding box center [350, 177] width 566 height 28
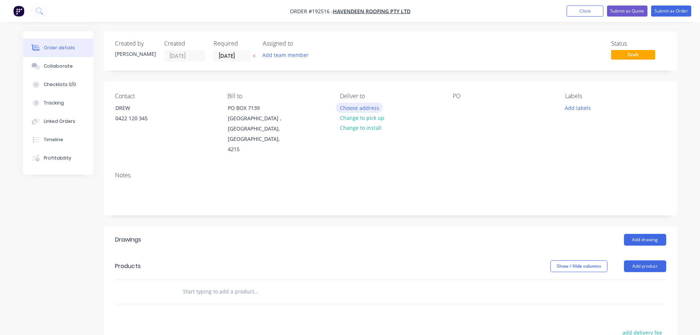
click at [338, 108] on button "Choose address" at bounding box center [359, 107] width 47 height 10
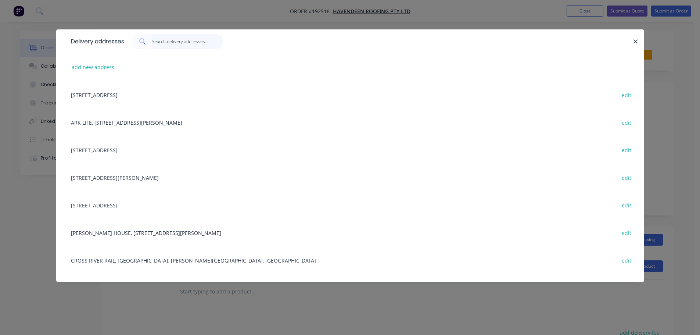
click at [173, 43] on input "text" at bounding box center [188, 41] width 72 height 15
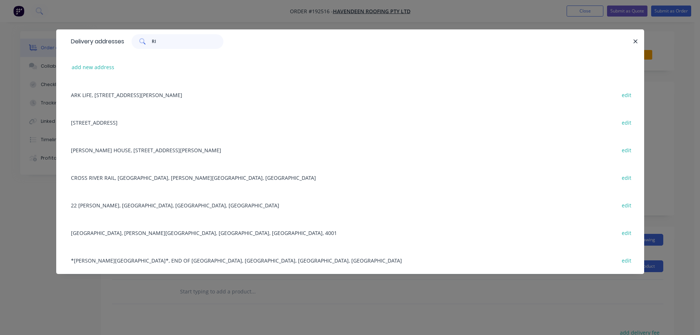
type input "R"
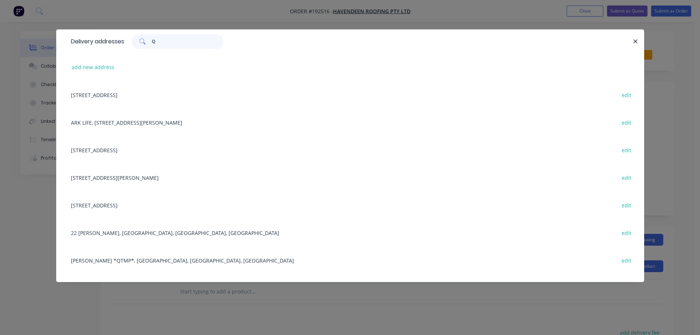
type input "Q"
click at [168, 262] on div "BRUCE HWY *QTMP*, TORBANLEA, Queensland, Australia edit" at bounding box center [350, 260] width 566 height 28
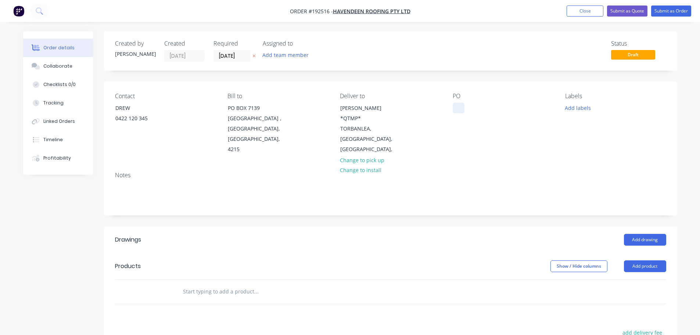
click at [460, 106] on div at bounding box center [459, 107] width 12 height 11
click at [650, 234] on button "Add drawing" at bounding box center [645, 240] width 42 height 12
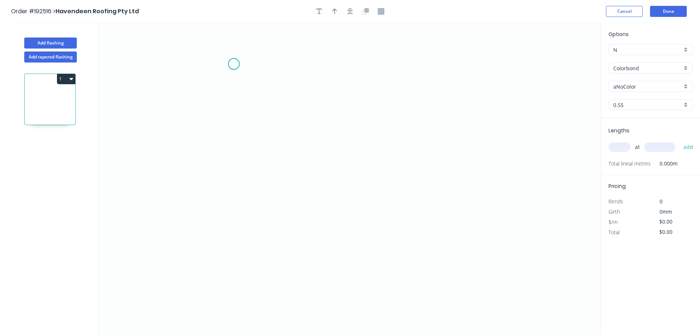
click at [234, 64] on icon "0" at bounding box center [349, 179] width 501 height 312
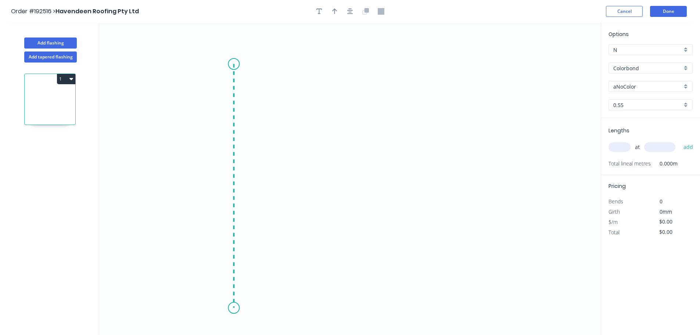
click at [231, 308] on icon "0" at bounding box center [349, 179] width 501 height 312
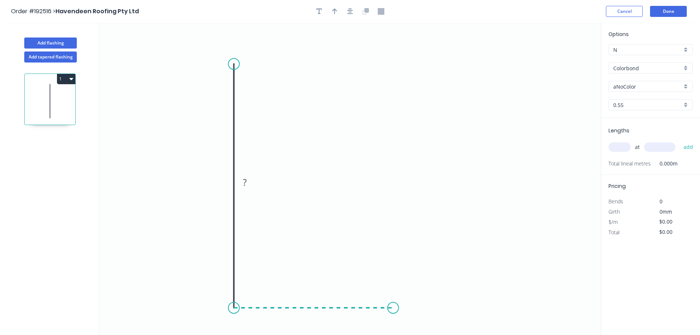
click at [393, 311] on icon "0 ?" at bounding box center [349, 179] width 501 height 312
click at [229, 182] on g "?" at bounding box center [223, 182] width 24 height 15
click at [228, 182] on rect at bounding box center [221, 182] width 15 height 10
drag, startPoint x: 393, startPoint y: 312, endPoint x: 403, endPoint y: 310, distance: 9.7
click at [403, 310] on circle at bounding box center [402, 307] width 11 height 11
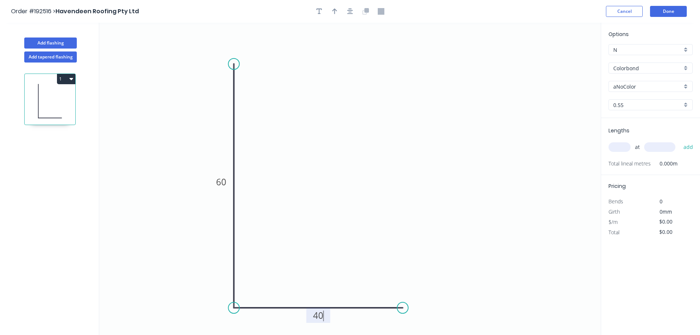
type input "$4.60"
click at [349, 10] on icon "button" at bounding box center [350, 11] width 6 height 7
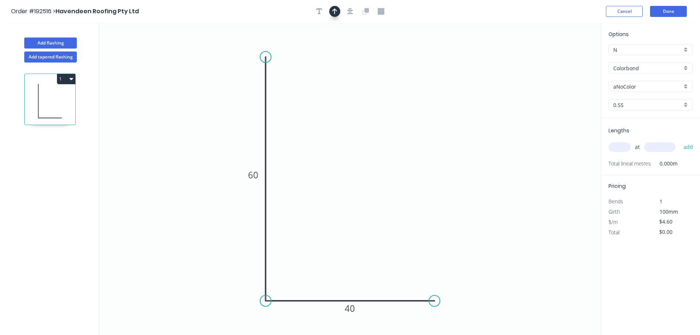
click at [336, 7] on button "button" at bounding box center [334, 11] width 11 height 11
drag, startPoint x: 565, startPoint y: 59, endPoint x: 522, endPoint y: 59, distance: 43.7
click at [522, 59] on icon at bounding box center [521, 51] width 7 height 24
click at [640, 70] on input "Colorbond" at bounding box center [647, 68] width 69 height 8
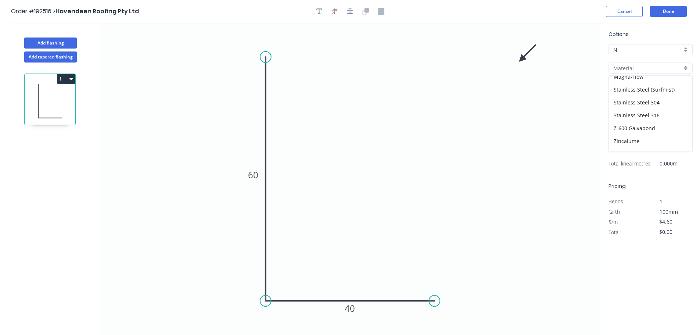
scroll to position [156, 0]
click at [642, 132] on div "Zincalume" at bounding box center [650, 132] width 83 height 13
type input "Zincalume"
type input "$4.39"
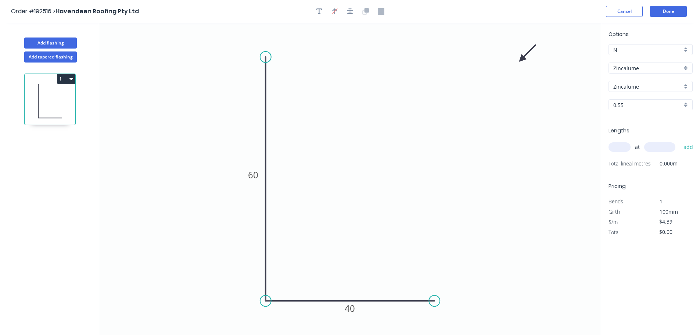
click at [634, 105] on input "0.55" at bounding box center [647, 105] width 69 height 8
click at [634, 133] on div "0.8" at bounding box center [650, 131] width 83 height 13
type input "0.8"
type input "$5.88"
click at [619, 147] on input "text" at bounding box center [619, 147] width 22 height 10
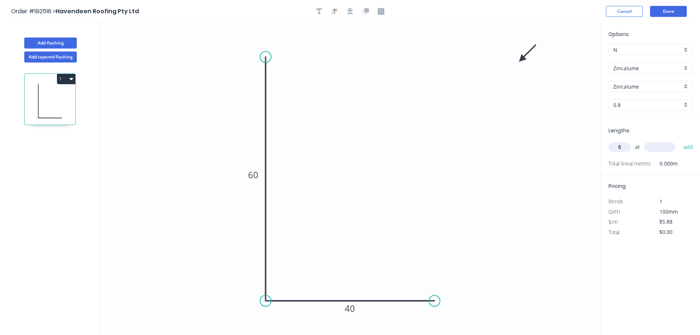
type input "8"
type input "6000"
click at [680, 141] on button "add" at bounding box center [688, 147] width 17 height 12
type input "$282.24"
click at [683, 7] on button "Done" at bounding box center [668, 11] width 37 height 11
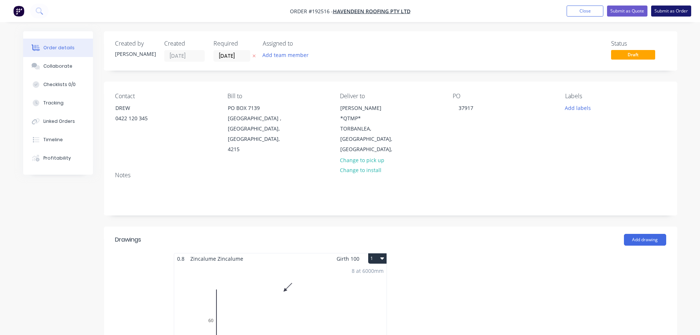
click at [681, 15] on button "Submit as Order" at bounding box center [671, 11] width 40 height 11
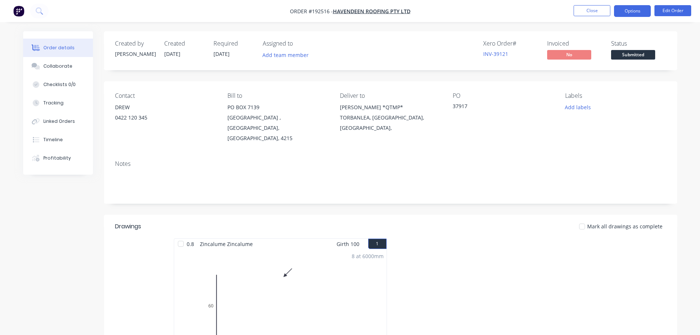
click at [637, 14] on button "Options" at bounding box center [632, 11] width 37 height 12
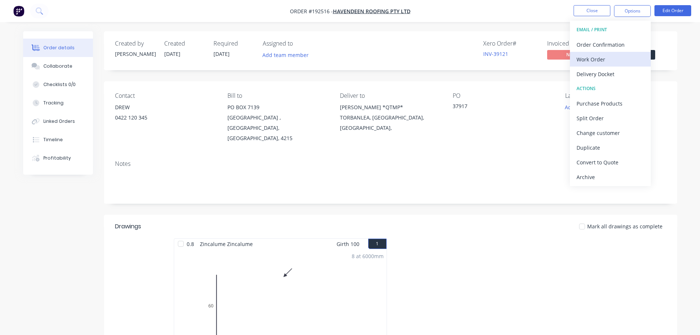
click at [604, 64] on div "Work Order" at bounding box center [610, 59] width 68 height 11
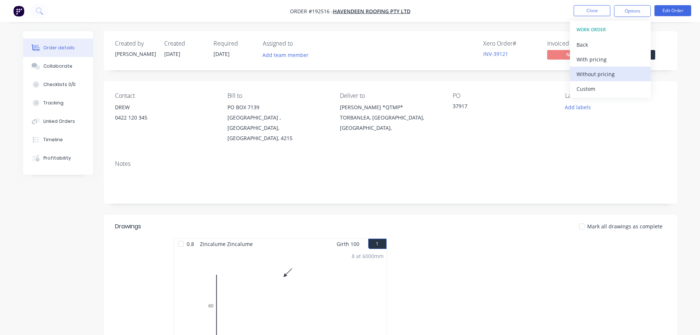
click at [604, 73] on div "Without pricing" at bounding box center [610, 74] width 68 height 11
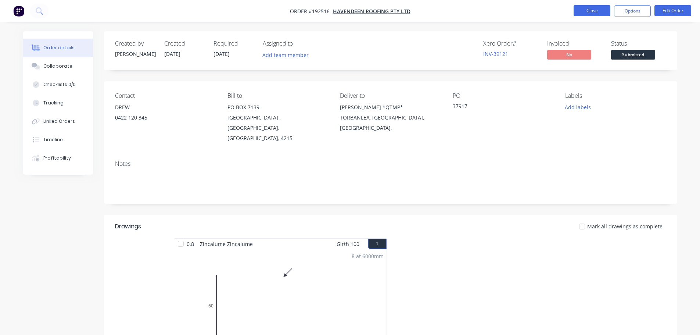
click at [578, 15] on button "Close" at bounding box center [591, 10] width 37 height 11
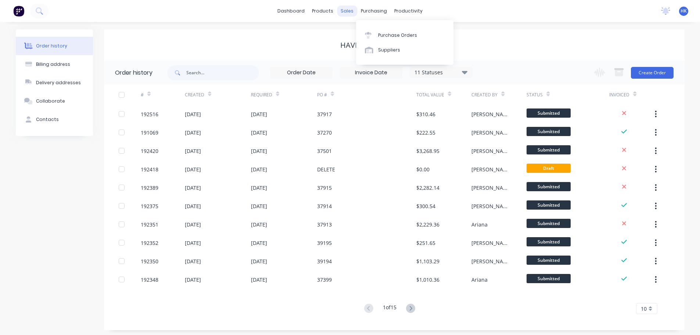
click at [352, 10] on div "sales" at bounding box center [347, 11] width 20 height 11
click at [360, 35] on div "Sales Orders" at bounding box center [374, 35] width 30 height 7
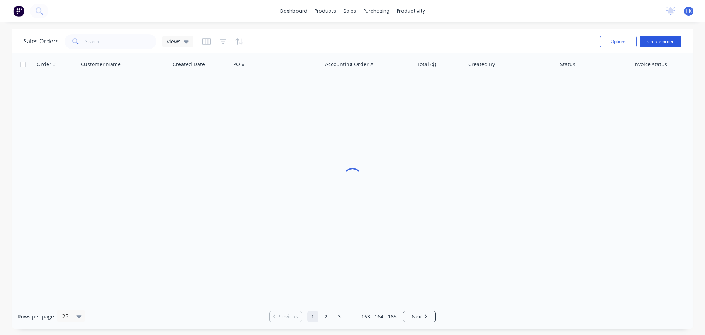
click at [652, 40] on button "Create order" at bounding box center [661, 42] width 42 height 12
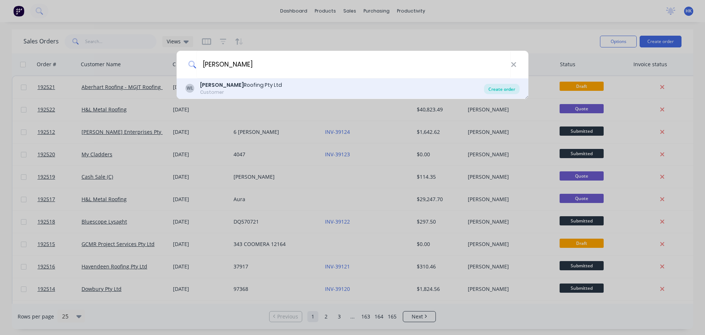
type input "WEBBER"
click at [497, 91] on div "Create order" at bounding box center [502, 89] width 36 height 10
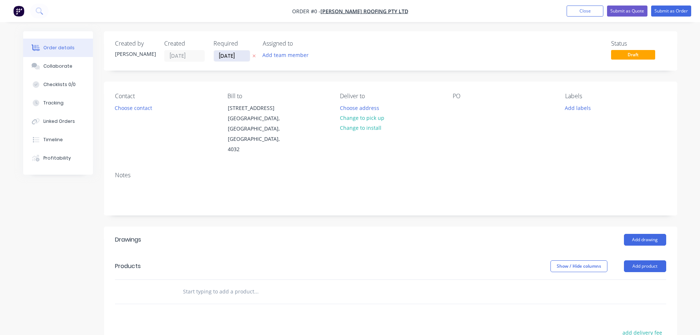
click at [235, 58] on input "[DATE]" at bounding box center [232, 55] width 36 height 11
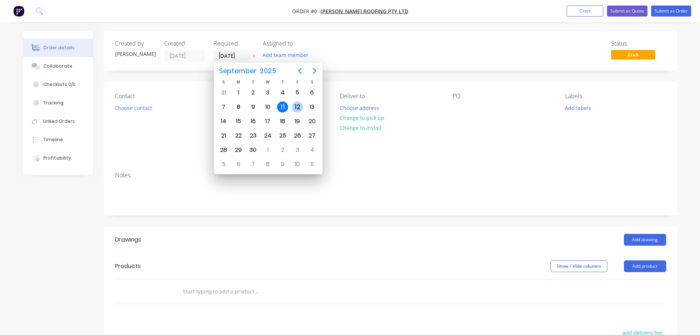
click at [292, 110] on div "12" at bounding box center [297, 106] width 11 height 11
type input "12/09/25"
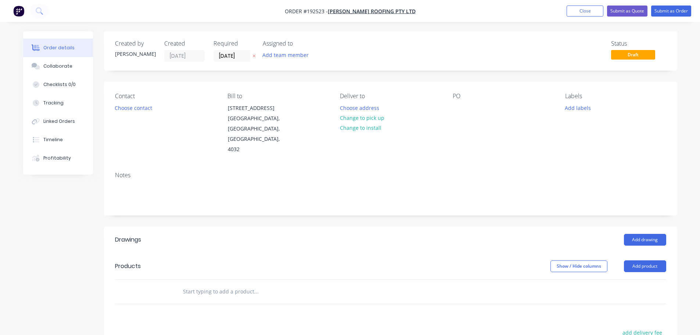
click at [139, 113] on div "Contact Choose contact" at bounding box center [165, 124] width 101 height 62
click at [139, 108] on button "Choose contact" at bounding box center [133, 107] width 45 height 10
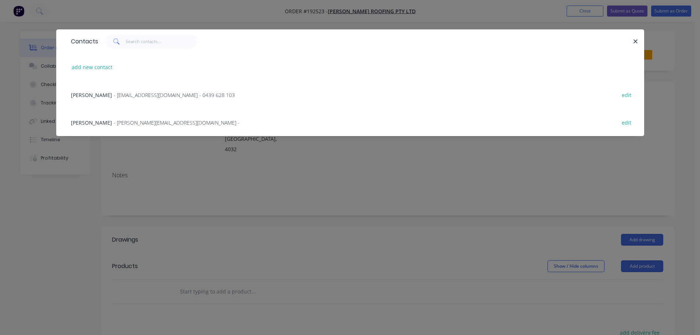
click at [144, 94] on span "- zac@webberroofing.com.au - 0439 628 103" at bounding box center [174, 94] width 121 height 7
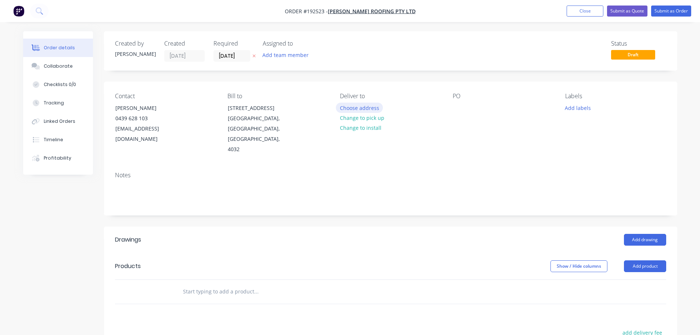
click at [344, 105] on button "Choose address" at bounding box center [359, 107] width 47 height 10
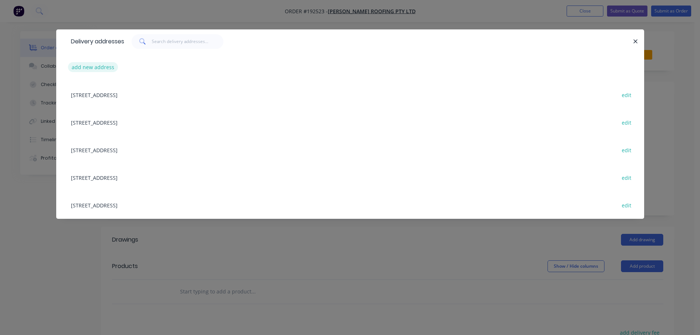
click at [96, 69] on button "add new address" at bounding box center [93, 67] width 50 height 10
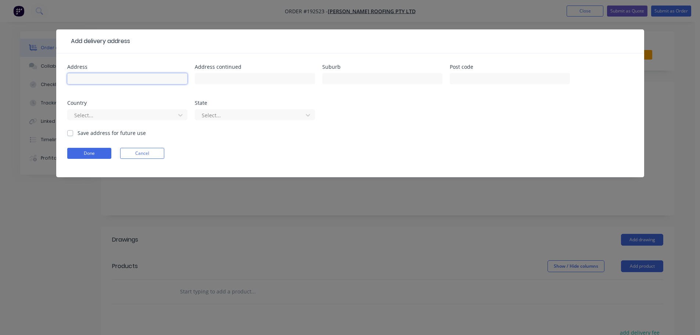
click at [100, 76] on input "text" at bounding box center [127, 78] width 120 height 11
type input "57 YALUMBA STREET"
type input "CERSELDINE"
type input "4034"
click at [101, 121] on div "Select..." at bounding box center [127, 118] width 120 height 22
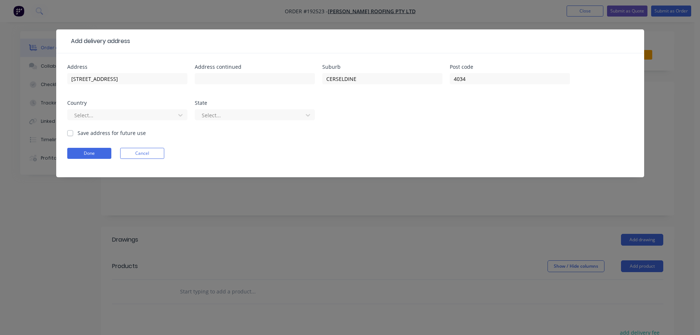
click at [114, 121] on div "Select..." at bounding box center [127, 118] width 120 height 22
drag, startPoint x: 121, startPoint y: 117, endPoint x: 130, endPoint y: 116, distance: 9.2
click at [123, 116] on div at bounding box center [122, 115] width 98 height 9
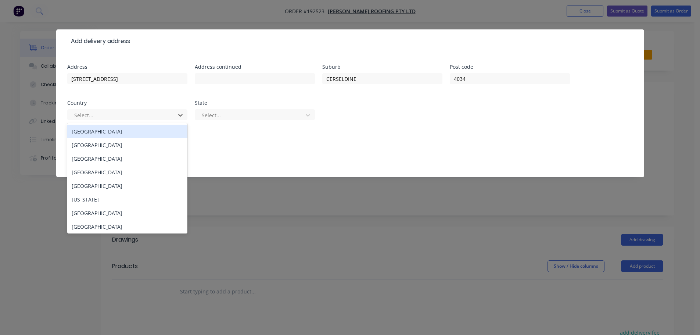
click at [126, 135] on div "Australia" at bounding box center [127, 132] width 120 height 14
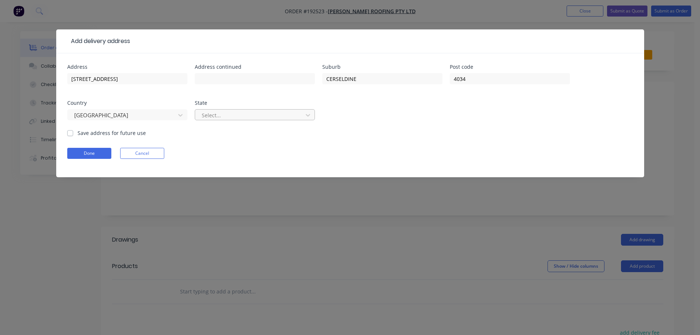
click at [241, 119] on div at bounding box center [250, 115] width 98 height 9
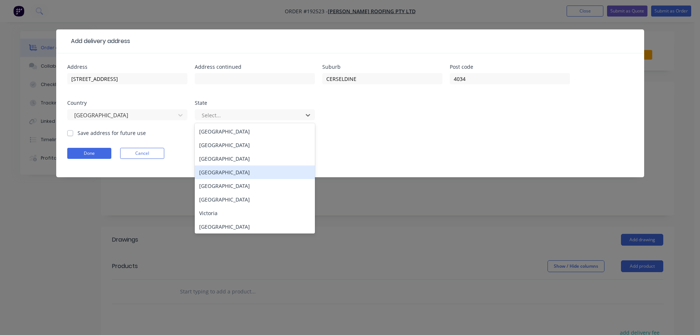
click at [237, 171] on div "Queensland" at bounding box center [255, 172] width 120 height 14
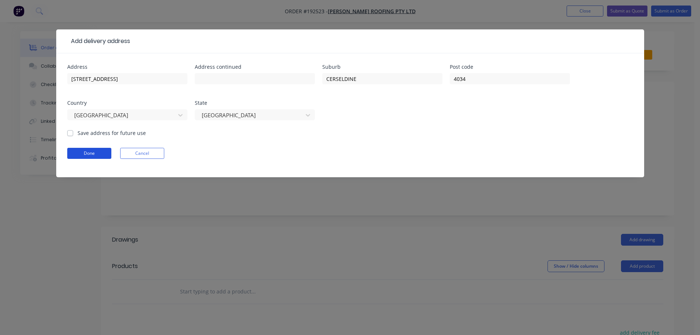
click at [82, 153] on button "Done" at bounding box center [89, 153] width 44 height 11
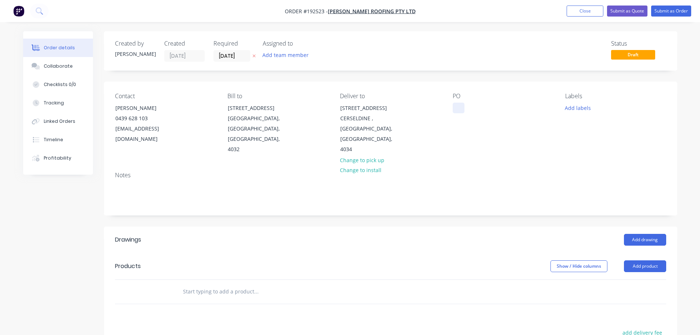
click at [458, 110] on div at bounding box center [459, 107] width 12 height 11
click at [646, 260] on button "Add product" at bounding box center [645, 266] width 42 height 12
click at [647, 279] on div "Product catalogue" at bounding box center [631, 284] width 57 height 11
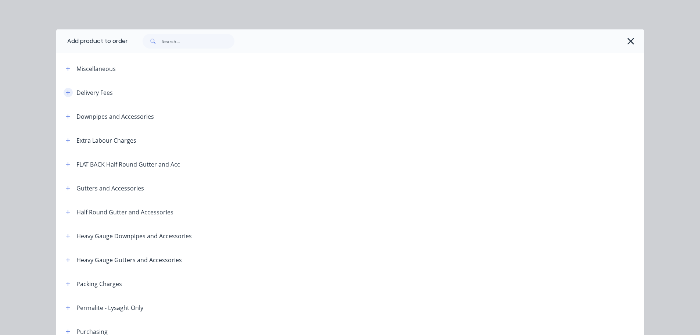
click at [66, 91] on icon "button" at bounding box center [68, 92] width 4 height 5
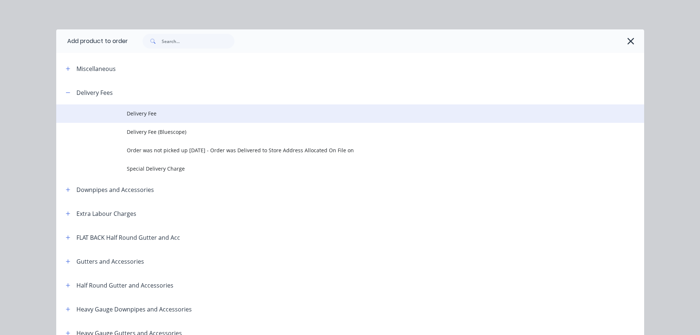
click at [152, 106] on td "Delivery Fee" at bounding box center [385, 113] width 517 height 18
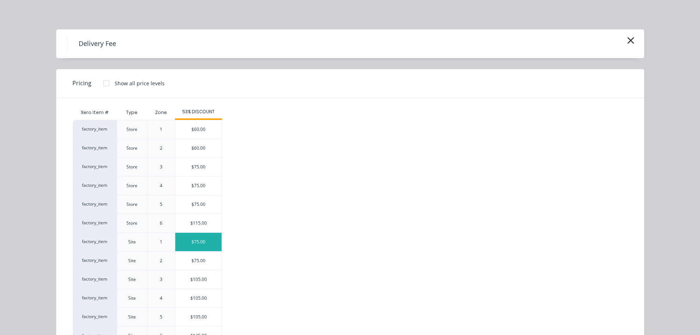
click at [202, 245] on div "$75.00" at bounding box center [198, 242] width 46 height 18
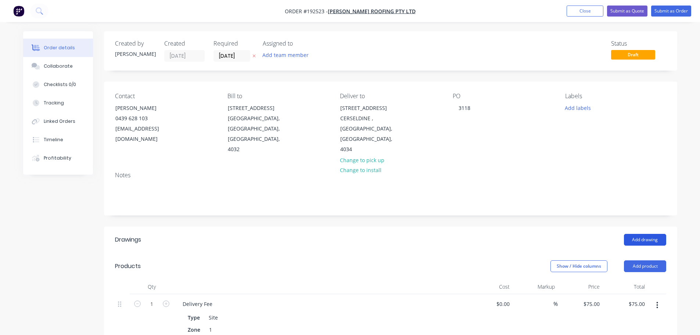
click at [642, 234] on button "Add drawing" at bounding box center [645, 240] width 42 height 12
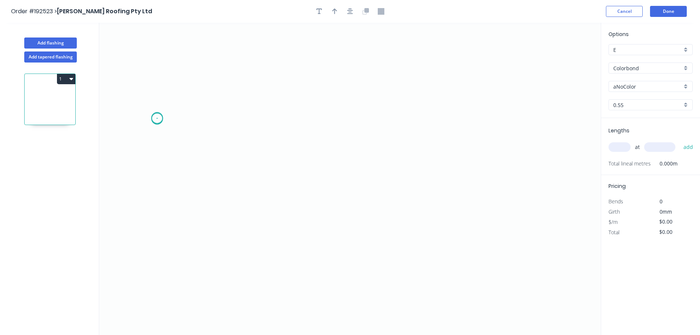
click at [157, 119] on icon "0" at bounding box center [349, 179] width 501 height 312
click at [198, 76] on icon "0" at bounding box center [349, 179] width 501 height 312
click at [467, 92] on icon "0 ?" at bounding box center [349, 179] width 501 height 312
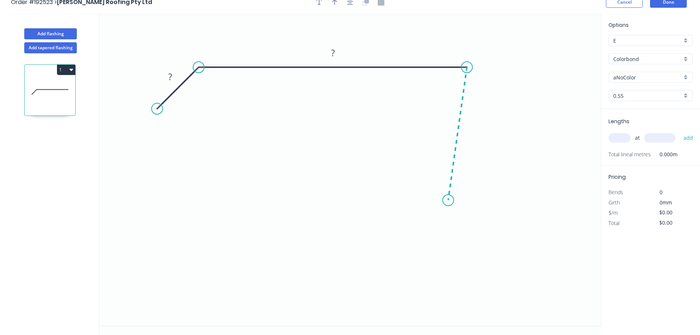
scroll to position [14, 0]
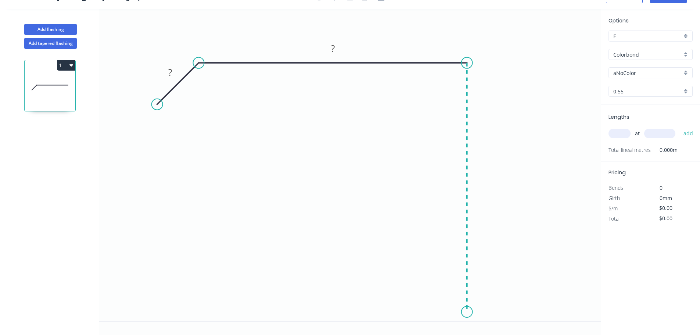
click at [456, 312] on icon "0 ? ?" at bounding box center [349, 165] width 501 height 312
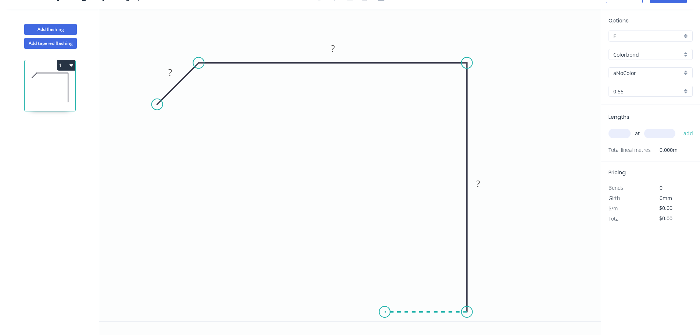
click at [384, 315] on icon "0 ? ? ?" at bounding box center [349, 165] width 501 height 312
click at [387, 266] on icon "0 ? ? ? ?" at bounding box center [349, 165] width 501 height 312
click at [348, 264] on icon "0 ? ? ? ? ?" at bounding box center [349, 165] width 501 height 312
click at [172, 74] on rect at bounding box center [170, 73] width 15 height 10
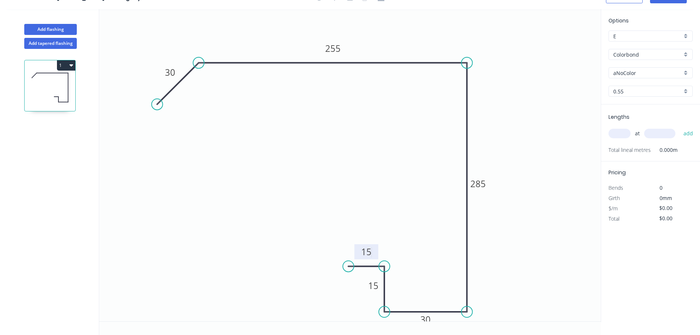
scroll to position [0, 0]
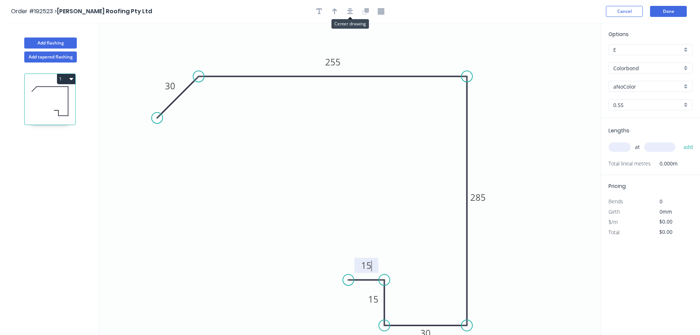
drag, startPoint x: 348, startPoint y: 9, endPoint x: 340, endPoint y: 10, distance: 7.7
click at [348, 10] on icon "button" at bounding box center [350, 11] width 6 height 7
type input "$24.39"
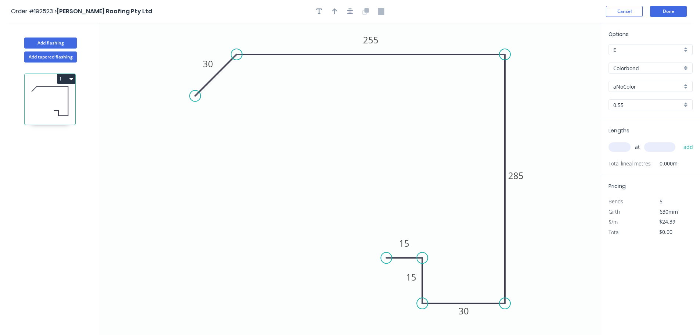
click at [337, 10] on icon "button" at bounding box center [334, 11] width 5 height 6
click at [564, 56] on icon at bounding box center [563, 51] width 7 height 24
drag, startPoint x: 564, startPoint y: 56, endPoint x: 572, endPoint y: 48, distance: 11.2
click at [571, 48] on icon at bounding box center [576, 42] width 21 height 21
click at [638, 73] on div "Colorbond" at bounding box center [650, 67] width 84 height 11
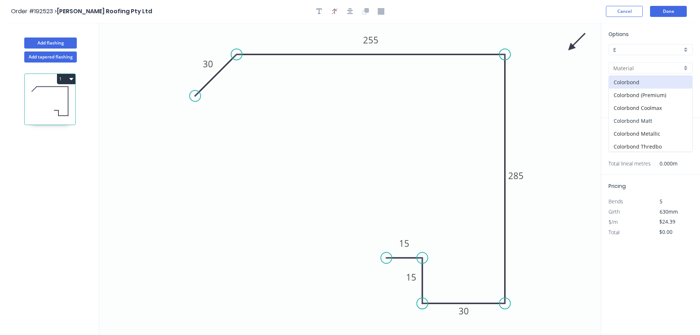
click at [651, 118] on div "Colorbond Matt" at bounding box center [650, 120] width 83 height 13
type input "Colorbond Matt"
type input "Basalt"
type input "$30.75"
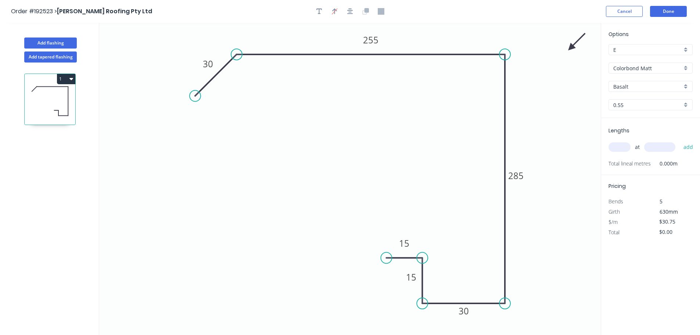
click at [646, 90] on input "Basalt" at bounding box center [647, 87] width 69 height 8
click at [657, 125] on div "Monument" at bounding box center [650, 124] width 83 height 13
type input "Monument"
click at [615, 146] on input "text" at bounding box center [619, 147] width 22 height 10
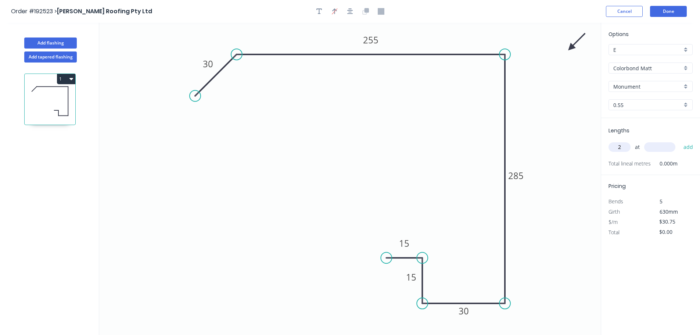
type input "2"
type input "4700"
click at [680, 141] on button "add" at bounding box center [688, 147] width 17 height 12
type input "$289.05"
click at [670, 12] on button "Done" at bounding box center [668, 11] width 37 height 11
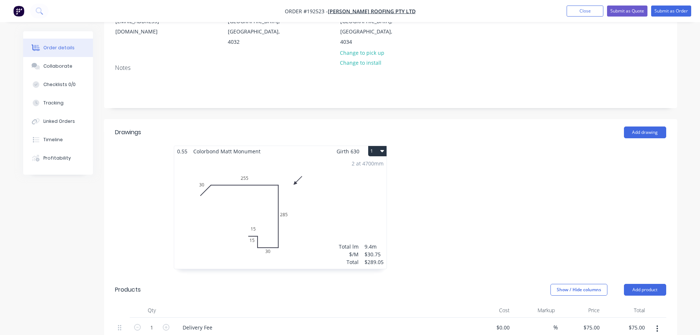
scroll to position [110, 0]
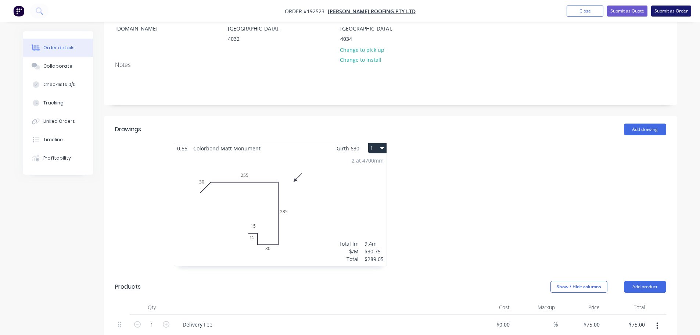
click at [669, 11] on button "Submit as Order" at bounding box center [671, 11] width 40 height 11
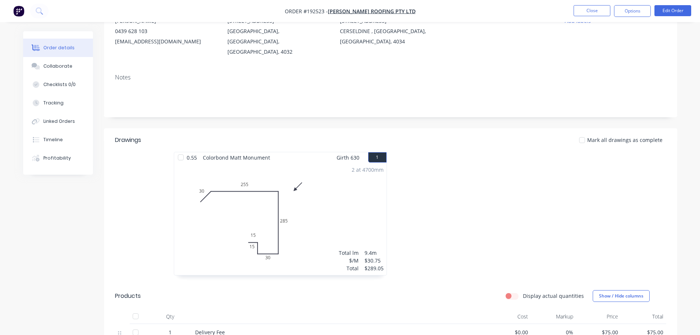
scroll to position [73, 0]
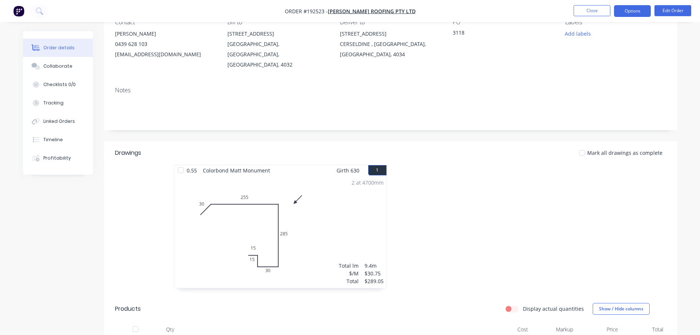
click at [643, 6] on button "Options" at bounding box center [632, 11] width 37 height 12
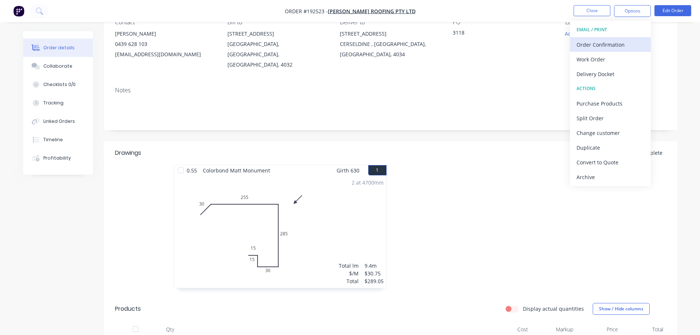
click at [622, 51] on button "Order Confirmation" at bounding box center [610, 44] width 81 height 15
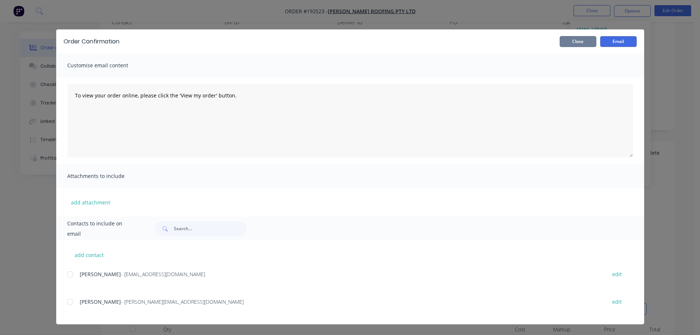
click at [588, 42] on button "Close" at bounding box center [578, 41] width 37 height 11
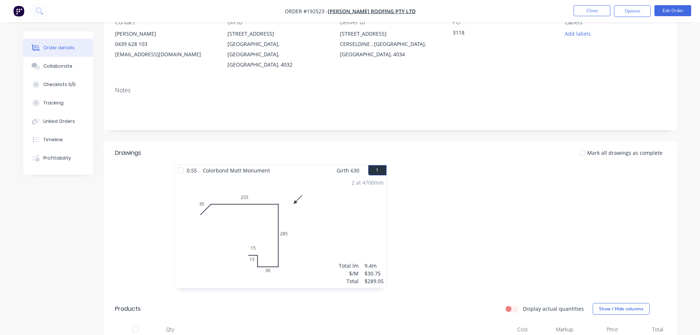
click at [625, 17] on nav "Order #192523 - Webber Roofing Pty Ltd Close Options Edit Order" at bounding box center [350, 11] width 700 height 22
drag, startPoint x: 634, startPoint y: 15, endPoint x: 634, endPoint y: 19, distance: 4.4
click at [634, 16] on button "Options" at bounding box center [632, 11] width 37 height 12
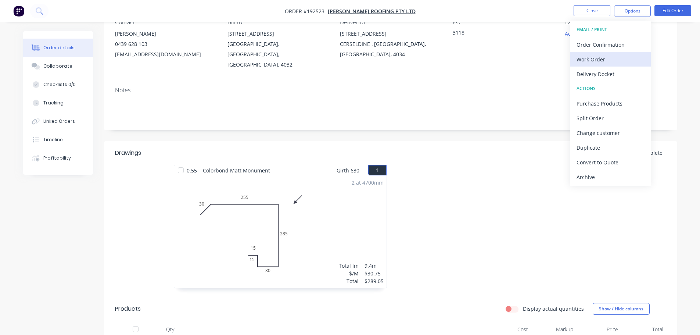
click at [625, 60] on div "Work Order" at bounding box center [610, 59] width 68 height 11
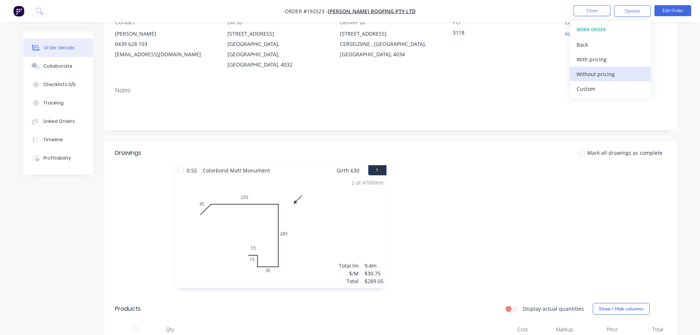
click at [626, 76] on div "Without pricing" at bounding box center [610, 74] width 68 height 11
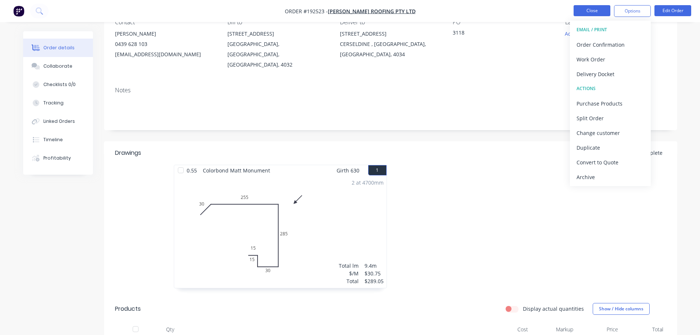
click at [584, 12] on button "Close" at bounding box center [591, 10] width 37 height 11
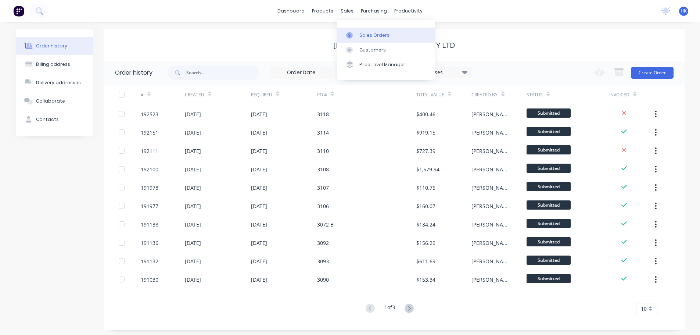
click at [358, 36] on link "Sales Orders" at bounding box center [385, 35] width 97 height 15
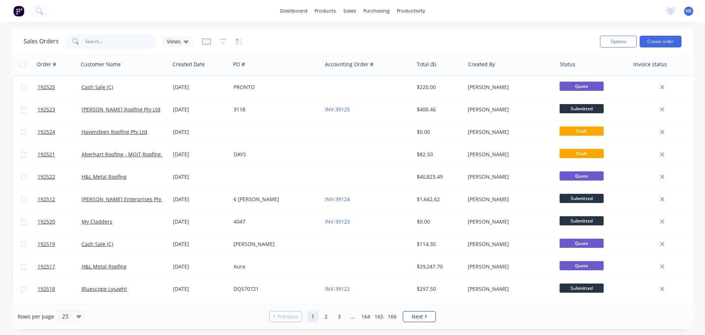
click at [107, 42] on input "text" at bounding box center [121, 41] width 72 height 15
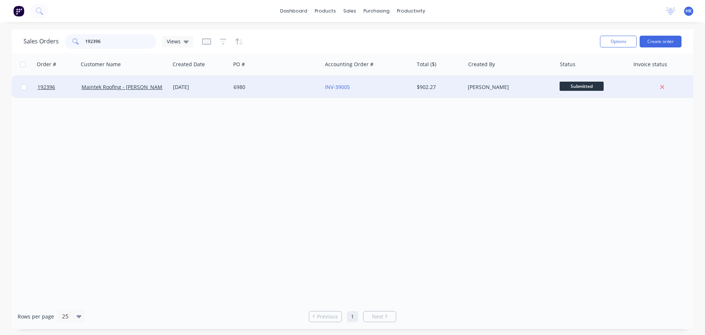
type input "192396"
click at [256, 94] on div "6980" at bounding box center [276, 87] width 91 height 22
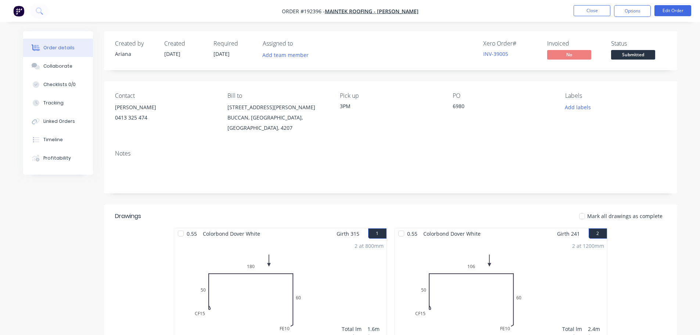
drag, startPoint x: 647, startPoint y: 54, endPoint x: 646, endPoint y: 62, distance: 7.5
click at [647, 54] on span "Submitted" at bounding box center [633, 54] width 44 height 9
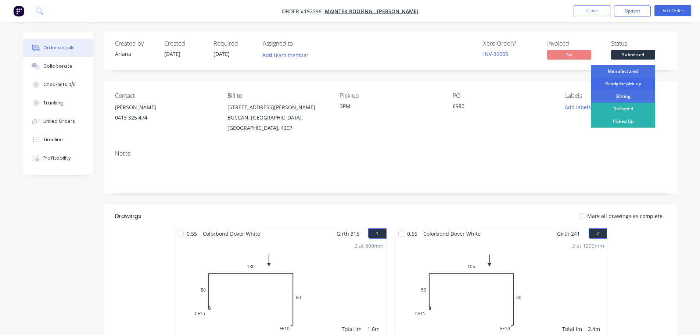
click at [630, 88] on div "Ready for pick up" at bounding box center [623, 84] width 64 height 12
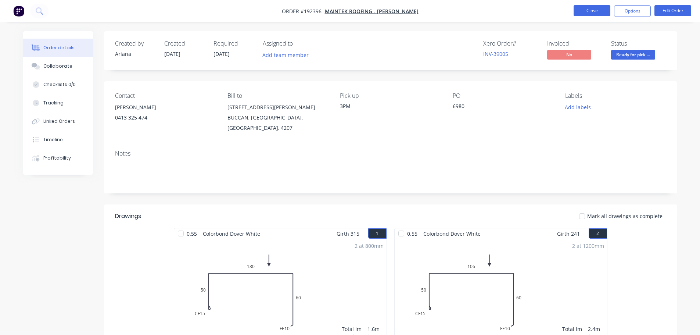
click at [599, 17] on nav "Order #192396 - Maintek Roofing - Shaun Rahurahu Close Options Edit Order" at bounding box center [350, 11] width 700 height 22
click at [599, 4] on nav "Order #192396 - Maintek Roofing - Shaun Rahurahu Close Options Edit Order" at bounding box center [350, 11] width 700 height 22
click at [576, 17] on nav "Order #192396 - Maintek Roofing - Shaun Rahurahu Close Options Edit Order" at bounding box center [350, 11] width 700 height 22
click at [579, 16] on button "Close" at bounding box center [591, 10] width 37 height 11
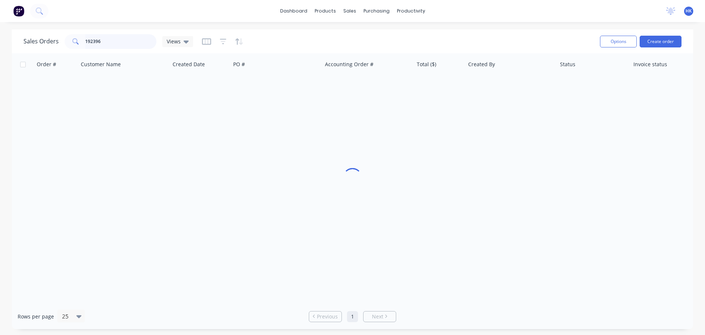
click at [141, 38] on input "192396" at bounding box center [121, 41] width 72 height 15
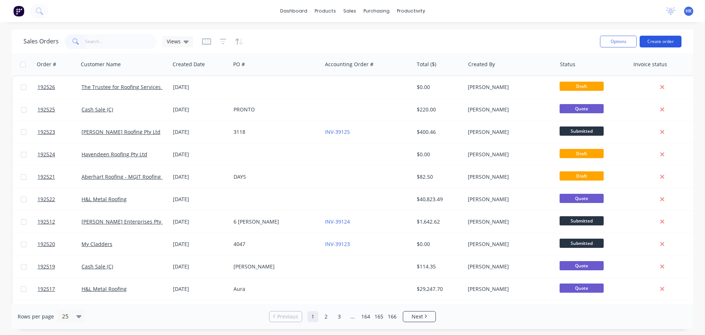
click at [649, 36] on button "Create order" at bounding box center [661, 42] width 42 height 12
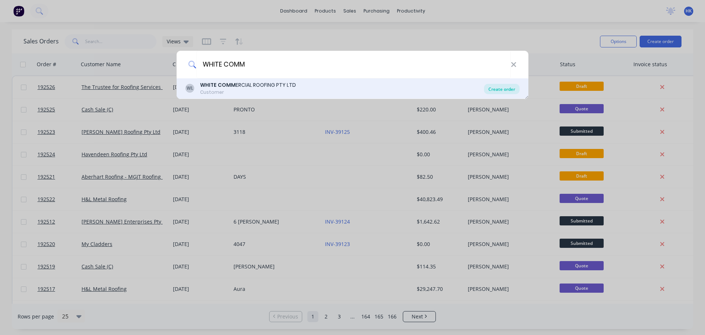
type input "WHITE COMM"
click at [503, 87] on div "Create order" at bounding box center [502, 89] width 36 height 10
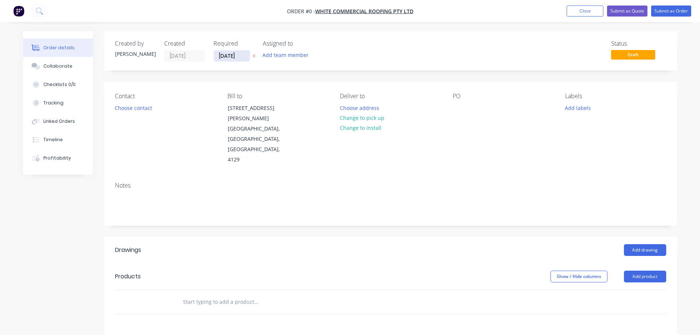
click at [224, 52] on input "[DATE]" at bounding box center [232, 55] width 36 height 11
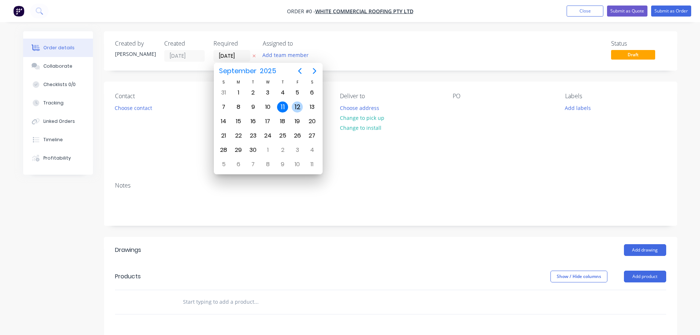
click at [293, 102] on div "12" at bounding box center [297, 107] width 15 height 14
type input "12/09/25"
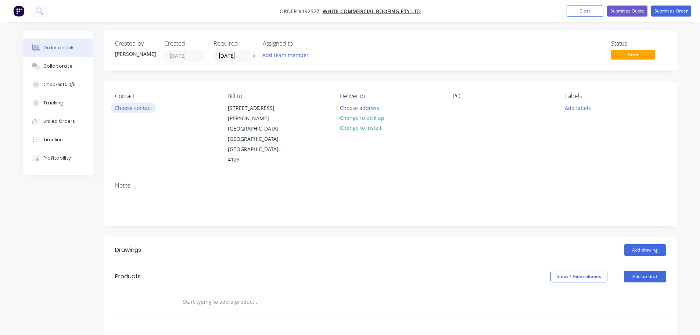
click at [148, 108] on button "Choose contact" at bounding box center [133, 107] width 45 height 10
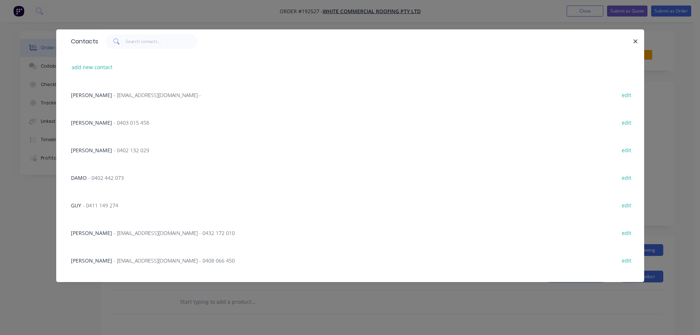
click at [114, 122] on span "- 0403 015 458" at bounding box center [132, 122] width 36 height 7
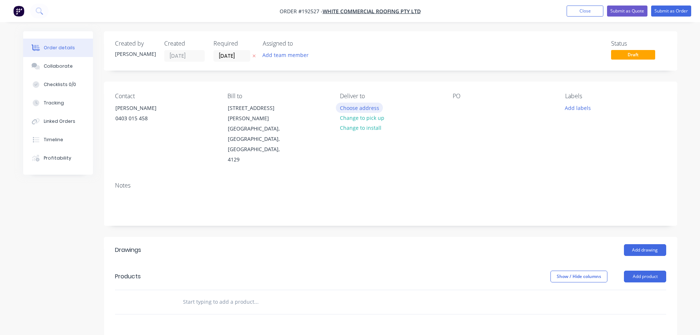
click at [375, 109] on button "Choose address" at bounding box center [359, 107] width 47 height 10
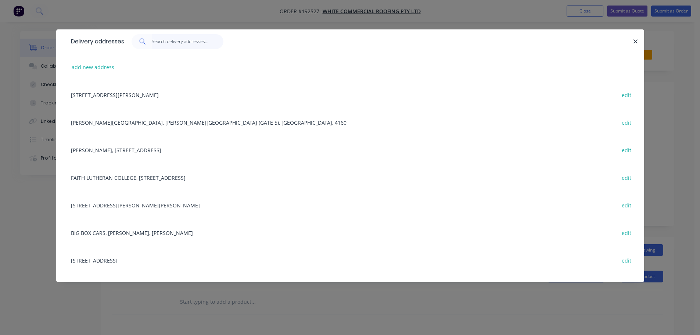
click at [206, 43] on input "text" at bounding box center [188, 41] width 72 height 15
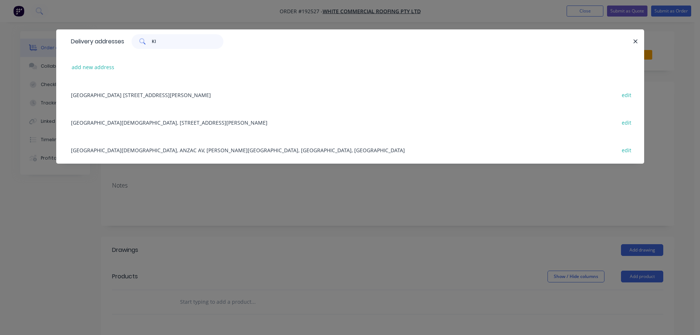
type input "KI"
click at [208, 95] on div "Kings College 68 Gemvale Rd, REEDY CREEK, Queensland, Australia, 4227 edit" at bounding box center [350, 95] width 566 height 28
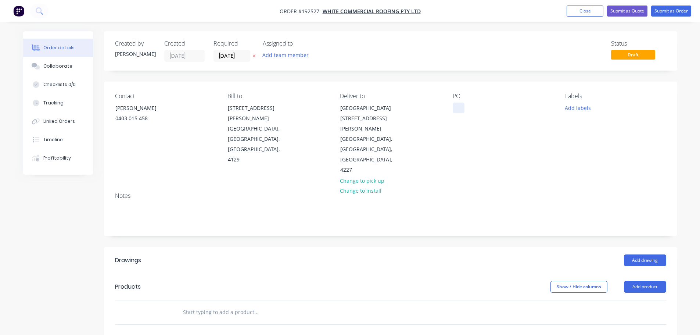
click at [454, 106] on div at bounding box center [459, 107] width 12 height 11
click at [585, 99] on div "Labels" at bounding box center [615, 96] width 101 height 7
click at [583, 106] on button "Add labels" at bounding box center [578, 107] width 34 height 10
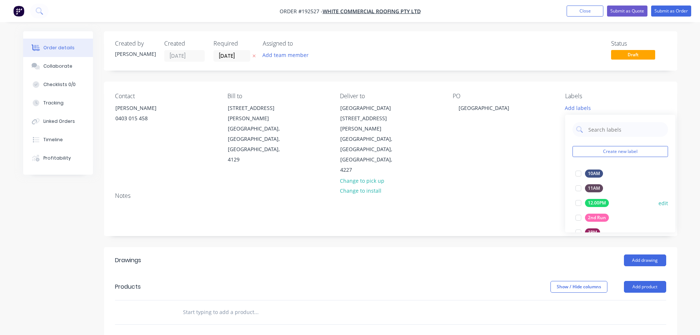
scroll to position [110, 0]
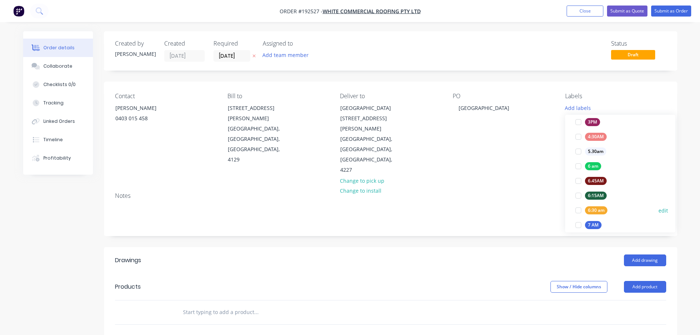
click at [579, 207] on div at bounding box center [578, 210] width 15 height 15
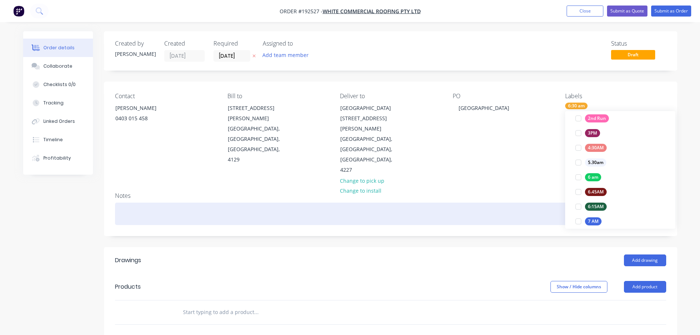
scroll to position [0, 0]
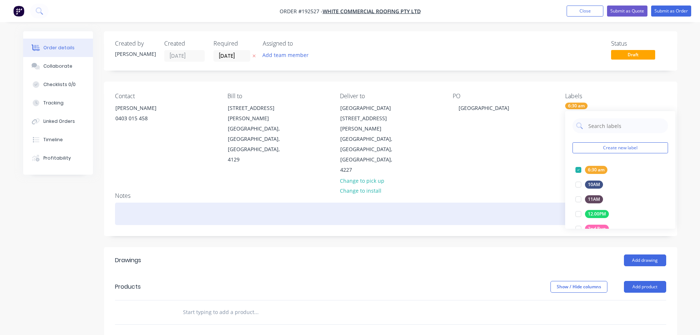
click at [532, 202] on div at bounding box center [390, 213] width 551 height 22
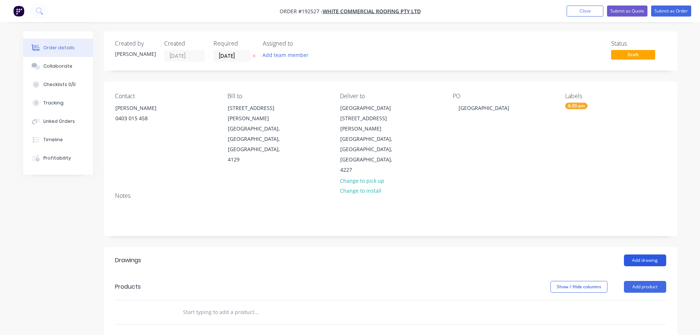
click at [648, 254] on button "Add drawing" at bounding box center [645, 260] width 42 height 12
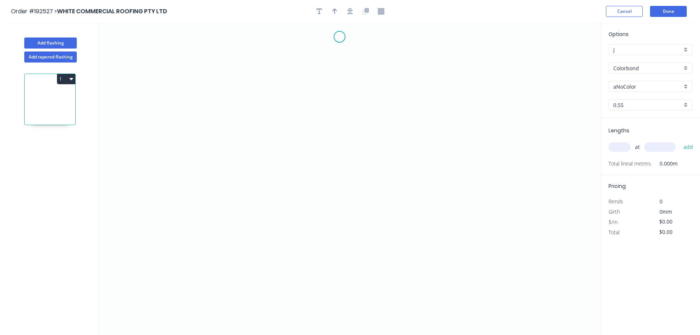
click at [339, 37] on icon "0" at bounding box center [349, 179] width 501 height 312
click at [342, 169] on icon "0" at bounding box center [349, 179] width 501 height 312
click at [483, 179] on icon "0 ?" at bounding box center [349, 179] width 501 height 312
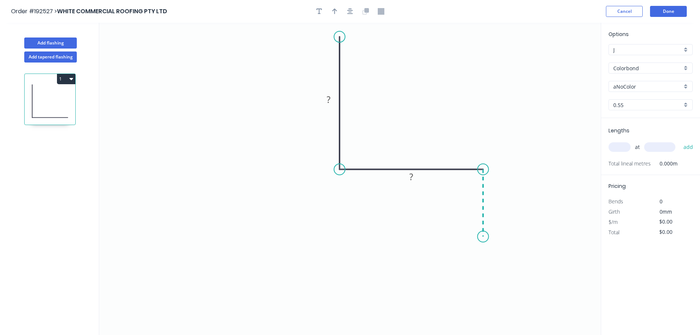
click at [482, 237] on icon "0 ? ?" at bounding box center [349, 179] width 501 height 312
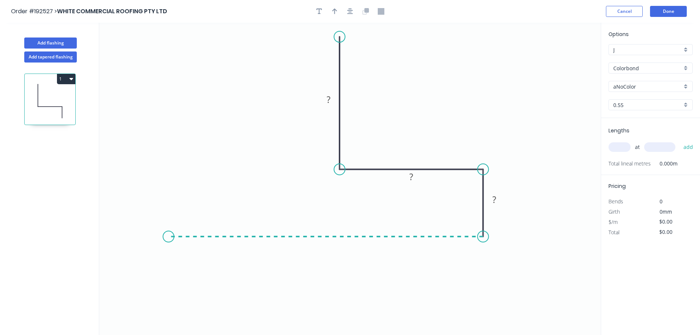
click at [168, 239] on icon "0 ? ? ?" at bounding box center [349, 179] width 501 height 312
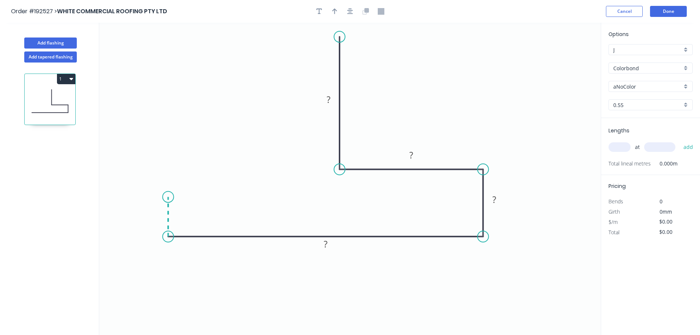
click at [170, 197] on icon "0 ? ? ? ?" at bounding box center [349, 179] width 501 height 312
click at [332, 98] on rect at bounding box center [328, 100] width 15 height 10
type input "$11.09"
click at [350, 13] on icon "button" at bounding box center [350, 11] width 6 height 7
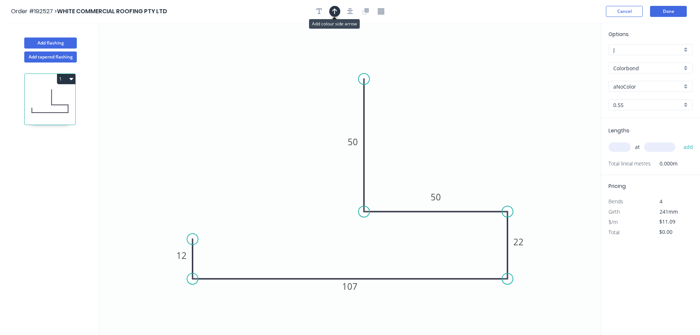
click at [334, 12] on icon "button" at bounding box center [334, 11] width 5 height 7
click at [566, 63] on icon "0 12 107 22 50 50" at bounding box center [349, 179] width 501 height 312
click at [565, 58] on icon at bounding box center [563, 51] width 7 height 24
drag, startPoint x: 565, startPoint y: 58, endPoint x: 557, endPoint y: 93, distance: 35.2
click at [557, 93] on icon at bounding box center [562, 86] width 21 height 21
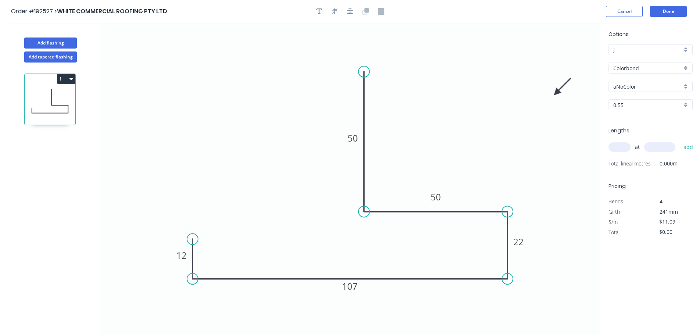
drag, startPoint x: 364, startPoint y: 78, endPoint x: 364, endPoint y: 72, distance: 6.6
click at [364, 72] on circle at bounding box center [363, 71] width 11 height 11
click at [645, 89] on input "aNoColor" at bounding box center [647, 87] width 69 height 8
click at [643, 123] on div "Ironstone" at bounding box center [650, 118] width 83 height 13
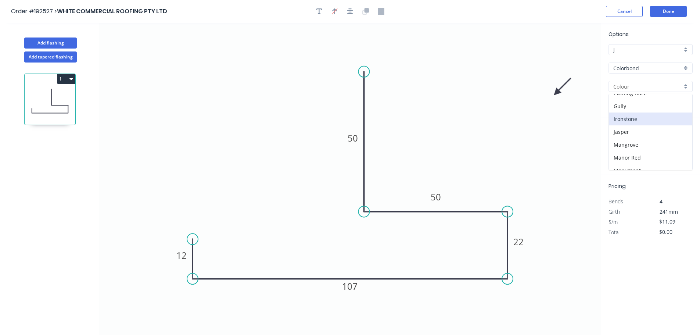
type input "Ironstone"
click at [622, 146] on input "text" at bounding box center [619, 147] width 22 height 10
type input "1"
type input "3200"
click at [683, 149] on button "add" at bounding box center [688, 147] width 17 height 12
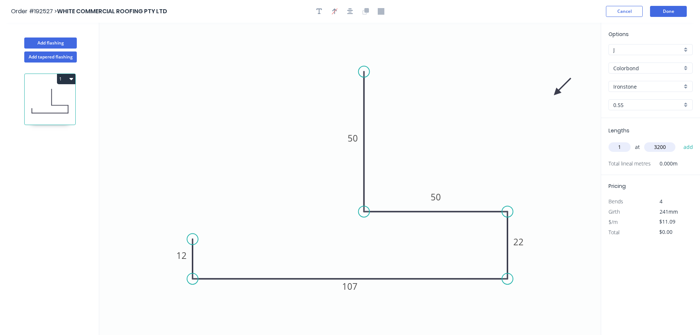
type input "$35.49"
type input "1"
type input "61600"
click at [680, 141] on button "add" at bounding box center [688, 147] width 17 height 12
click at [691, 171] on icon "button" at bounding box center [690, 173] width 6 height 6
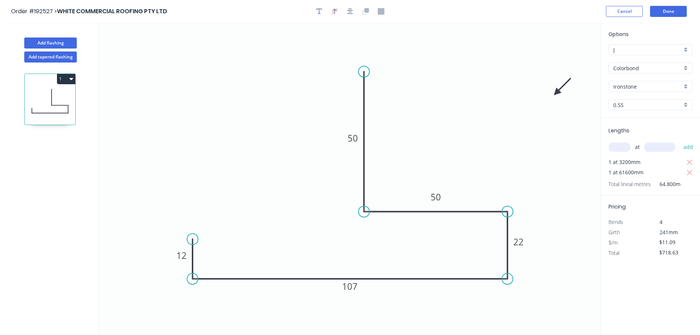
type input "$35.49"
click at [623, 149] on input "text" at bounding box center [619, 147] width 22 height 10
type input "1"
type input "1600"
click at [680, 141] on button "add" at bounding box center [688, 147] width 17 height 12
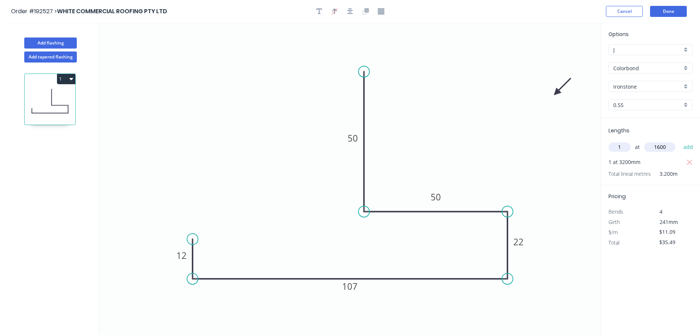
type input "$53.23"
click at [50, 43] on button "Add flashing" at bounding box center [50, 42] width 53 height 11
type input "$0.00"
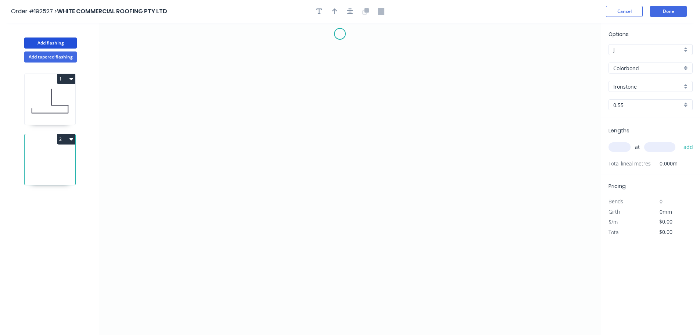
click at [339, 34] on icon "0" at bounding box center [349, 179] width 501 height 312
click at [295, 34] on icon "0" at bounding box center [349, 179] width 501 height 312
click at [296, 151] on icon "0 ?" at bounding box center [349, 179] width 501 height 312
click at [272, 172] on icon "0 ? ?" at bounding box center [349, 179] width 501 height 312
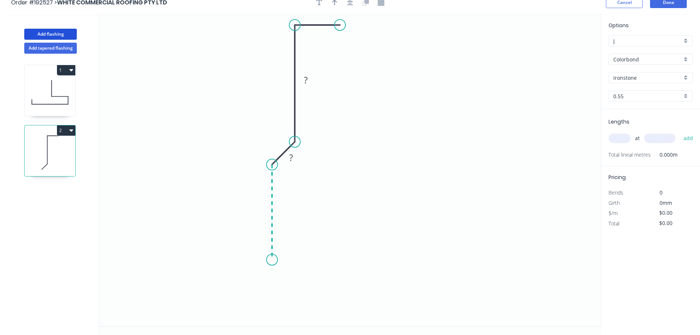
scroll to position [14, 0]
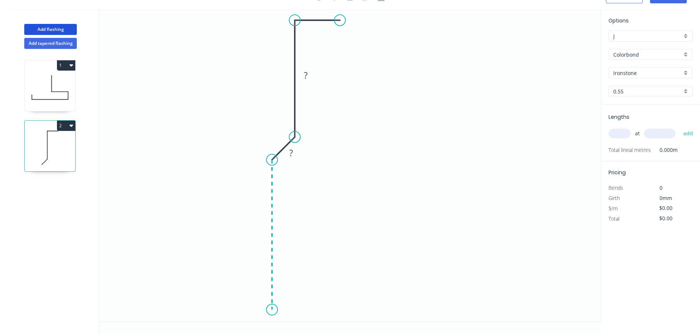
click at [269, 310] on icon "0 ? ? ?" at bounding box center [349, 165] width 501 height 312
click at [341, 311] on icon "0 ? ? ? ?" at bounding box center [349, 165] width 501 height 312
click at [339, 260] on icon "0 ? ? ? ? ?" at bounding box center [349, 165] width 501 height 312
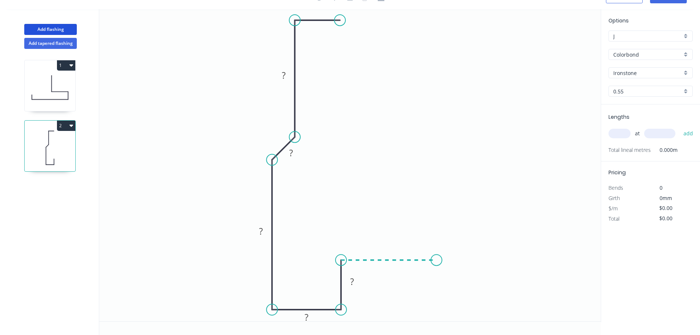
click at [436, 260] on icon "0 ? ? ? ? ? ?" at bounding box center [349, 165] width 501 height 312
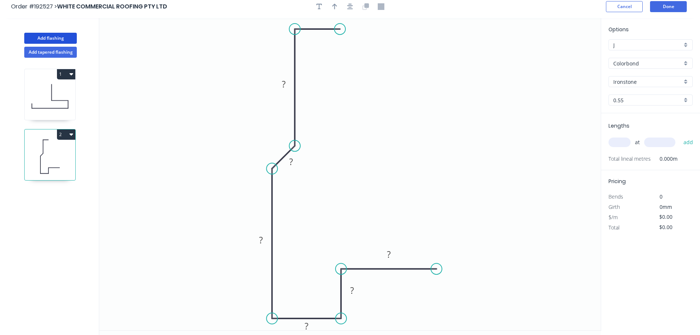
scroll to position [0, 0]
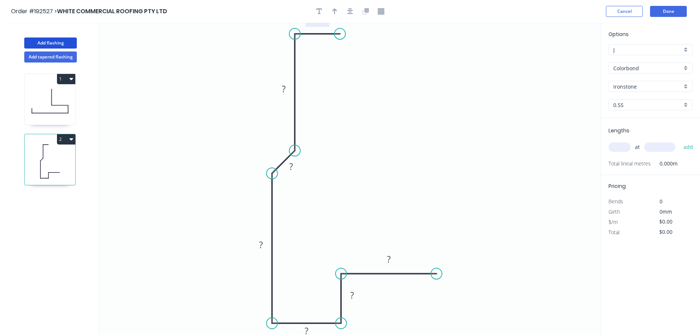
click at [320, 25] on rect at bounding box center [317, 19] width 24 height 15
click at [392, 257] on rect at bounding box center [388, 259] width 15 height 10
click at [352, 7] on button "button" at bounding box center [350, 11] width 11 height 11
type input "$18.23"
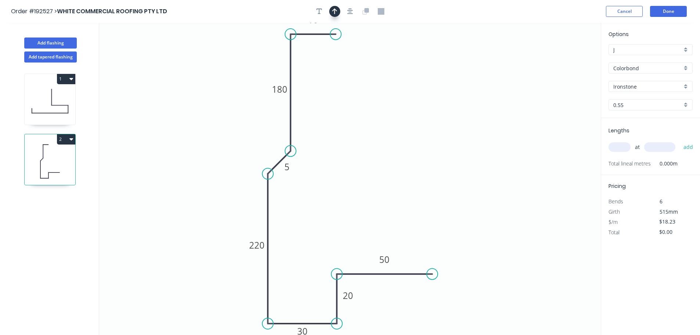
click at [338, 8] on button "button" at bounding box center [334, 11] width 11 height 11
drag, startPoint x: 565, startPoint y: 55, endPoint x: 204, endPoint y: 102, distance: 364.5
click at [204, 102] on icon "0 10 180 5 220 30 20 50" at bounding box center [349, 179] width 501 height 312
drag, startPoint x: 564, startPoint y: 61, endPoint x: 209, endPoint y: 134, distance: 362.3
click at [221, 133] on icon at bounding box center [224, 121] width 7 height 24
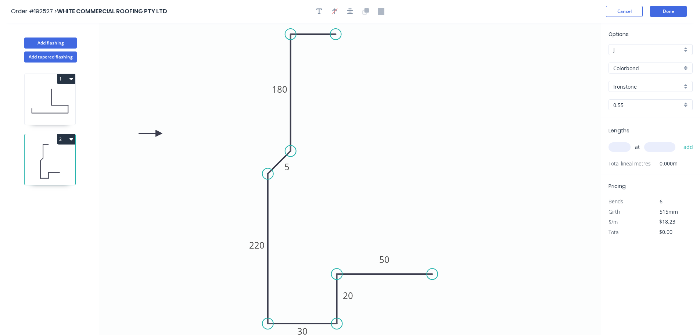
drag, startPoint x: 209, startPoint y: 134, endPoint x: 225, endPoint y: 138, distance: 16.7
click at [158, 133] on icon at bounding box center [151, 133] width 24 height 7
click at [619, 147] on input "text" at bounding box center [619, 147] width 22 height 10
type input "6"
type input "5200"
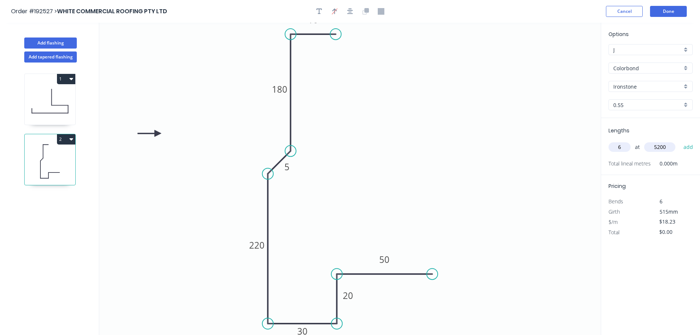
click at [680, 141] on button "add" at bounding box center [688, 147] width 17 height 12
type input "$568.78"
click at [64, 39] on button "Add flashing" at bounding box center [50, 42] width 53 height 11
type input "$0.00"
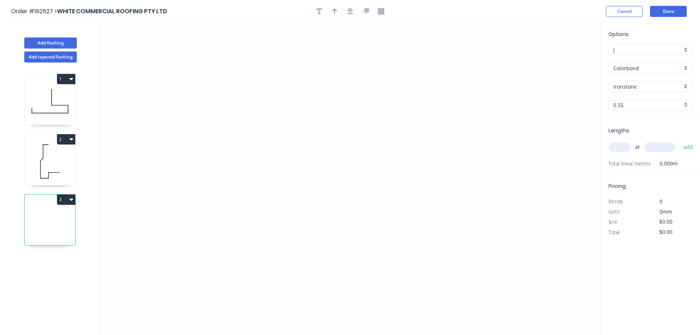
click at [655, 90] on div "Ironstone" at bounding box center [650, 86] width 84 height 11
click at [646, 123] on div "Surfmist" at bounding box center [650, 126] width 83 height 13
type input "Surfmist"
click at [175, 102] on icon "0" at bounding box center [349, 179] width 501 height 312
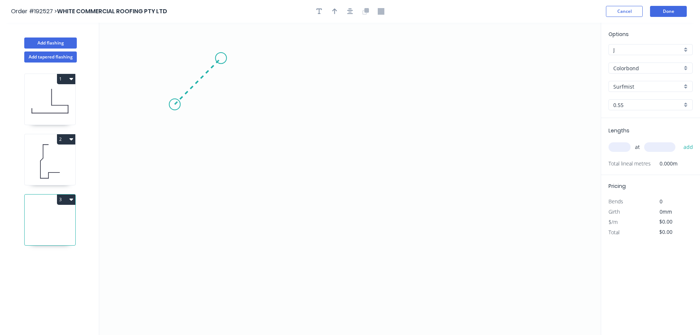
click at [221, 59] on icon "0" at bounding box center [349, 179] width 501 height 312
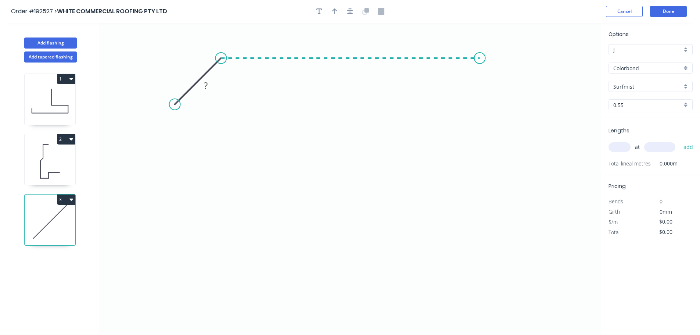
click at [480, 69] on icon "0 ?" at bounding box center [349, 179] width 501 height 312
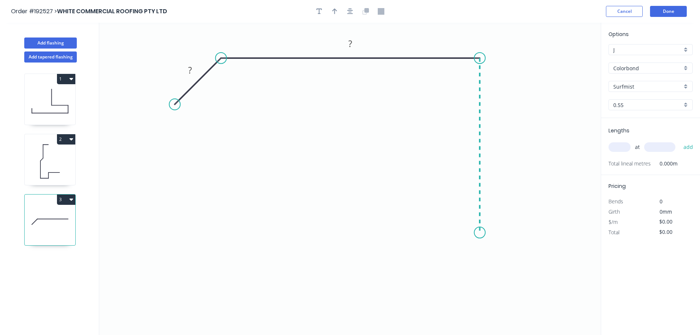
click at [470, 232] on icon "0 ? ?" at bounding box center [349, 179] width 501 height 312
click at [481, 240] on circle at bounding box center [479, 239] width 11 height 11
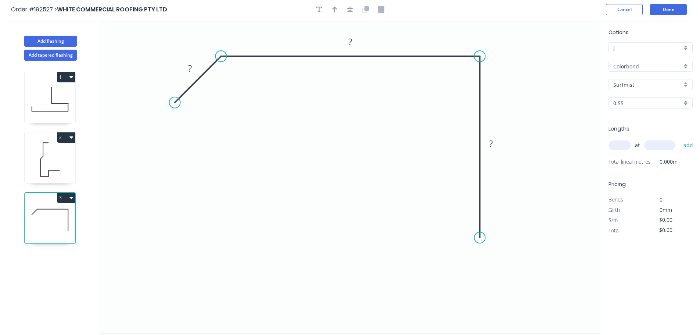
scroll to position [14, 0]
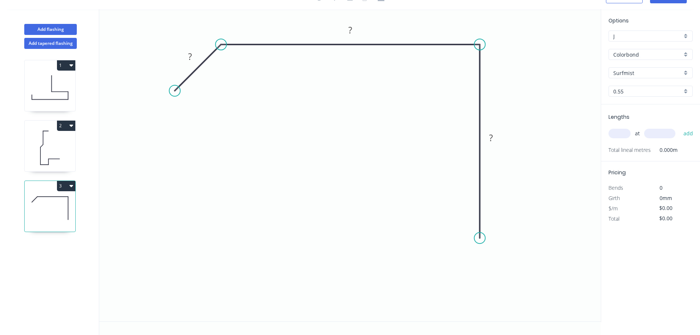
drag, startPoint x: 483, startPoint y: 227, endPoint x: 484, endPoint y: 238, distance: 10.7
click at [484, 238] on circle at bounding box center [479, 237] width 11 height 11
click at [482, 240] on circle at bounding box center [479, 237] width 11 height 11
click at [512, 273] on icon "0 ? ? ?" at bounding box center [349, 165] width 501 height 312
click at [477, 304] on icon "0 ? ? ? ?" at bounding box center [349, 165] width 501 height 312
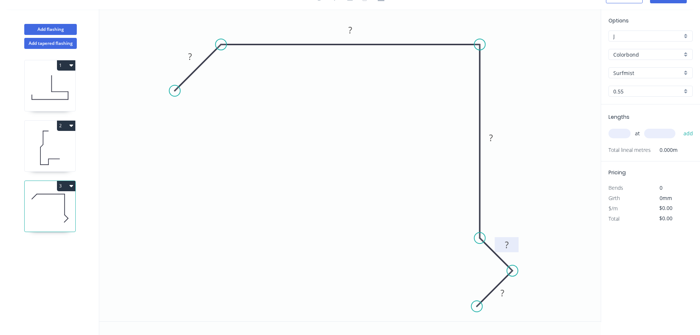
drag, startPoint x: 496, startPoint y: 263, endPoint x: 515, endPoint y: 249, distance: 23.1
click at [515, 249] on rect at bounding box center [506, 244] width 24 height 15
click at [191, 51] on tspan "?" at bounding box center [190, 56] width 4 height 12
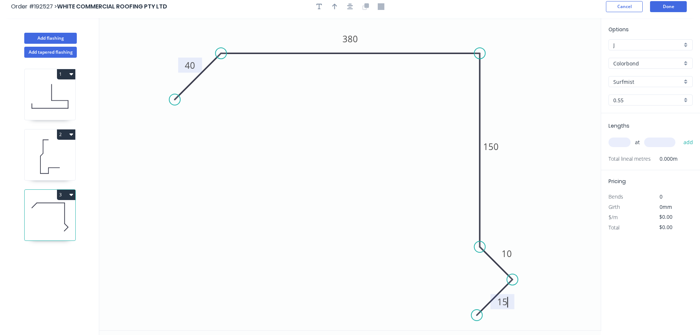
scroll to position [0, 0]
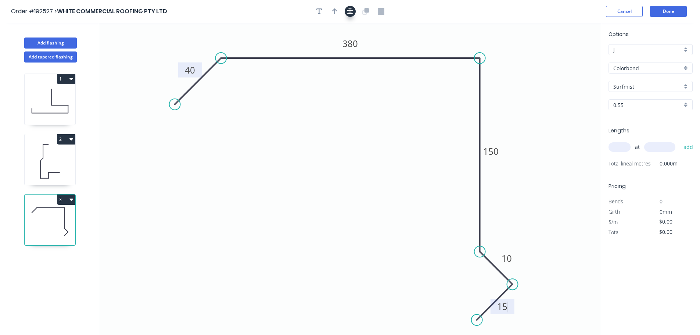
click at [345, 14] on button "button" at bounding box center [350, 11] width 11 height 11
type input "$16.76"
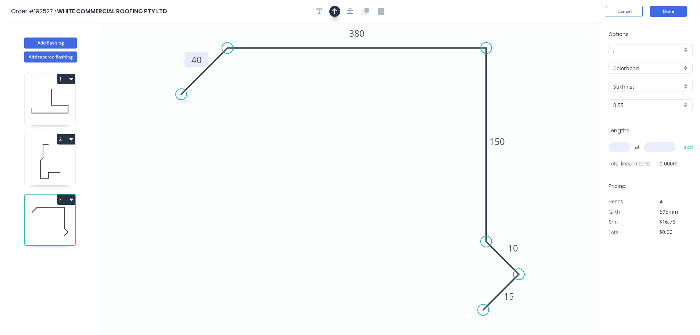
click at [338, 13] on button "button" at bounding box center [334, 11] width 11 height 11
click at [565, 60] on icon at bounding box center [563, 51] width 7 height 24
drag, startPoint x: 565, startPoint y: 60, endPoint x: 572, endPoint y: 53, distance: 9.9
click at [572, 53] on icon at bounding box center [576, 48] width 21 height 21
click at [616, 149] on input "text" at bounding box center [619, 147] width 22 height 10
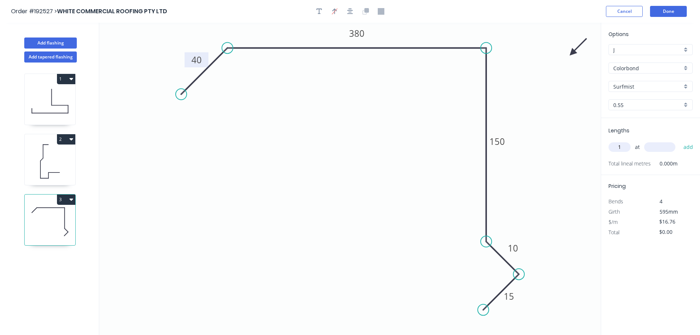
type input "1"
type input "4000"
click at [680, 141] on button "add" at bounding box center [688, 147] width 17 height 12
type input "$67.04"
type input "1"
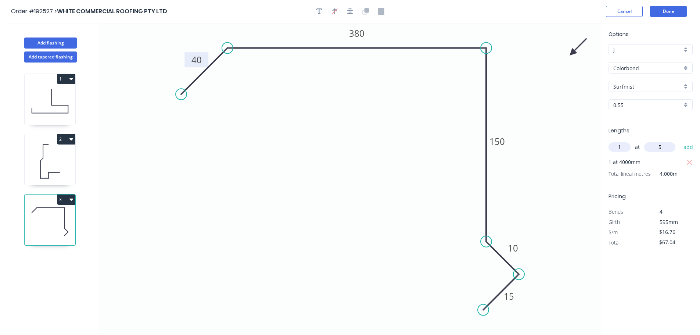
type input "5"
click at [615, 148] on input "1" at bounding box center [619, 147] width 22 height 10
click at [621, 149] on input "1" at bounding box center [619, 147] width 22 height 10
type input "2"
type input "5000"
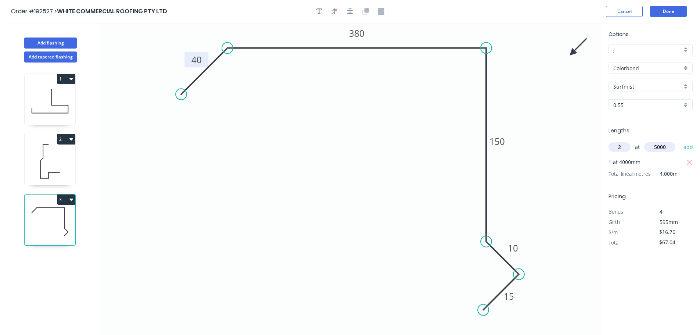
click at [680, 141] on button "add" at bounding box center [688, 147] width 17 height 12
type input "$234.64"
click at [66, 42] on button "Add flashing" at bounding box center [50, 42] width 53 height 11
type input "$0.00"
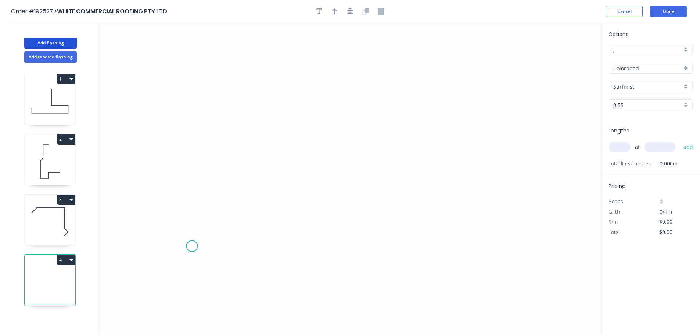
click at [192, 244] on icon "0" at bounding box center [349, 179] width 501 height 312
click at [197, 47] on icon "0" at bounding box center [349, 179] width 501 height 312
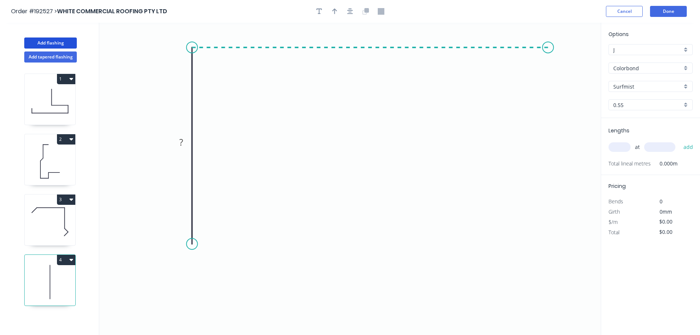
click at [548, 60] on icon "0 ?" at bounding box center [349, 179] width 501 height 312
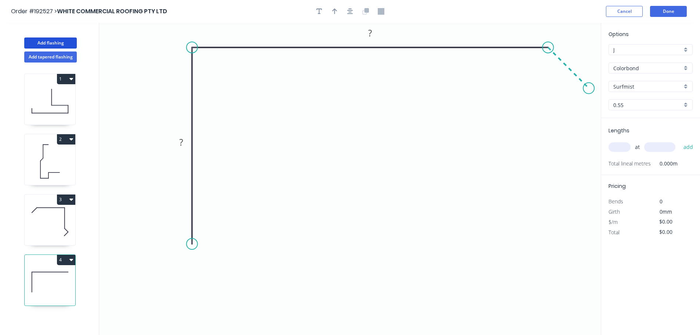
click at [589, 94] on icon "0 ? ?" at bounding box center [349, 179] width 501 height 312
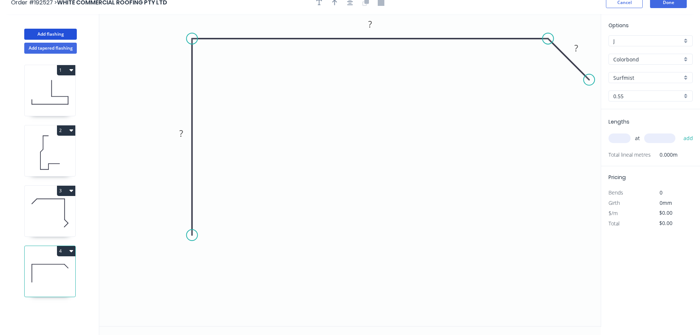
scroll to position [14, 0]
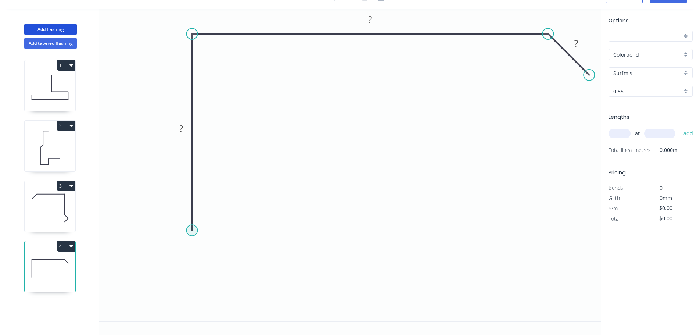
drag, startPoint x: 195, startPoint y: 233, endPoint x: 195, endPoint y: 242, distance: 9.2
click at [195, 235] on circle at bounding box center [192, 229] width 11 height 11
drag, startPoint x: 194, startPoint y: 242, endPoint x: 179, endPoint y: 265, distance: 27.0
click at [194, 242] on circle at bounding box center [192, 242] width 11 height 11
click at [193, 242] on circle at bounding box center [192, 242] width 11 height 11
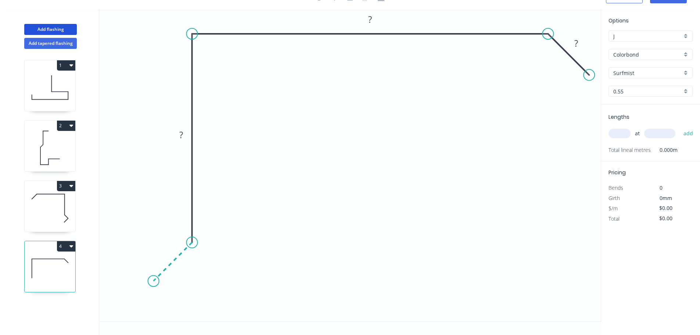
click at [153, 284] on icon "0 ? ? ?" at bounding box center [349, 165] width 501 height 312
drag, startPoint x: 153, startPoint y: 280, endPoint x: 159, endPoint y: 276, distance: 7.6
click at [158, 277] on circle at bounding box center [153, 280] width 11 height 11
click at [187, 230] on circle at bounding box center [192, 229] width 11 height 11
drag, startPoint x: 159, startPoint y: 276, endPoint x: 157, endPoint y: 262, distance: 14.9
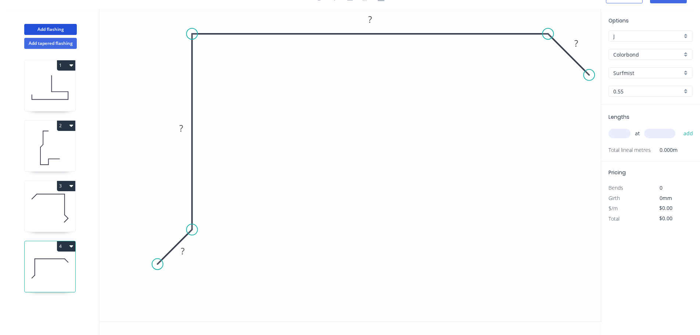
click at [157, 262] on circle at bounding box center [157, 263] width 11 height 11
click at [190, 303] on icon "0 ? ? ? ?" at bounding box center [349, 165] width 501 height 312
drag, startPoint x: 188, startPoint y: 257, endPoint x: 174, endPoint y: 245, distance: 18.5
click at [174, 245] on rect at bounding box center [169, 238] width 24 height 15
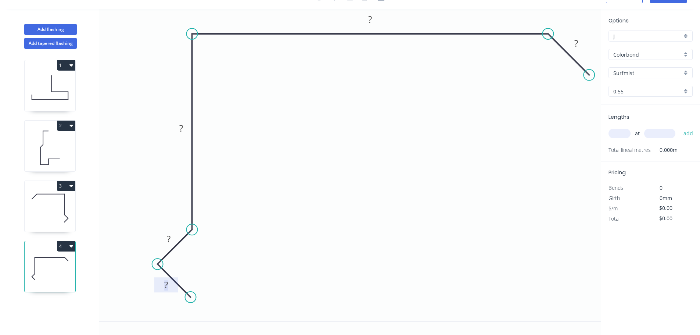
click at [169, 283] on rect at bounding box center [166, 285] width 15 height 10
click at [173, 236] on tspan "15" at bounding box center [168, 239] width 10 height 12
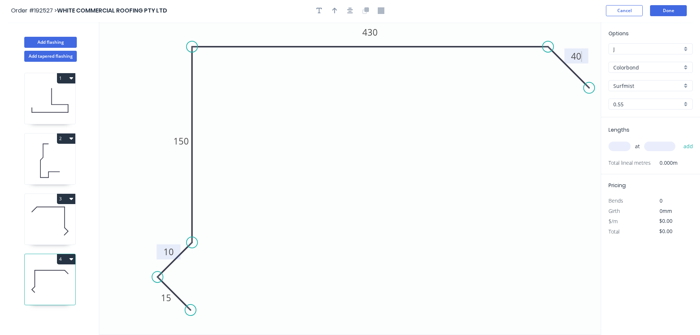
scroll to position [0, 0]
click at [350, 8] on icon "button" at bounding box center [350, 11] width 6 height 6
type input "$20.53"
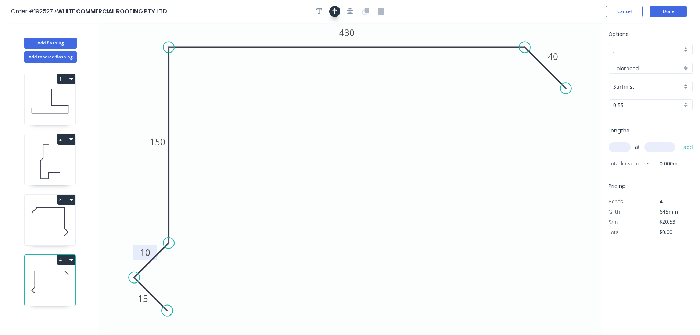
click at [334, 8] on icon "button" at bounding box center [334, 11] width 5 height 7
drag, startPoint x: 564, startPoint y: 43, endPoint x: 148, endPoint y: 75, distance: 417.0
click at [148, 75] on icon at bounding box center [149, 66] width 7 height 24
drag, startPoint x: 148, startPoint y: 75, endPoint x: 119, endPoint y: 49, distance: 38.3
click at [119, 49] on icon at bounding box center [113, 43] width 21 height 21
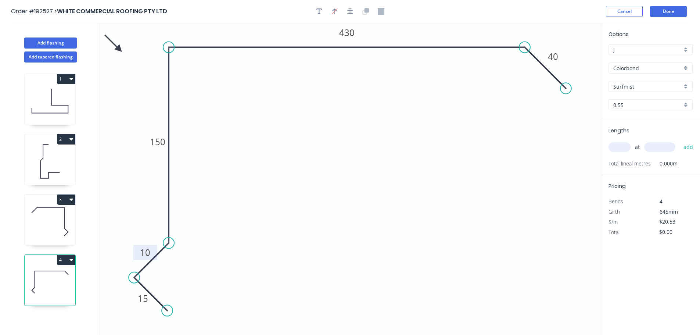
click at [616, 146] on input "text" at bounding box center [619, 147] width 22 height 10
type input "2"
type input "4000"
click at [680, 141] on button "add" at bounding box center [688, 147] width 17 height 12
type input "$164.24"
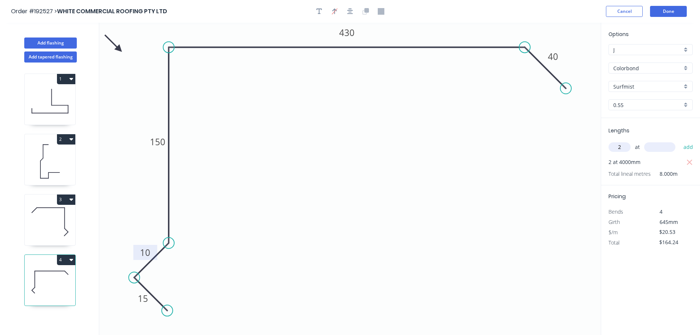
type input "2"
type input "5000"
click at [680, 141] on button "add" at bounding box center [688, 147] width 17 height 12
click at [69, 256] on button "4" at bounding box center [66, 260] width 18 height 10
click at [56, 279] on div "Duplicate" at bounding box center [40, 278] width 57 height 11
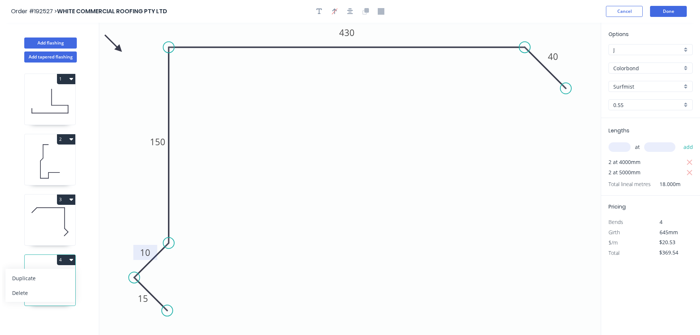
type input "$0.00"
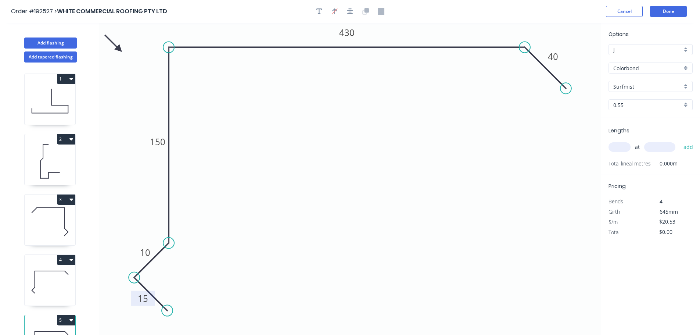
click at [143, 297] on tspan "15" at bounding box center [143, 298] width 10 height 12
type input "$16.76"
click at [624, 150] on input "text" at bounding box center [619, 147] width 22 height 10
type input "6"
type input "4000"
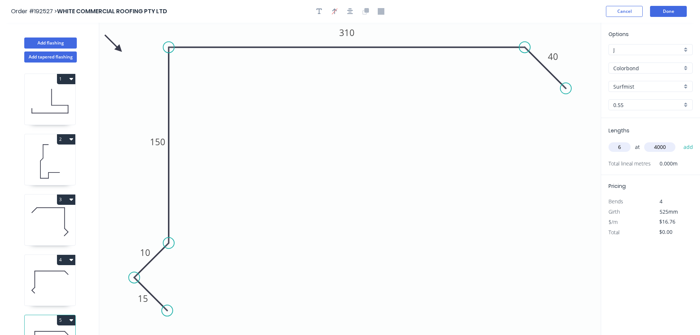
click at [680, 141] on button "add" at bounding box center [688, 147] width 17 height 12
type input "$402.24"
click at [670, 11] on button "Done" at bounding box center [668, 11] width 37 height 11
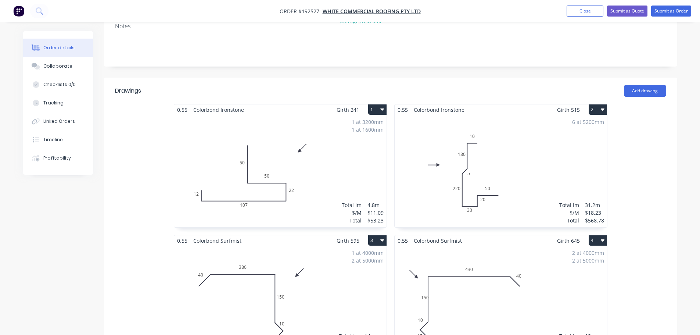
scroll to position [184, 0]
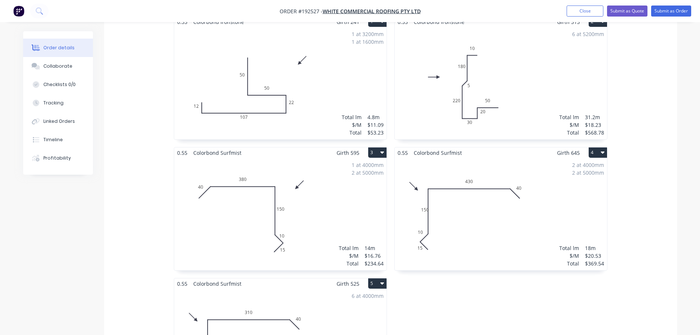
click at [485, 199] on div "2 at 4000mm 2 at 5000mm Total lm $/M Total 18m $20.53 $369.54" at bounding box center [501, 214] width 212 height 112
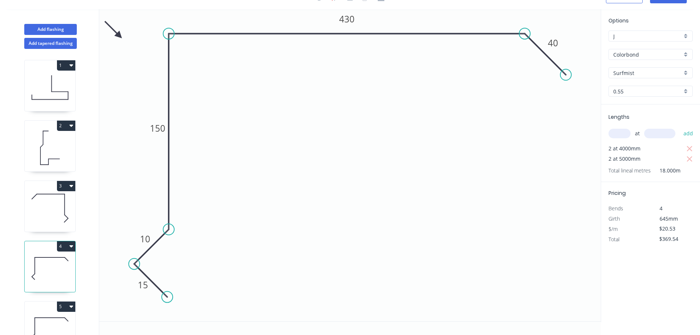
scroll to position [14, 0]
drag, startPoint x: 151, startPoint y: 135, endPoint x: 137, endPoint y: 136, distance: 13.6
click at [137, 136] on rect at bounding box center [144, 129] width 24 height 15
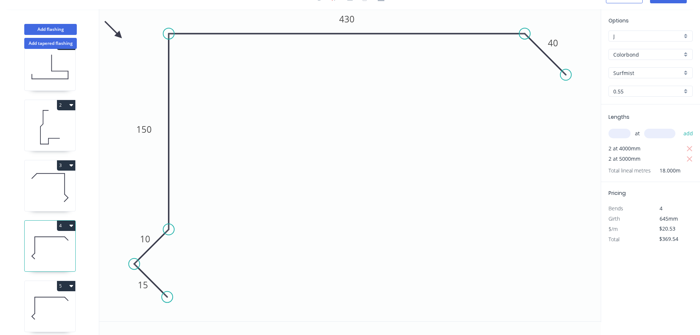
scroll to position [32, 0]
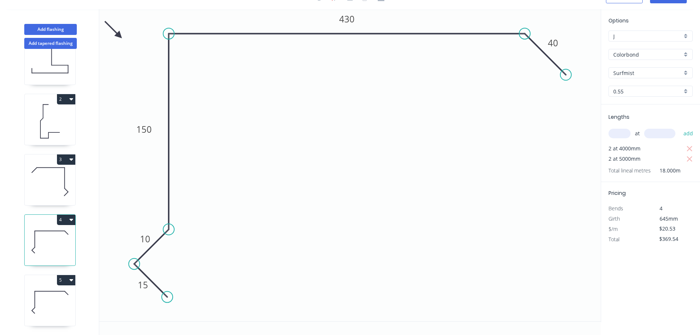
click at [64, 292] on icon at bounding box center [50, 301] width 51 height 47
type input "$16.76"
type input "$402.24"
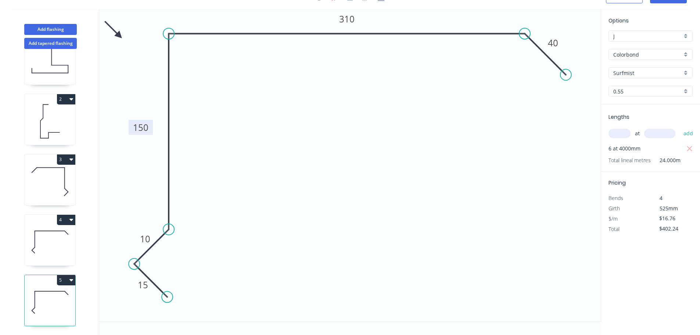
drag, startPoint x: 147, startPoint y: 124, endPoint x: 130, endPoint y: 123, distance: 16.9
click at [130, 123] on rect at bounding box center [141, 127] width 24 height 15
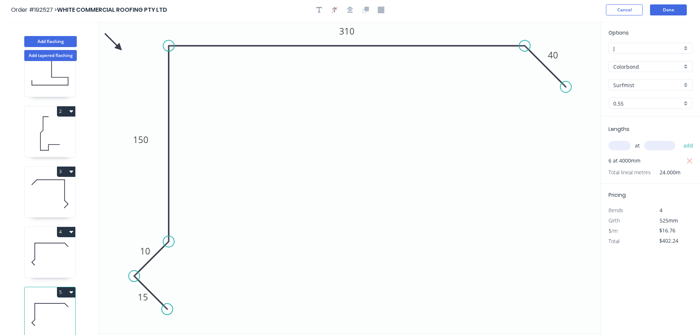
scroll to position [0, 0]
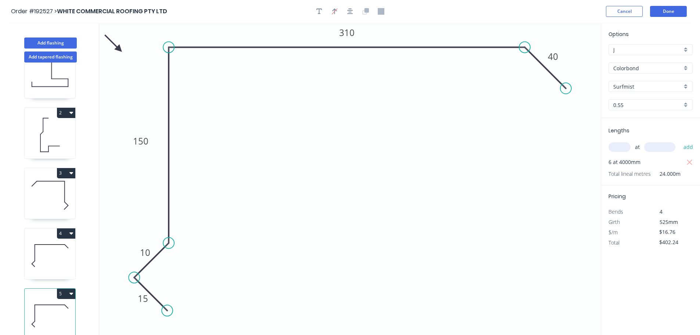
click at [670, 17] on header "Order #192527 > WHITE COMMERCIAL ROOFING PTY LTD Cancel Done" at bounding box center [350, 11] width 700 height 23
click at [656, 8] on button "Done" at bounding box center [668, 11] width 37 height 11
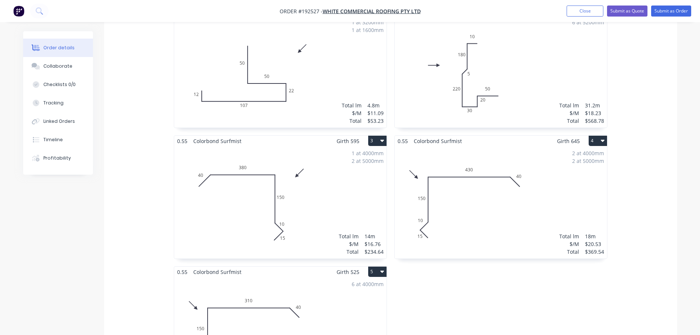
scroll to position [331, 0]
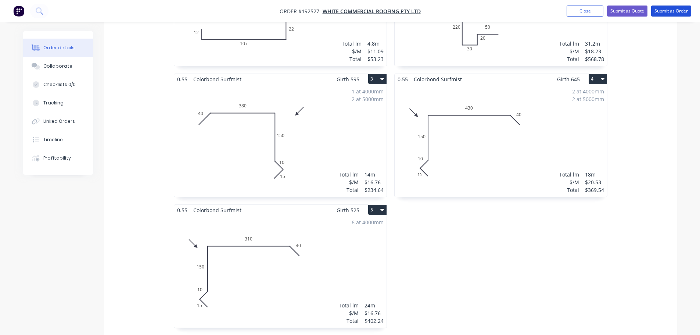
drag, startPoint x: 671, startPoint y: 14, endPoint x: 669, endPoint y: 18, distance: 4.8
click at [671, 14] on button "Submit as Order" at bounding box center [671, 11] width 40 height 11
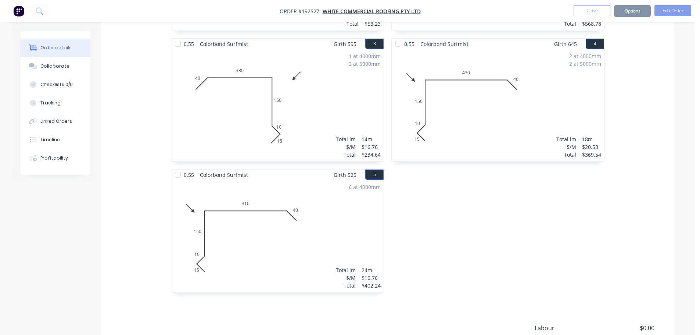
scroll to position [0, 0]
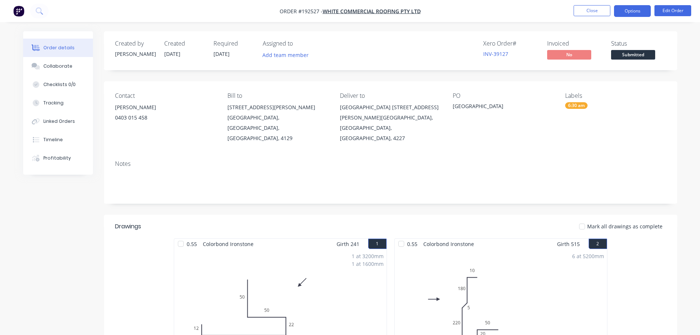
click at [634, 14] on button "Options" at bounding box center [632, 11] width 37 height 12
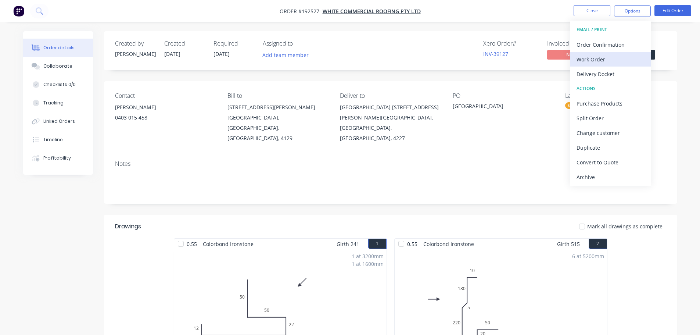
click at [626, 61] on div "Work Order" at bounding box center [610, 59] width 68 height 11
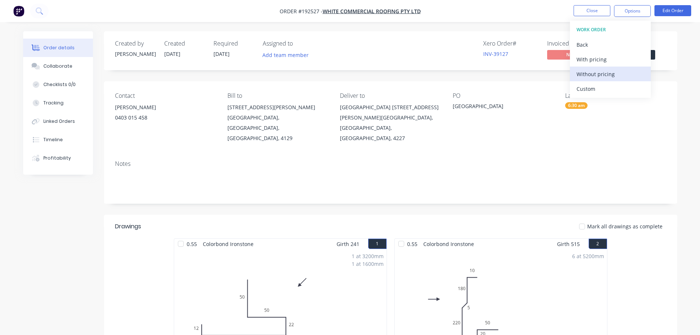
click at [624, 78] on div "Without pricing" at bounding box center [610, 74] width 68 height 11
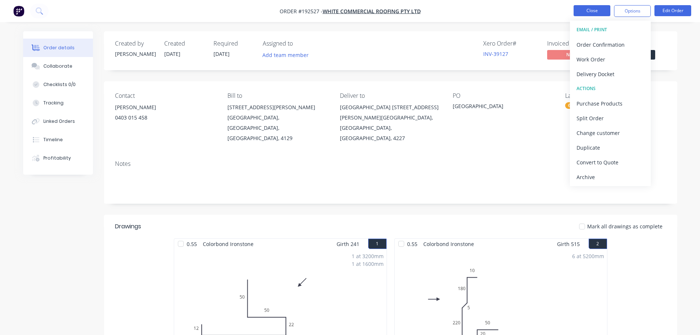
click at [597, 10] on button "Close" at bounding box center [591, 10] width 37 height 11
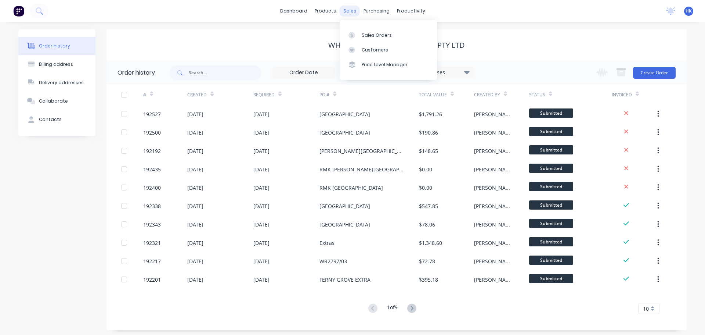
click at [350, 12] on div "sales" at bounding box center [350, 11] width 20 height 11
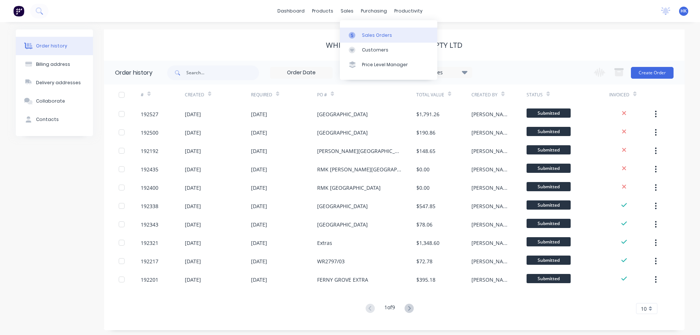
click at [365, 33] on div "Sales Orders" at bounding box center [377, 35] width 30 height 7
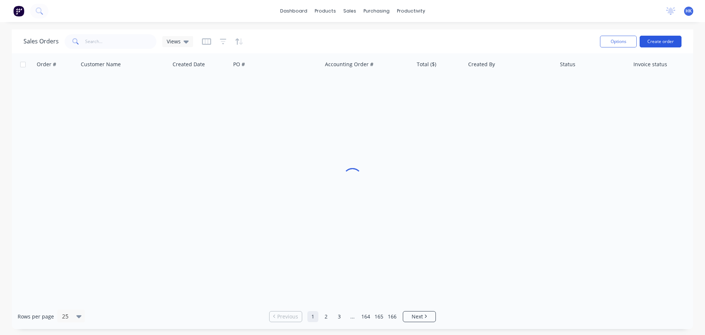
click at [657, 42] on button "Create order" at bounding box center [661, 42] width 42 height 12
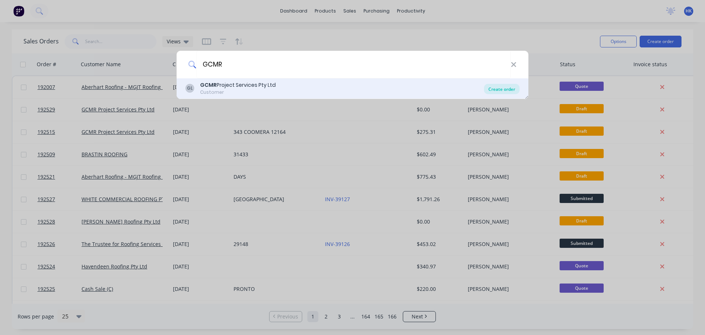
type input "GCMR"
click at [498, 88] on div "Create order" at bounding box center [502, 89] width 36 height 10
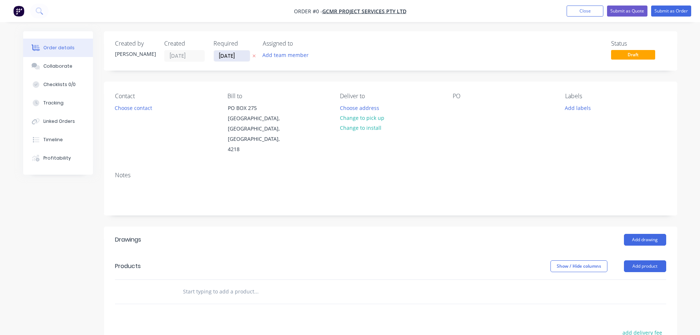
click at [238, 59] on input "[DATE]" at bounding box center [232, 55] width 36 height 11
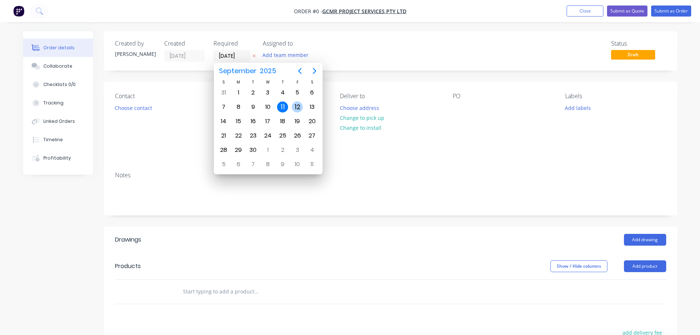
click at [292, 111] on div "12" at bounding box center [297, 107] width 15 height 14
type input "12/09/25"
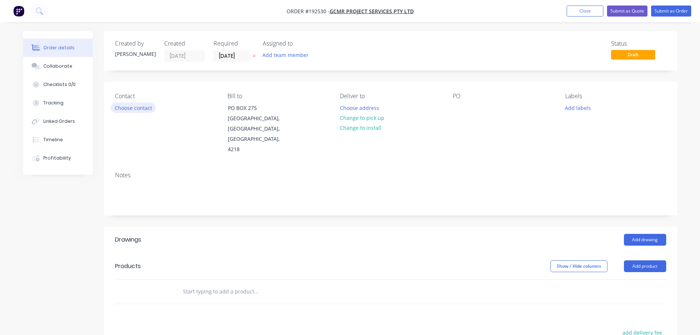
click at [144, 112] on button "Choose contact" at bounding box center [133, 107] width 45 height 10
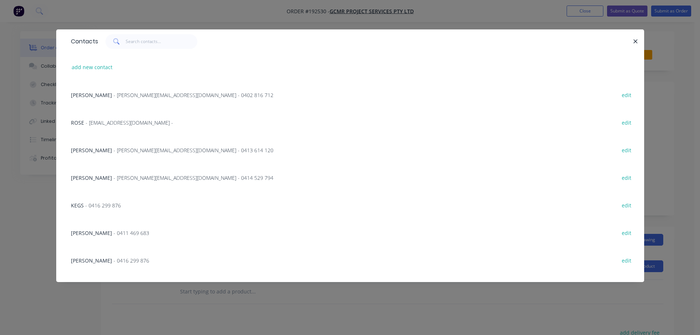
click at [139, 173] on div "NIGEL - nigel@gcmr.com.au - 0414 529 794 edit" at bounding box center [350, 177] width 566 height 28
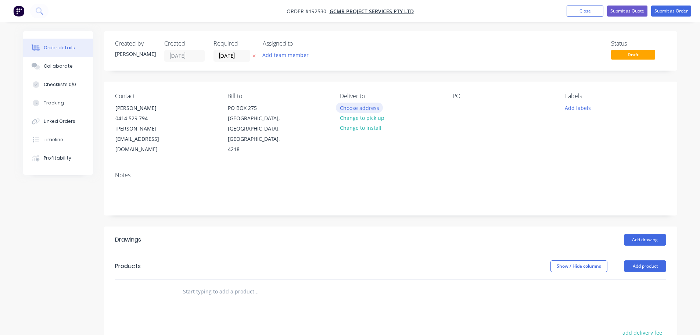
click at [355, 111] on button "Choose address" at bounding box center [359, 107] width 47 height 10
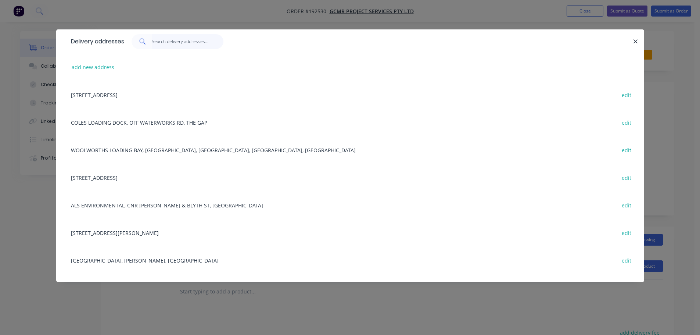
click at [173, 44] on input "text" at bounding box center [188, 41] width 72 height 15
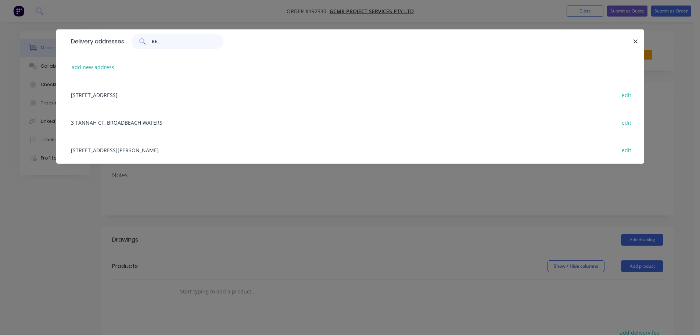
type input "BEE"
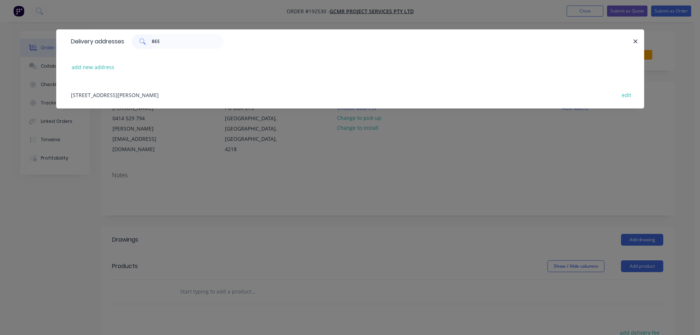
click at [179, 97] on div "114/118 GEORGE STREET, (WOOLWORTHS LOADING BAY), BEENLEIGH, Queensland, Austral…" at bounding box center [350, 95] width 566 height 28
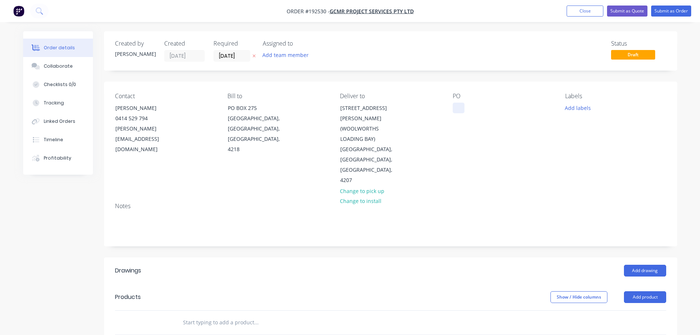
click at [457, 106] on div at bounding box center [459, 107] width 12 height 11
click at [574, 107] on button "Add labels" at bounding box center [578, 107] width 34 height 10
click at [578, 166] on div at bounding box center [578, 166] width 15 height 15
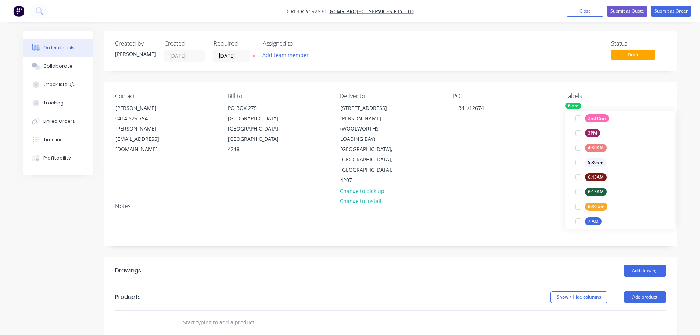
scroll to position [7, 0]
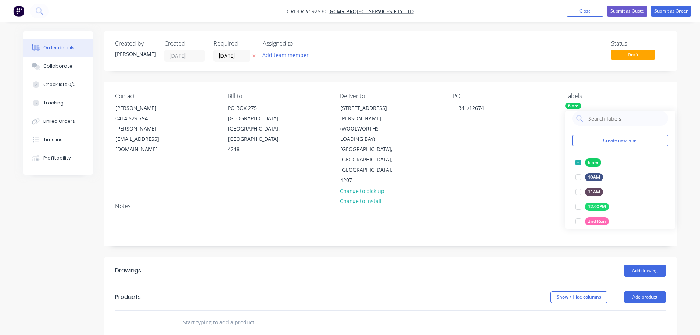
click at [528, 197] on div "Notes" at bounding box center [390, 221] width 573 height 49
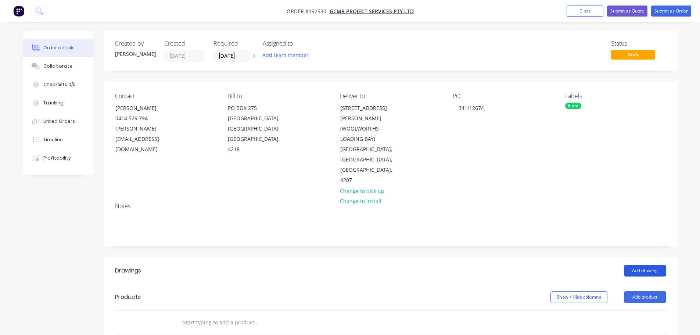
click at [649, 265] on button "Add drawing" at bounding box center [645, 271] width 42 height 12
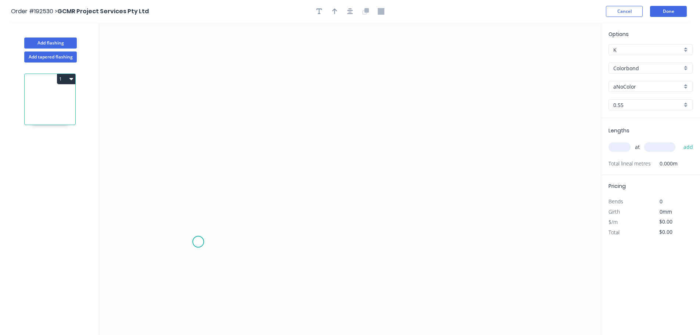
click at [192, 244] on icon "0" at bounding box center [349, 179] width 501 height 312
click at [200, 57] on icon "0" at bounding box center [349, 179] width 501 height 312
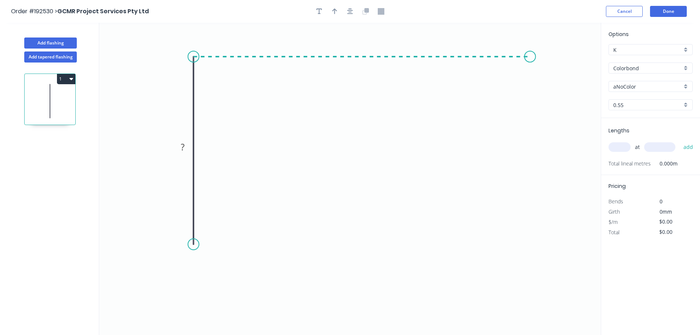
click at [533, 83] on icon "0 ?" at bounding box center [349, 179] width 501 height 312
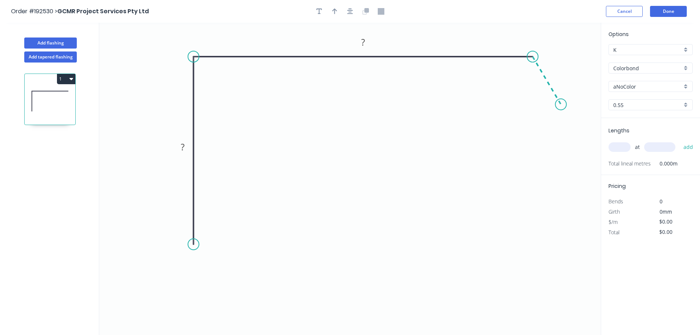
click at [561, 104] on icon "0 ? ?" at bounding box center [349, 179] width 501 height 312
click at [196, 243] on circle at bounding box center [193, 243] width 11 height 11
click at [245, 223] on icon "0 ? ? ? ? º" at bounding box center [349, 179] width 501 height 312
click at [226, 240] on rect at bounding box center [223, 240] width 15 height 10
click at [349, 12] on icon "button" at bounding box center [350, 11] width 6 height 6
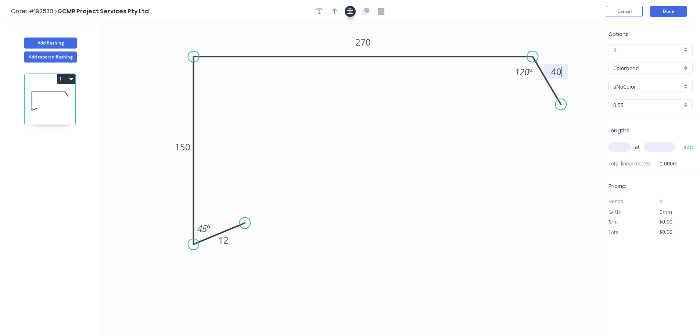
type input "$13.78"
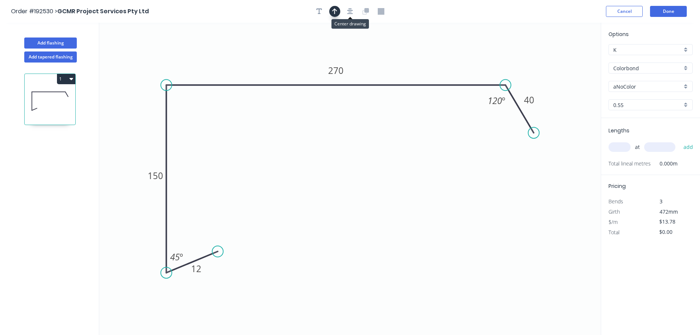
click at [337, 13] on icon "button" at bounding box center [334, 11] width 5 height 7
drag, startPoint x: 428, startPoint y: 62, endPoint x: 137, endPoint y: 50, distance: 290.9
click at [170, 50] on icon at bounding box center [173, 50] width 7 height 24
drag, startPoint x: 137, startPoint y: 50, endPoint x: 116, endPoint y: 40, distance: 23.7
click at [116, 40] on icon at bounding box center [112, 35] width 21 height 21
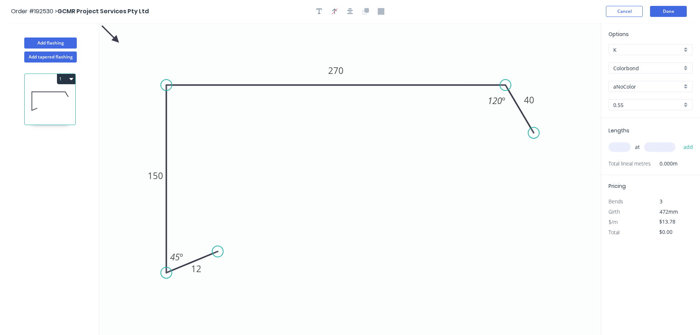
click at [632, 88] on input "aNoColor" at bounding box center [647, 87] width 69 height 8
click at [647, 142] on div "Cottage Green" at bounding box center [650, 139] width 83 height 13
type input "Cottage Green"
click at [621, 148] on input "text" at bounding box center [619, 147] width 22 height 10
type input "1"
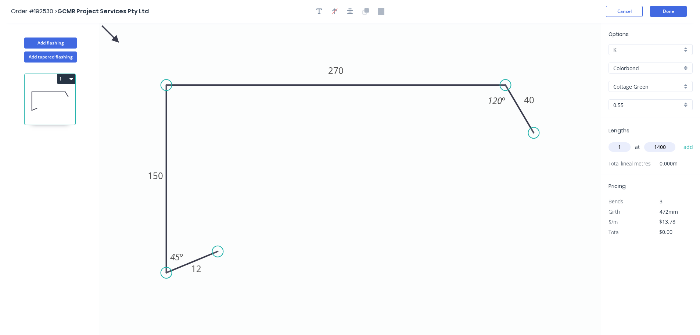
type input "1400"
click at [680, 141] on button "add" at bounding box center [688, 147] width 17 height 12
type input "$19.29"
click at [43, 45] on button "Add flashing" at bounding box center [50, 42] width 53 height 11
type input "$0.00"
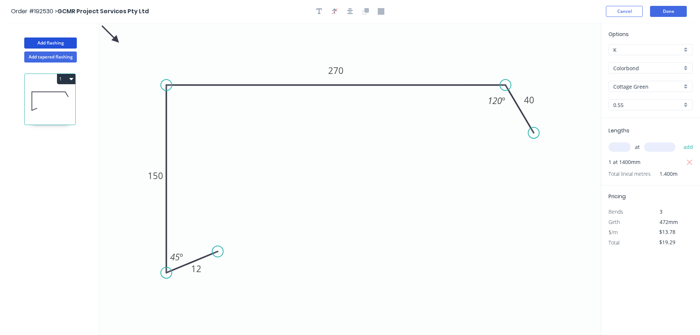
type input "$0.00"
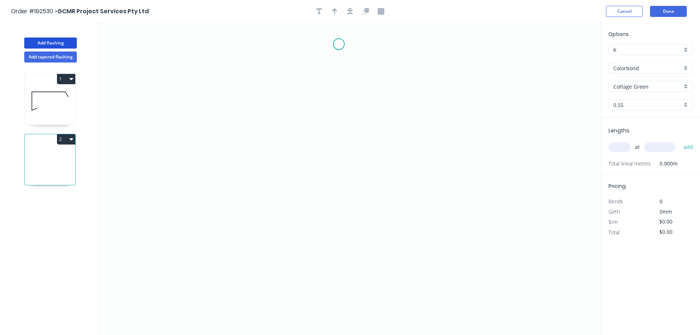
click at [329, 43] on icon "0" at bounding box center [349, 179] width 501 height 312
drag, startPoint x: 305, startPoint y: 43, endPoint x: 293, endPoint y: 47, distance: 13.1
click at [293, 47] on circle at bounding box center [292, 44] width 11 height 11
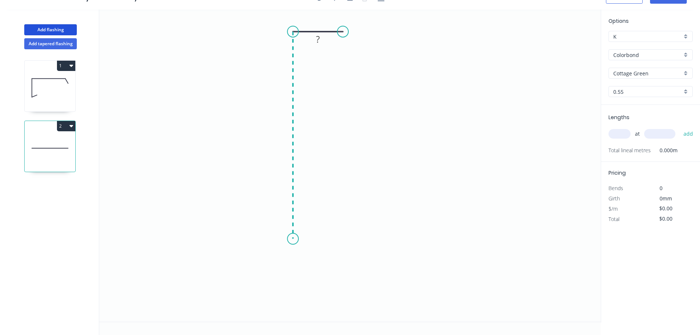
scroll to position [14, 0]
click at [295, 292] on icon "0 ?" at bounding box center [349, 165] width 501 height 312
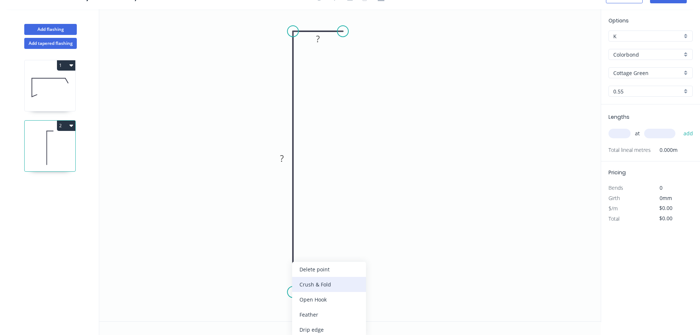
click at [326, 289] on div "Crush & Fold" at bounding box center [329, 284] width 74 height 15
drag, startPoint x: 276, startPoint y: 286, endPoint x: 335, endPoint y: 312, distance: 64.5
click at [335, 313] on rect at bounding box center [336, 306] width 29 height 15
click at [342, 309] on tspan "10" at bounding box center [341, 306] width 10 height 12
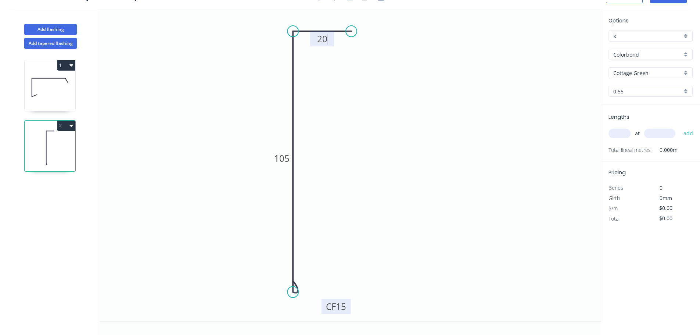
drag, startPoint x: 344, startPoint y: 29, endPoint x: 353, endPoint y: 31, distance: 10.2
click at [353, 30] on circle at bounding box center [351, 31] width 11 height 11
type input "$8.25"
drag, startPoint x: 334, startPoint y: 42, endPoint x: 334, endPoint y: 23, distance: 19.5
click at [334, 23] on rect at bounding box center [324, 19] width 24 height 15
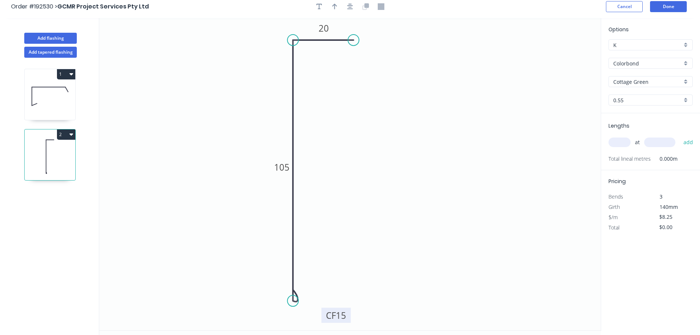
scroll to position [0, 0]
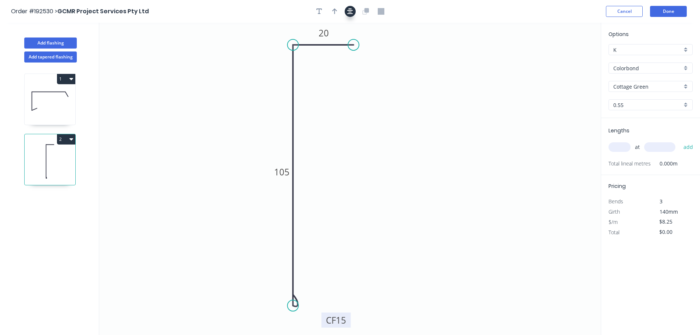
click at [350, 11] on icon "button" at bounding box center [350, 11] width 6 height 7
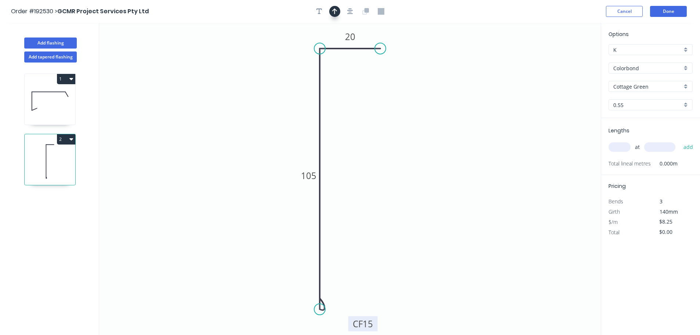
click at [339, 11] on button "button" at bounding box center [334, 11] width 11 height 11
drag, startPoint x: 563, startPoint y: 59, endPoint x: 196, endPoint y: 127, distance: 373.3
click at [197, 127] on icon at bounding box center [200, 118] width 7 height 24
drag, startPoint x: 199, startPoint y: 127, endPoint x: 177, endPoint y: 128, distance: 21.7
click at [177, 128] on icon "0 CF 15 105 20" at bounding box center [349, 179] width 501 height 312
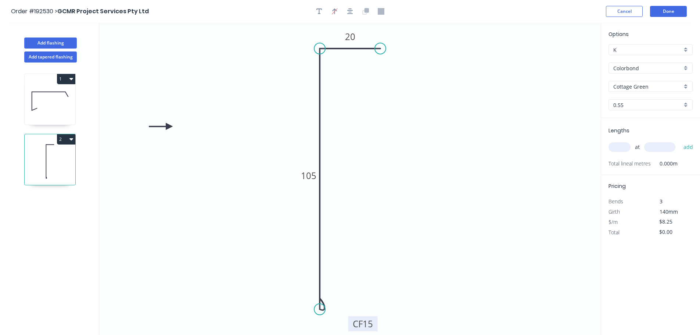
drag, startPoint x: 195, startPoint y: 126, endPoint x: 168, endPoint y: 127, distance: 27.9
click at [168, 127] on icon at bounding box center [161, 126] width 24 height 7
click at [611, 149] on input "text" at bounding box center [619, 147] width 22 height 10
type input "1"
type input "3000"
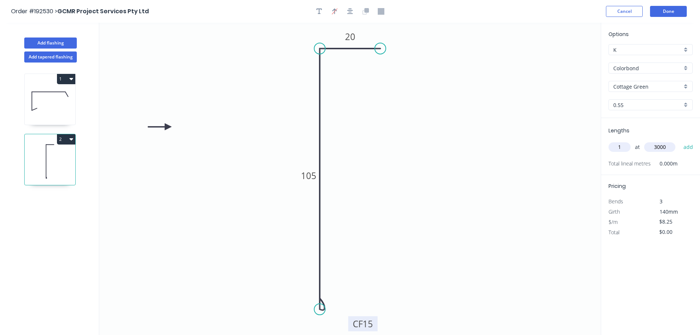
click at [680, 141] on button "add" at bounding box center [688, 147] width 17 height 12
type input "$24.75"
click at [50, 44] on button "Add flashing" at bounding box center [50, 42] width 53 height 11
type input "$0.00"
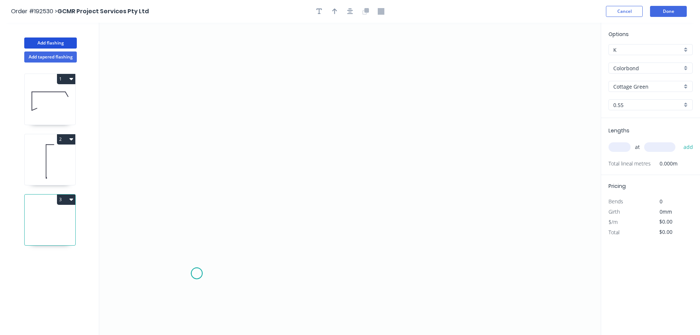
click at [197, 273] on icon "0" at bounding box center [349, 179] width 501 height 312
click at [513, 270] on icon "0" at bounding box center [349, 179] width 501 height 312
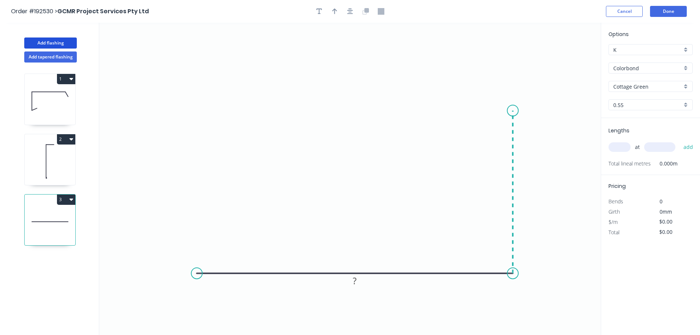
click at [517, 111] on icon "0 ?" at bounding box center [349, 179] width 501 height 312
click at [485, 84] on icon "0 ? ?" at bounding box center [349, 179] width 501 height 312
click at [194, 274] on circle at bounding box center [196, 272] width 11 height 11
click at [153, 224] on icon "0 ? ? ?" at bounding box center [349, 179] width 501 height 312
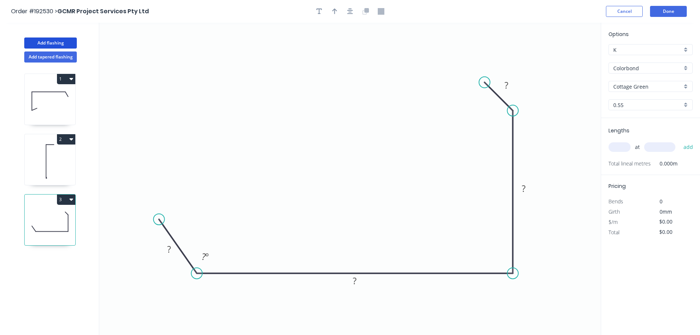
drag, startPoint x: 155, startPoint y: 230, endPoint x: 159, endPoint y: 219, distance: 10.8
click at [159, 219] on circle at bounding box center [159, 218] width 11 height 11
click at [174, 247] on rect at bounding box center [169, 249] width 15 height 10
drag, startPoint x: 513, startPoint y: 111, endPoint x: 512, endPoint y: 135, distance: 23.5
click at [512, 134] on circle at bounding box center [512, 130] width 11 height 11
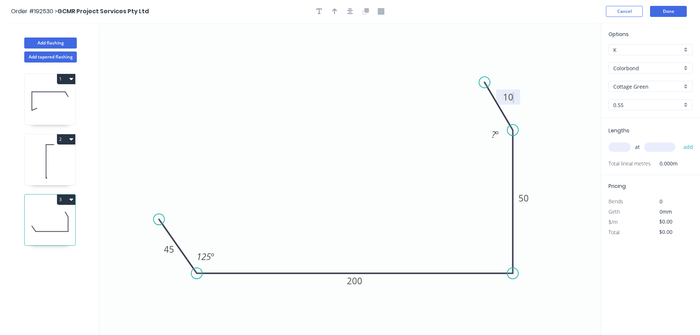
type input "$11.94"
drag, startPoint x: 488, startPoint y: 83, endPoint x: 486, endPoint y: 107, distance: 24.0
click at [486, 107] on circle at bounding box center [486, 107] width 11 height 11
click at [350, 17] on button "button" at bounding box center [350, 11] width 11 height 11
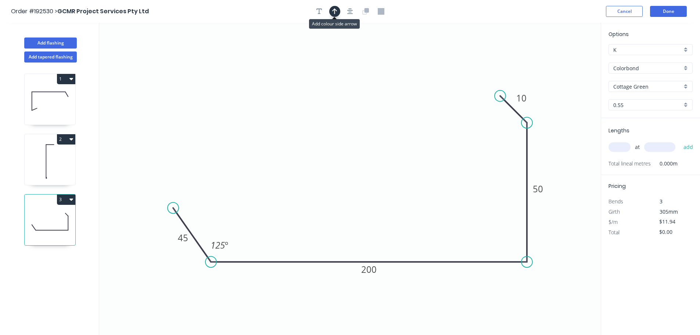
click at [338, 10] on button "button" at bounding box center [334, 11] width 11 height 11
click at [564, 57] on icon at bounding box center [563, 51] width 7 height 24
drag, startPoint x: 564, startPoint y: 57, endPoint x: 572, endPoint y: 100, distance: 43.3
click at [572, 100] on icon at bounding box center [577, 93] width 21 height 21
click at [621, 146] on input "text" at bounding box center [619, 147] width 22 height 10
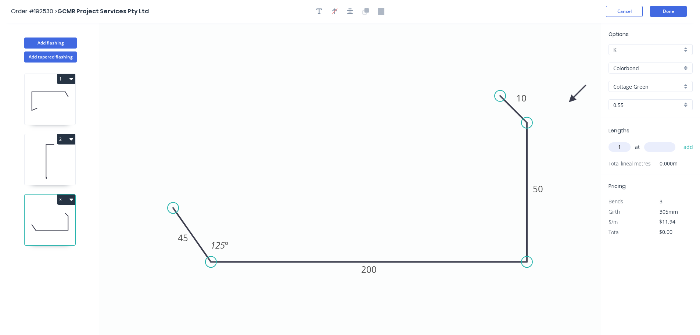
type input "1"
type input "3200"
click at [680, 141] on button "add" at bounding box center [688, 147] width 17 height 12
type input "$38.21"
drag, startPoint x: 64, startPoint y: 40, endPoint x: 73, endPoint y: 37, distance: 9.9
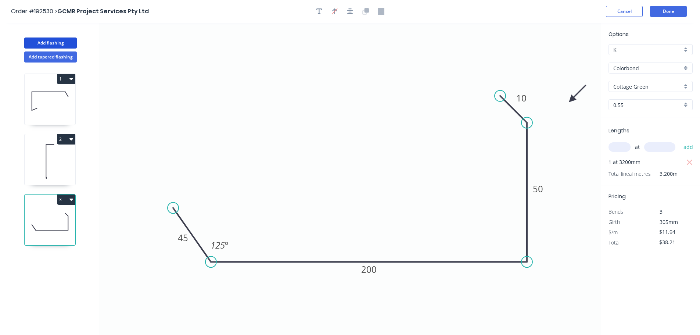
click at [64, 39] on button "Add flashing" at bounding box center [50, 42] width 53 height 11
type input "$0.00"
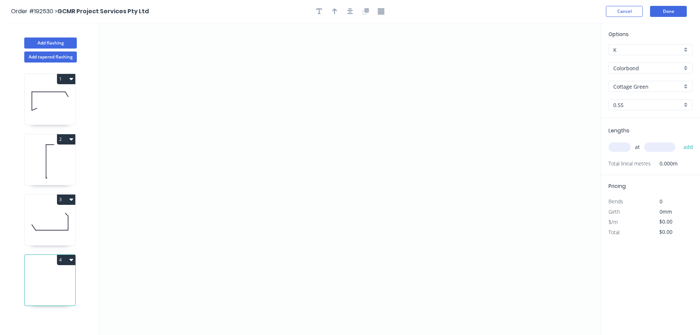
click at [652, 70] on input "Colorbond" at bounding box center [647, 68] width 69 height 8
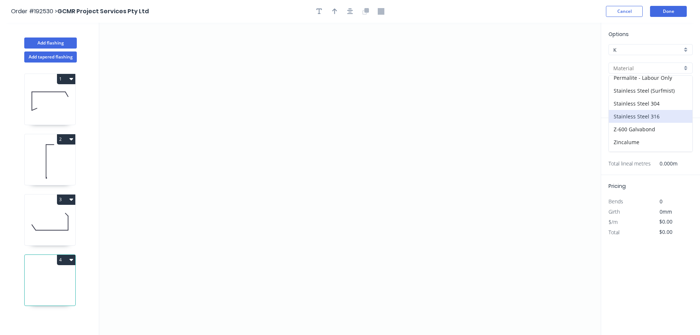
scroll to position [169, 0]
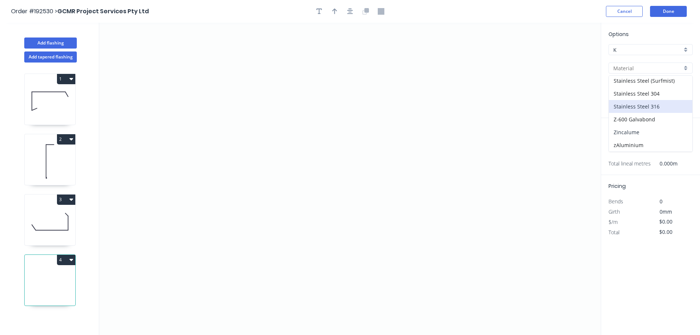
click at [645, 134] on div "Zincalume" at bounding box center [650, 132] width 83 height 13
type input "Zincalume"
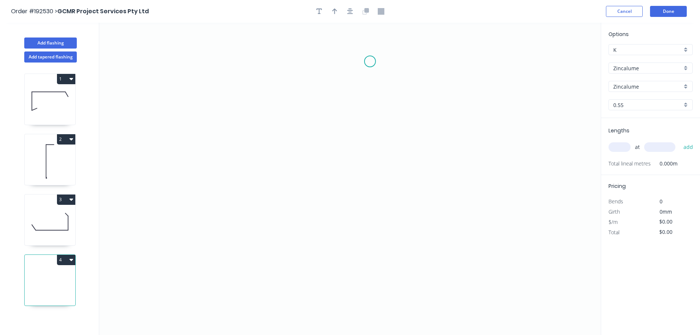
click at [370, 61] on icon "0" at bounding box center [349, 179] width 501 height 312
click at [281, 65] on icon "0" at bounding box center [349, 179] width 501 height 312
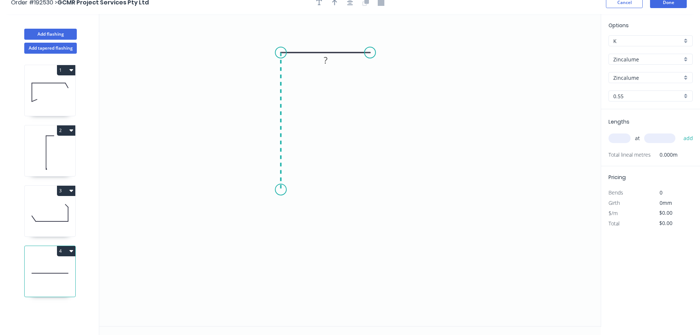
scroll to position [14, 0]
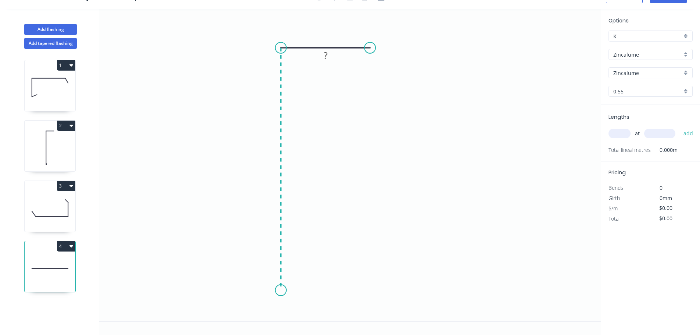
click at [276, 291] on icon "0 ?" at bounding box center [349, 165] width 501 height 312
click at [253, 317] on icon "0 ? ?" at bounding box center [349, 165] width 501 height 312
click at [329, 29] on rect at bounding box center [325, 34] width 15 height 10
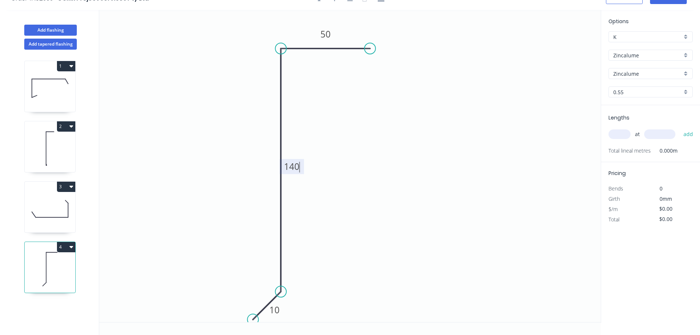
scroll to position [0, 0]
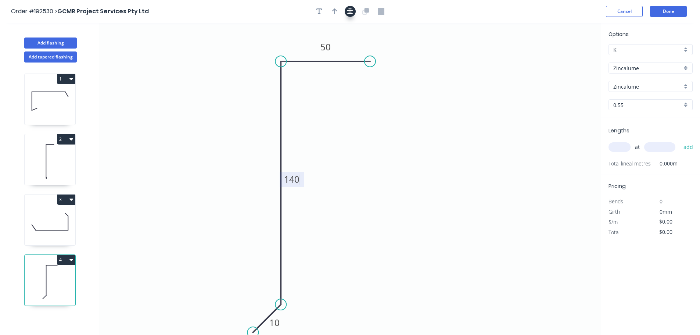
click at [347, 10] on icon "button" at bounding box center [350, 11] width 6 height 7
type input "$7.09"
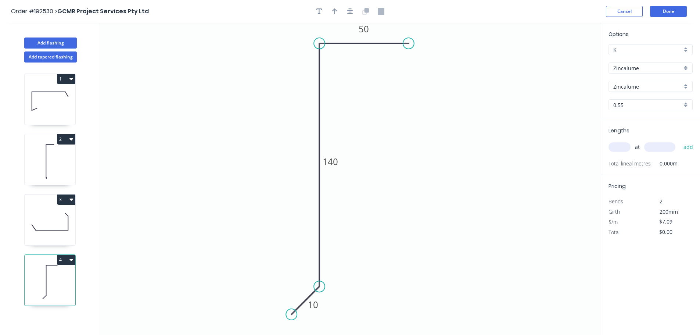
click at [622, 147] on input "text" at bounding box center [619, 147] width 22 height 10
type input "1"
type input "1400"
click at [680, 141] on button "add" at bounding box center [688, 147] width 17 height 12
type input "$9.93"
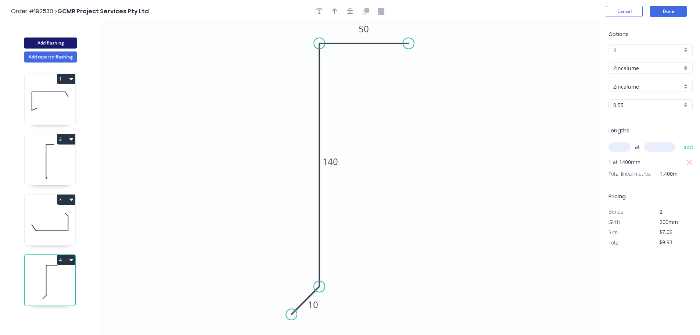
click at [54, 43] on button "Add flashing" at bounding box center [50, 42] width 53 height 11
type input "$0.00"
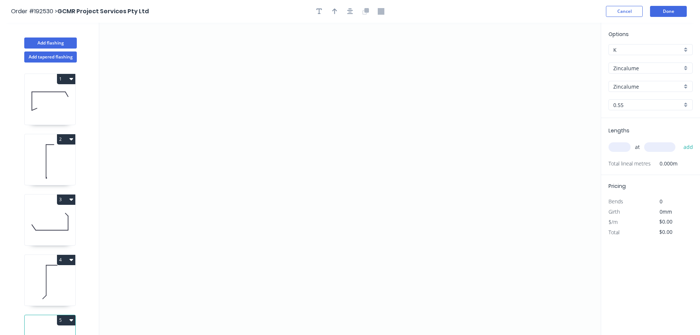
click at [659, 65] on input "Zincalume" at bounding box center [647, 68] width 69 height 8
click at [645, 86] on div "Colorbond" at bounding box center [650, 82] width 83 height 13
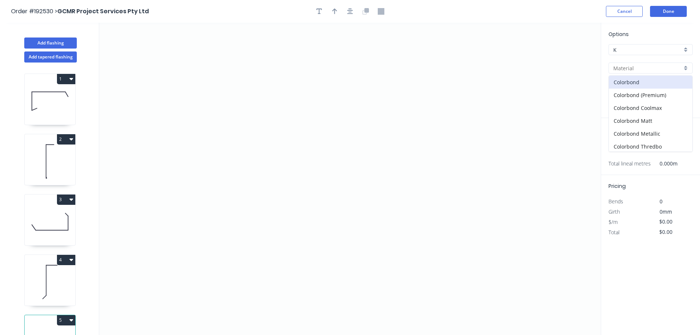
type input "Colorbond"
type input "aNoColor"
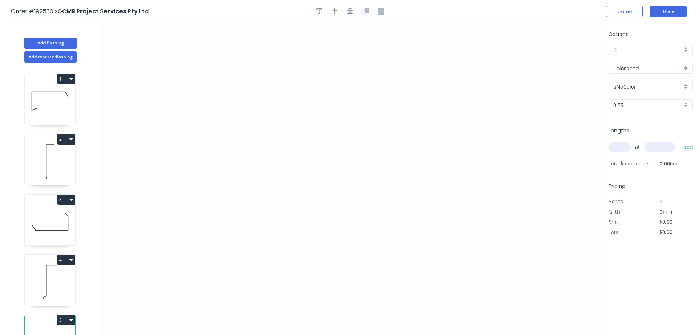
click at [644, 89] on input "aNoColor" at bounding box center [647, 87] width 69 height 8
click at [644, 138] on div "Monument" at bounding box center [650, 133] width 83 height 13
type input "Monument"
click at [178, 116] on icon "0" at bounding box center [349, 179] width 501 height 312
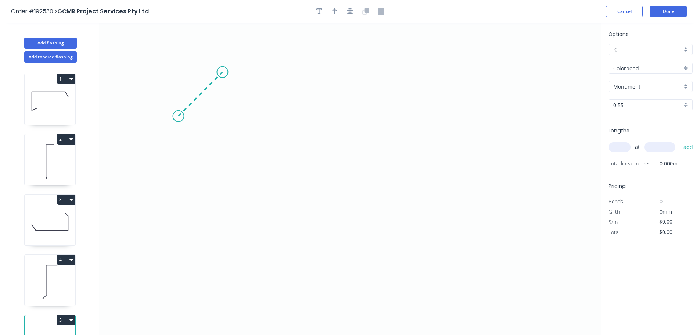
click at [222, 78] on icon "0" at bounding box center [349, 179] width 501 height 312
click at [551, 83] on icon "0 ?" at bounding box center [349, 179] width 501 height 312
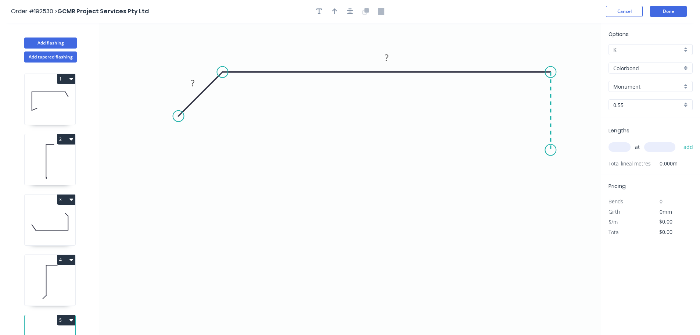
click at [551, 150] on icon "0 ? ?" at bounding box center [349, 179] width 501 height 312
click at [349, 156] on icon "0 ? ? ?" at bounding box center [349, 179] width 501 height 312
drag, startPoint x: 180, startPoint y: 119, endPoint x: 184, endPoint y: 120, distance: 4.8
click at [184, 120] on circle at bounding box center [184, 119] width 11 height 11
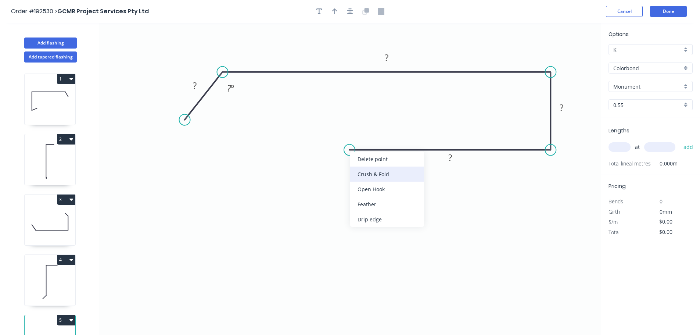
click at [375, 172] on div "Crush & Fold" at bounding box center [387, 173] width 74 height 15
click at [365, 169] on div "Flip bend" at bounding box center [390, 175] width 74 height 15
drag, startPoint x: 373, startPoint y: 164, endPoint x: 321, endPoint y: 152, distance: 53.1
click at [321, 152] on rect at bounding box center [306, 150] width 29 height 15
click at [196, 86] on tspan "?" at bounding box center [195, 85] width 4 height 12
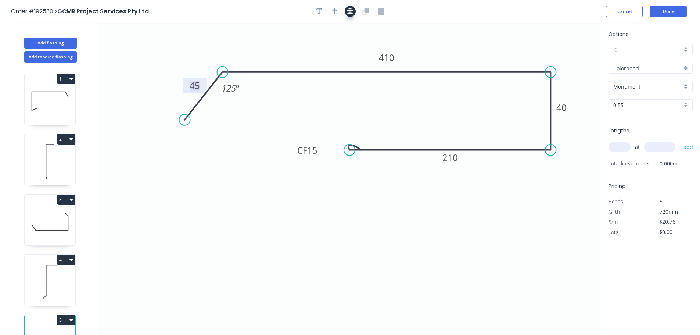
click at [350, 11] on icon "button" at bounding box center [350, 11] width 6 height 7
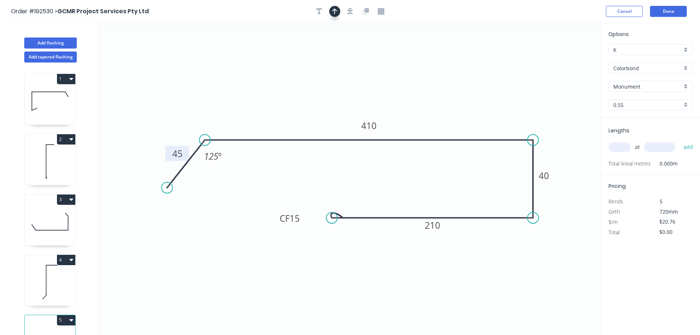
click at [333, 12] on icon "button" at bounding box center [334, 11] width 5 height 7
drag, startPoint x: 484, startPoint y: 64, endPoint x: 424, endPoint y: 58, distance: 60.1
click at [420, 52] on icon at bounding box center [423, 53] width 7 height 24
click at [612, 148] on input "text" at bounding box center [619, 147] width 22 height 10
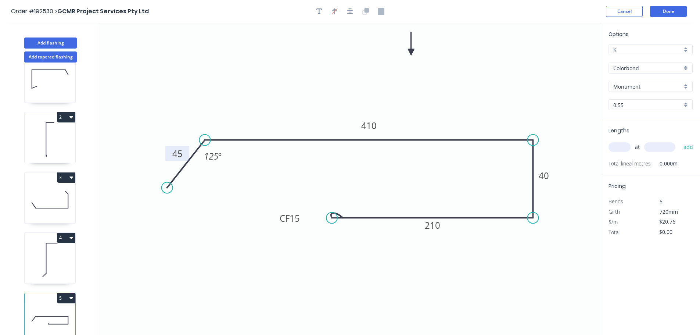
scroll to position [32, 0]
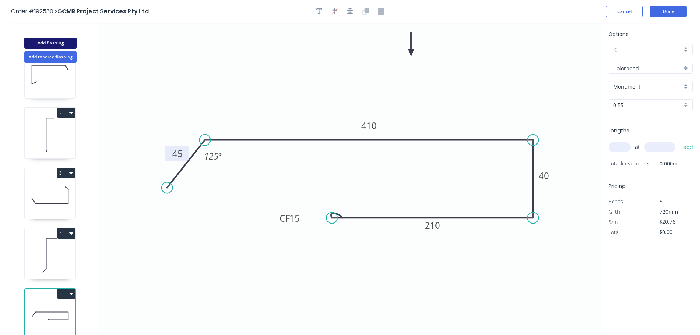
click at [56, 46] on button "Add flashing" at bounding box center [50, 42] width 53 height 11
type input "$0.00"
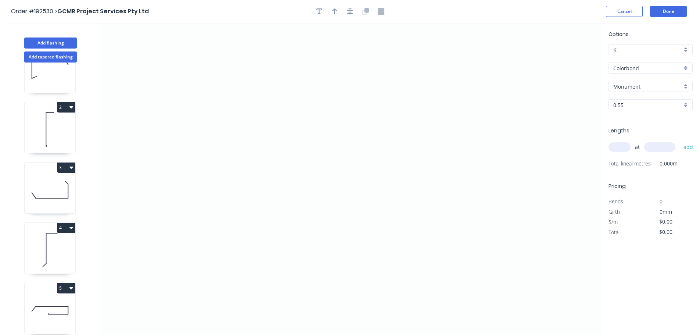
click at [648, 86] on input "Monument" at bounding box center [647, 87] width 69 height 8
click at [647, 136] on div "Cottage Green" at bounding box center [650, 139] width 83 height 13
type input "Cottage Green"
click at [324, 47] on icon "0" at bounding box center [349, 179] width 501 height 312
click at [386, 49] on icon "0" at bounding box center [349, 179] width 501 height 312
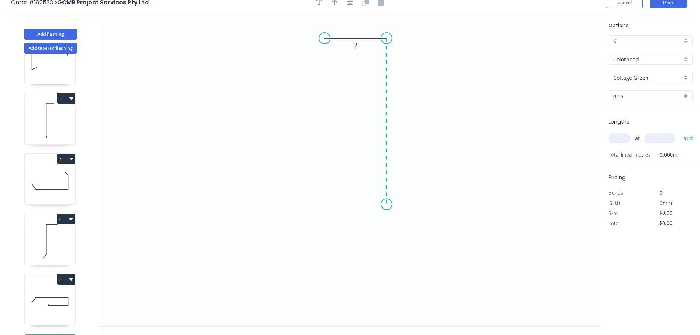
scroll to position [14, 0]
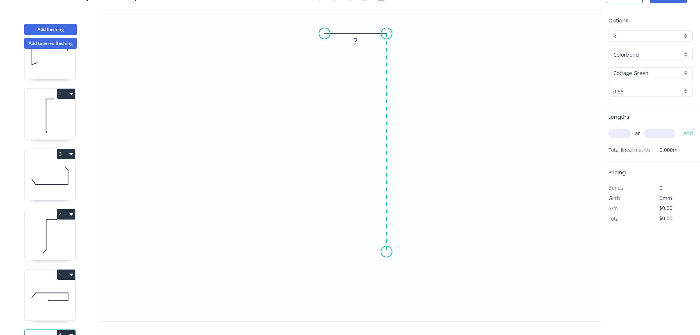
click at [379, 252] on icon "0 ?" at bounding box center [349, 165] width 501 height 312
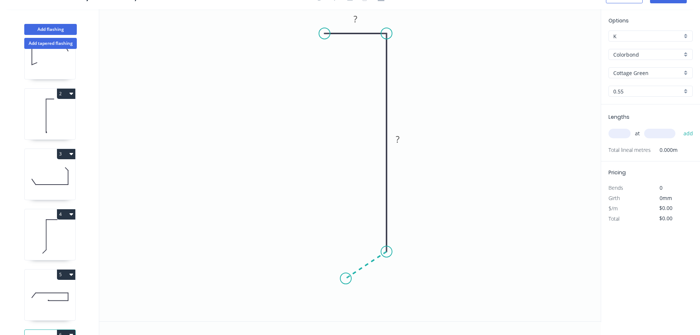
click at [346, 278] on icon "0 ? ?" at bounding box center [349, 165] width 501 height 312
click at [359, 20] on rect at bounding box center [355, 19] width 15 height 10
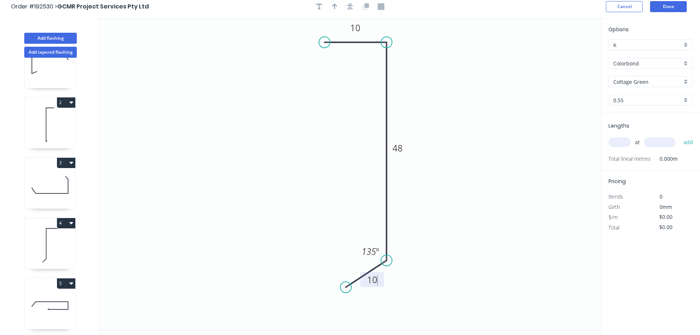
scroll to position [0, 0]
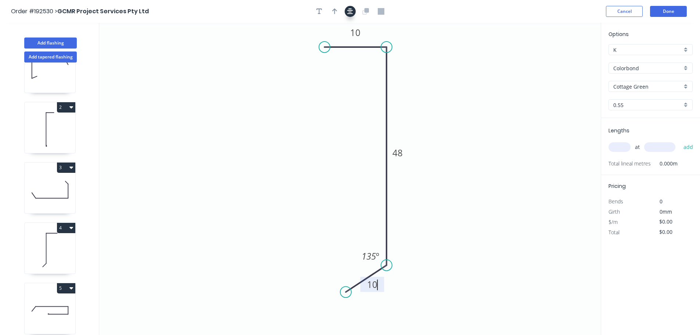
click at [351, 13] on icon "button" at bounding box center [350, 11] width 6 height 7
type input "$5.69"
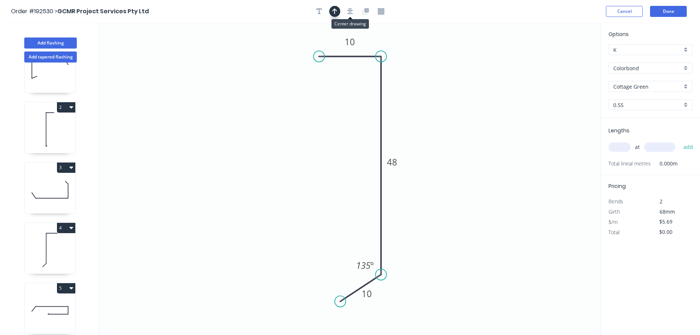
click at [338, 14] on button "button" at bounding box center [334, 11] width 11 height 11
click at [564, 60] on icon at bounding box center [563, 51] width 7 height 24
click at [564, 60] on icon at bounding box center [564, 51] width 7 height 24
click at [564, 60] on icon at bounding box center [570, 53] width 21 height 21
drag, startPoint x: 564, startPoint y: 60, endPoint x: 564, endPoint y: 71, distance: 11.8
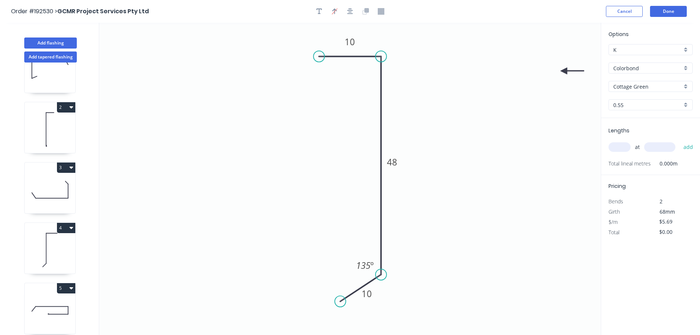
click at [564, 71] on icon at bounding box center [572, 71] width 24 height 7
click at [618, 147] on input "text" at bounding box center [619, 147] width 22 height 10
type input "2"
type input "400"
click at [680, 141] on button "add" at bounding box center [688, 147] width 17 height 12
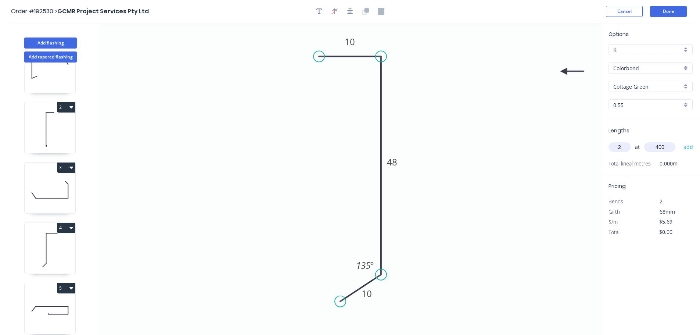
type input "$11.38"
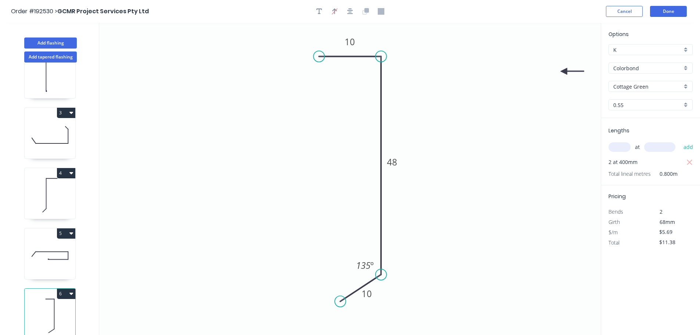
scroll to position [92, 0]
click at [60, 264] on icon at bounding box center [50, 255] width 51 height 47
type input "Monument"
type input "$20.76"
type input "$0.00"
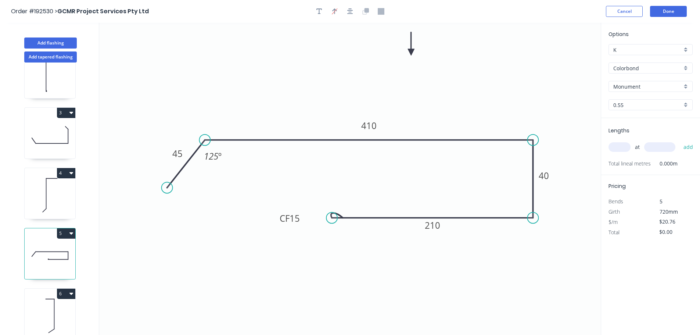
click at [617, 145] on input "text" at bounding box center [619, 147] width 22 height 10
type input "1"
type input "1400"
click at [680, 141] on button "add" at bounding box center [688, 147] width 17 height 12
type input "$29.06"
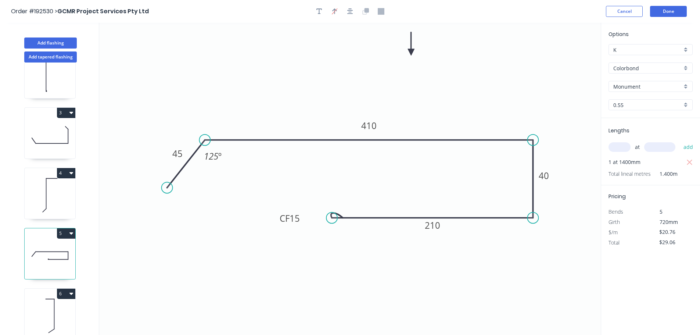
scroll to position [14, 0]
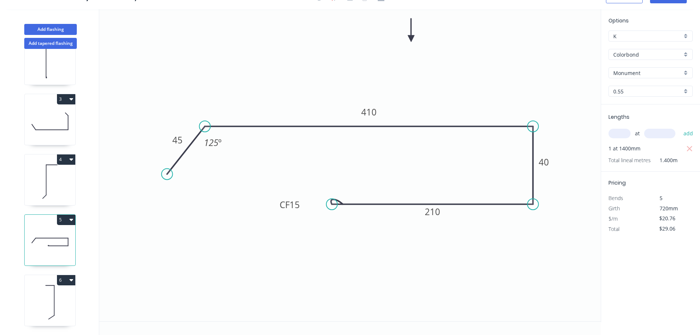
click at [58, 281] on icon at bounding box center [50, 301] width 51 height 47
type input "Cottage Green"
type input "$5.69"
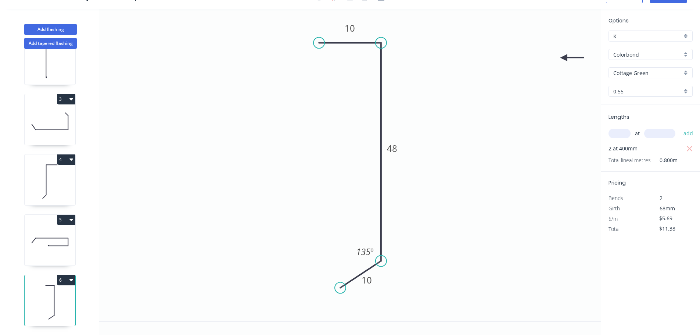
click at [690, 148] on icon "button" at bounding box center [690, 149] width 6 height 6
type input "$0.00"
click at [627, 136] on input "text" at bounding box center [619, 134] width 22 height 10
type input "2"
type input "4000"
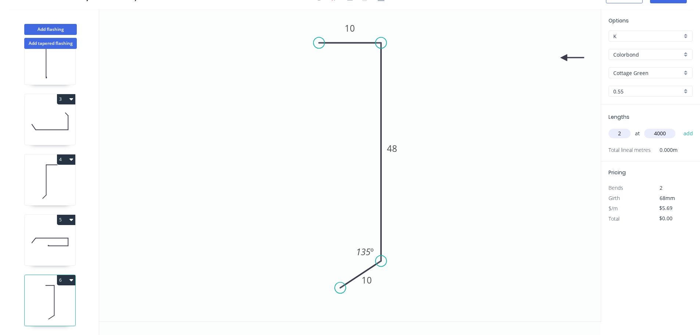
click at [680, 127] on button "add" at bounding box center [688, 133] width 17 height 12
type input "$45.52"
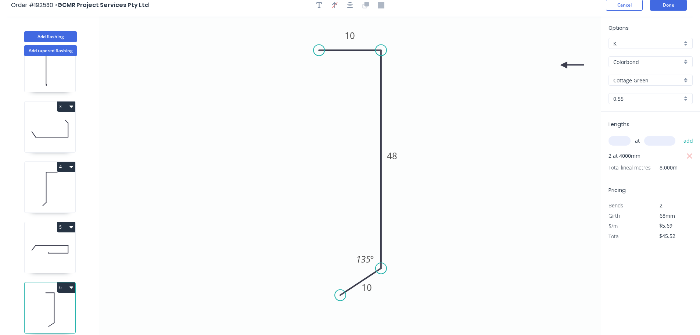
scroll to position [0, 0]
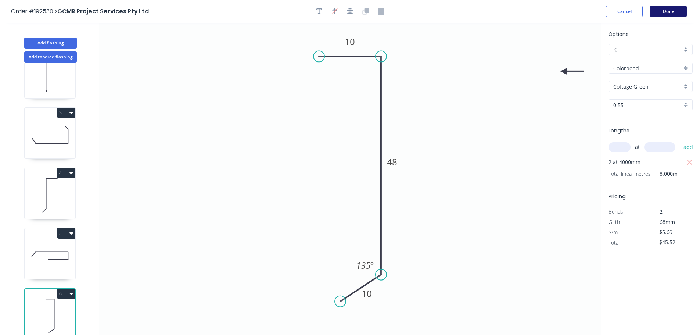
click at [678, 9] on button "Done" at bounding box center [668, 11] width 37 height 11
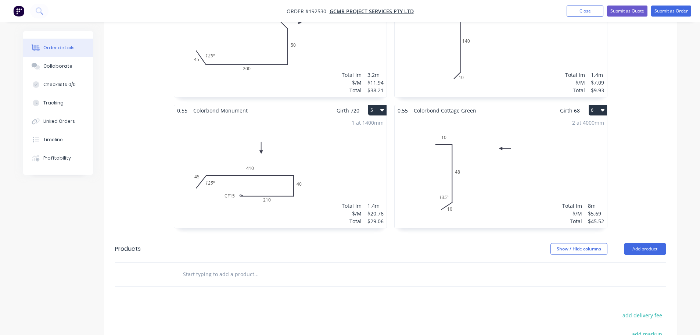
scroll to position [441, 0]
click at [665, 9] on button "Submit as Order" at bounding box center [671, 11] width 40 height 11
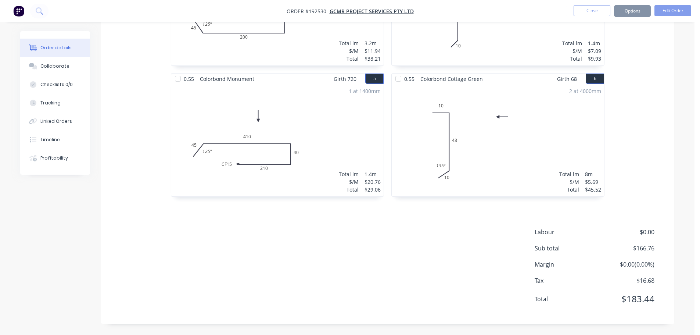
scroll to position [0, 0]
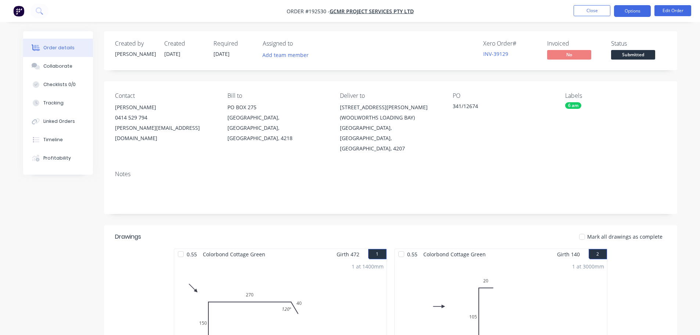
click at [638, 9] on button "Options" at bounding box center [632, 11] width 37 height 12
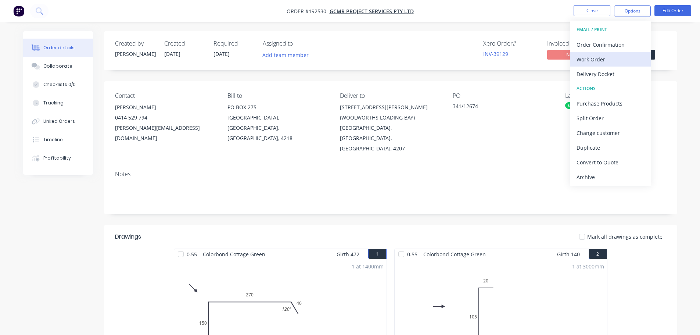
click at [621, 64] on div "Work Order" at bounding box center [610, 59] width 68 height 11
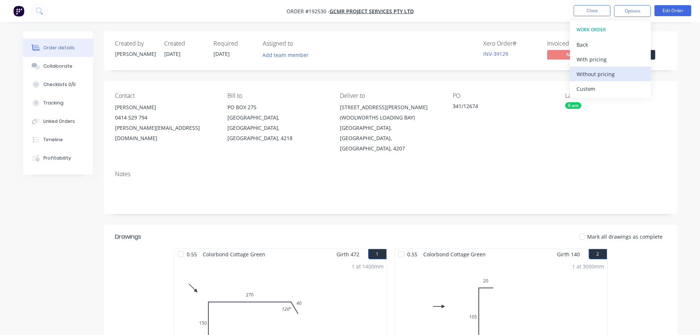
click at [622, 79] on div "Without pricing" at bounding box center [610, 74] width 68 height 11
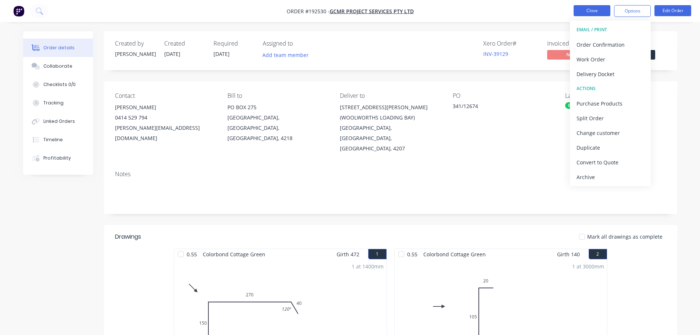
click at [582, 14] on button "Close" at bounding box center [591, 10] width 37 height 11
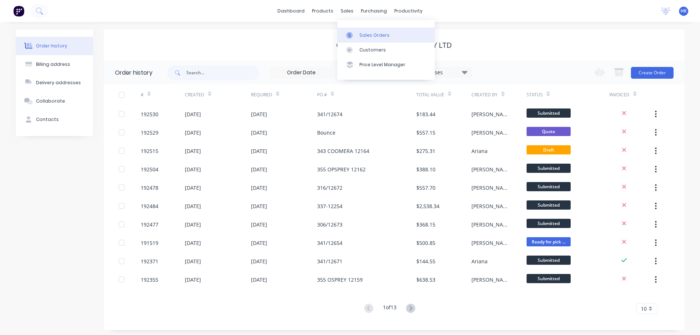
click at [369, 33] on div "Sales Orders" at bounding box center [374, 35] width 30 height 7
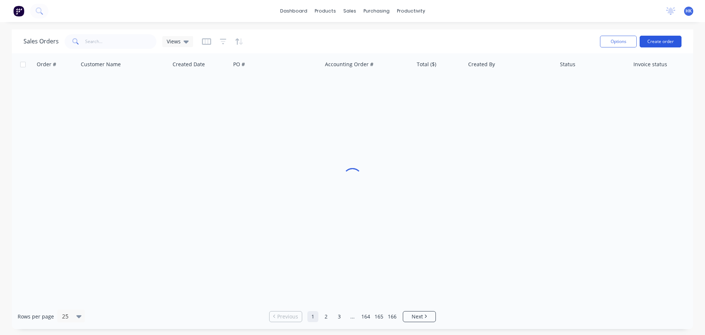
click at [655, 43] on button "Create order" at bounding box center [661, 42] width 42 height 12
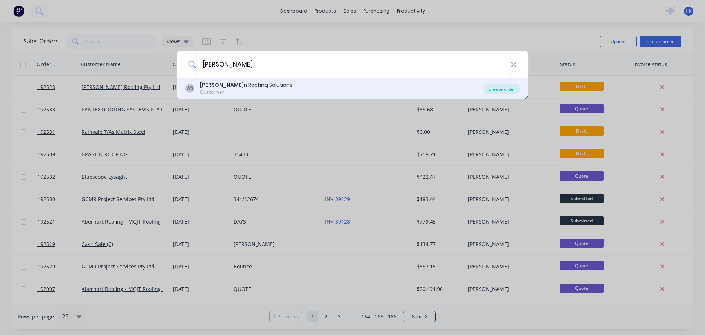
type input "WESTER"
click at [501, 91] on div "Create order" at bounding box center [502, 89] width 36 height 10
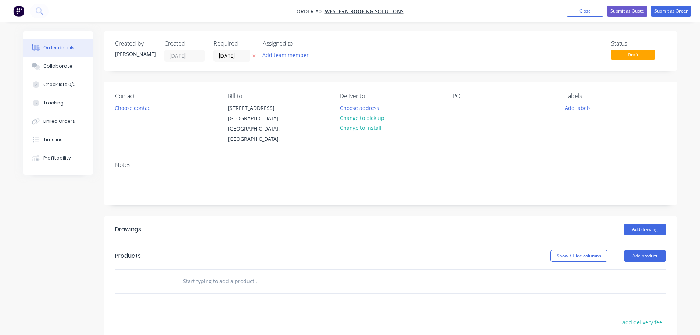
click at [228, 60] on input "[DATE]" at bounding box center [232, 55] width 36 height 11
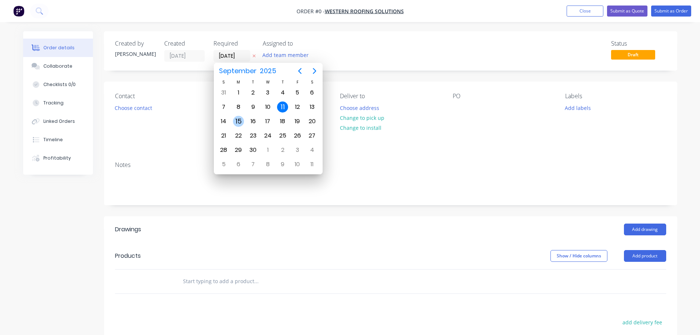
click at [234, 122] on div "15" at bounding box center [238, 121] width 11 height 11
type input "15/09/25"
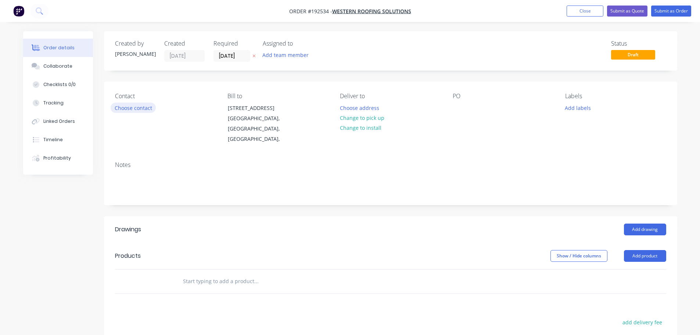
click at [138, 111] on button "Choose contact" at bounding box center [133, 107] width 45 height 10
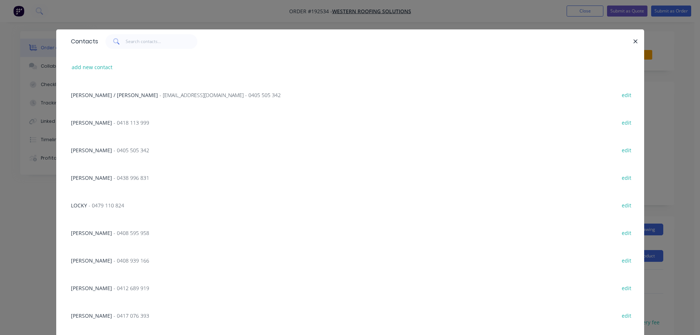
click at [114, 230] on span "- 0408 595 958" at bounding box center [132, 232] width 36 height 7
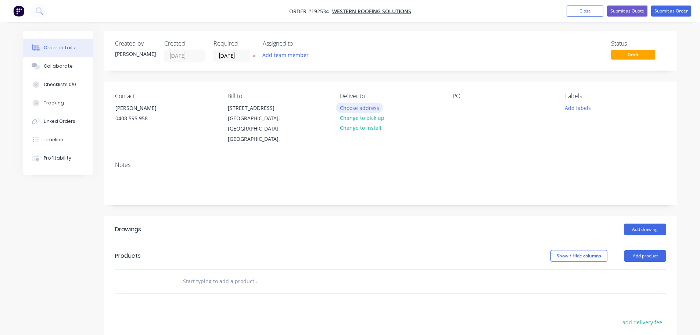
click at [365, 111] on button "Choose address" at bounding box center [359, 107] width 47 height 10
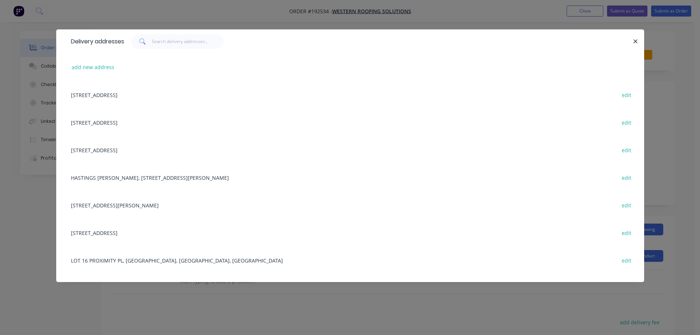
click at [93, 61] on div "add new address" at bounding box center [350, 67] width 566 height 28
click at [94, 67] on button "add new address" at bounding box center [93, 67] width 50 height 10
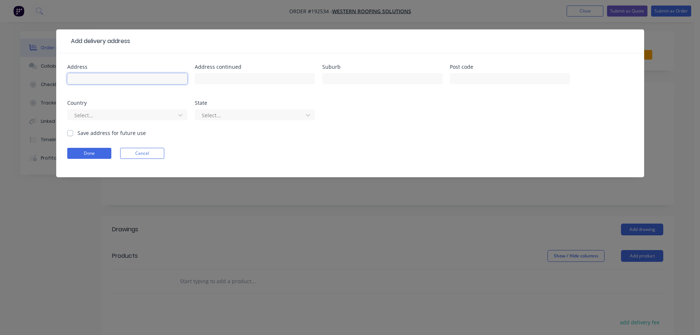
click at [96, 78] on input "text" at bounding box center [127, 78] width 120 height 11
type input "101 DITCHMAN AVE"
click at [346, 79] on input "text" at bounding box center [382, 78] width 120 height 11
click at [269, 81] on input "text" at bounding box center [255, 78] width 120 height 11
type input "(ACCESS VIA BEATTY ROAD)"
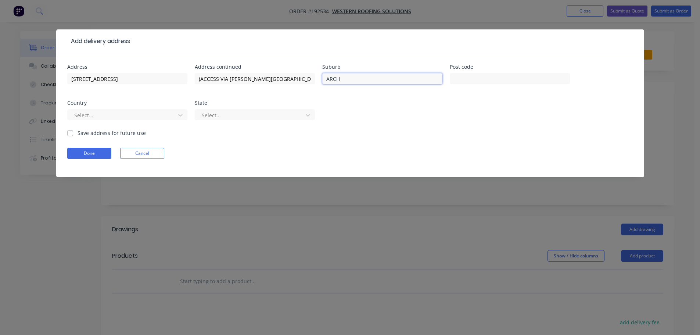
type input "ARCHERFIELD"
drag, startPoint x: 114, startPoint y: 122, endPoint x: 118, endPoint y: 117, distance: 6.5
click at [115, 120] on div "Select..." at bounding box center [127, 118] width 120 height 22
click at [119, 116] on div at bounding box center [122, 115] width 98 height 9
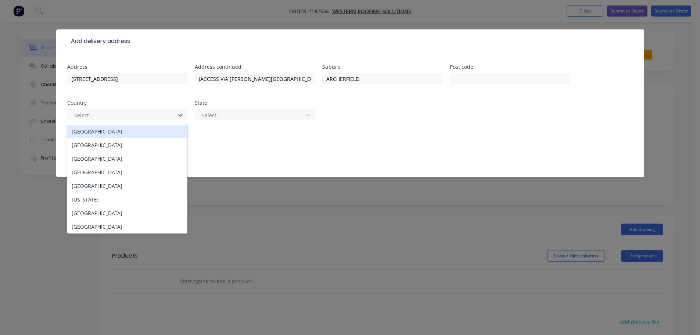
click at [103, 132] on div "Australia" at bounding box center [127, 132] width 120 height 14
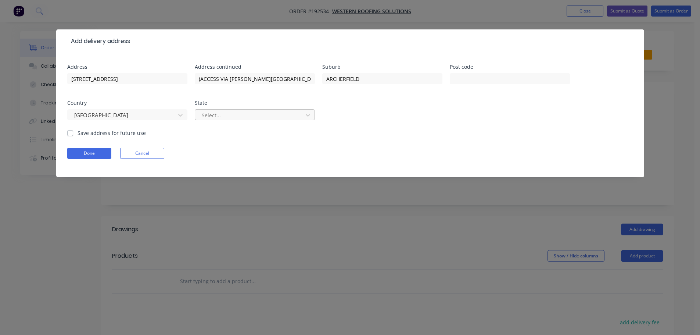
click at [208, 120] on div "Select..." at bounding box center [250, 114] width 102 height 11
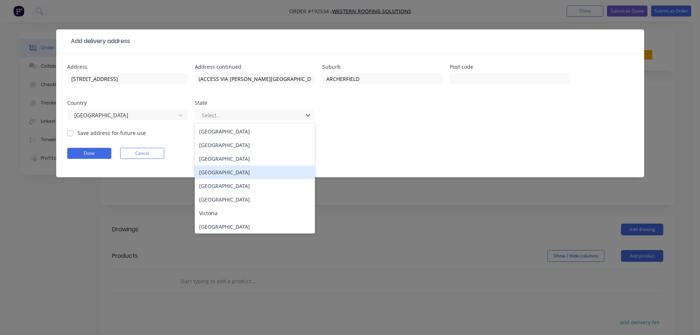
click at [206, 173] on div "Queensland" at bounding box center [255, 172] width 120 height 14
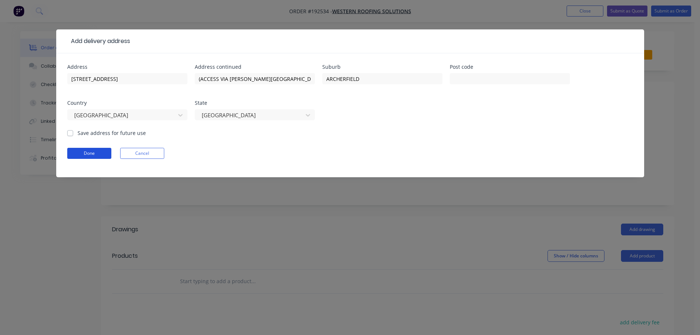
click at [94, 155] on button "Done" at bounding box center [89, 153] width 44 height 11
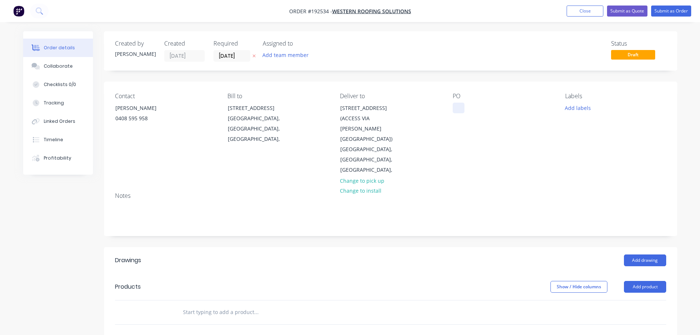
click at [456, 110] on div at bounding box center [459, 107] width 12 height 11
click at [568, 109] on button "Add labels" at bounding box center [578, 107] width 34 height 10
click at [578, 211] on div at bounding box center [578, 210] width 15 height 15
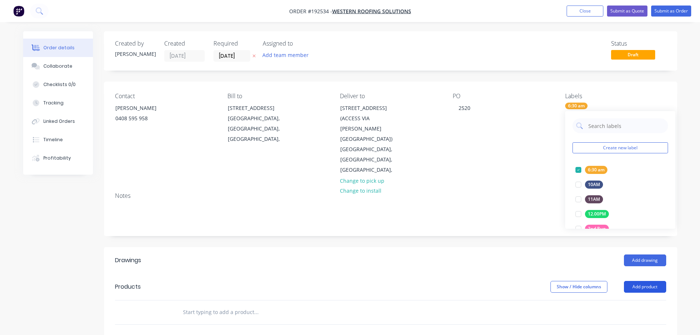
click at [639, 281] on button "Add product" at bounding box center [645, 287] width 42 height 12
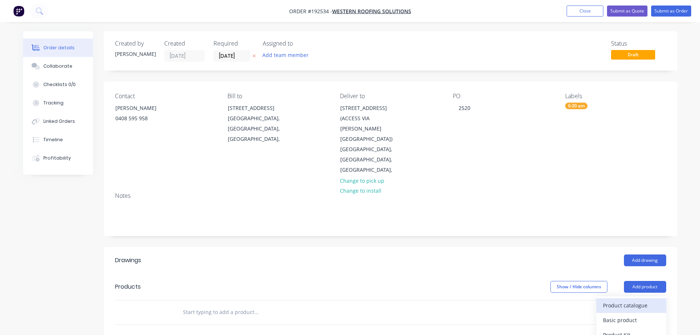
click at [636, 300] on div "Product catalogue" at bounding box center [631, 305] width 57 height 11
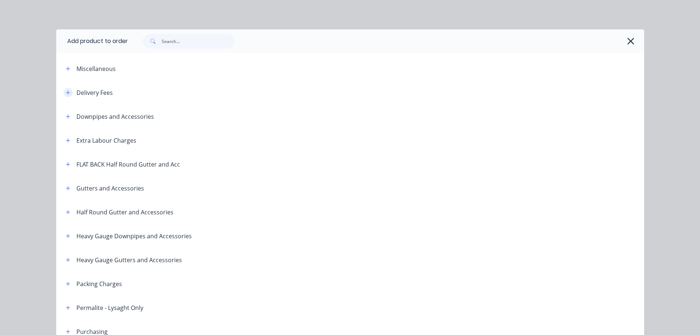
drag, startPoint x: 62, startPoint y: 89, endPoint x: 66, endPoint y: 93, distance: 5.7
click at [64, 90] on button "button" at bounding box center [68, 92] width 9 height 9
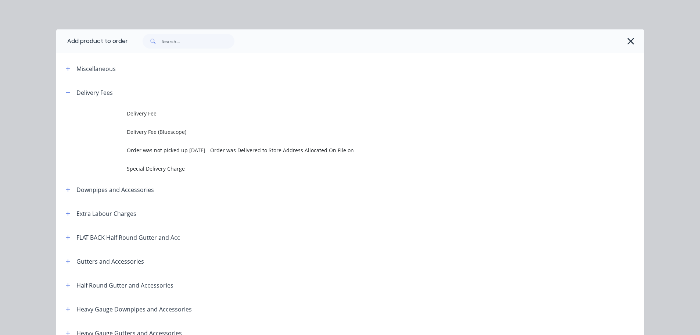
click at [117, 113] on td at bounding box center [91, 113] width 71 height 18
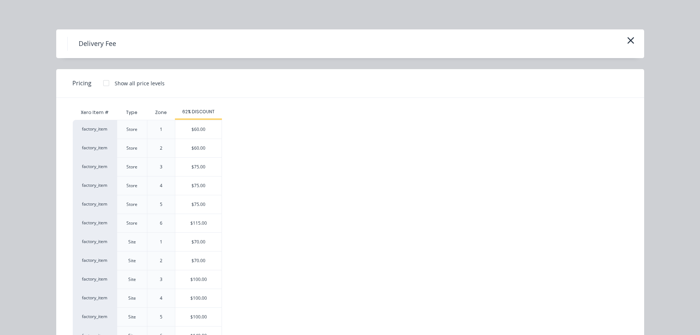
click at [196, 244] on div "$70.00" at bounding box center [198, 242] width 46 height 18
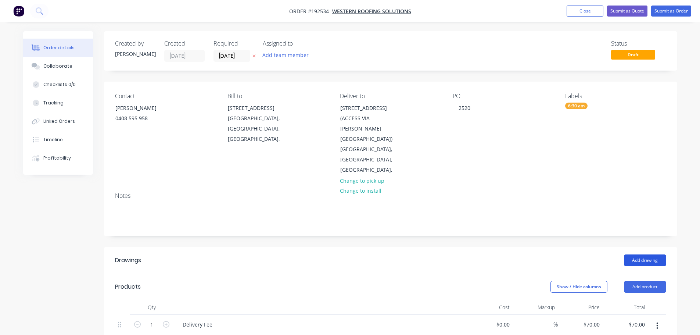
click at [648, 254] on button "Add drawing" at bounding box center [645, 260] width 42 height 12
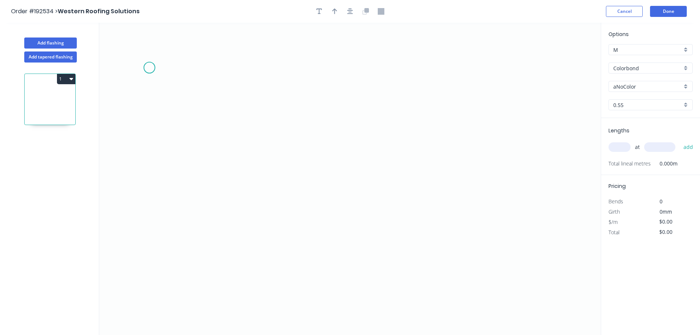
click at [149, 68] on icon "0" at bounding box center [349, 179] width 501 height 312
click at [148, 230] on icon "0" at bounding box center [349, 179] width 501 height 312
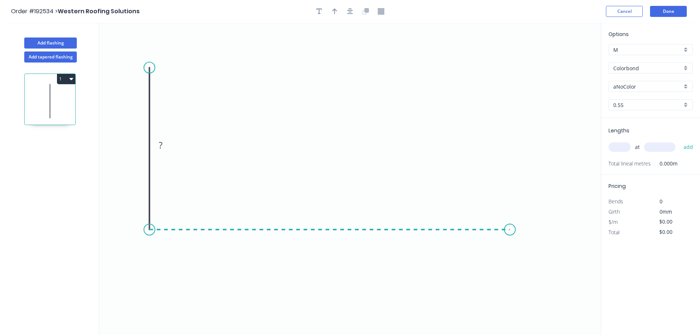
click at [511, 234] on icon "0 ?" at bounding box center [349, 179] width 501 height 312
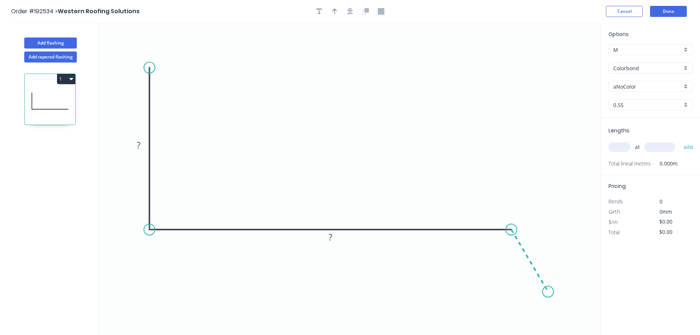
click at [548, 292] on icon "0 ? ?" at bounding box center [349, 179] width 501 height 312
click at [141, 141] on rect at bounding box center [138, 145] width 15 height 10
drag, startPoint x: 352, startPoint y: 7, endPoint x: 345, endPoint y: 13, distance: 9.2
click at [352, 8] on button "button" at bounding box center [350, 11] width 11 height 11
type input "$12.41"
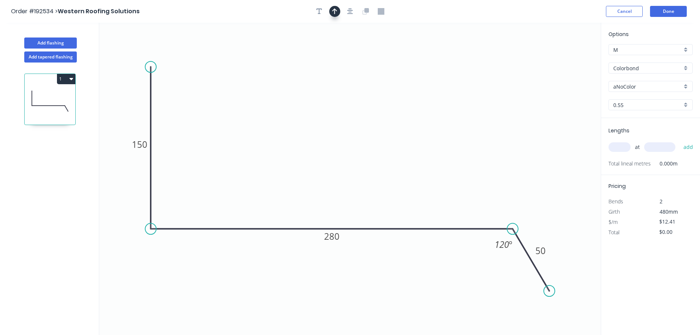
click at [337, 13] on icon "button" at bounding box center [334, 11] width 5 height 7
drag, startPoint x: 565, startPoint y: 58, endPoint x: 362, endPoint y: 53, distance: 203.2
click at [362, 53] on icon at bounding box center [362, 42] width 7 height 24
click at [636, 94] on div "Options M M Colorbond Colorbond Colorbond (Premium) Colorbond Coolmax Colorbond…" at bounding box center [650, 74] width 99 height 88
click at [642, 89] on input "aNoColor" at bounding box center [647, 87] width 69 height 8
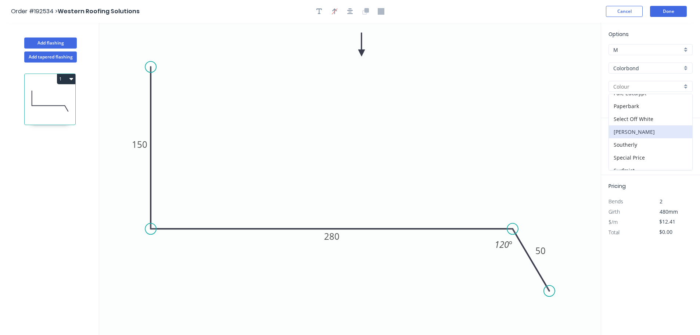
scroll to position [257, 0]
click at [643, 130] on div "Surfmist" at bounding box center [650, 126] width 83 height 13
type input "Surfmist"
click at [622, 149] on input "text" at bounding box center [619, 147] width 22 height 10
type input "6"
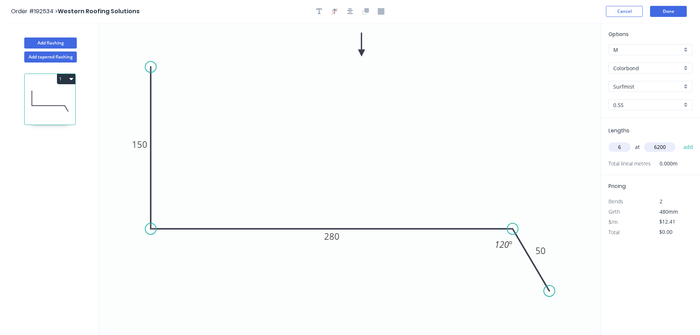
type input "6200"
click at [680, 141] on button "add" at bounding box center [688, 147] width 17 height 12
type input "$461.65"
click at [60, 42] on button "Add flashing" at bounding box center [50, 42] width 53 height 11
type input "$0.00"
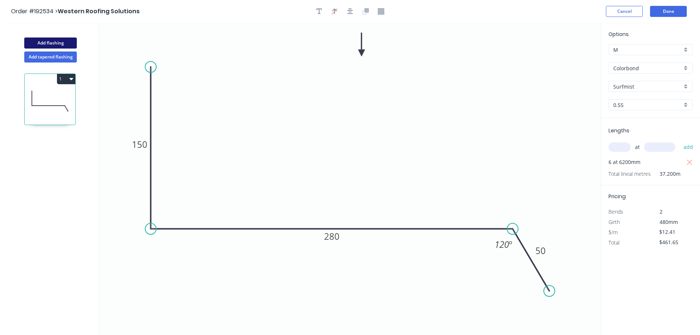
type input "$0.00"
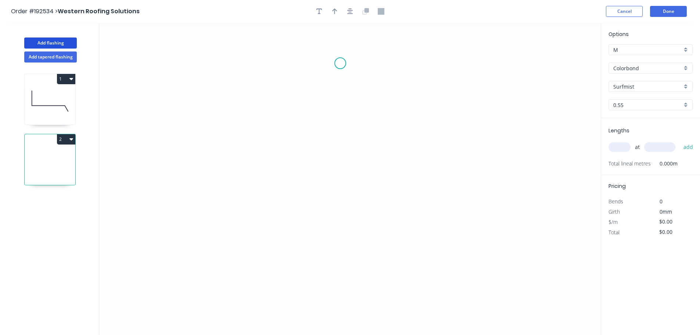
click at [340, 63] on icon "0" at bounding box center [349, 179] width 501 height 312
click at [312, 90] on icon "0" at bounding box center [349, 179] width 501 height 312
click at [310, 266] on icon "0 ?" at bounding box center [349, 179] width 501 height 312
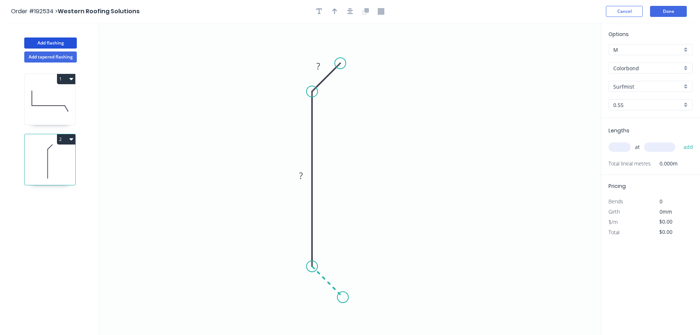
click at [343, 296] on icon "0 ? ?" at bounding box center [349, 179] width 501 height 312
click at [310, 327] on icon "0 ? ? ?" at bounding box center [349, 179] width 501 height 312
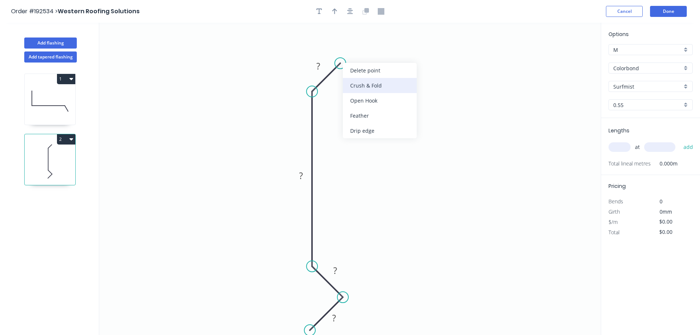
click at [367, 89] on div "Crush & Fold" at bounding box center [380, 85] width 74 height 15
drag, startPoint x: 327, startPoint y: 65, endPoint x: 324, endPoint y: 68, distance: 4.7
click at [324, 68] on rect at bounding box center [315, 69] width 24 height 15
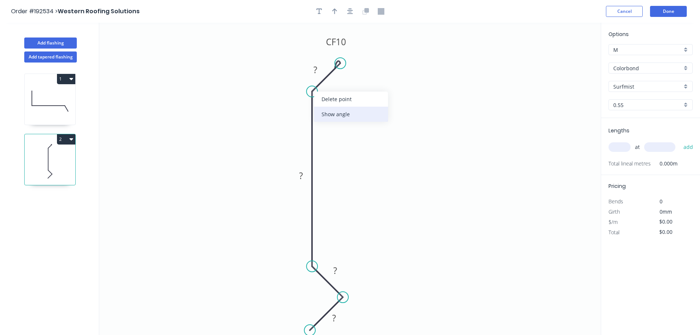
click at [330, 111] on div "Show angle" at bounding box center [351, 114] width 74 height 15
click at [344, 45] on tspan "10" at bounding box center [341, 42] width 10 height 12
drag, startPoint x: 348, startPoint y: 40, endPoint x: 374, endPoint y: 35, distance: 26.3
click at [374, 35] on rect at bounding box center [363, 38] width 29 height 15
type input "$9.21"
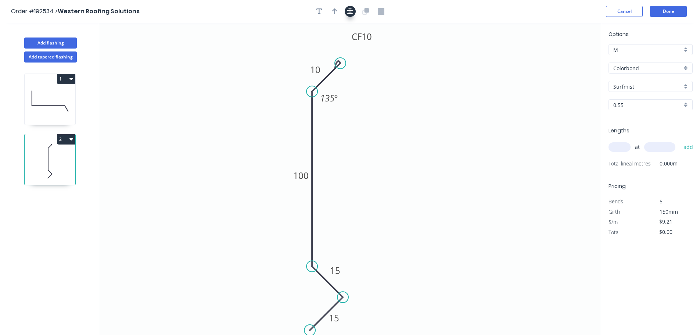
click at [349, 13] on icon "button" at bounding box center [350, 11] width 6 height 7
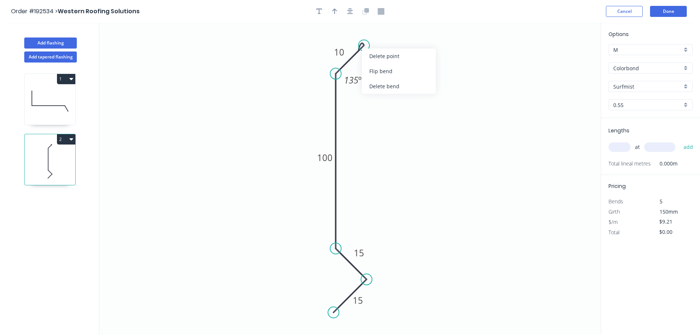
click at [416, 45] on icon "0 15 15 100 CF 10 10 135 º" at bounding box center [349, 179] width 501 height 312
click at [661, 15] on button "Done" at bounding box center [668, 11] width 37 height 11
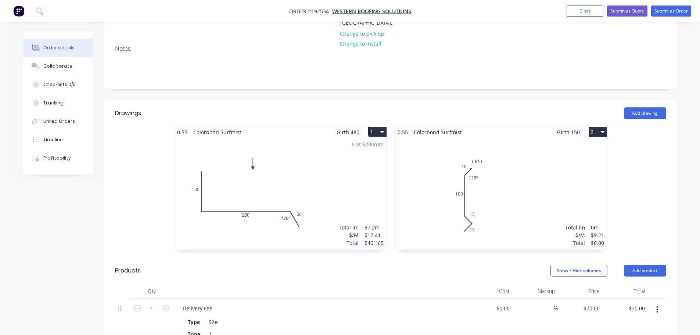
click at [531, 155] on div "Total lm $/M Total 0m $9.21 $0.00" at bounding box center [501, 193] width 212 height 112
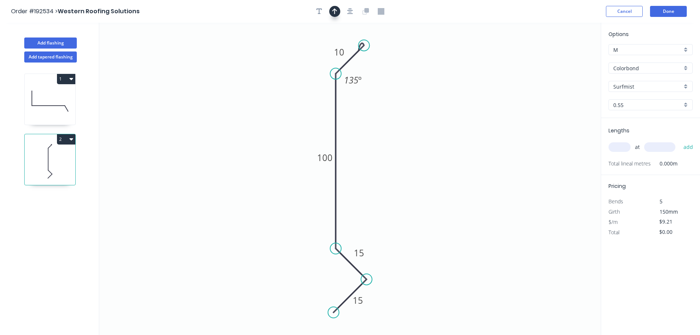
click at [336, 10] on icon "button" at bounding box center [334, 11] width 5 height 6
drag, startPoint x: 565, startPoint y: 58, endPoint x: 562, endPoint y: 91, distance: 32.9
click at [562, 91] on icon at bounding box center [562, 83] width 7 height 24
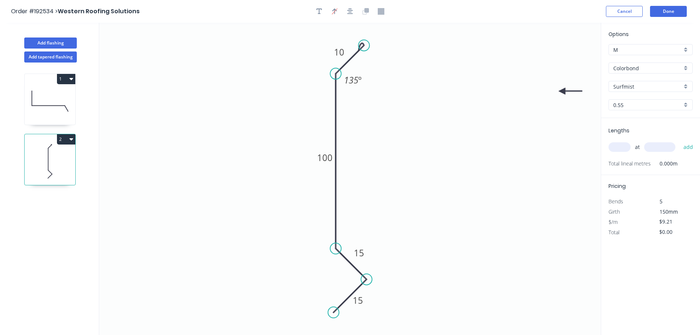
drag, startPoint x: 562, startPoint y: 91, endPoint x: 571, endPoint y: 119, distance: 29.6
click at [571, 119] on icon "0 15 15 100 CF 10 10 135 º" at bounding box center [349, 179] width 501 height 312
drag, startPoint x: 562, startPoint y: 91, endPoint x: 563, endPoint y: 127, distance: 35.6
click at [563, 127] on icon at bounding box center [571, 126] width 24 height 7
click at [614, 148] on input "text" at bounding box center [619, 147] width 22 height 10
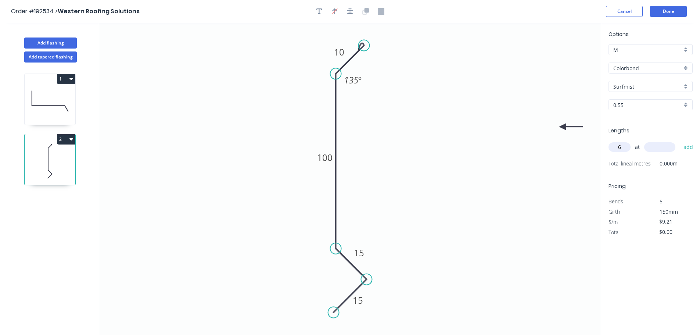
type input "6"
type input "6200"
click at [680, 141] on button "add" at bounding box center [688, 147] width 17 height 12
type input "$342.61"
click at [42, 44] on button "Add flashing" at bounding box center [50, 42] width 53 height 11
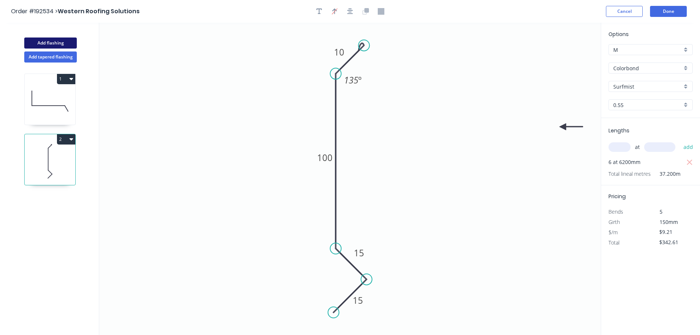
type input "$0.00"
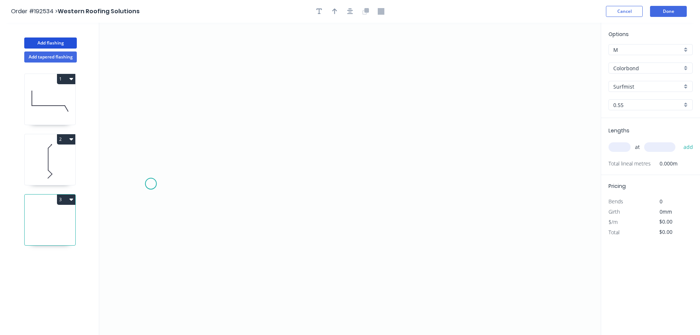
click at [151, 178] on icon "0" at bounding box center [349, 179] width 501 height 312
click at [508, 191] on icon "0" at bounding box center [349, 179] width 501 height 312
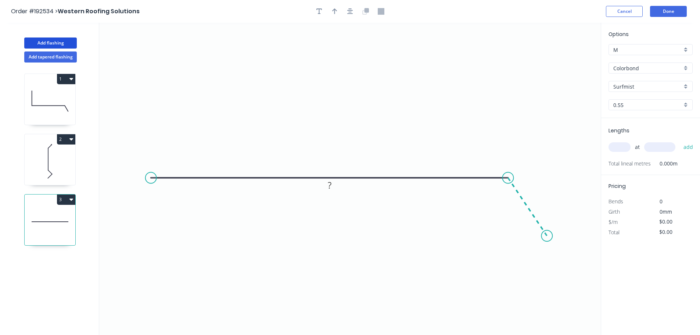
click at [547, 236] on icon "0 ?" at bounding box center [349, 179] width 501 height 312
click at [148, 176] on circle at bounding box center [150, 177] width 11 height 11
click at [212, 137] on icon "0 ? ? ? º" at bounding box center [349, 179] width 501 height 312
click at [180, 143] on rect at bounding box center [175, 145] width 15 height 10
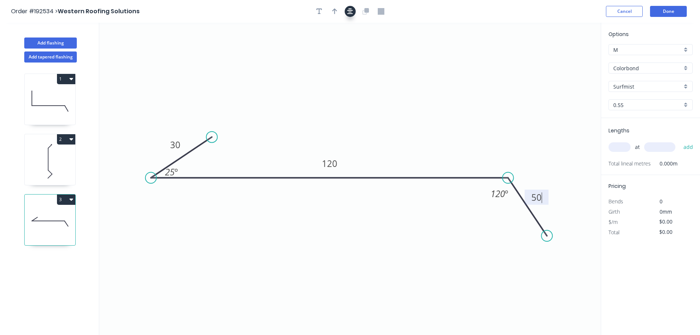
click at [352, 13] on icon "button" at bounding box center [350, 11] width 6 height 7
type input "$7.16"
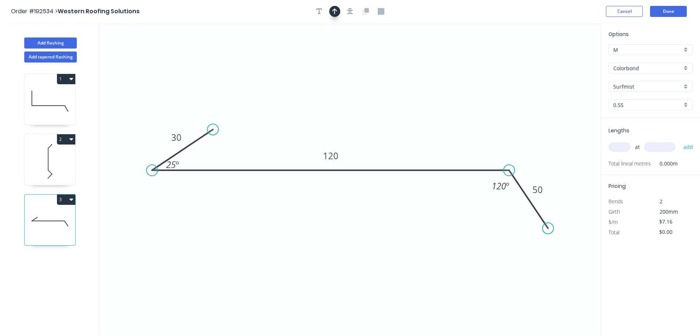
click at [335, 14] on icon "button" at bounding box center [334, 11] width 5 height 6
drag, startPoint x: 565, startPoint y: 59, endPoint x: 376, endPoint y: 55, distance: 188.5
click at [376, 55] on icon at bounding box center [376, 47] width 7 height 24
click at [625, 147] on input "text" at bounding box center [619, 147] width 22 height 10
type input "2"
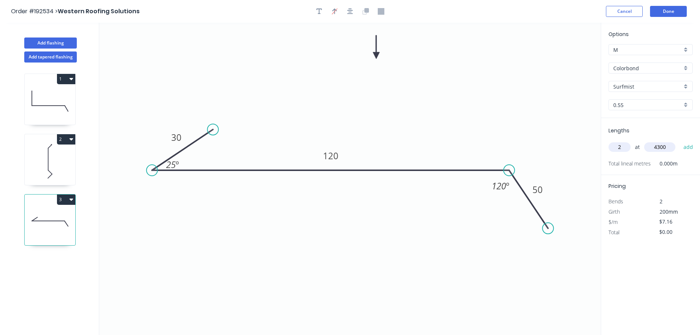
type input "4300"
click at [680, 141] on button "add" at bounding box center [688, 147] width 17 height 12
type input "$61.58"
click at [669, 15] on button "Done" at bounding box center [668, 11] width 37 height 11
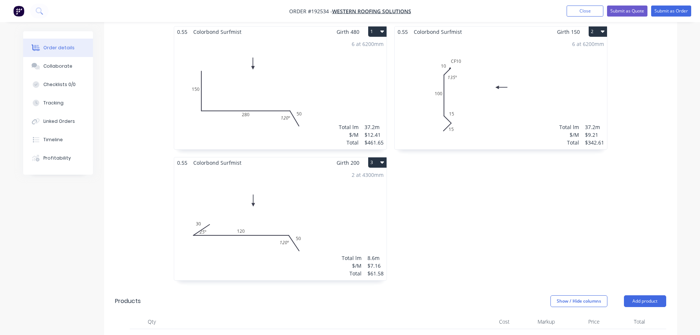
scroll to position [257, 0]
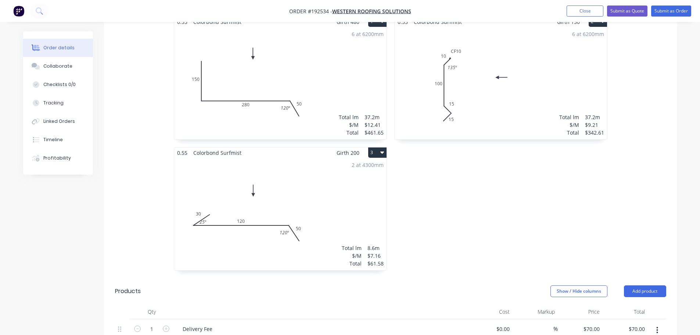
click at [342, 184] on div "2 at 4300mm Total lm $/M Total 8.6m $7.16 $61.58" at bounding box center [280, 214] width 212 height 112
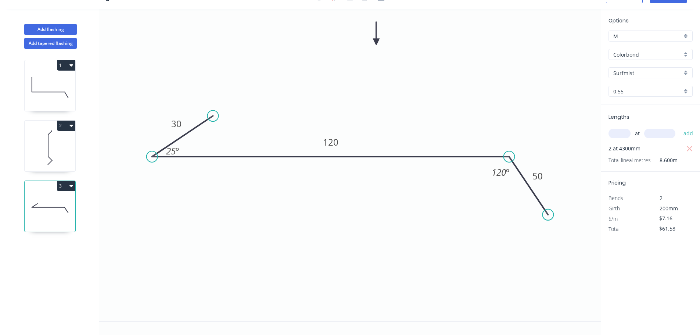
scroll to position [14, 0]
drag, startPoint x: 183, startPoint y: 149, endPoint x: 194, endPoint y: 148, distance: 11.8
click at [194, 148] on rect at bounding box center [184, 149] width 24 height 15
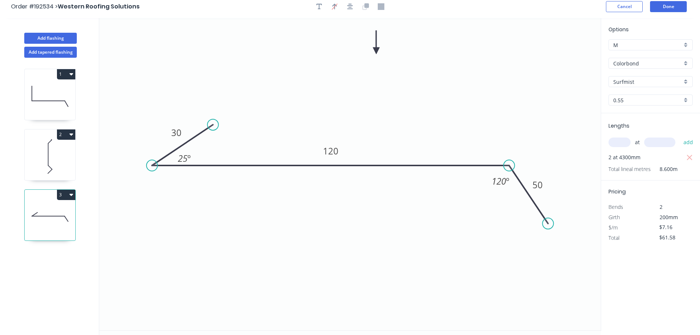
scroll to position [0, 0]
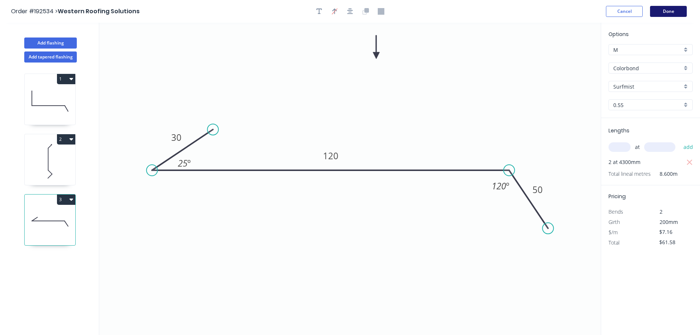
click at [672, 8] on button "Done" at bounding box center [668, 11] width 37 height 11
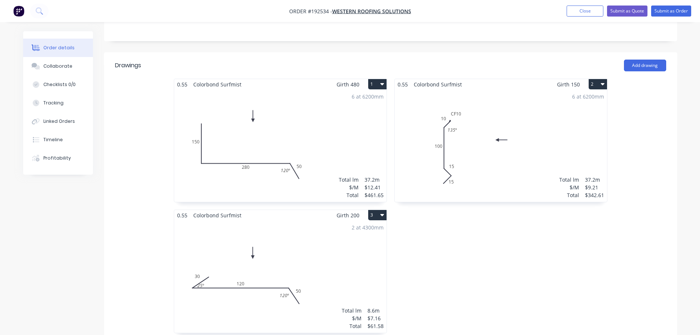
scroll to position [257, 0]
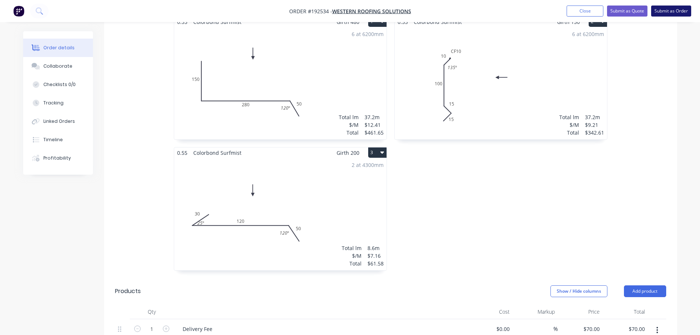
click at [665, 12] on button "Submit as Order" at bounding box center [671, 11] width 40 height 11
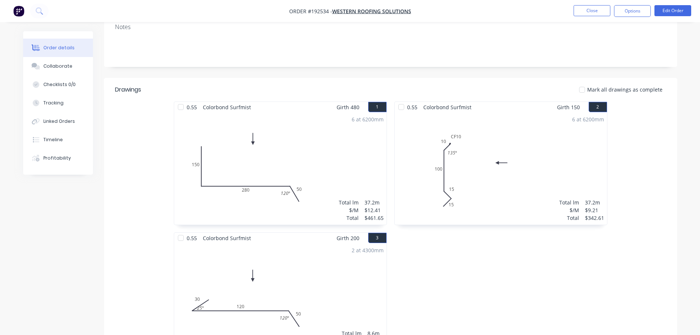
scroll to position [37, 0]
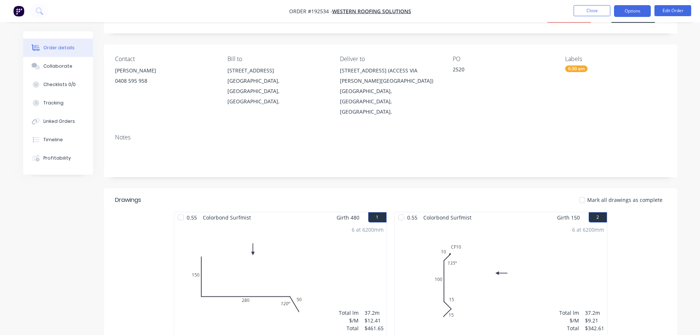
click at [633, 17] on button "Options" at bounding box center [632, 11] width 37 height 12
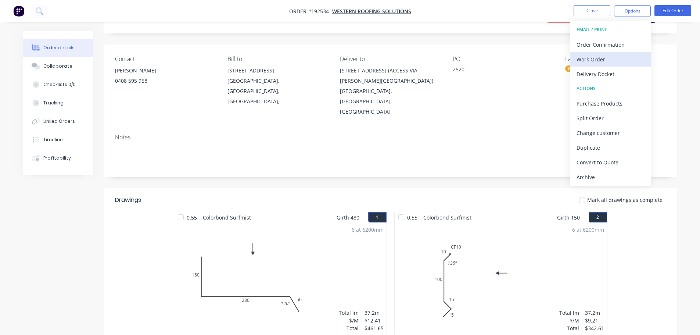
click at [611, 64] on div "Work Order" at bounding box center [610, 59] width 68 height 11
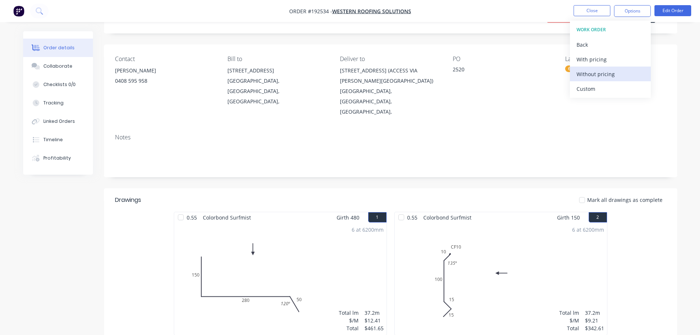
click at [612, 72] on div "Without pricing" at bounding box center [610, 74] width 68 height 11
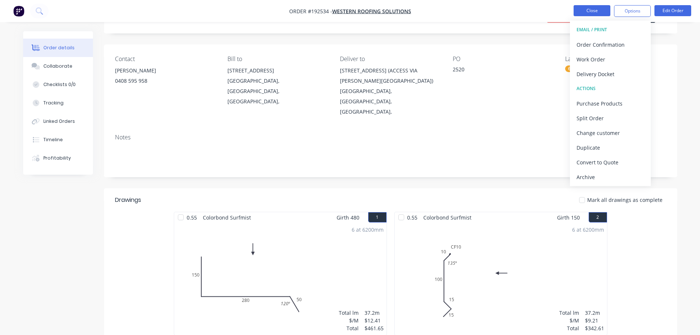
click at [604, 16] on li "Close" at bounding box center [591, 11] width 37 height 12
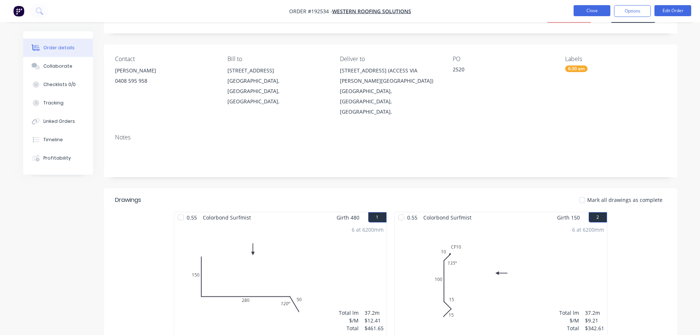
click at [577, 12] on button "Close" at bounding box center [591, 10] width 37 height 11
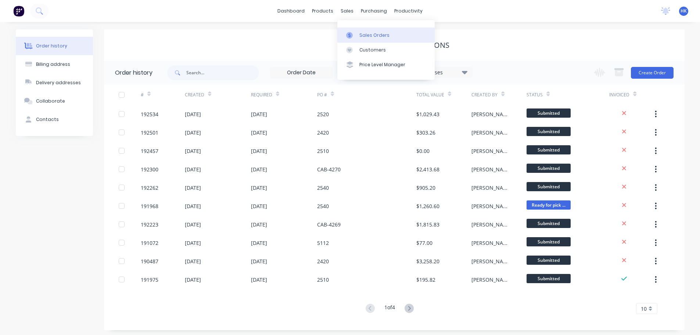
click at [364, 29] on link "Sales Orders" at bounding box center [385, 35] width 97 height 15
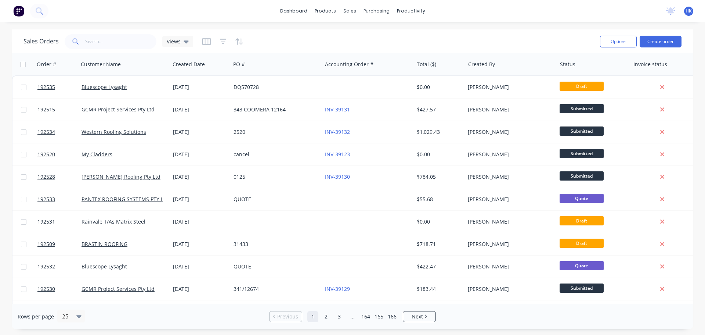
click at [141, 50] on div "Sales Orders Views" at bounding box center [309, 41] width 571 height 18
click at [144, 47] on input "text" at bounding box center [121, 41] width 72 height 15
type input "HANNAH"
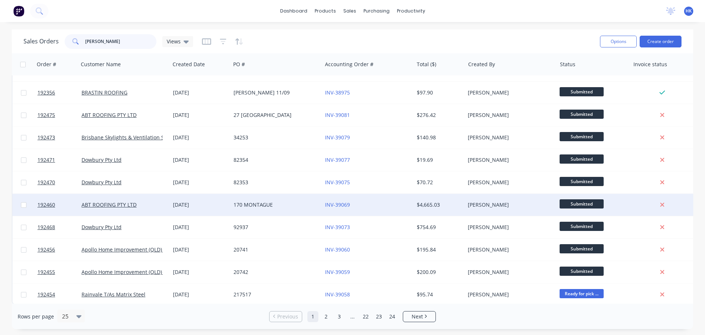
scroll to position [336, 0]
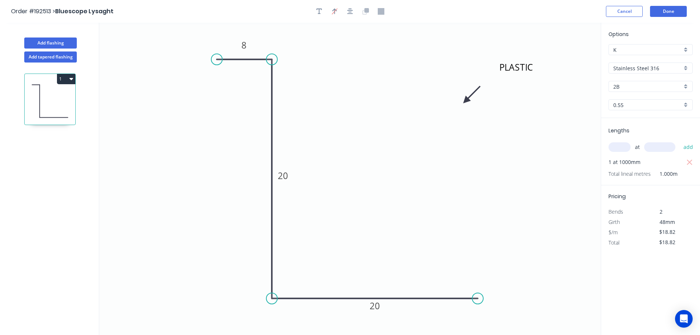
click at [659, 91] on div "2B" at bounding box center [650, 86] width 84 height 11
click at [659, 112] on div "No. 4" at bounding box center [650, 113] width 83 height 13
type input "No. 4"
click at [678, 4] on header "Order #192513 > Bluescope Lysaght Cancel Done" at bounding box center [350, 11] width 700 height 23
click at [677, 8] on button "Done" at bounding box center [668, 11] width 37 height 11
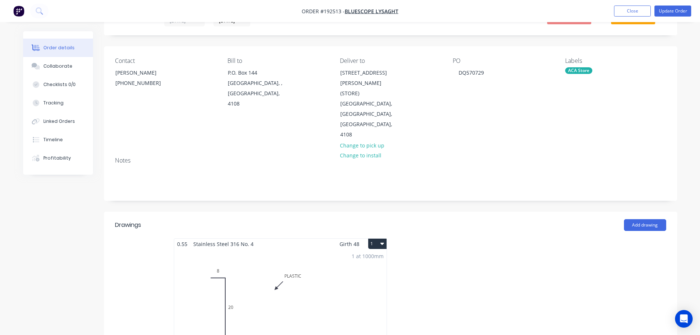
scroll to position [147, 0]
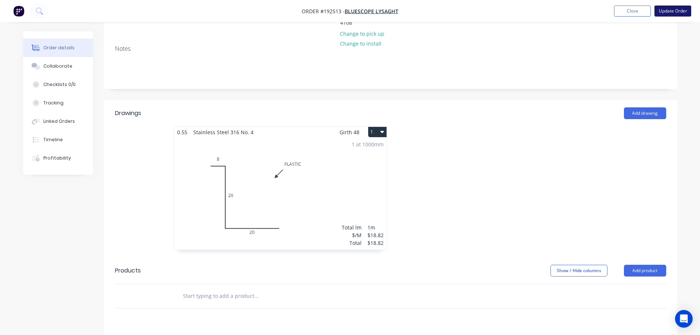
click at [662, 14] on button "Update Order" at bounding box center [672, 11] width 37 height 11
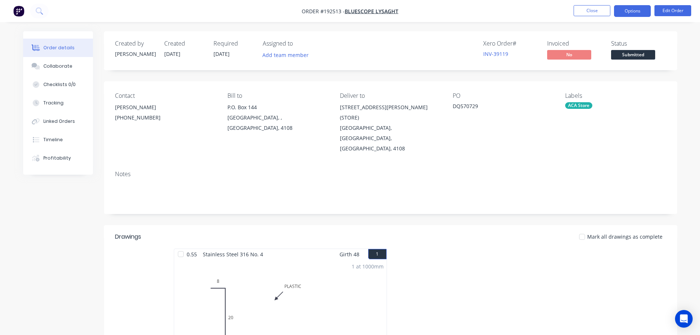
click at [634, 15] on button "Options" at bounding box center [632, 11] width 37 height 12
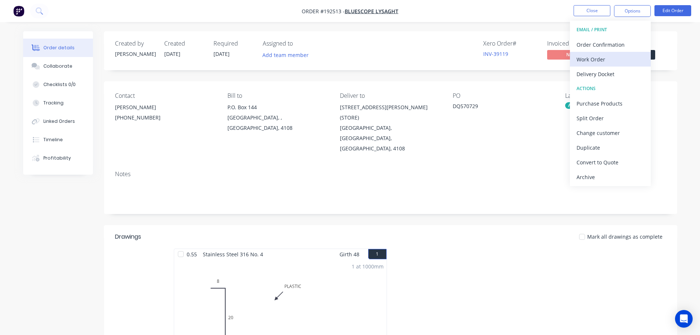
click at [614, 65] on button "Work Order" at bounding box center [610, 59] width 81 height 15
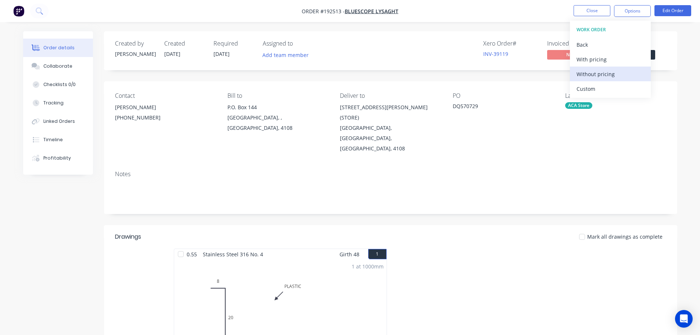
click at [618, 80] on button "Without pricing" at bounding box center [610, 73] width 81 height 15
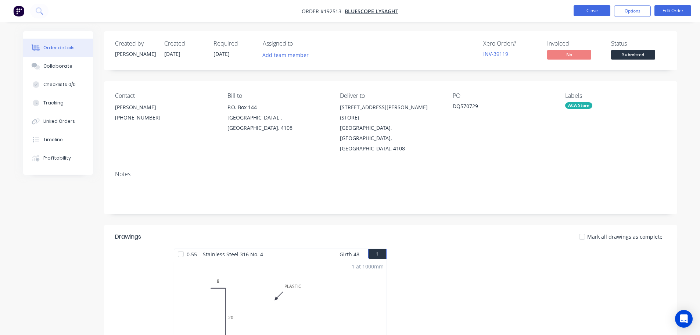
click at [605, 13] on button "Close" at bounding box center [591, 10] width 37 height 11
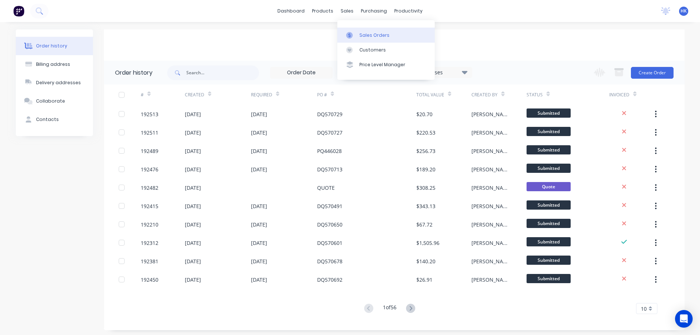
click at [363, 32] on div "Sales Orders" at bounding box center [374, 35] width 30 height 7
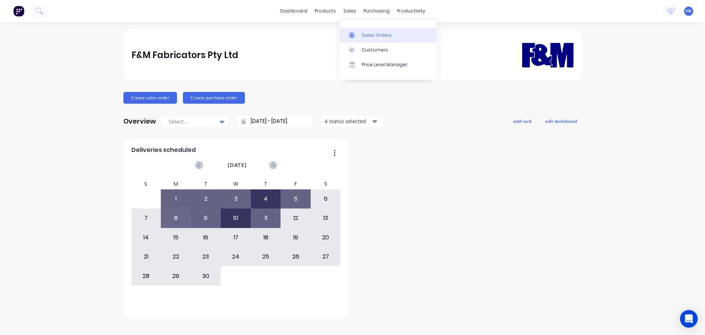
click at [361, 32] on link "Sales Orders" at bounding box center [388, 35] width 97 height 15
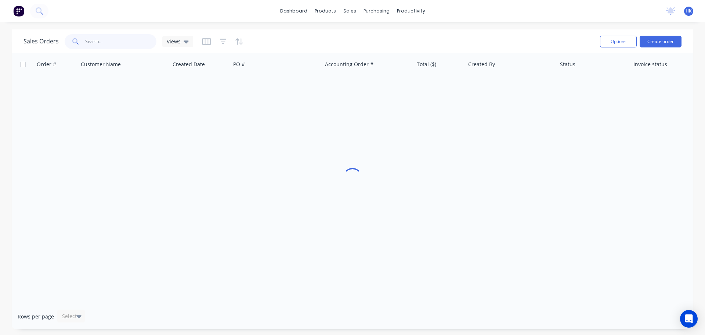
click at [117, 43] on input "text" at bounding box center [121, 41] width 72 height 15
type input "JMJ"
click at [373, 50] on div "Customers" at bounding box center [375, 50] width 26 height 7
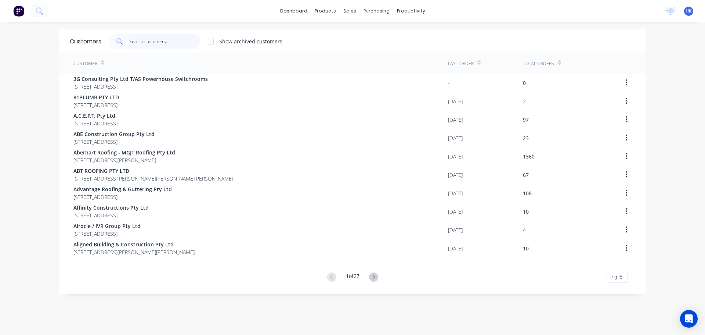
click at [130, 37] on input "text" at bounding box center [165, 41] width 72 height 15
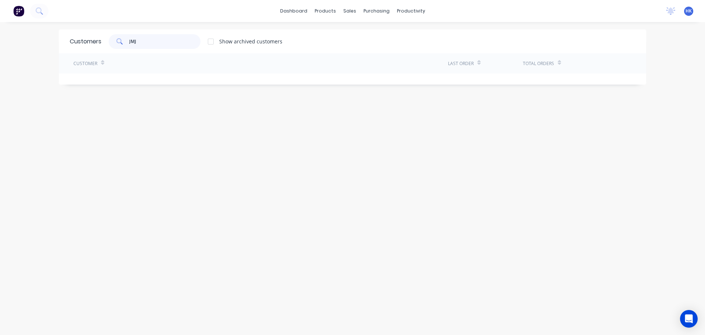
type input "JMJ"
click at [212, 43] on div at bounding box center [211, 41] width 15 height 15
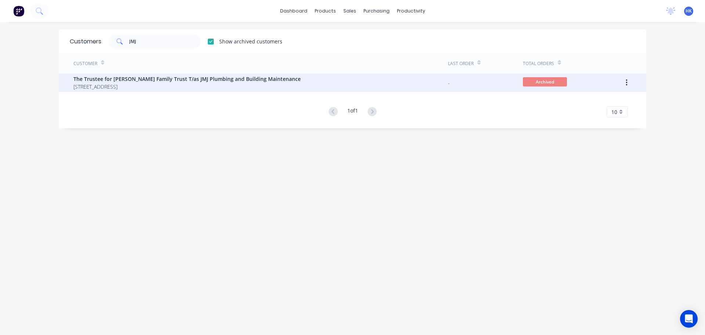
click at [187, 84] on span "[STREET_ADDRESS]" at bounding box center [186, 87] width 227 height 8
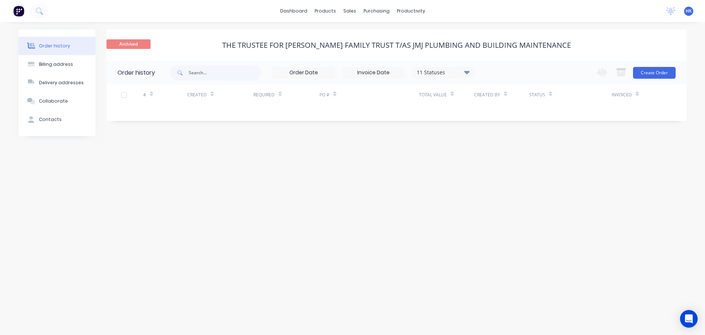
click at [448, 72] on div "11 Statuses" at bounding box center [444, 72] width 62 height 8
click at [504, 172] on label at bounding box center [504, 172] width 0 height 0
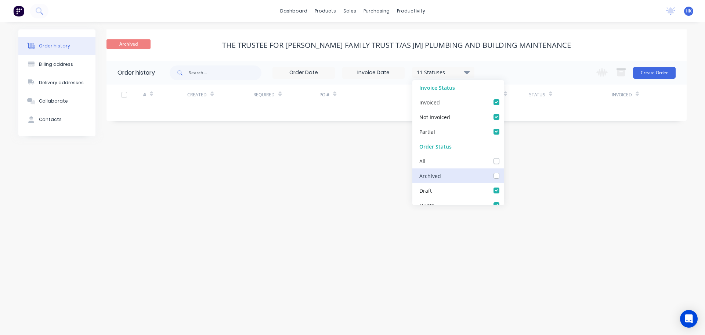
click at [504, 176] on input "checkbox" at bounding box center [507, 175] width 6 height 7
checkbox input "true"
click at [521, 172] on div "Order history Billing address Delivery addresses Collaborate Contacts Archived …" at bounding box center [352, 178] width 705 height 313
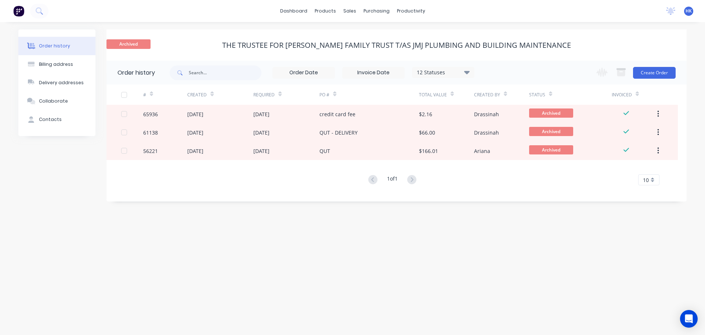
click at [516, 58] on div "Archived The Trustee for [PERSON_NAME] Family Trust T/as JMJ Plumbing and Build…" at bounding box center [397, 44] width 580 height 31
click at [647, 75] on button "Create Order" at bounding box center [654, 73] width 43 height 12
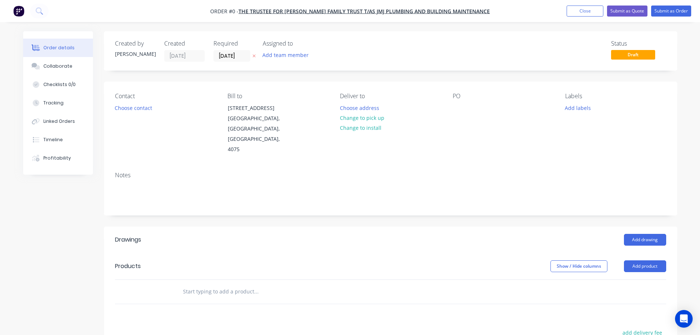
drag, startPoint x: 649, startPoint y: 250, endPoint x: 634, endPoint y: 254, distance: 15.7
click at [648, 260] on button "Add product" at bounding box center [645, 266] width 42 height 12
click at [625, 279] on div "Product catalogue" at bounding box center [631, 284] width 57 height 11
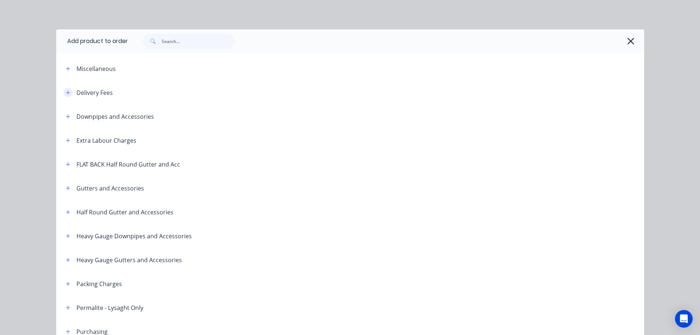
click at [66, 96] on button "button" at bounding box center [68, 92] width 9 height 9
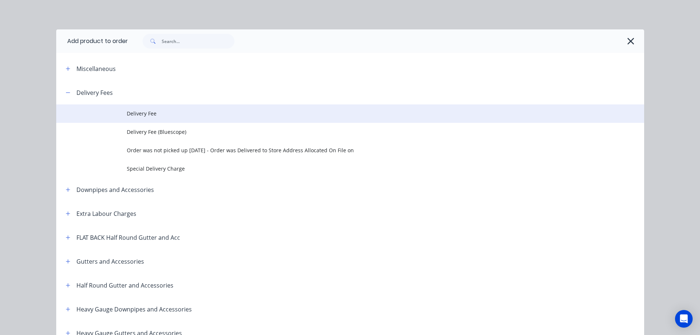
click at [158, 118] on td "Delivery Fee" at bounding box center [385, 113] width 517 height 18
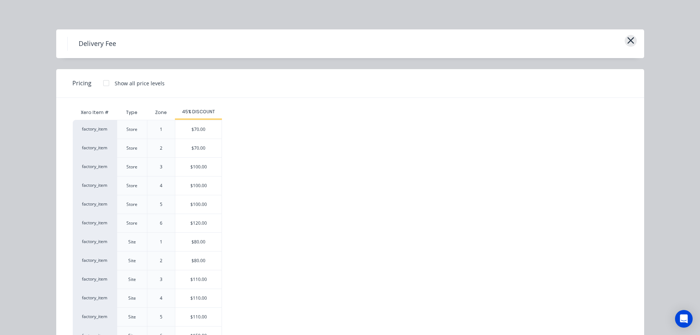
click at [633, 40] on button "button" at bounding box center [631, 41] width 12 height 12
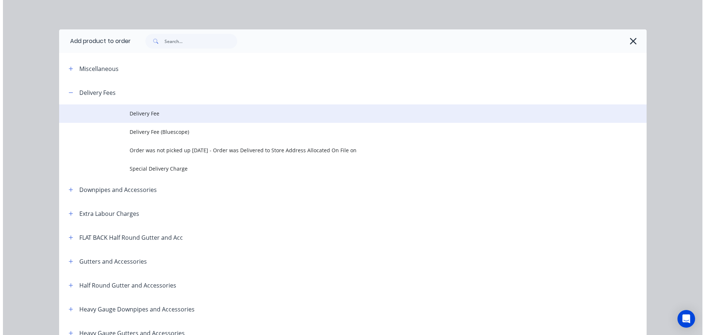
scroll to position [80, 0]
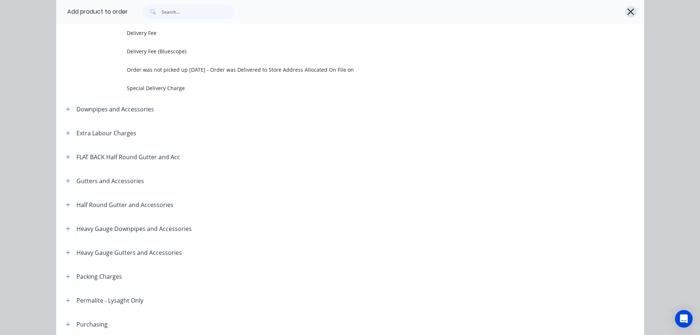
click at [627, 15] on icon "button" at bounding box center [631, 12] width 8 height 10
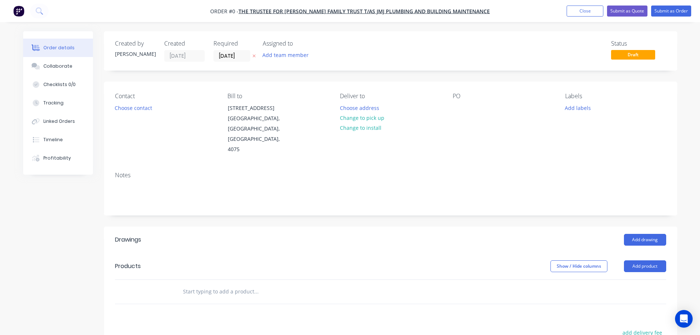
click at [581, 17] on nav "Order #0 - The Trustee for [PERSON_NAME] Family Trust T/as JMJ Plumbing and Bui…" at bounding box center [350, 11] width 700 height 22
click at [584, 14] on button "Close" at bounding box center [585, 11] width 37 height 11
